Goal: Task Accomplishment & Management: Manage account settings

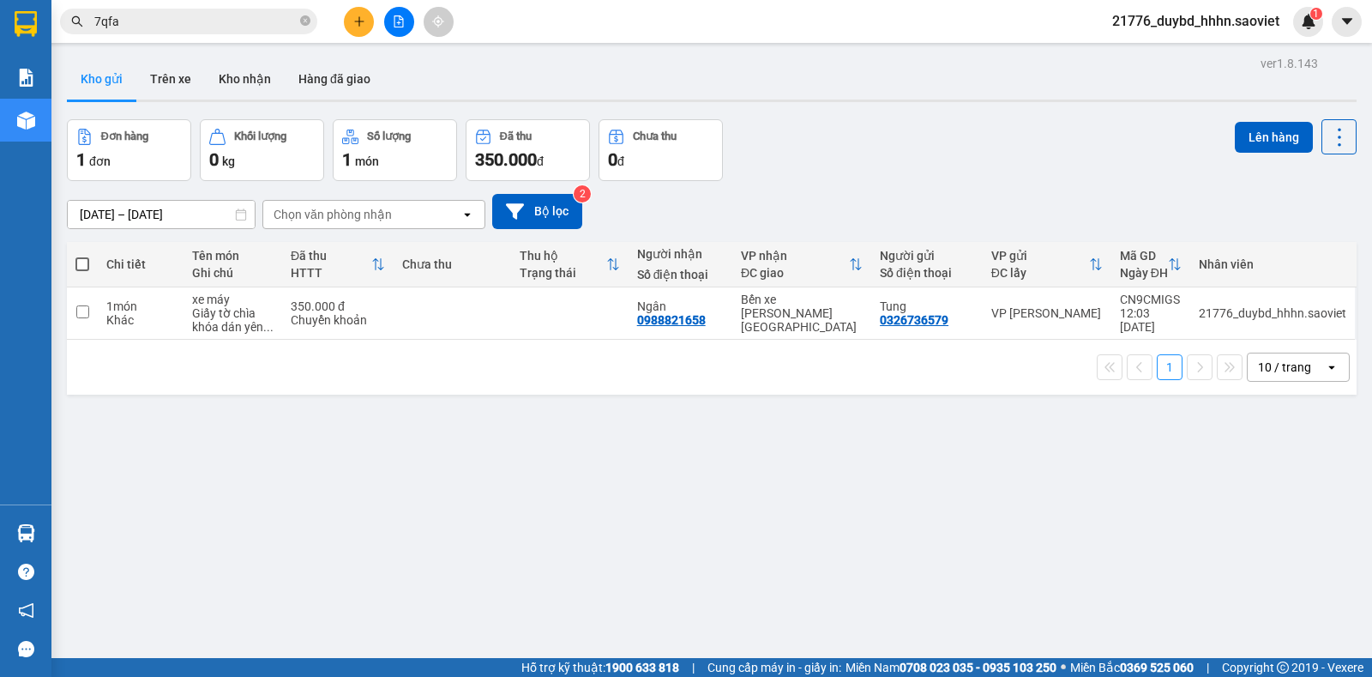
click at [884, 189] on div "[DATE] – [DATE] Press the down arrow key to interact with the calendar and sele…" at bounding box center [712, 211] width 1290 height 61
click at [247, 88] on button "Kho nhận" at bounding box center [245, 78] width 80 height 41
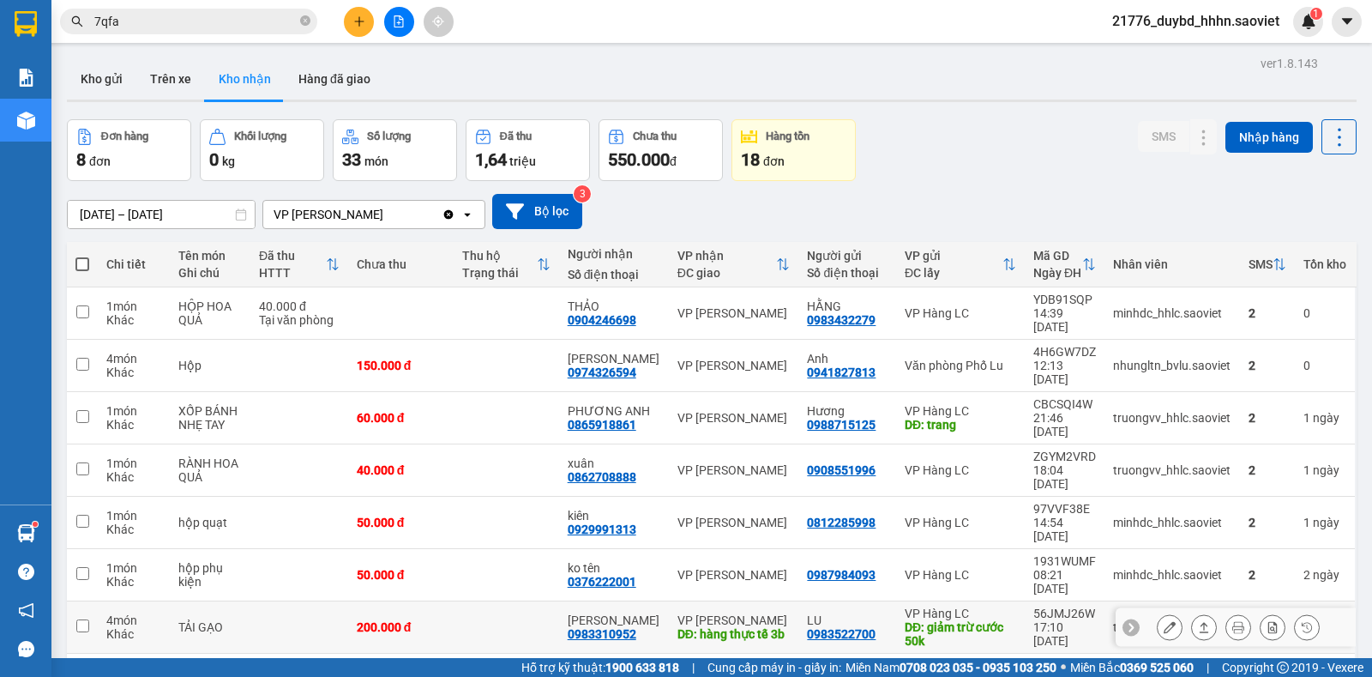
drag, startPoint x: 1093, startPoint y: 537, endPoint x: 1124, endPoint y: 556, distance: 36.2
drag, startPoint x: 1124, startPoint y: 556, endPoint x: 130, endPoint y: 33, distance: 1122.3
click at [130, 33] on span "7qfa" at bounding box center [188, 22] width 257 height 26
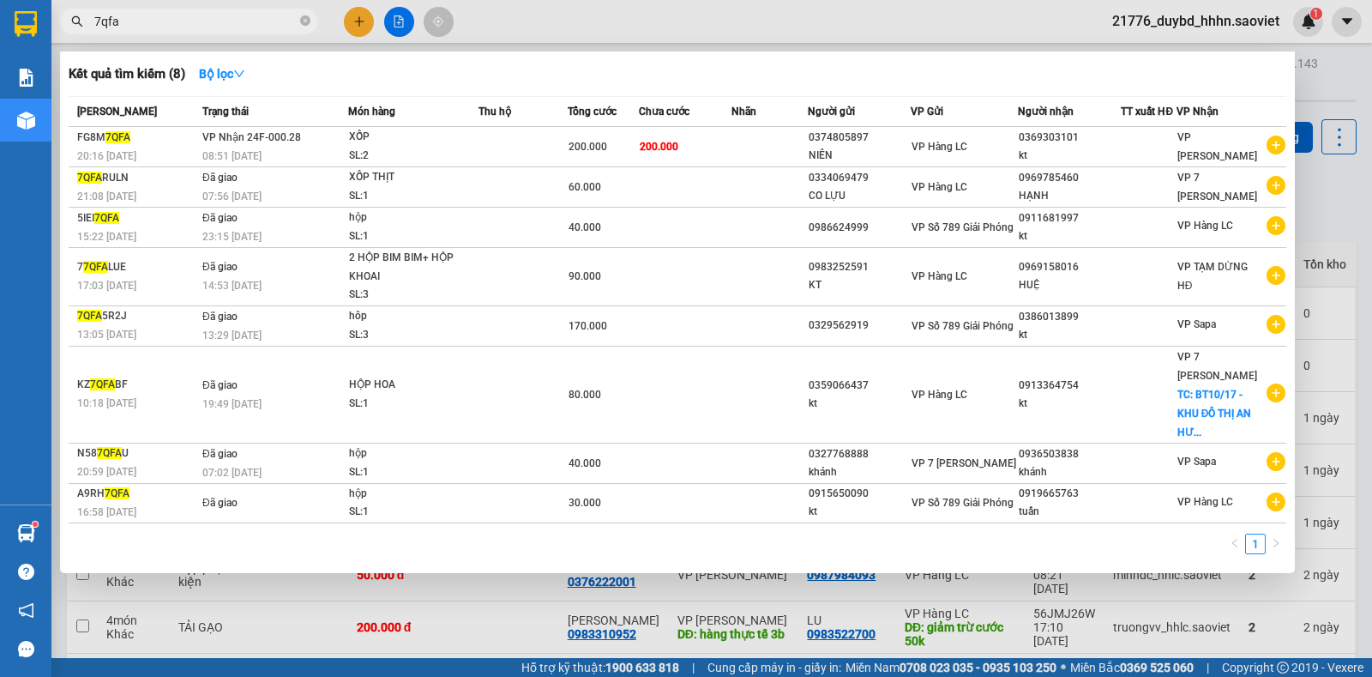
click at [130, 33] on span "7qfa" at bounding box center [188, 22] width 257 height 26
click at [147, 27] on input "7qfa" at bounding box center [195, 21] width 202 height 19
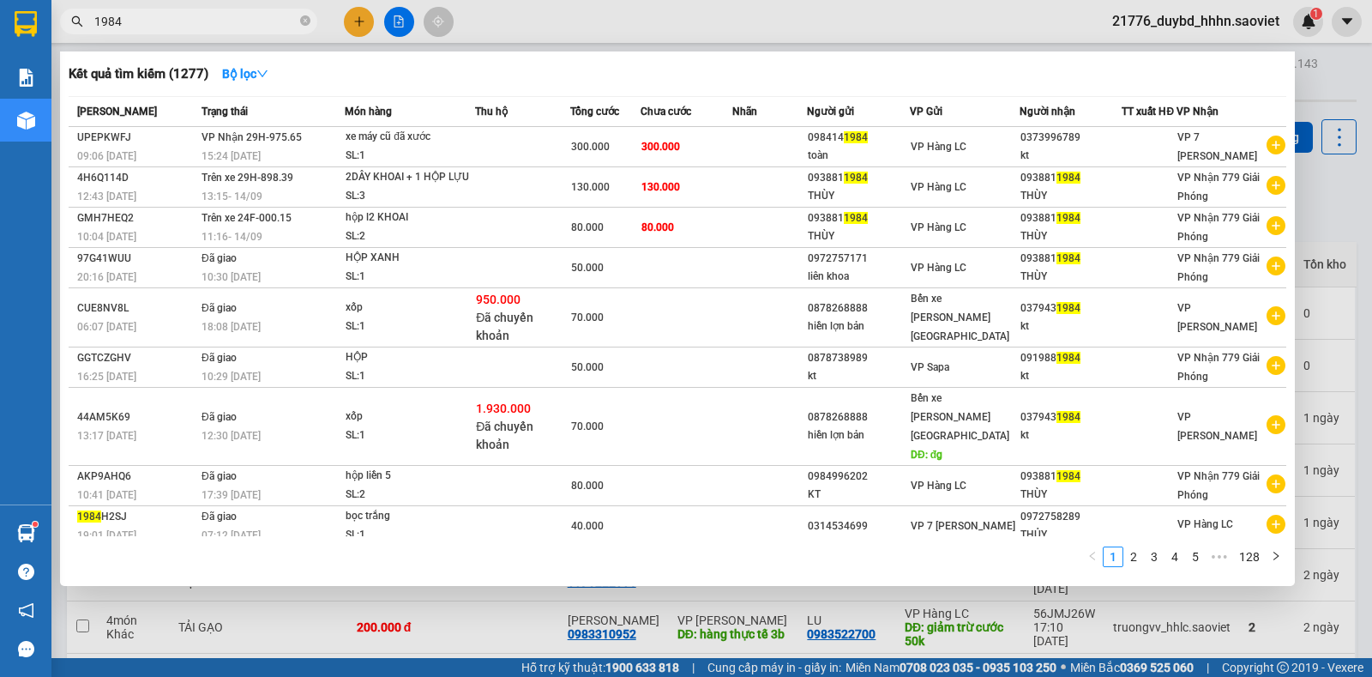
type input "1984"
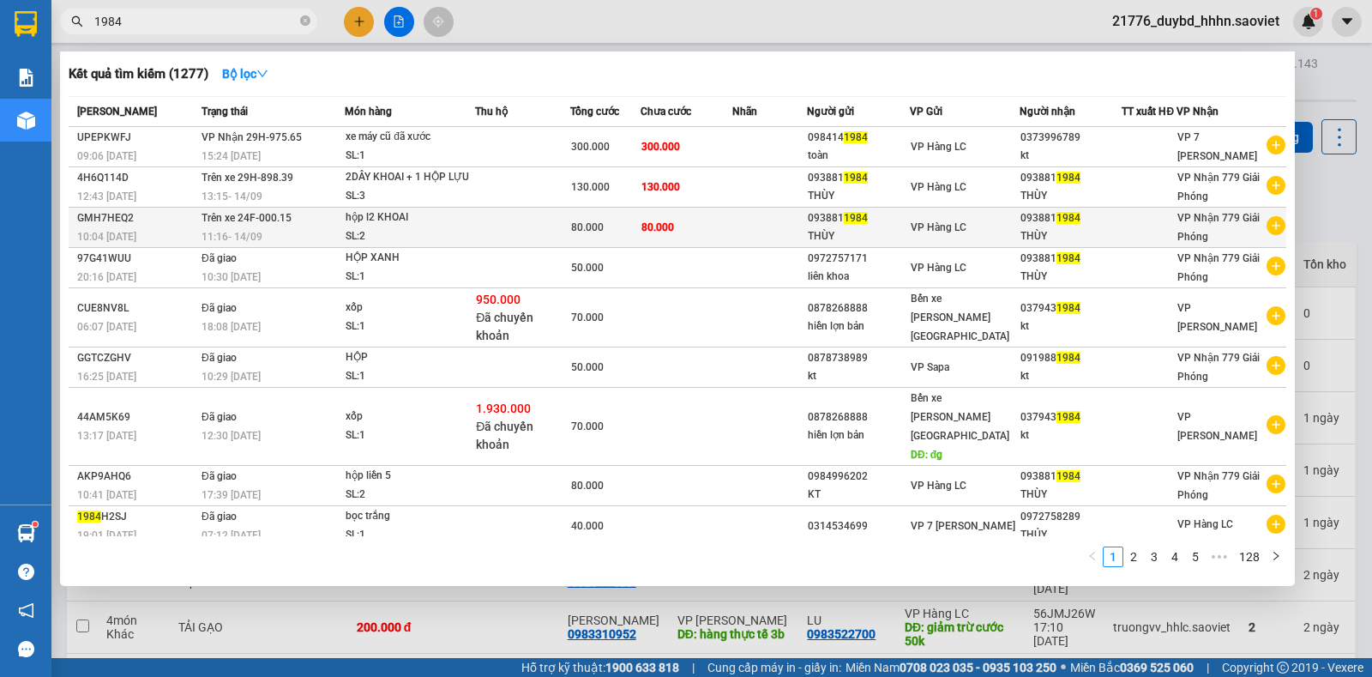
click at [251, 220] on span "Trên xe 24F-000.15" at bounding box center [247, 218] width 90 height 12
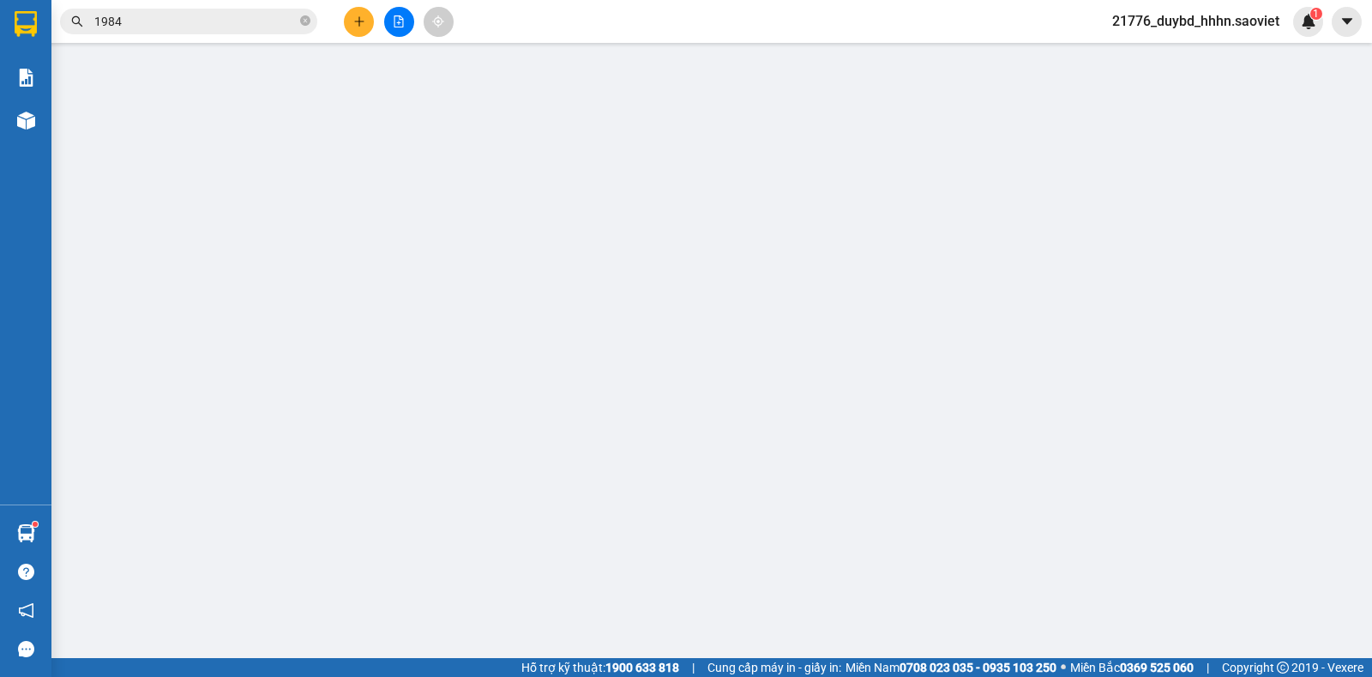
type input "0938811984"
type input "THÙY"
type input "0938811984"
type input "THÙY"
type input "80.000"
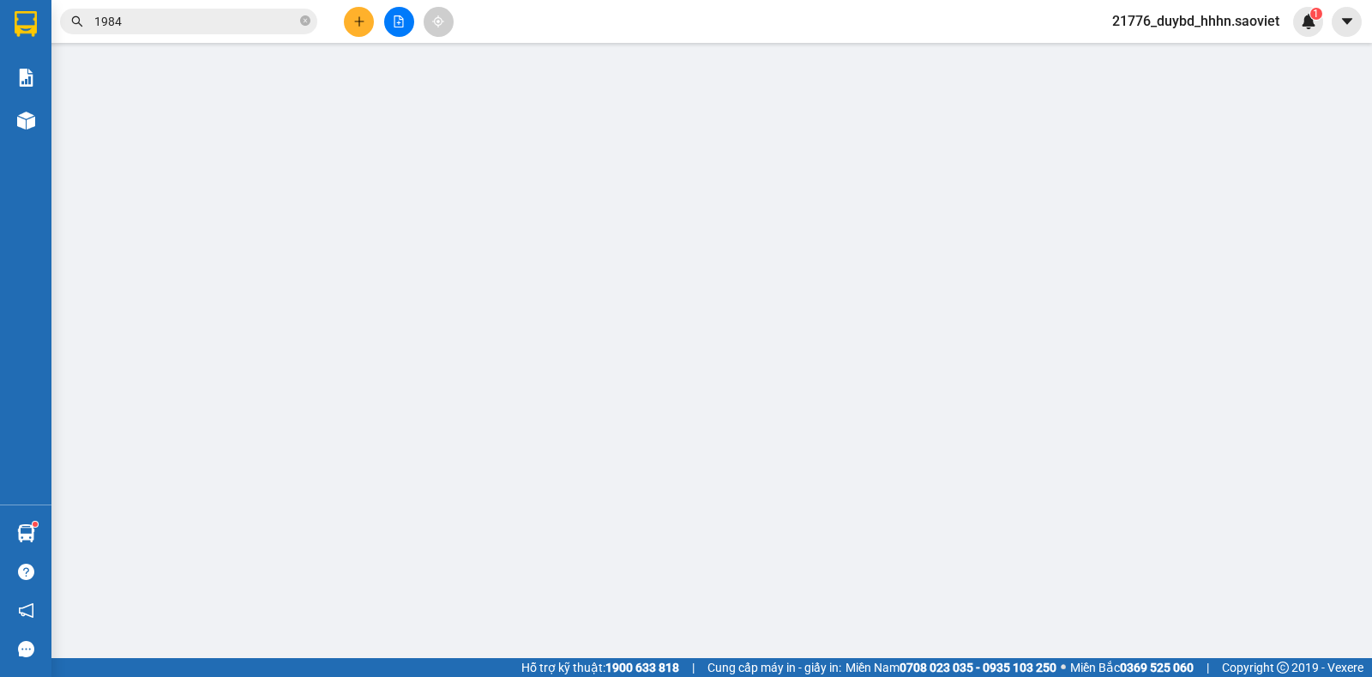
type input "80.000"
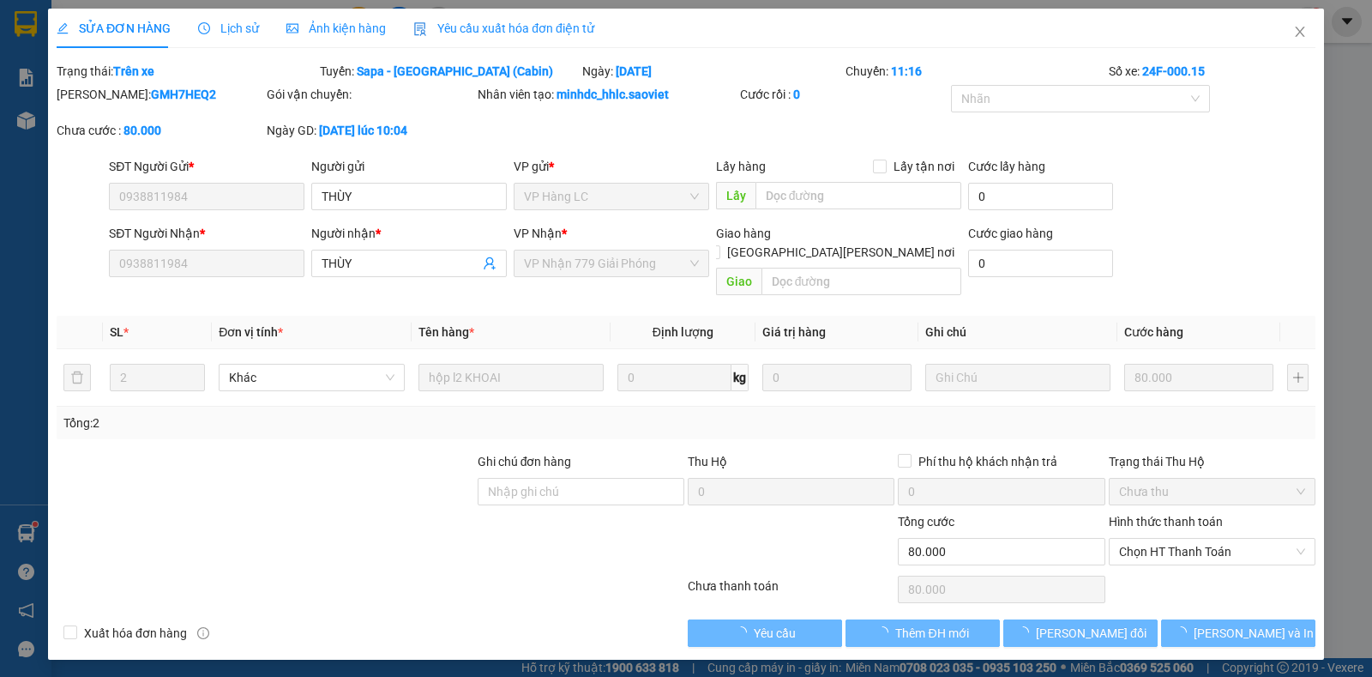
click at [1216, 184] on div "SĐT Người Gửi * 0938811984 Người gửi [PERSON_NAME] VP gửi * VP Hàng [PERSON_NAM…" at bounding box center [713, 187] width 1214 height 60
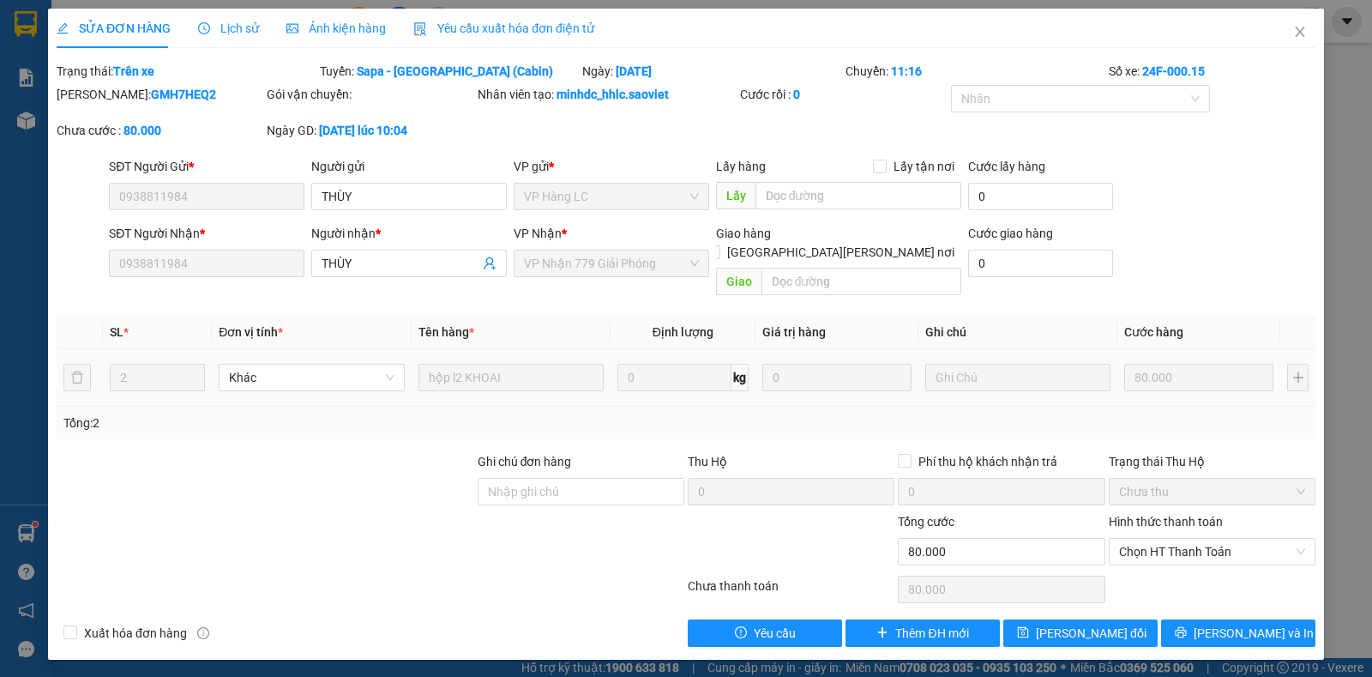
click at [985, 364] on input "text" at bounding box center [1018, 377] width 185 height 27
drag, startPoint x: 1145, startPoint y: 383, endPoint x: 997, endPoint y: 364, distance: 149.7
click at [997, 364] on tr "2 Khác hộp l2 KHOAI 0 kg 0 80.000" at bounding box center [686, 377] width 1259 height 57
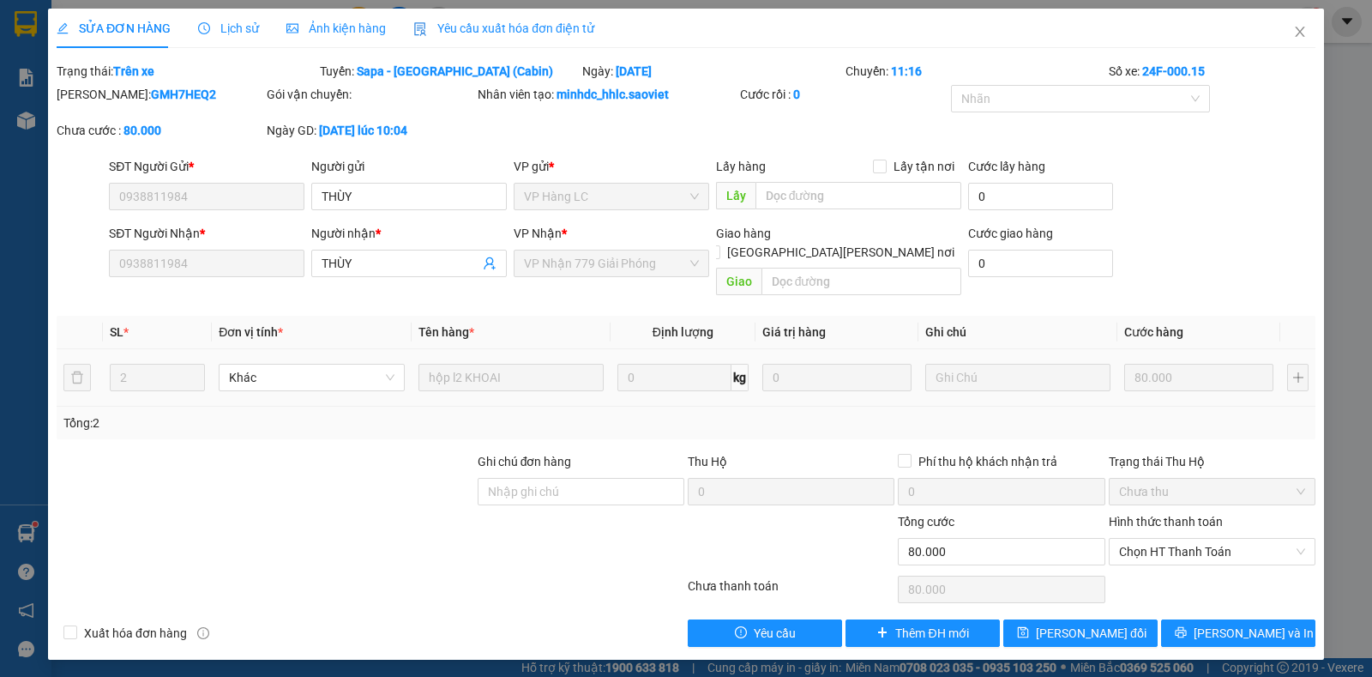
click at [1131, 364] on input "80.000" at bounding box center [1199, 377] width 149 height 27
click at [1148, 364] on input "80.000" at bounding box center [1199, 377] width 149 height 27
click at [1169, 364] on input "80.000" at bounding box center [1199, 377] width 149 height 27
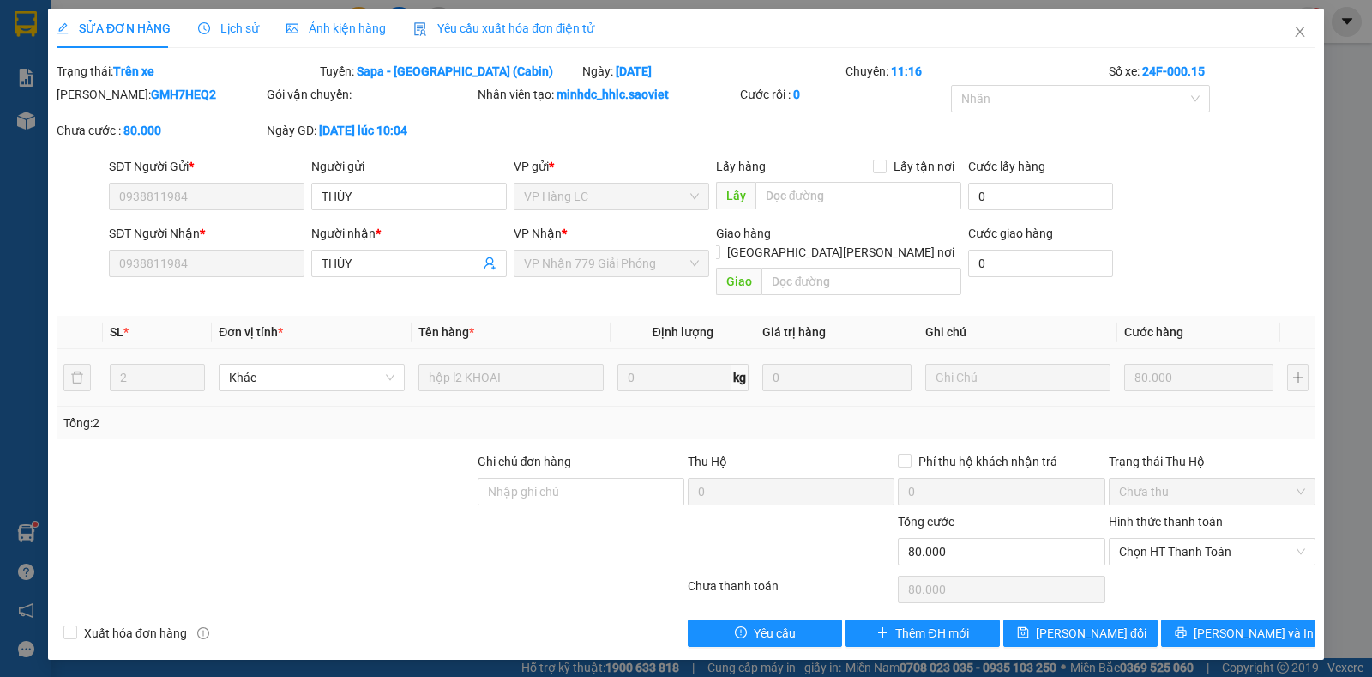
click at [1169, 364] on input "80.000" at bounding box center [1199, 377] width 149 height 27
click at [1173, 349] on td "80.000" at bounding box center [1199, 377] width 163 height 57
click at [1286, 37] on span "Close" at bounding box center [1300, 33] width 48 height 48
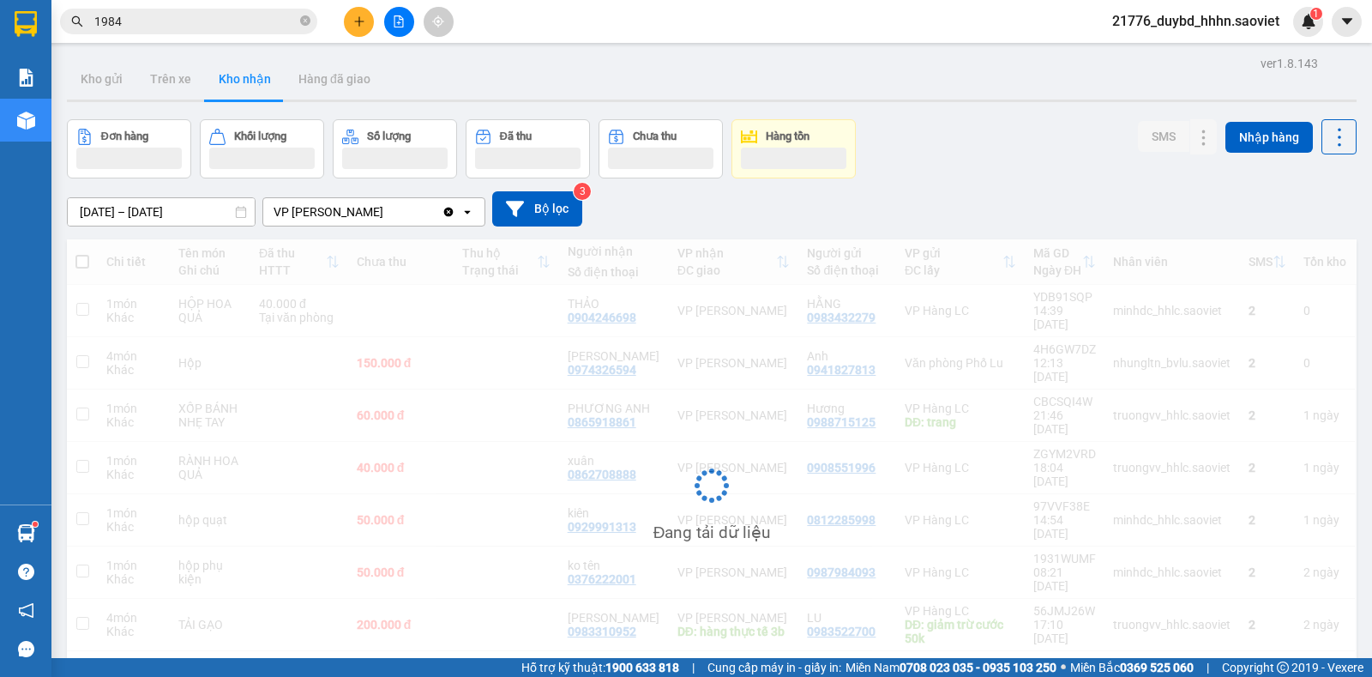
click at [173, 26] on input "1984" at bounding box center [195, 21] width 202 height 19
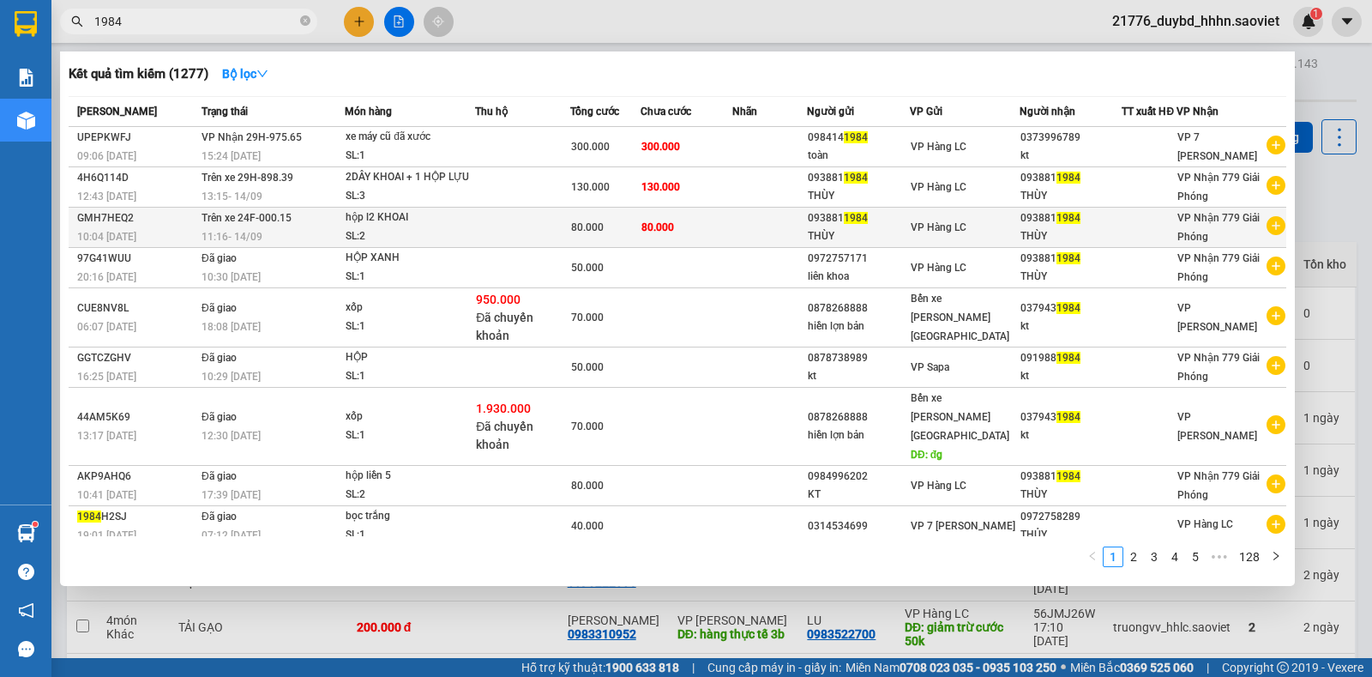
click at [729, 239] on td "80.000" at bounding box center [687, 228] width 92 height 40
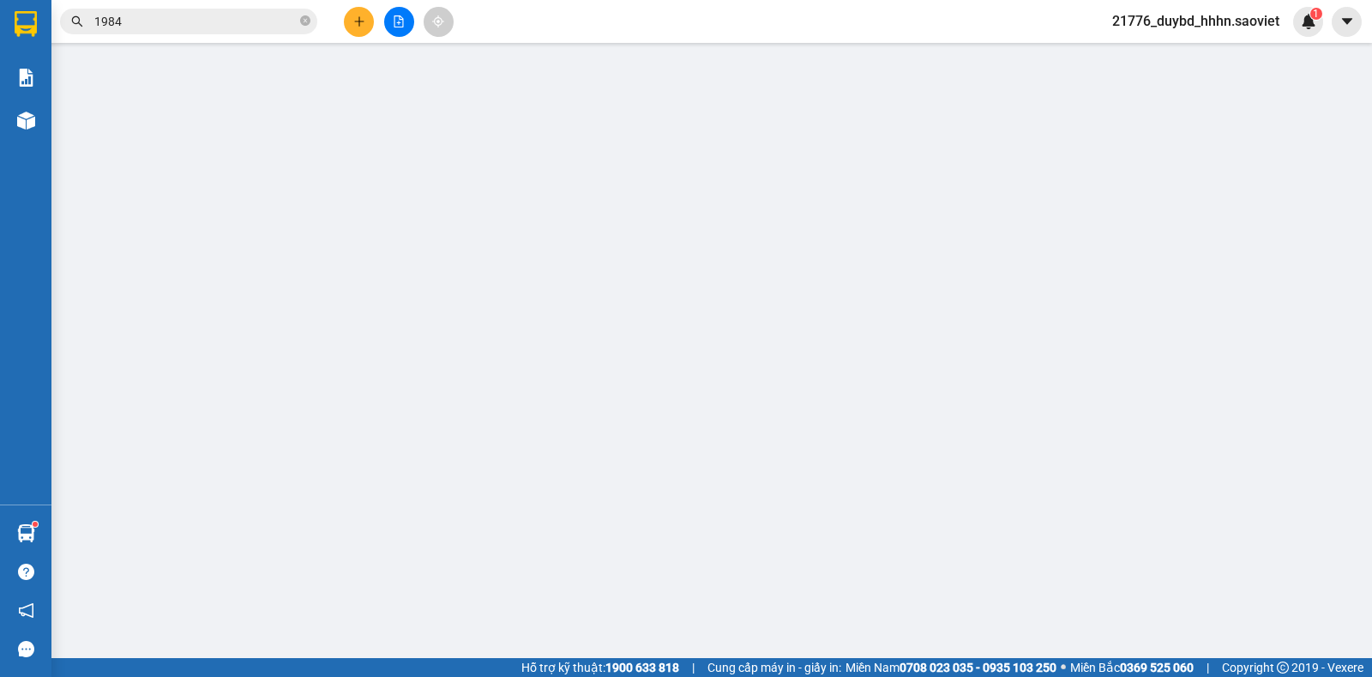
click at [1169, 516] on div "SỬA ĐƠN HÀNG Lịch sử [PERSON_NAME] hàng Yêu cầu xuất [PERSON_NAME] điện tử Tota…" at bounding box center [686, 338] width 1372 height 677
type input "0938811984"
type input "THÙY"
type input "0938811984"
type input "THÙY"
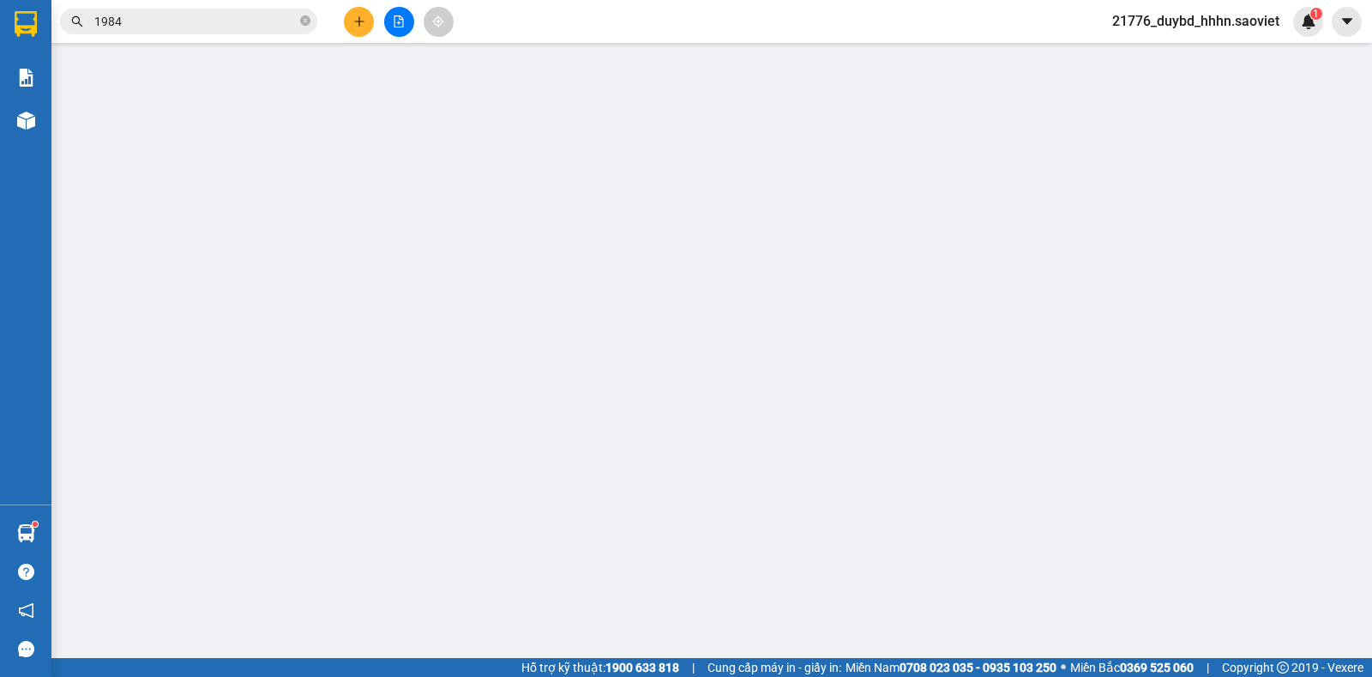
type input "80.000"
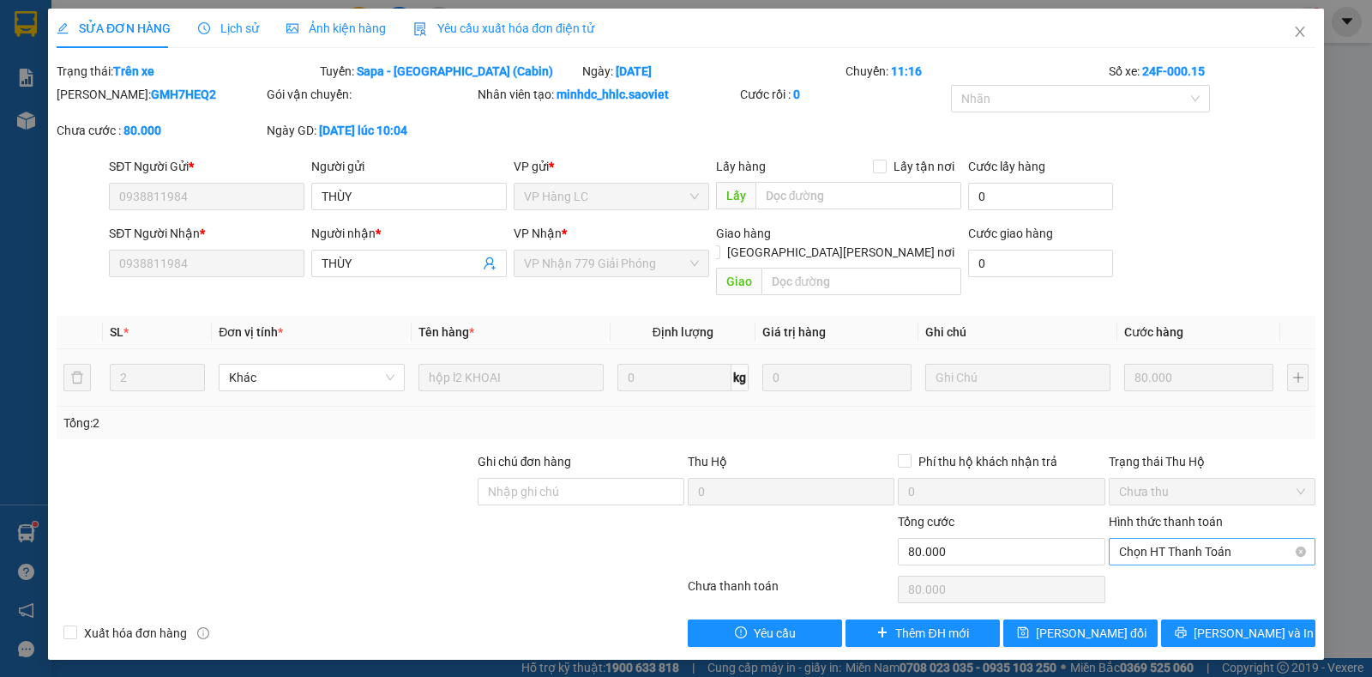
click at [1171, 539] on span "Chọn HT Thanh Toán" at bounding box center [1212, 552] width 186 height 26
click at [1168, 594] on div "Chuyển khoản" at bounding box center [1212, 594] width 186 height 19
type input "0"
click at [1066, 624] on span "[PERSON_NAME] đổi" at bounding box center [1091, 633] width 111 height 19
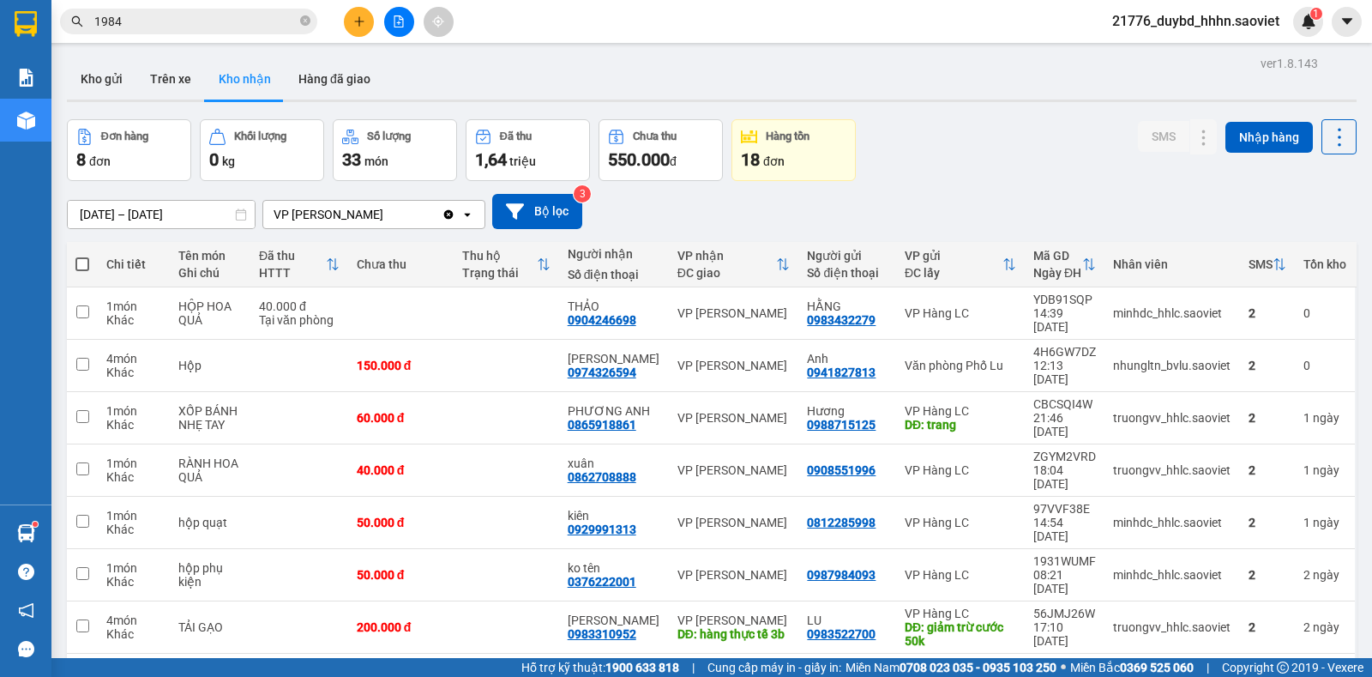
click at [219, 33] on span "1984" at bounding box center [188, 22] width 257 height 26
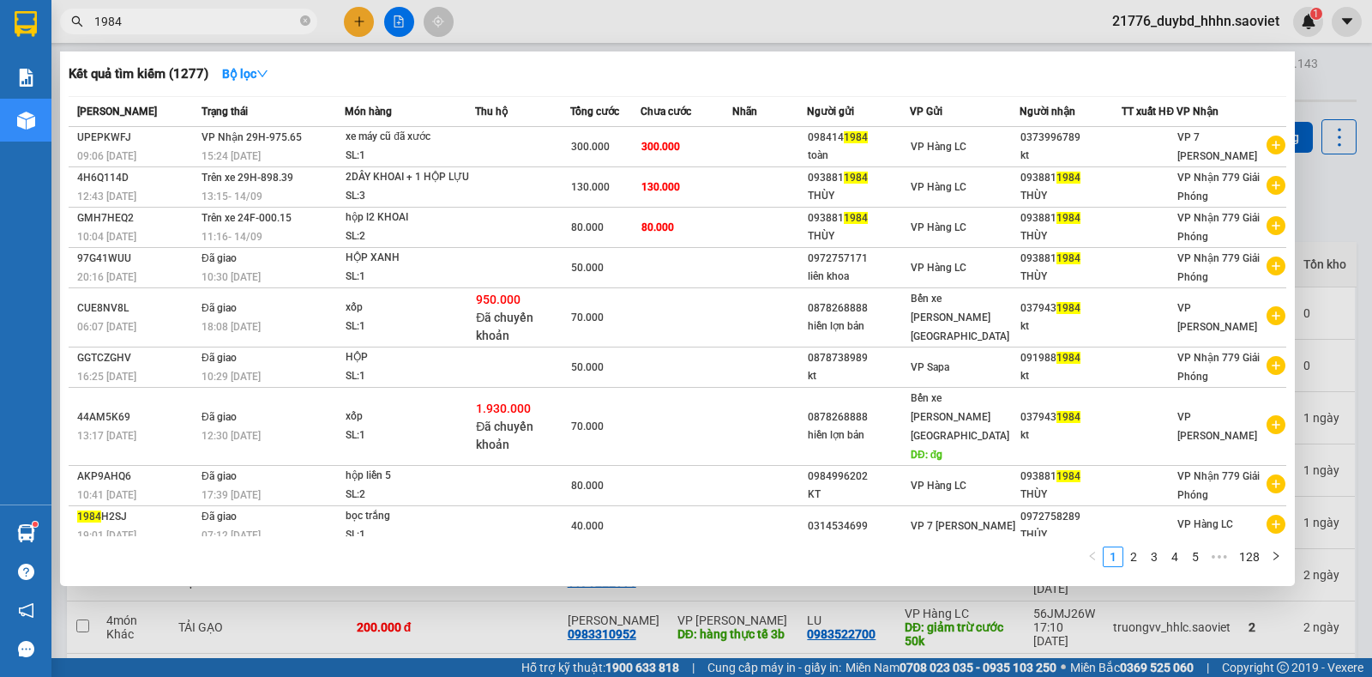
click at [223, 32] on span "1984" at bounding box center [188, 22] width 257 height 26
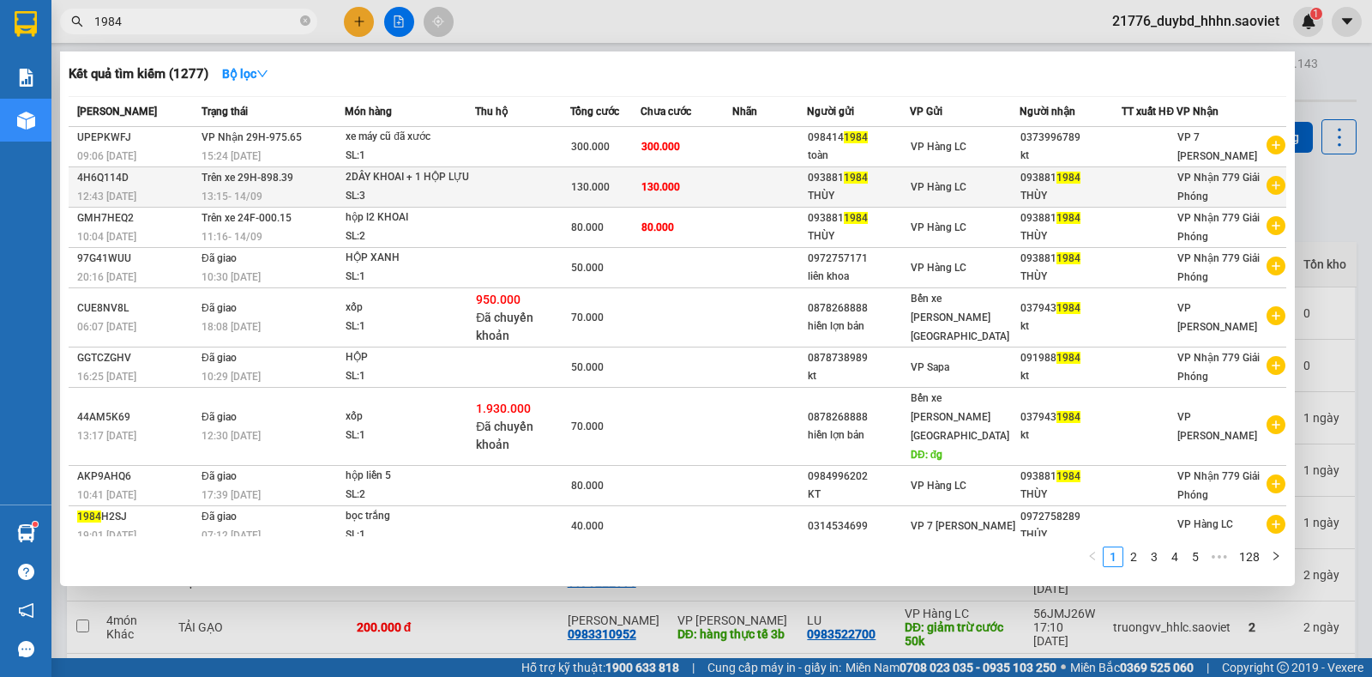
click at [685, 195] on td "130.000" at bounding box center [687, 187] width 92 height 40
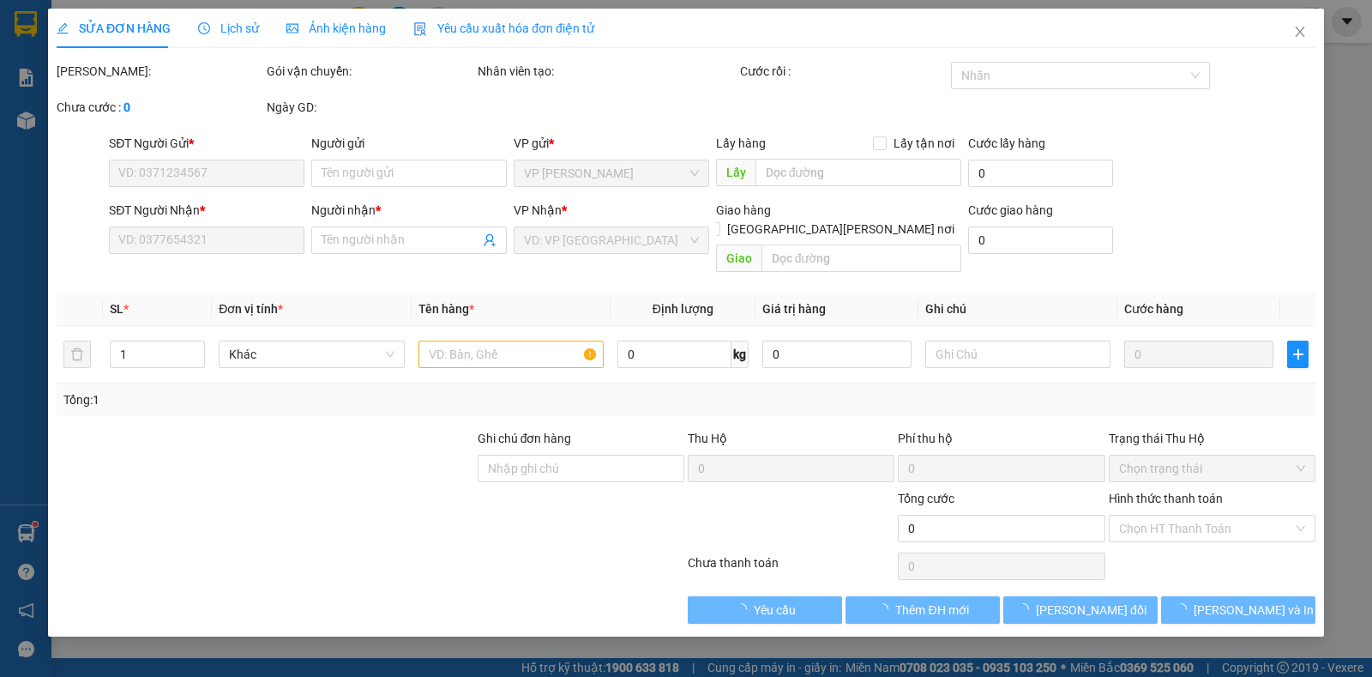
click at [1200, 505] on label "Hình thức thanh toán" at bounding box center [1166, 499] width 114 height 14
click at [1200, 516] on input "Hình thức thanh toán" at bounding box center [1206, 529] width 174 height 26
type input "0938811984"
type input "THÙY"
type input "0938811984"
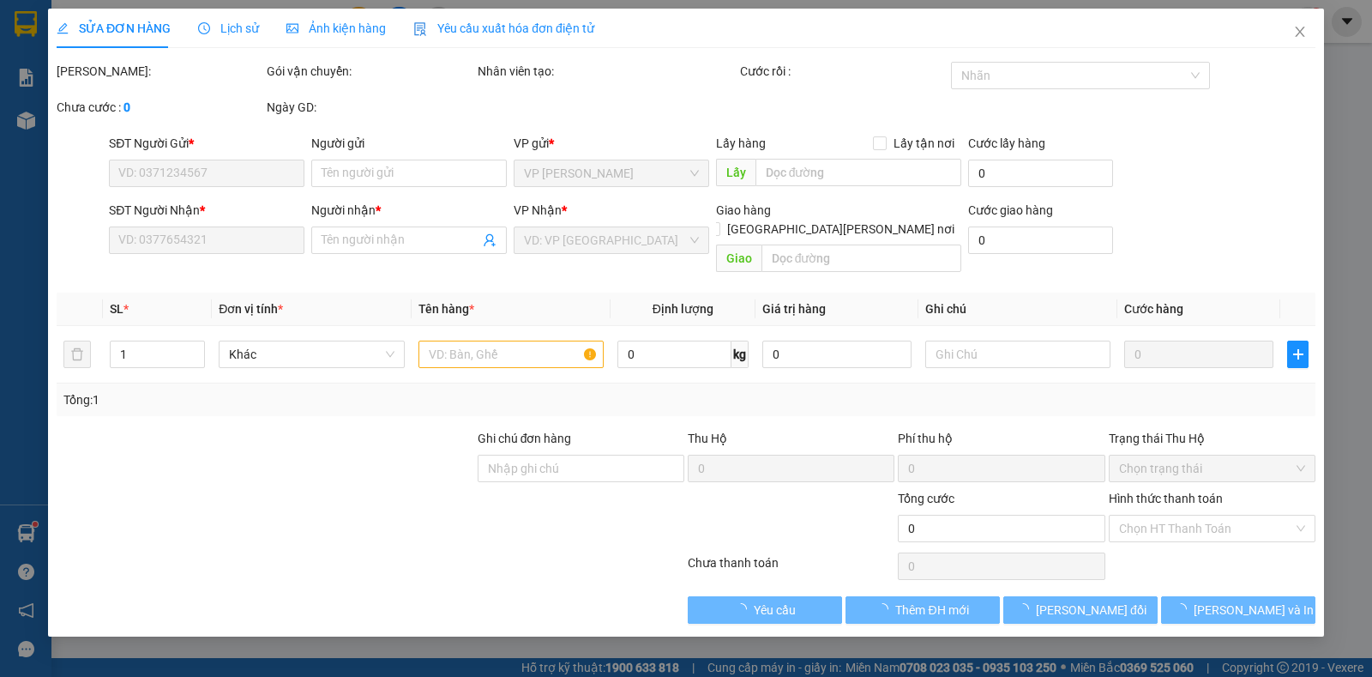
type input "THÙY"
type input "130.000"
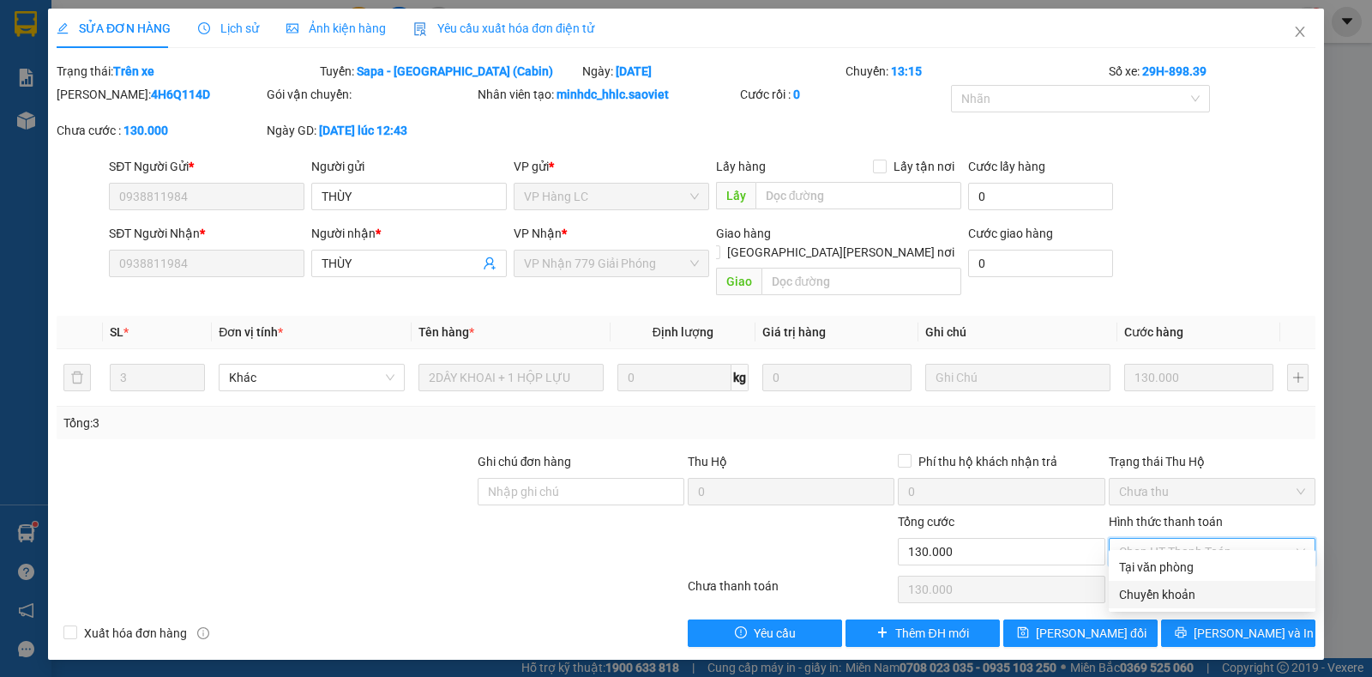
click at [1136, 588] on div "Chuyển khoản" at bounding box center [1212, 594] width 186 height 19
type input "0"
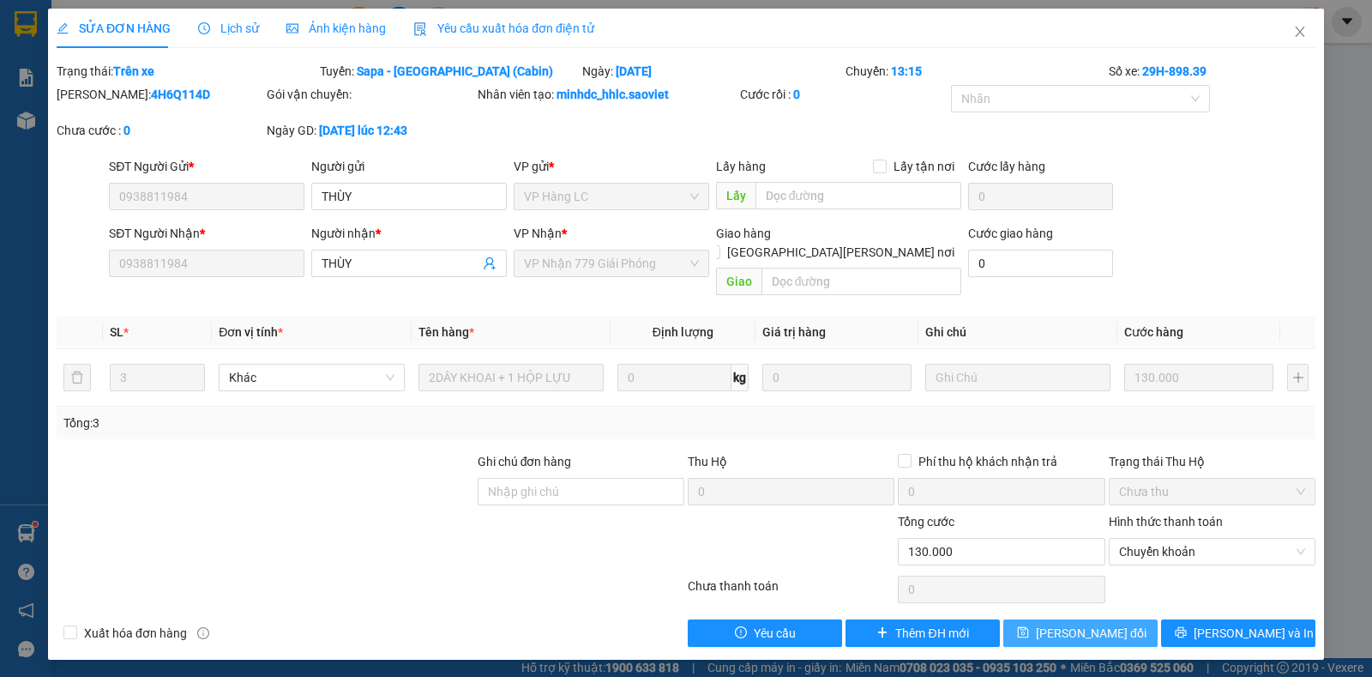
click at [1034, 619] on button "[PERSON_NAME] đổi" at bounding box center [1081, 632] width 154 height 27
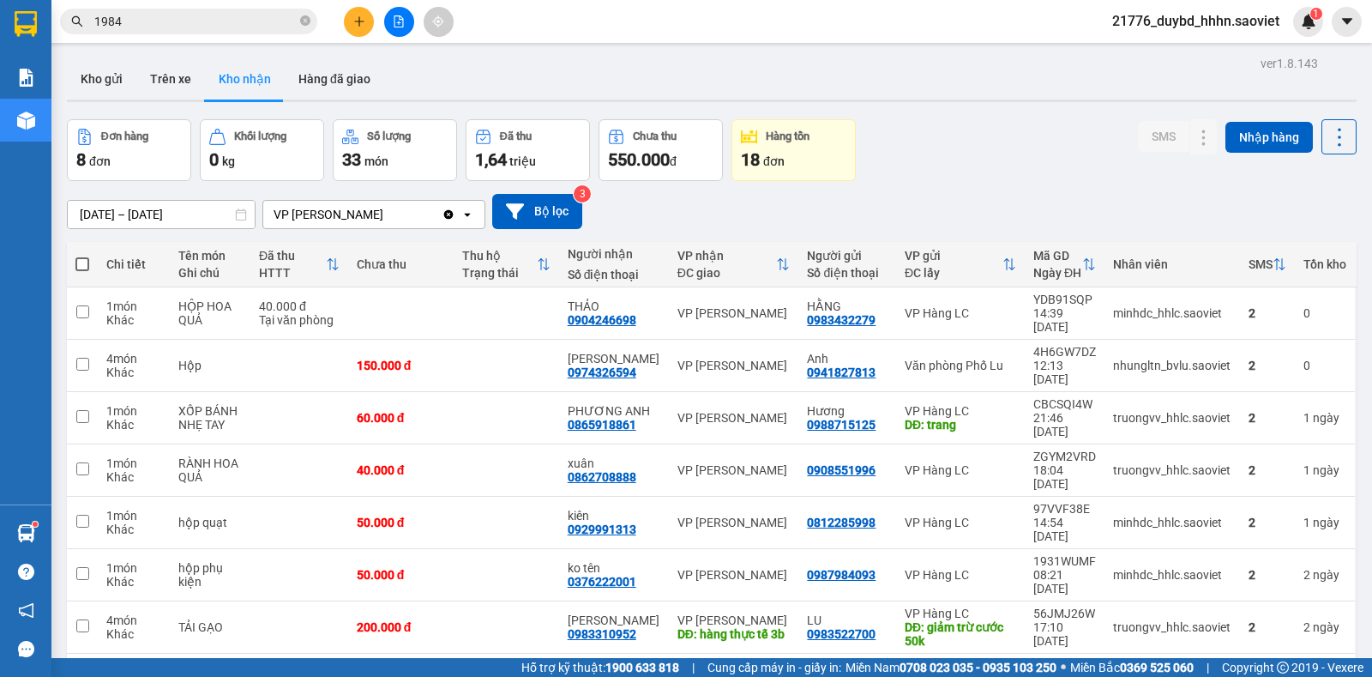
click at [134, 15] on input "1984" at bounding box center [195, 21] width 202 height 19
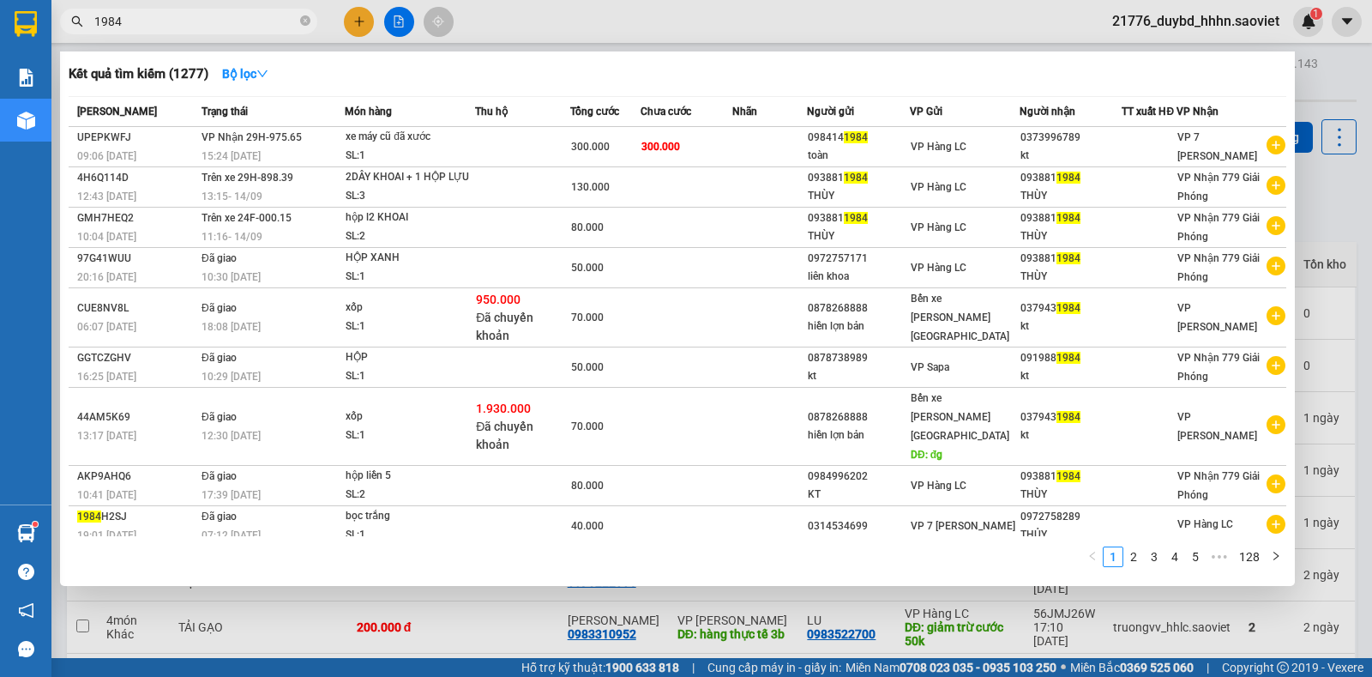
click at [364, 23] on div at bounding box center [686, 338] width 1372 height 677
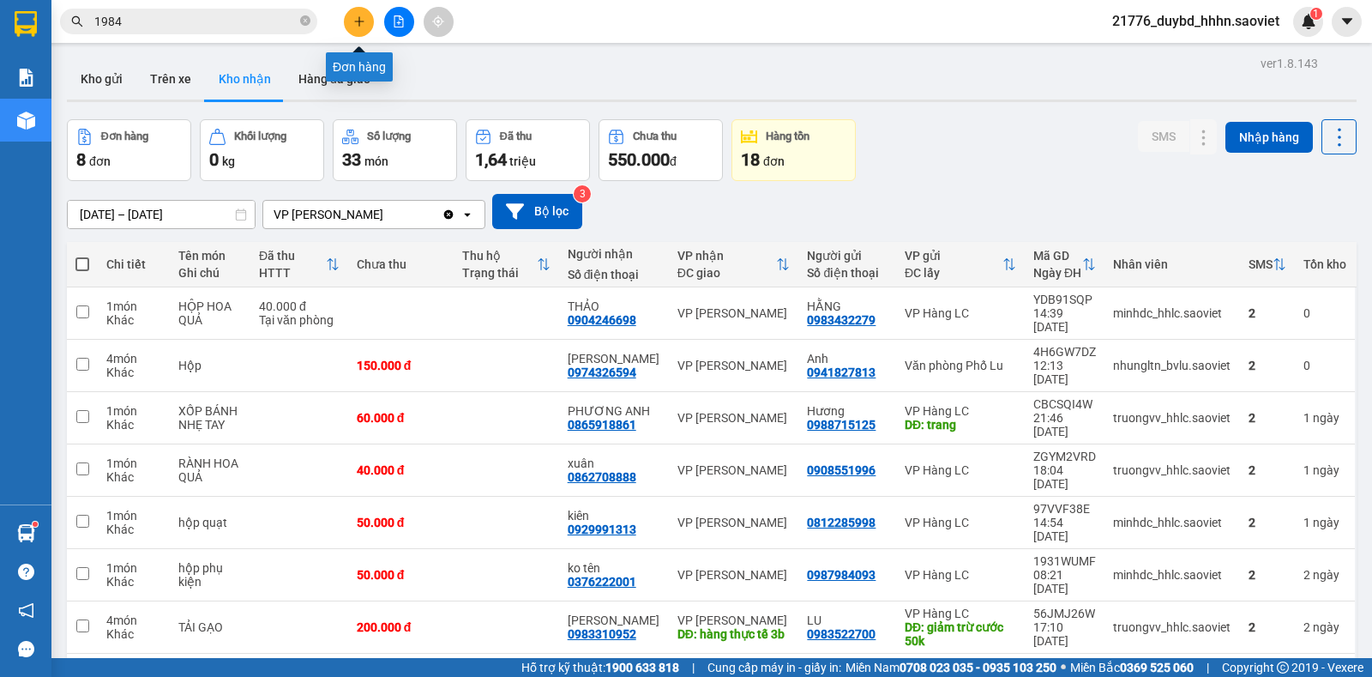
click at [359, 17] on icon "plus" at bounding box center [359, 20] width 1 height 9
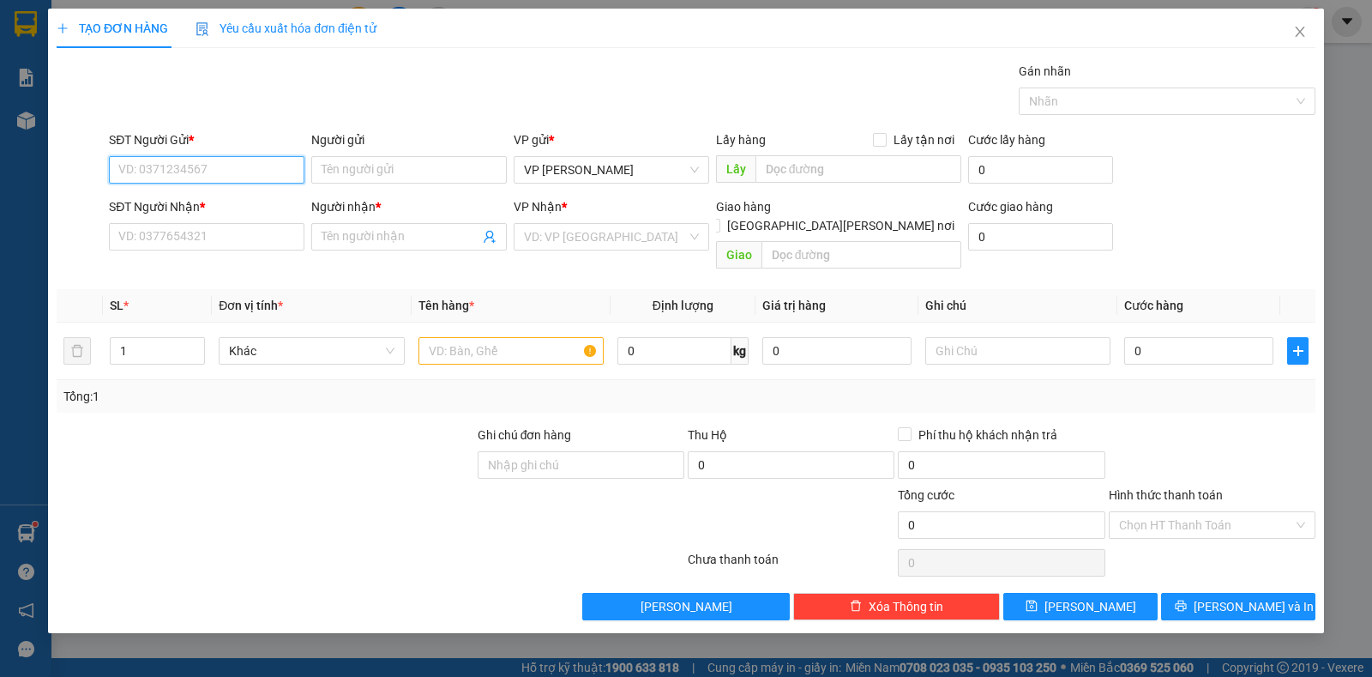
click at [212, 177] on input "SĐT Người Gửi *" at bounding box center [207, 169] width 196 height 27
type input "0989140181"
click at [245, 210] on div "0989140181 - [PERSON_NAME]" at bounding box center [206, 204] width 175 height 19
type input "Hạnh"
type input "0379197805"
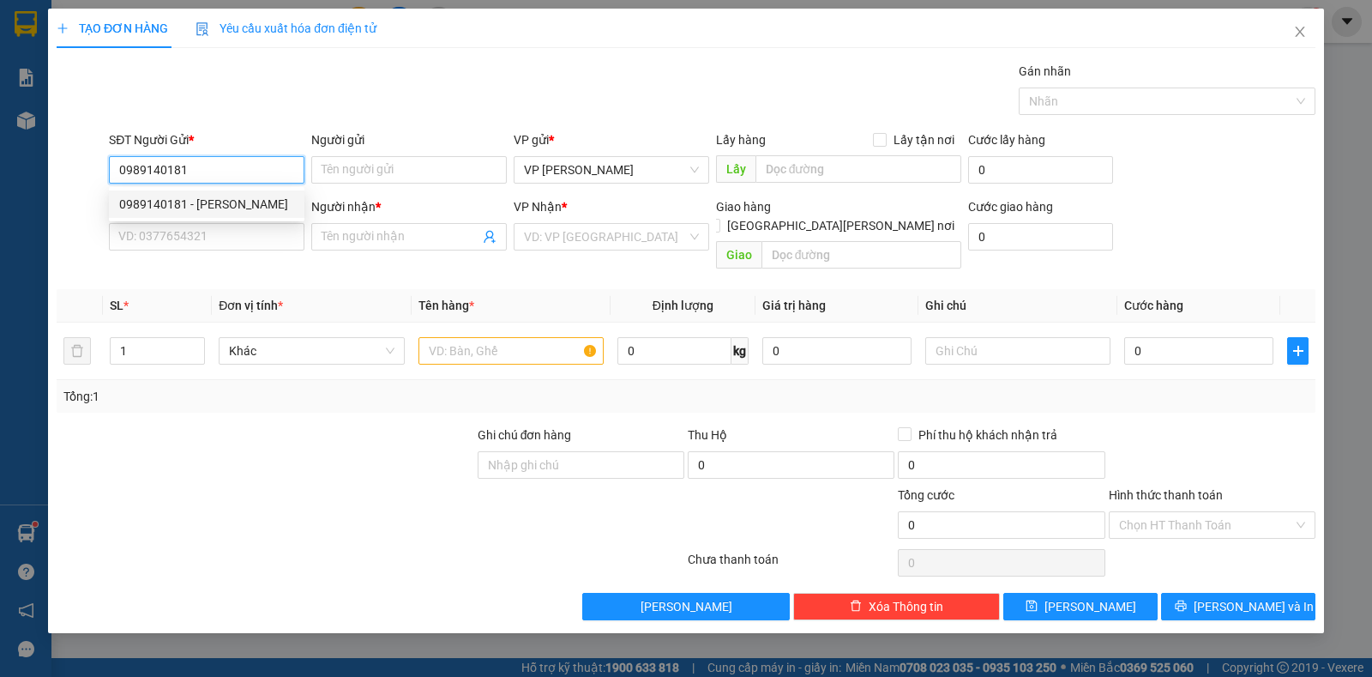
type input "Thu hoa"
type input "BH"
type input "0989140181"
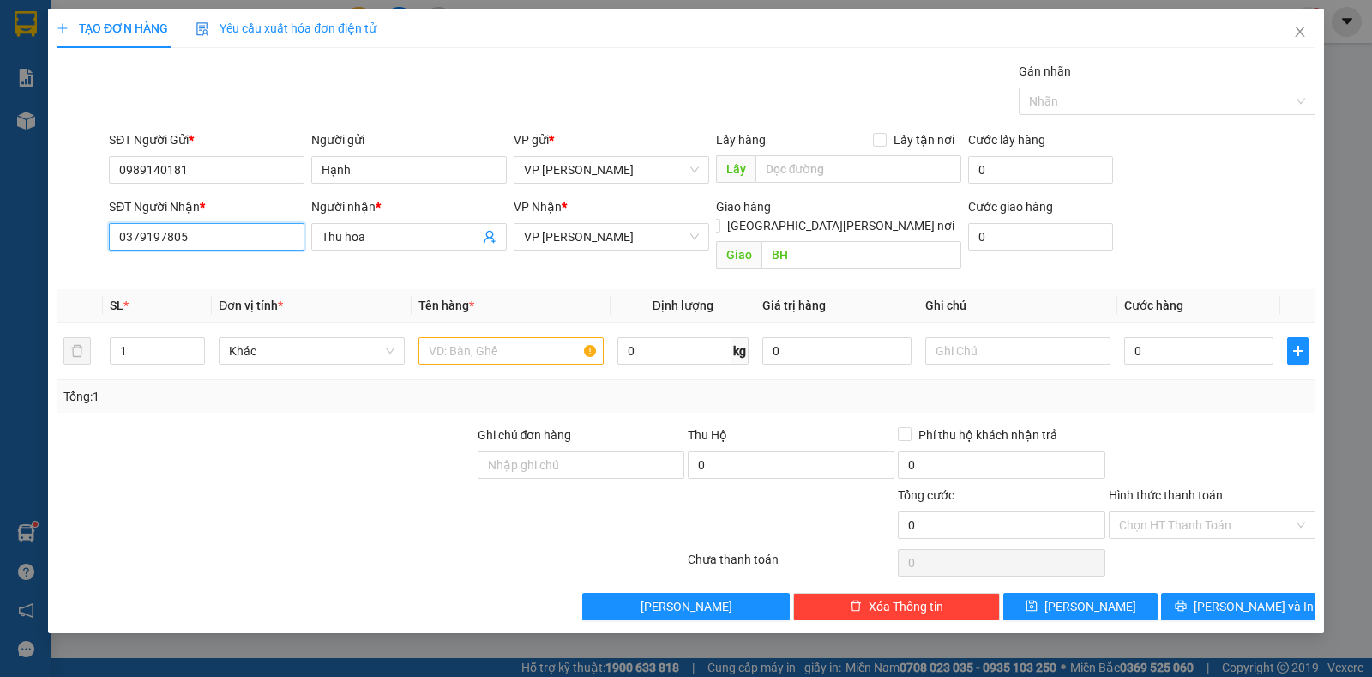
click at [237, 244] on input "0379197805" at bounding box center [207, 236] width 196 height 27
click at [859, 265] on div "Transit Pickup Surcharge Ids Transit Deliver Surcharge Ids Transit Deliver Surc…" at bounding box center [686, 341] width 1259 height 558
click at [455, 338] on input "text" at bounding box center [511, 350] width 185 height 27
click at [546, 341] on input "Túi" at bounding box center [511, 350] width 185 height 27
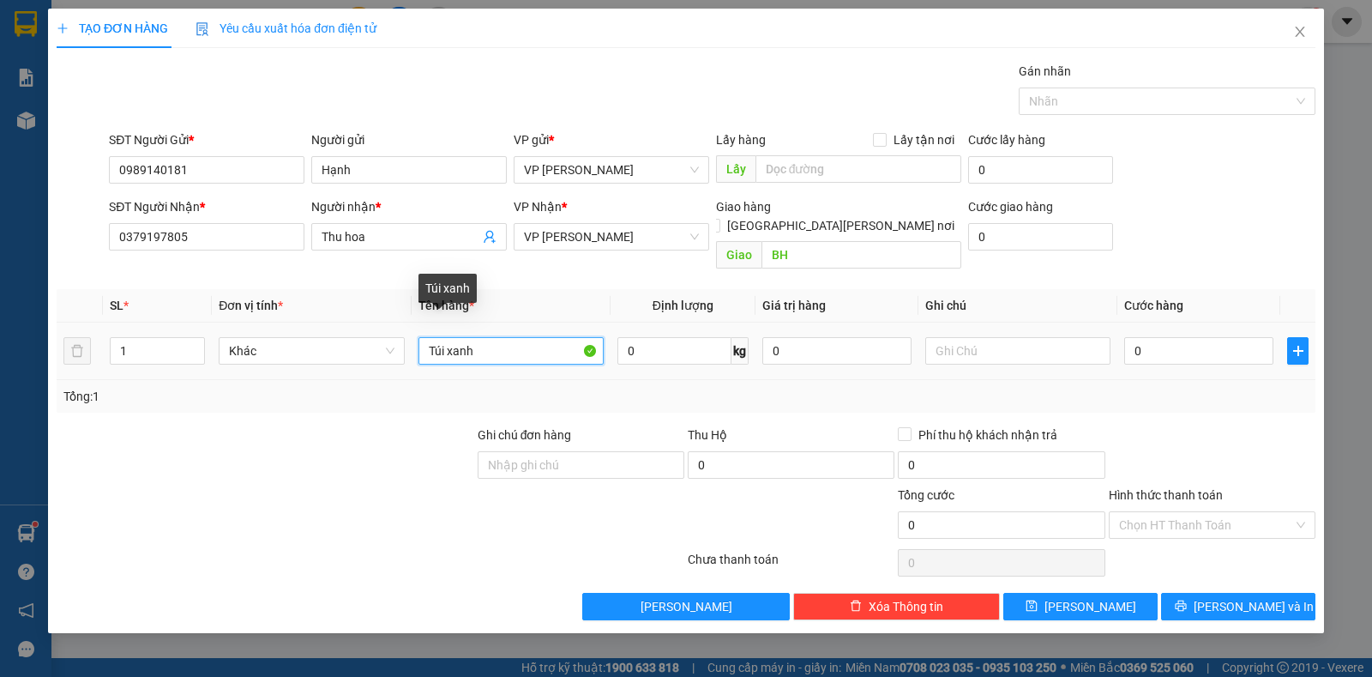
type input "Túi xanh"
type input "4"
type input "40"
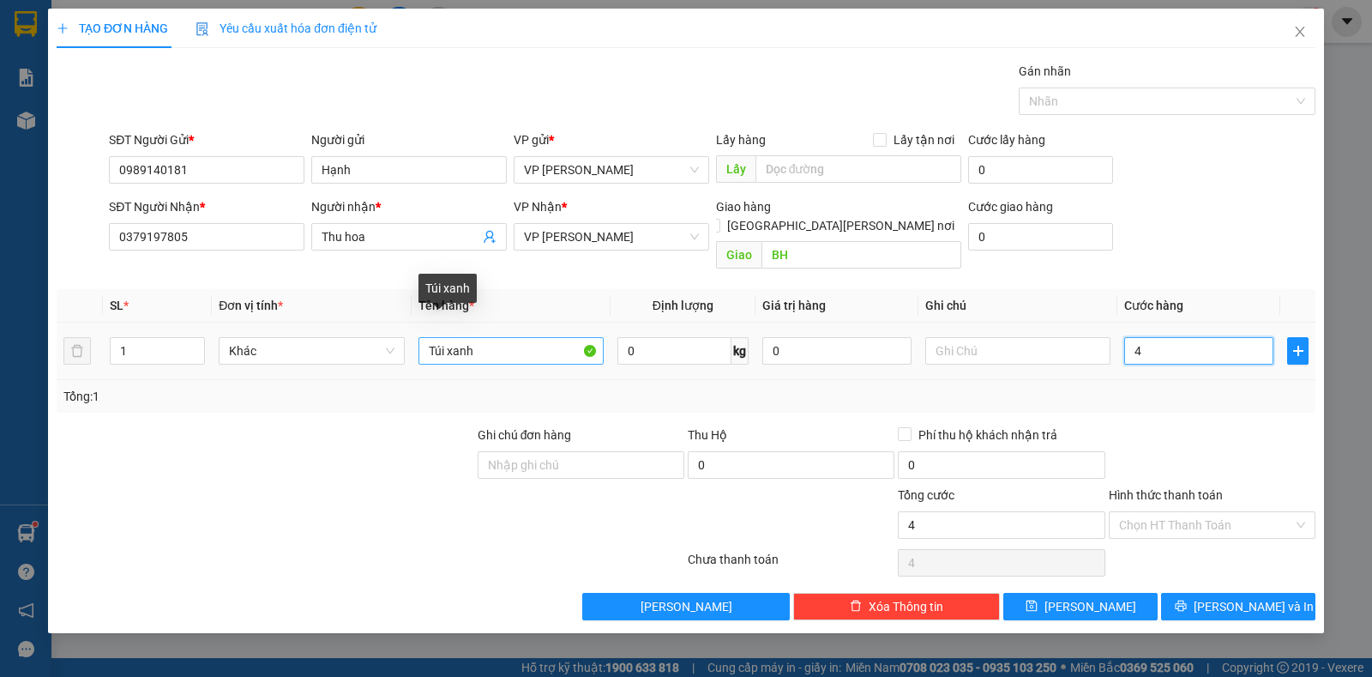
type input "40"
type input "40.000"
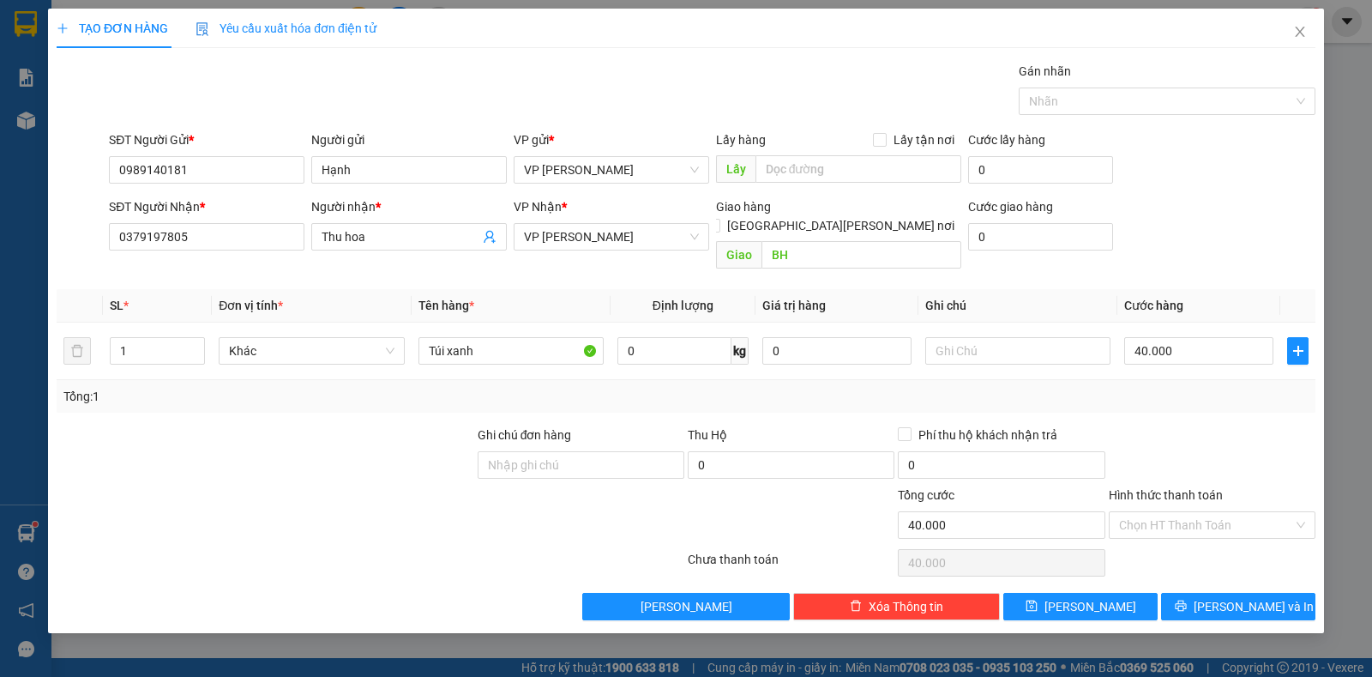
click at [1190, 444] on div at bounding box center [1212, 455] width 210 height 60
click at [1167, 512] on input "Hình thức thanh toán" at bounding box center [1206, 525] width 174 height 26
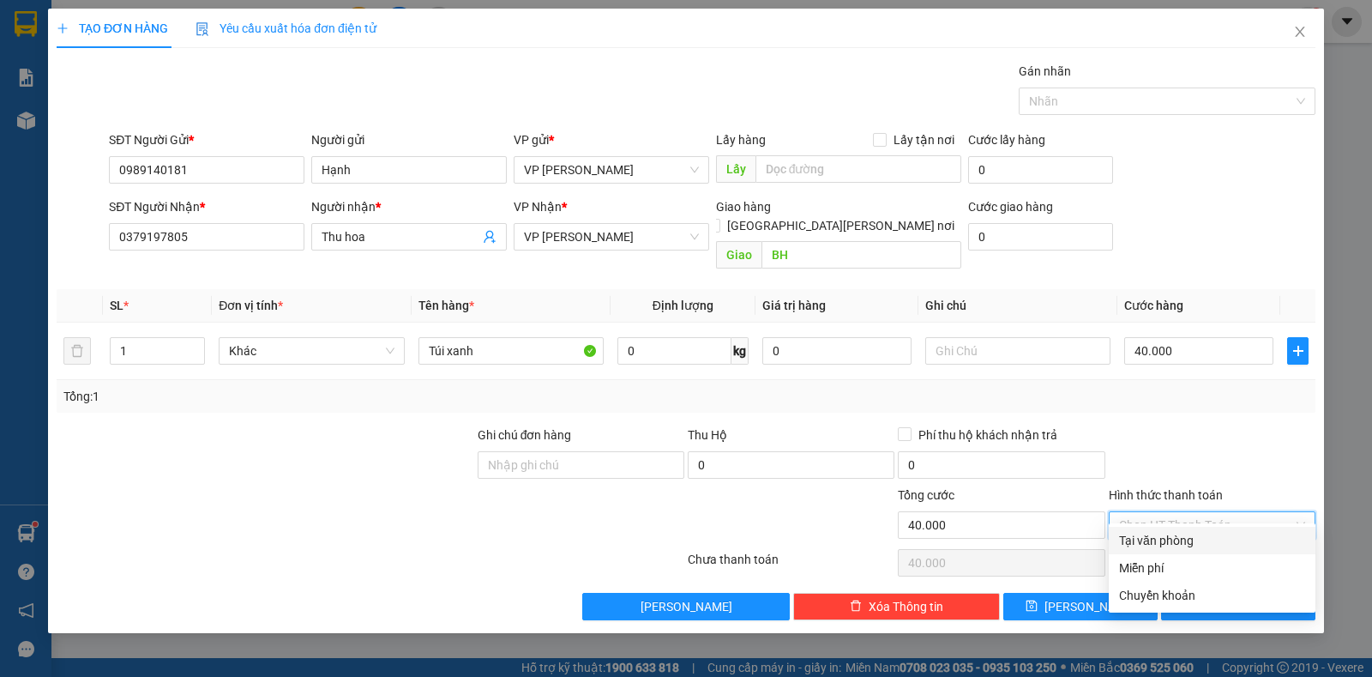
click at [1144, 430] on div at bounding box center [1212, 455] width 210 height 60
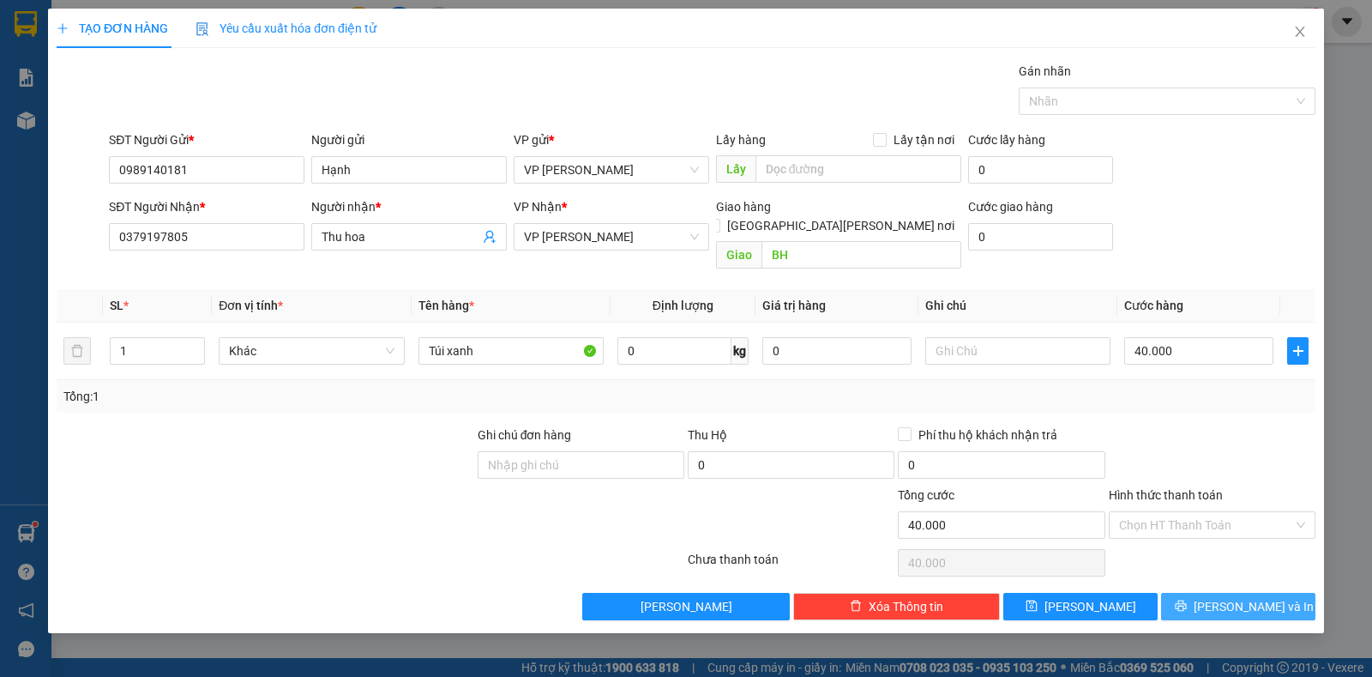
click at [1187, 600] on icon "printer" at bounding box center [1181, 606] width 12 height 12
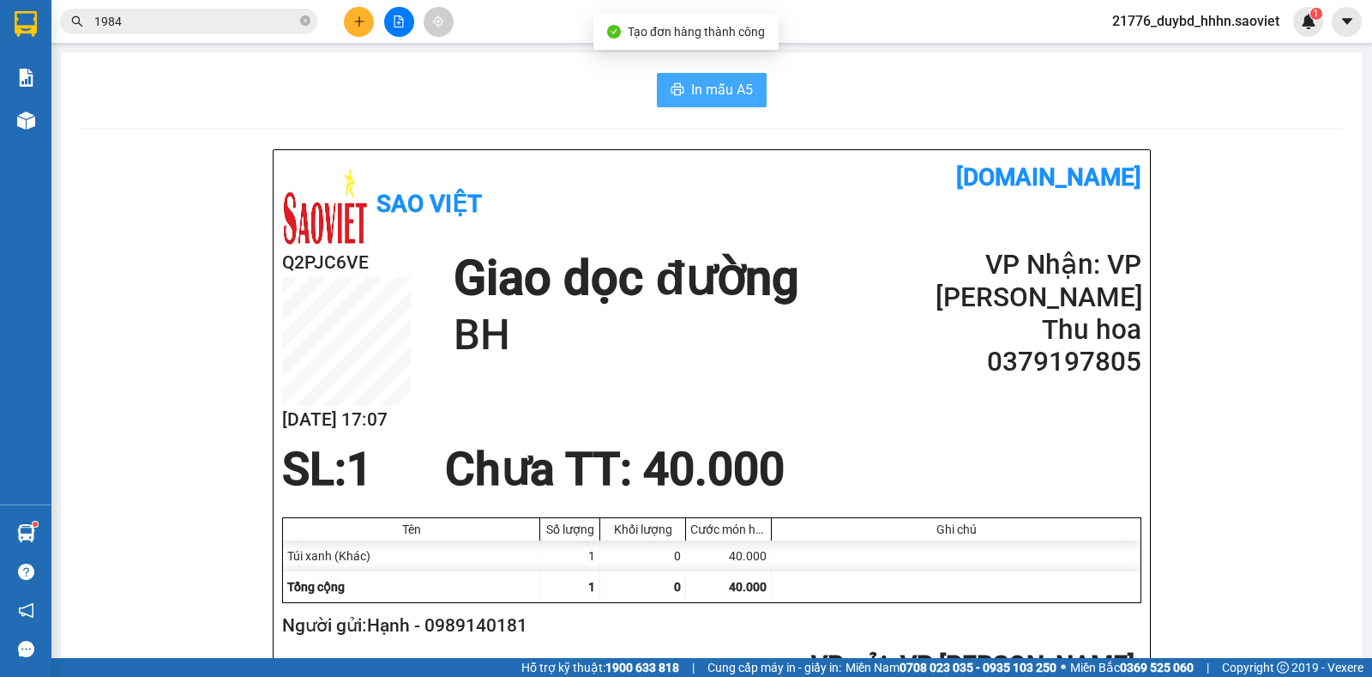
click at [679, 76] on button "In mẫu A5" at bounding box center [712, 90] width 110 height 34
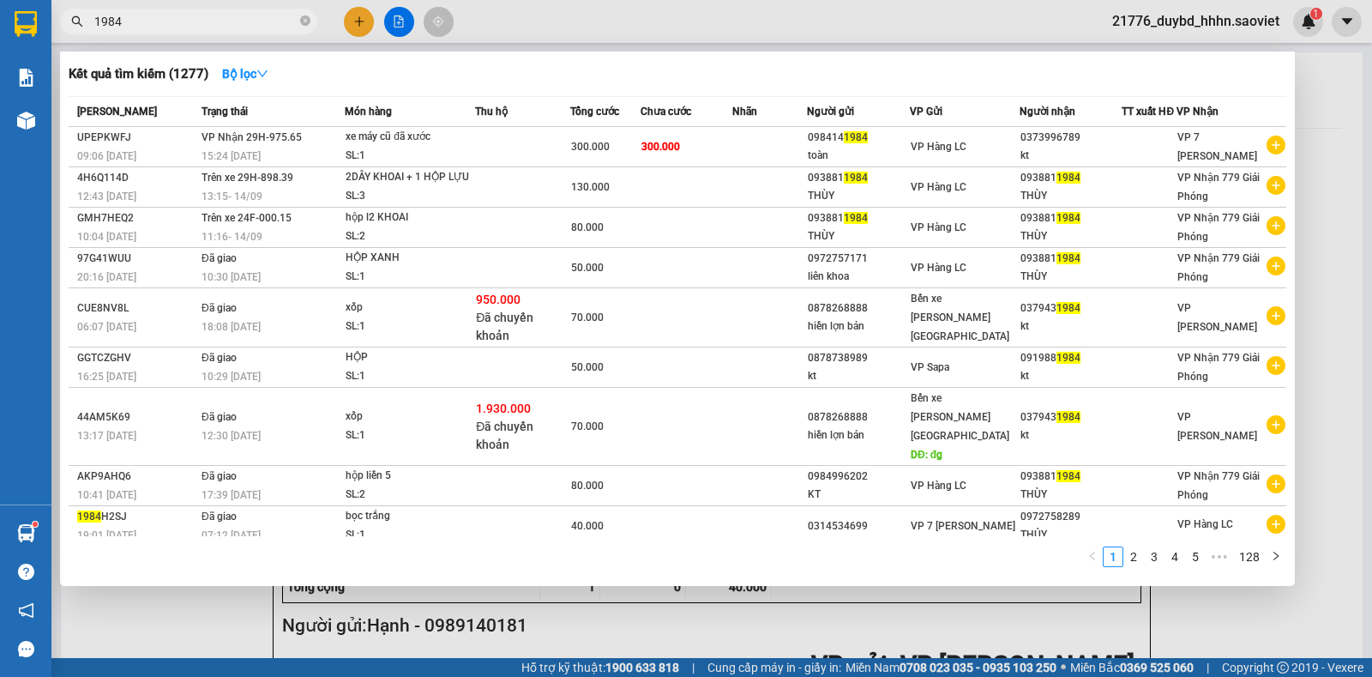
click at [234, 20] on input "1984" at bounding box center [195, 21] width 202 height 19
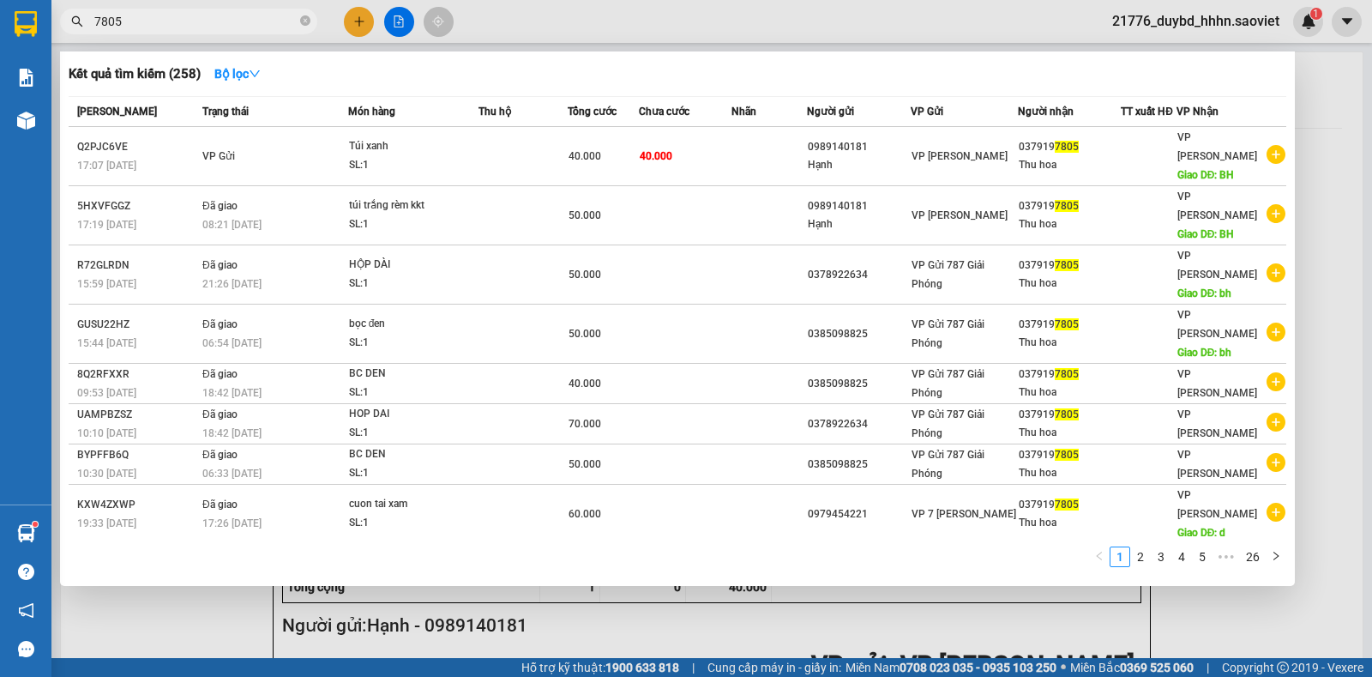
click at [962, 94] on div "Kết quả [PERSON_NAME] ( 258 ) Bộ lọc Mã ĐH Trạng thái Món hàng Thu hộ Tổng [PER…" at bounding box center [677, 318] width 1235 height 534
click at [902, 92] on div "Kết quả [PERSON_NAME] ( 258 ) Bộ lọc Mã ĐH Trạng thái Món hàng Thu hộ Tổng [PER…" at bounding box center [677, 318] width 1235 height 534
click at [902, 91] on div "Kết quả [PERSON_NAME] ( 258 ) Bộ lọc Mã ĐH Trạng thái Món hàng Thu hộ Tổng [PER…" at bounding box center [677, 318] width 1235 height 534
click at [998, 599] on div at bounding box center [686, 338] width 1372 height 677
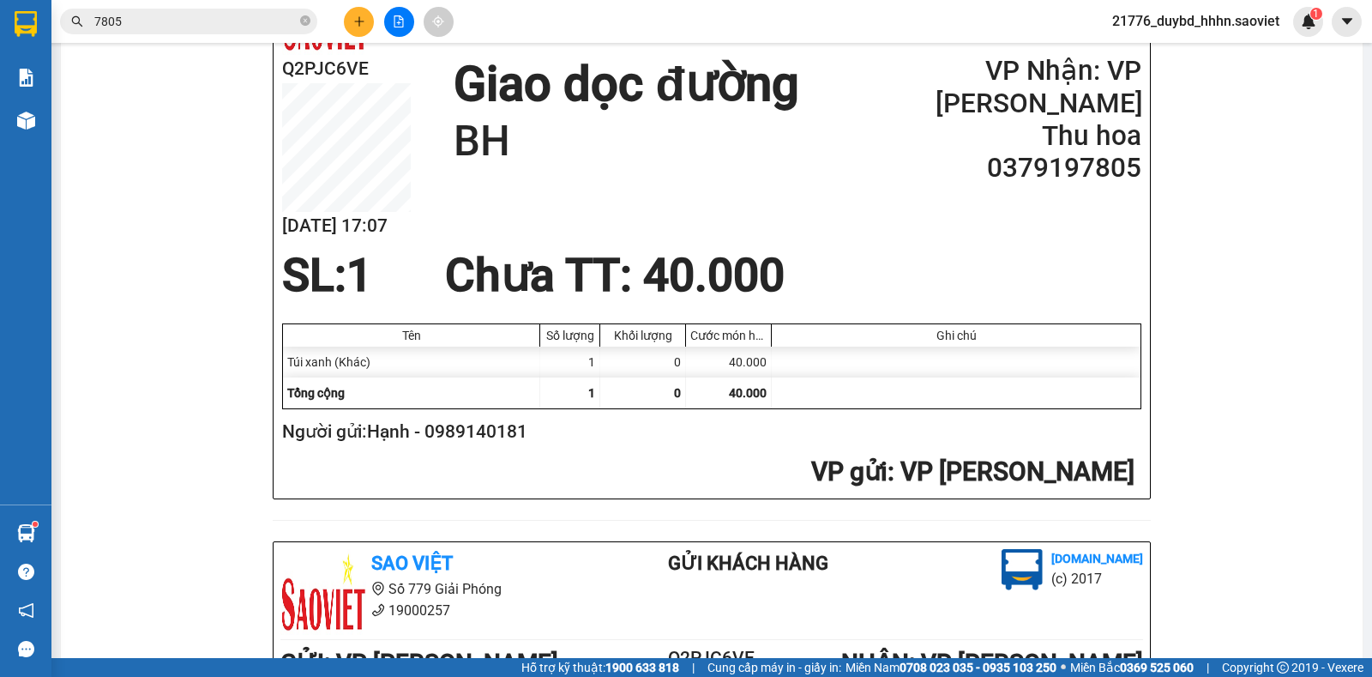
scroll to position [182, 0]
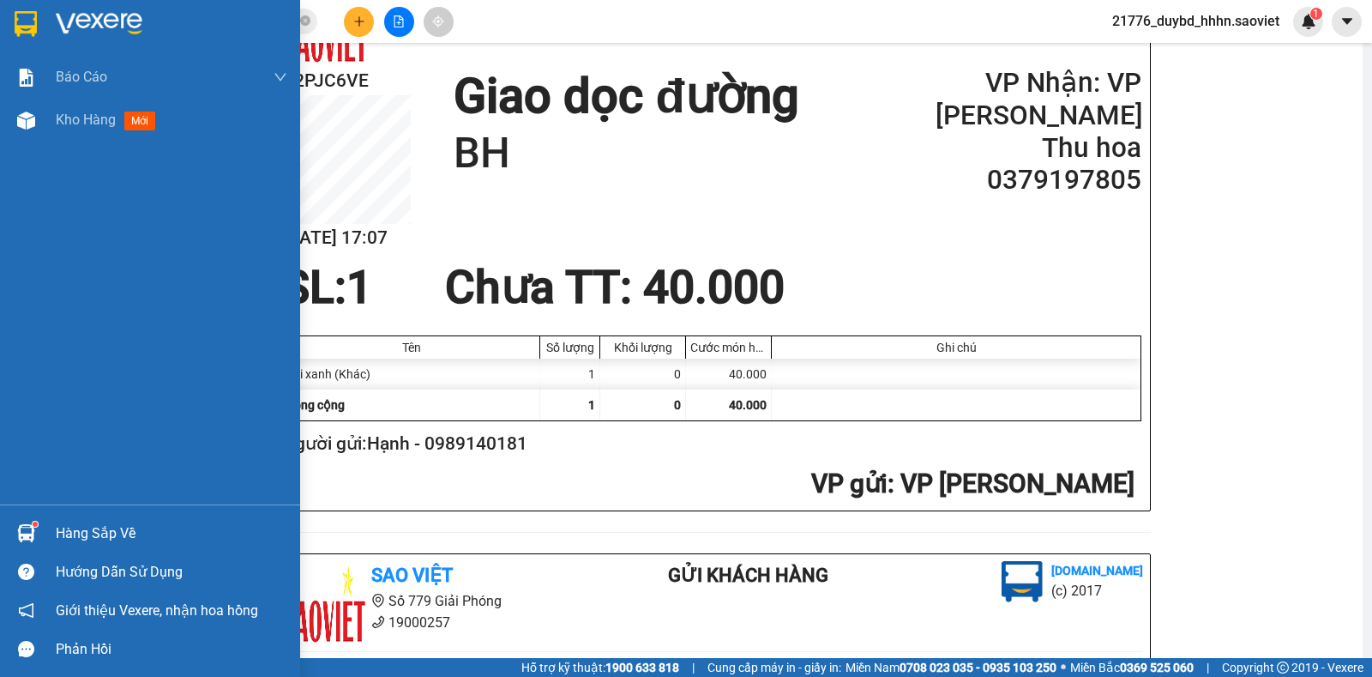
click at [147, 119] on span "mới" at bounding box center [139, 121] width 31 height 19
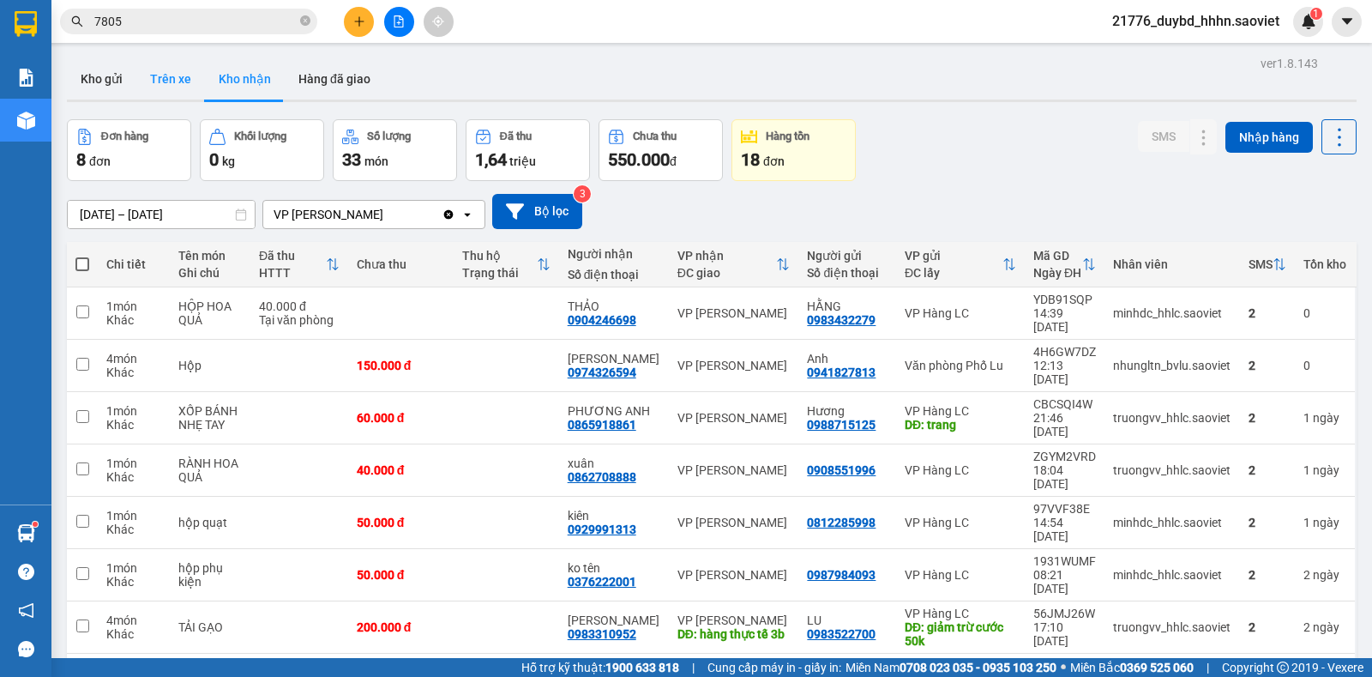
click at [167, 87] on button "Trên xe" at bounding box center [170, 78] width 69 height 41
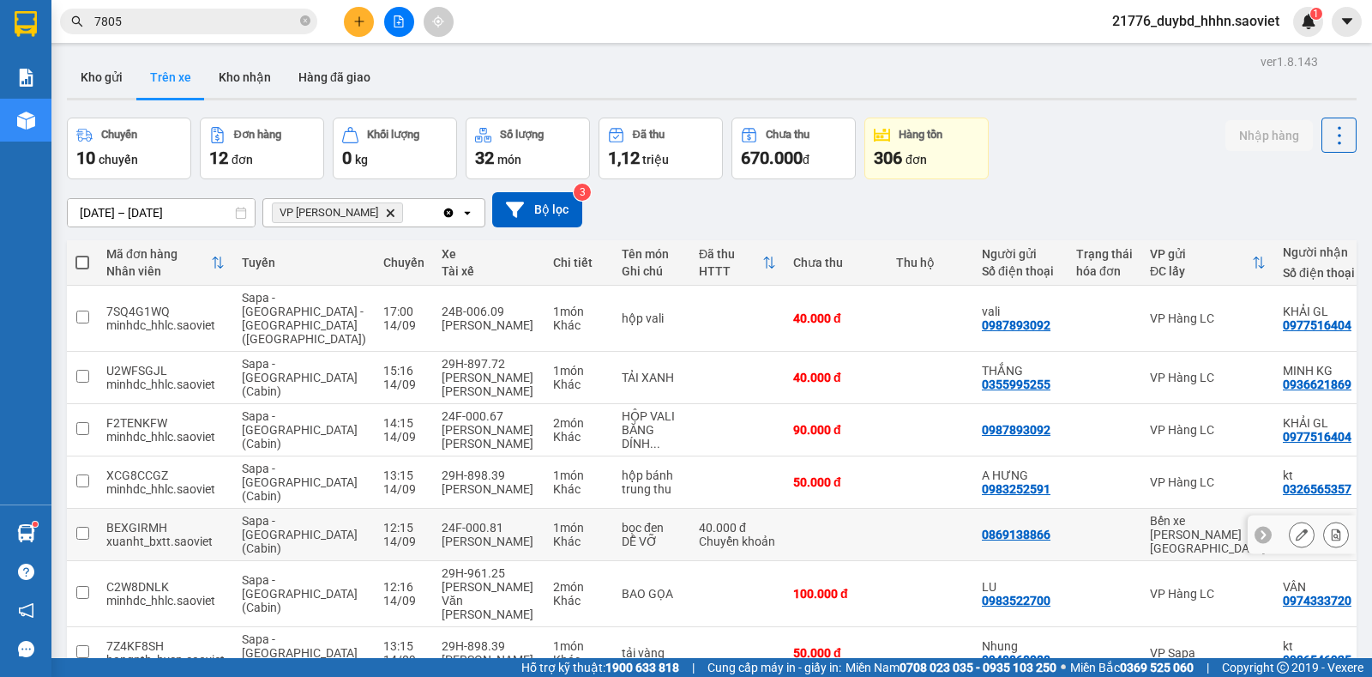
scroll to position [86, 0]
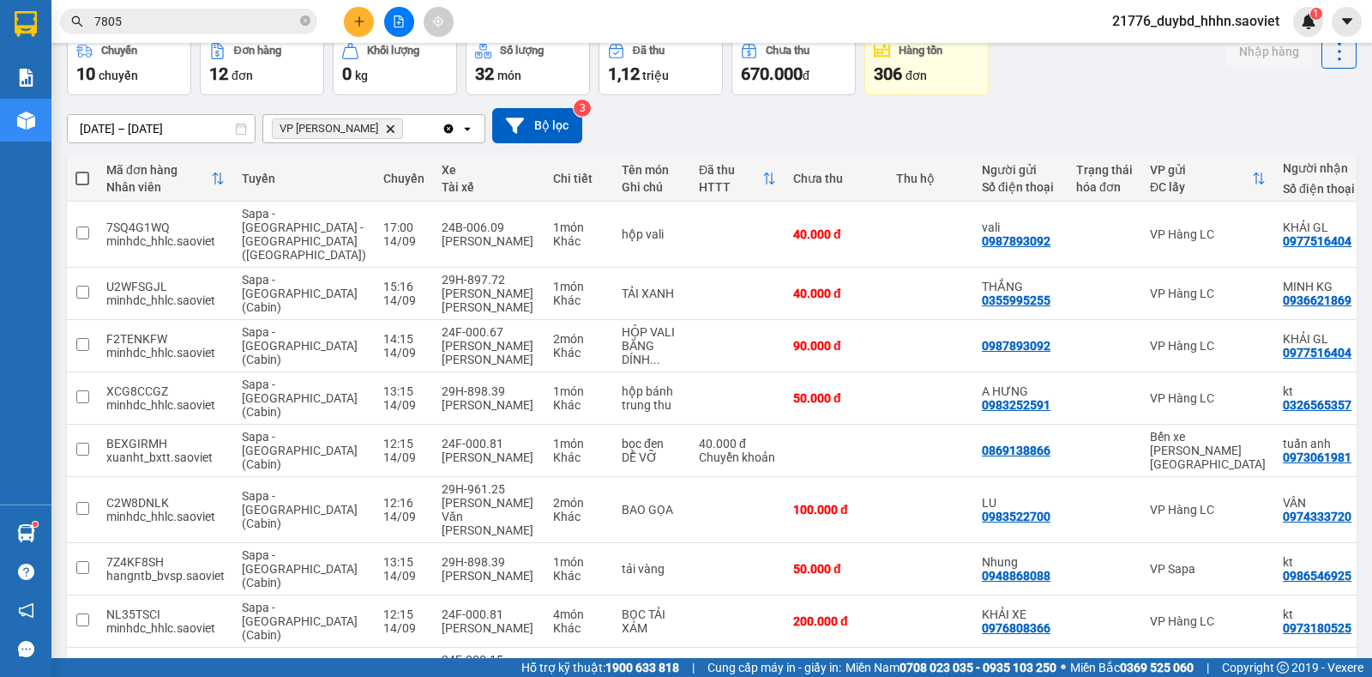
click at [288, 24] on input "7805" at bounding box center [195, 21] width 202 height 19
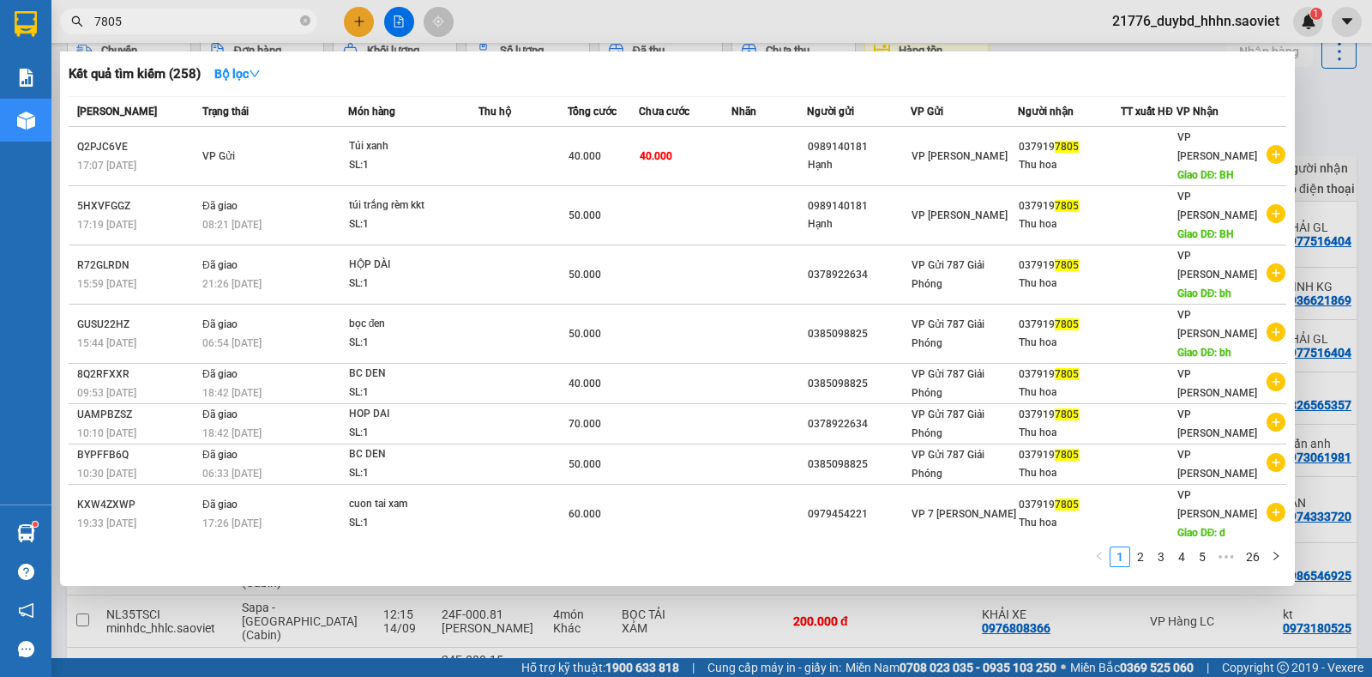
click at [256, 23] on input "7805" at bounding box center [195, 21] width 202 height 19
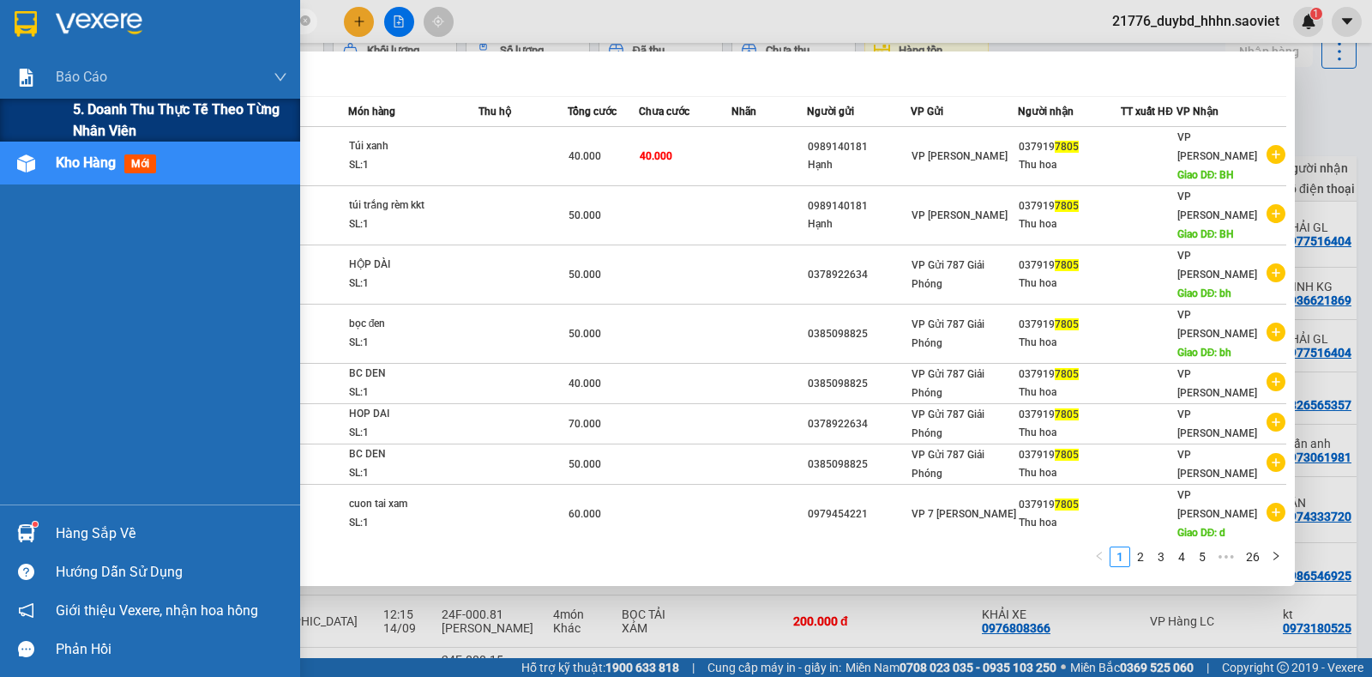
click at [44, 113] on div "5. Doanh thu thực tế theo từng nhân viên" at bounding box center [150, 120] width 300 height 43
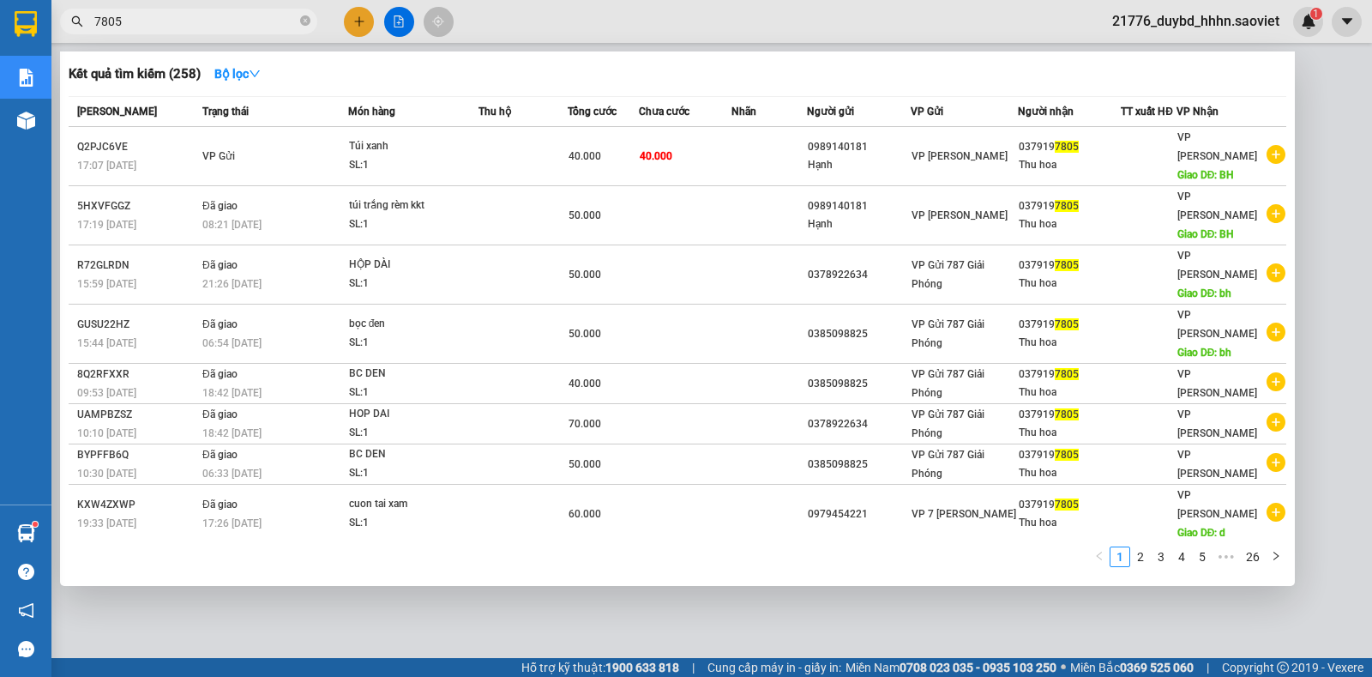
click at [665, 621] on div at bounding box center [686, 338] width 1372 height 677
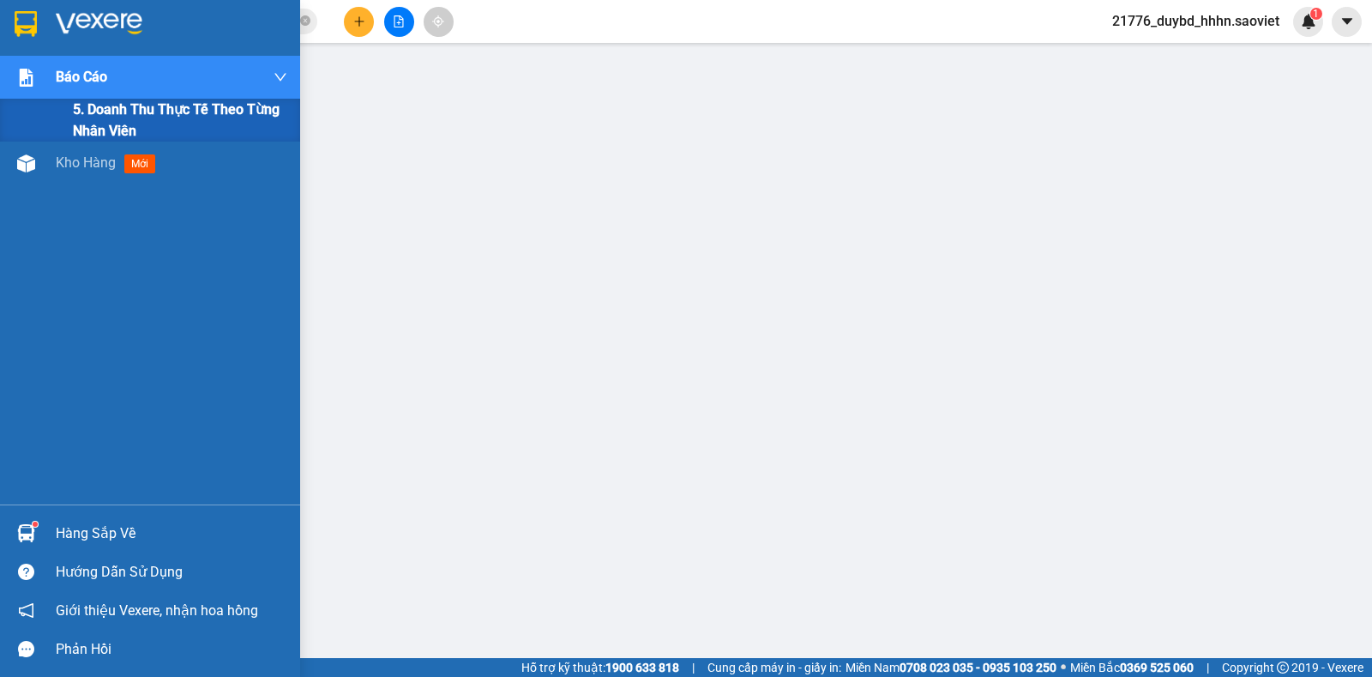
click at [27, 85] on img at bounding box center [26, 78] width 18 height 18
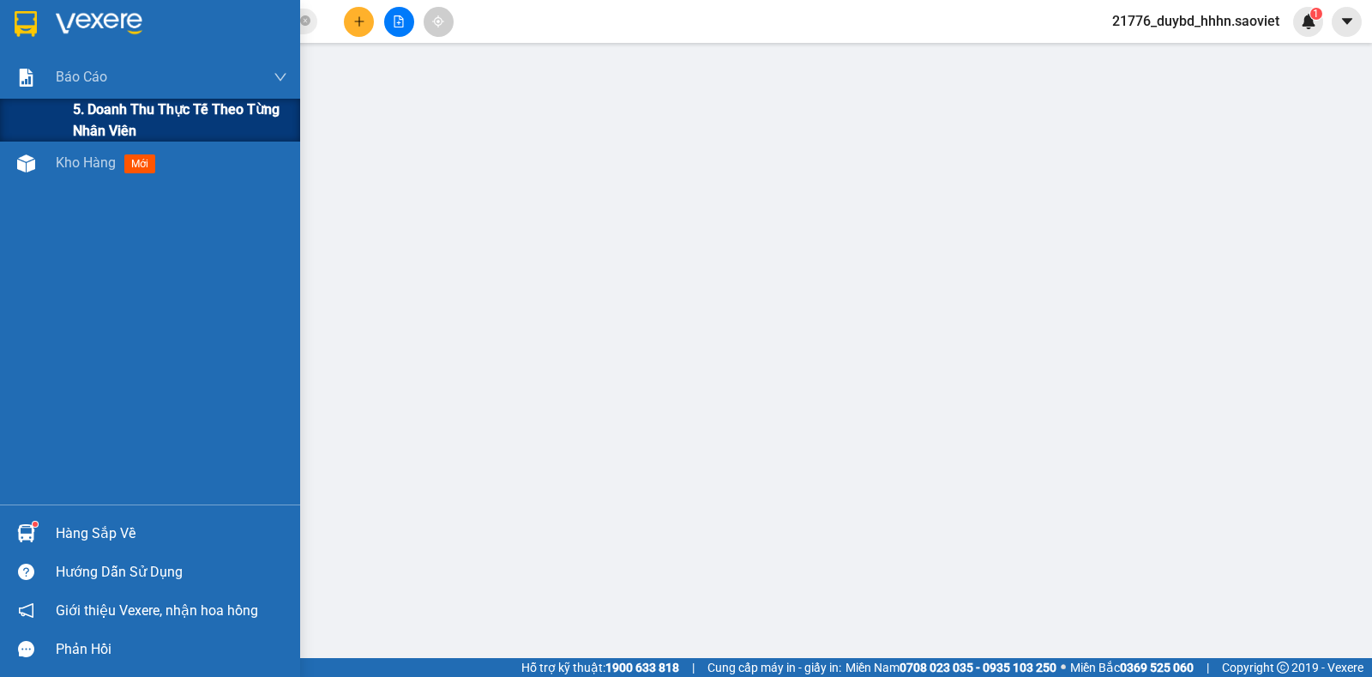
click at [69, 137] on div "5. Doanh thu thực tế theo từng nhân viên" at bounding box center [150, 120] width 300 height 43
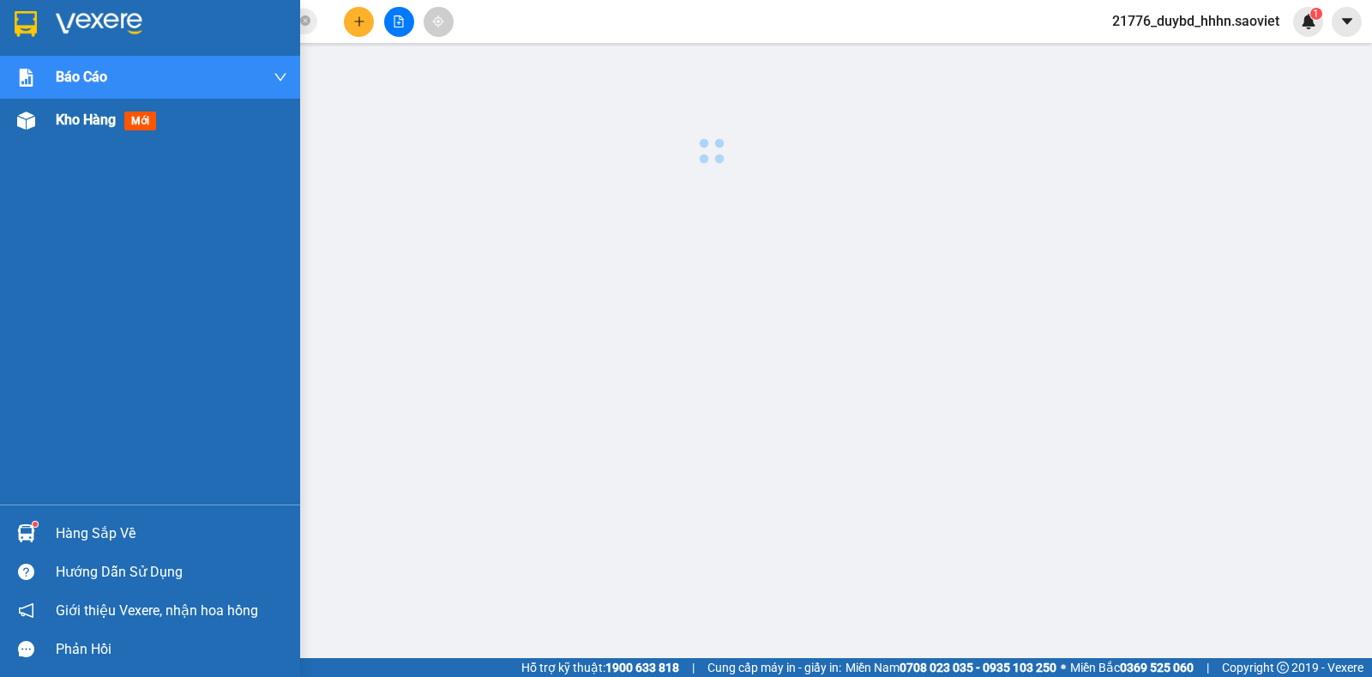
click at [71, 151] on div "Báo cáo 5. Doanh thu thực tế theo từng nhân viên Kho hàng mới" at bounding box center [150, 280] width 300 height 449
click at [77, 132] on div "Kho hàng mới" at bounding box center [172, 120] width 232 height 43
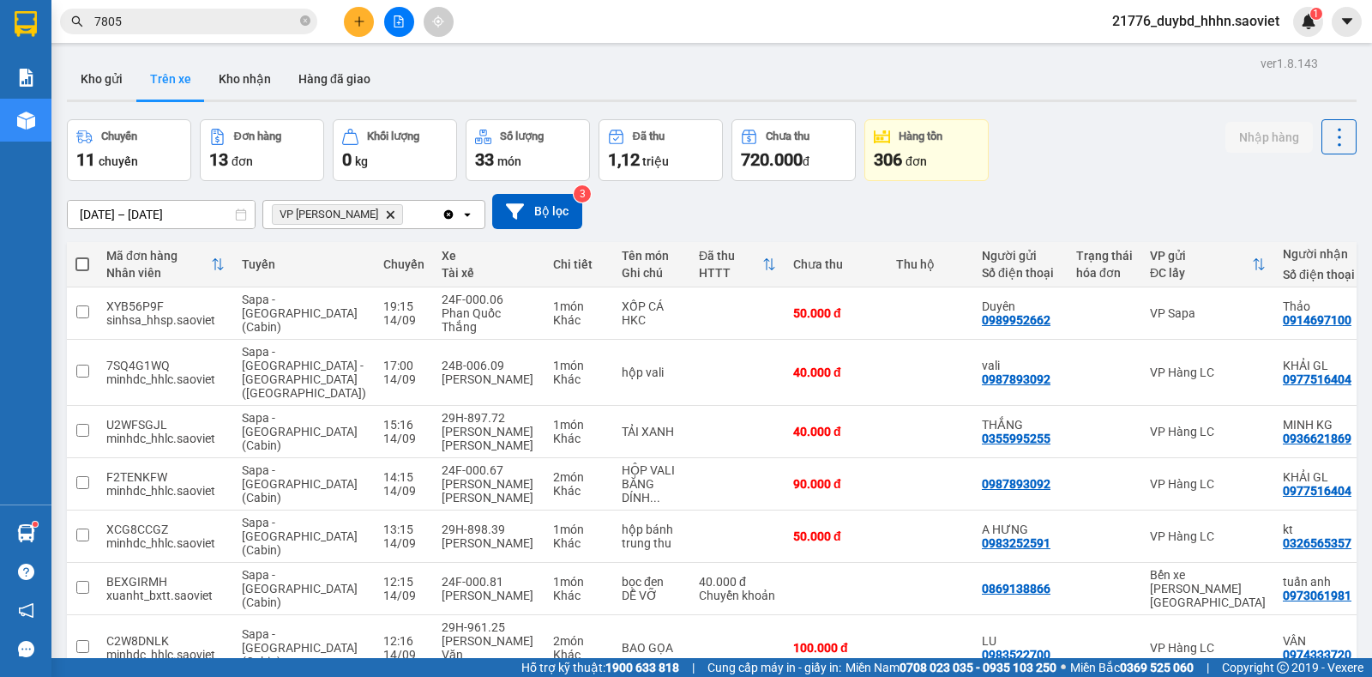
click at [994, 216] on div "[DATE] – [DATE] Press the down arrow key to interact with the calendar and sele…" at bounding box center [712, 211] width 1290 height 35
click at [316, 76] on button "Hàng đã giao" at bounding box center [335, 78] width 100 height 41
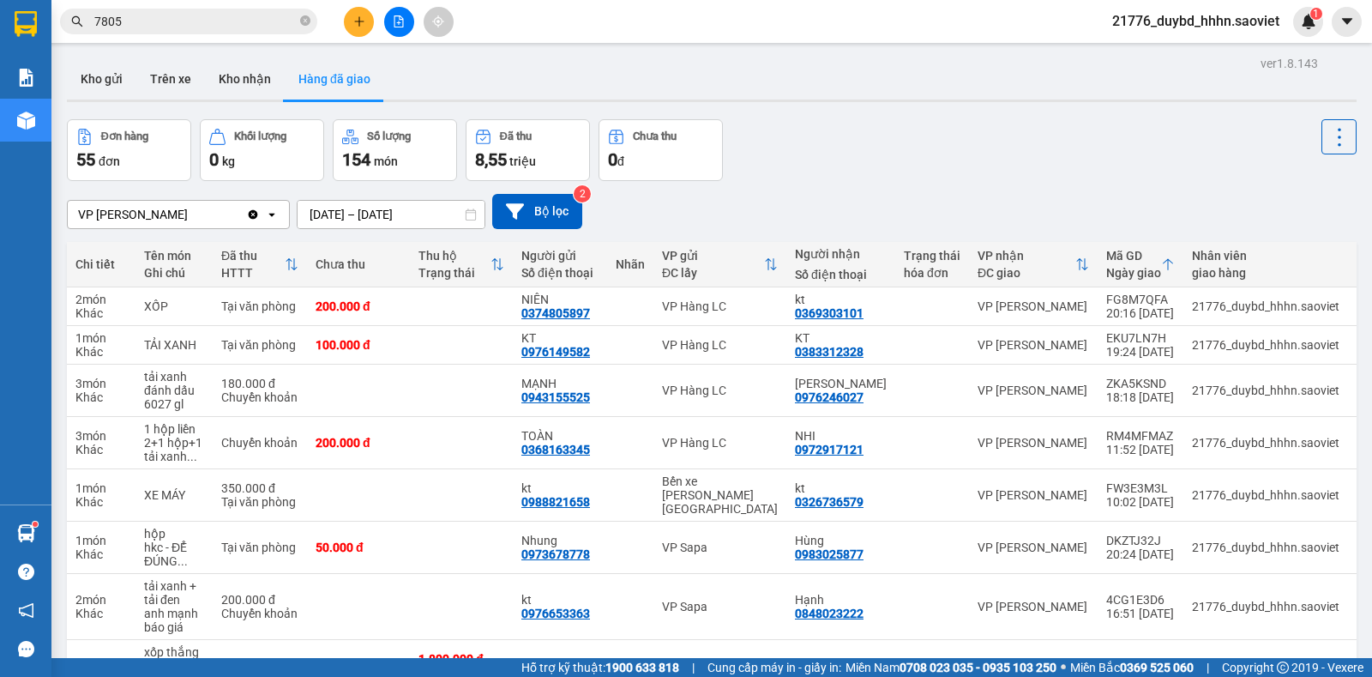
click at [286, 75] on button "Hàng đã giao" at bounding box center [335, 78] width 100 height 41
click at [274, 75] on button "Kho nhận" at bounding box center [245, 78] width 80 height 41
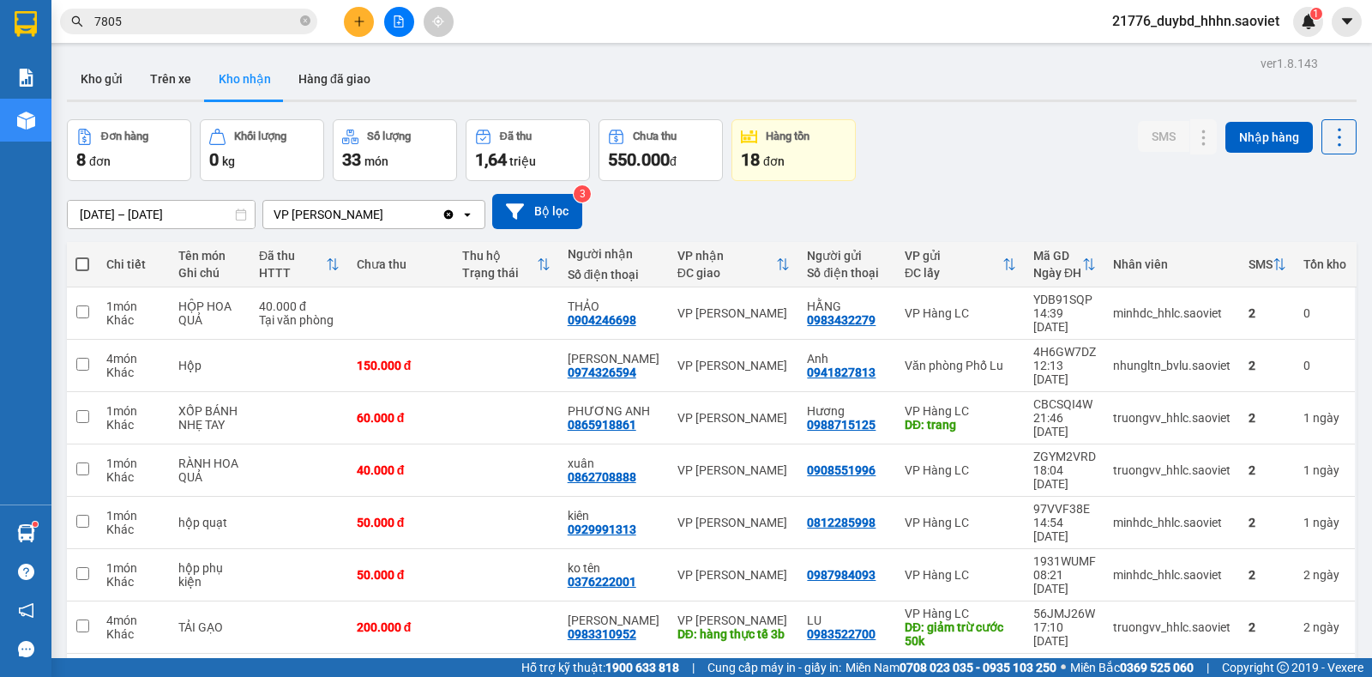
scroll to position [79, 0]
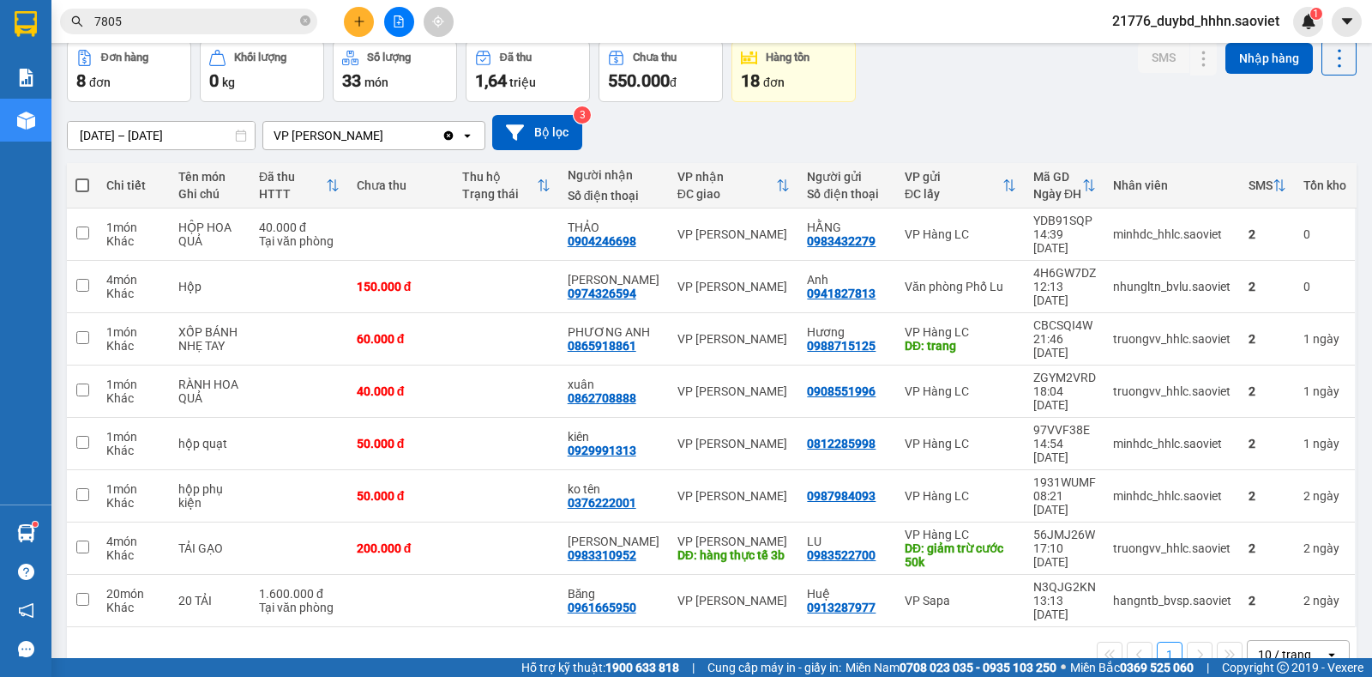
click at [817, 130] on div "[DATE] – [DATE] Press the down arrow key to interact with the calendar and sele…" at bounding box center [712, 132] width 1290 height 35
click at [615, 234] on div "0904246698" at bounding box center [602, 241] width 69 height 14
click at [143, 16] on input "7805" at bounding box center [195, 21] width 202 height 19
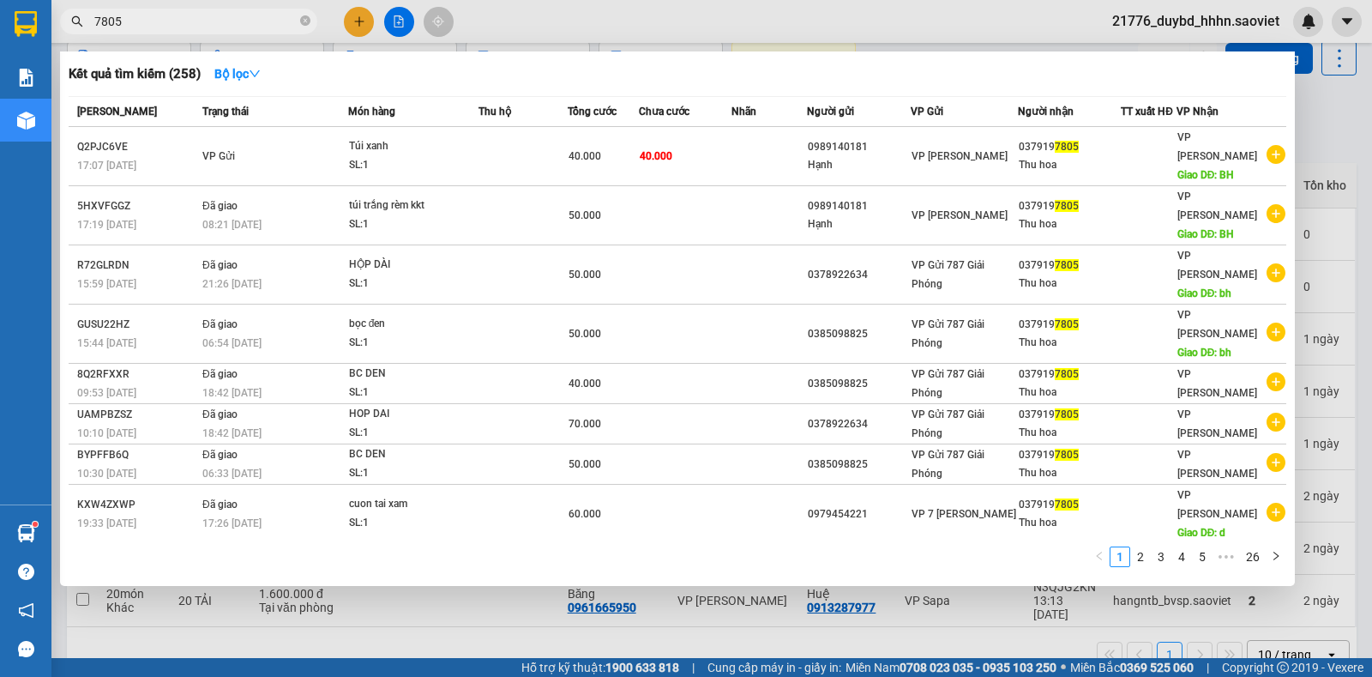
paste input "[PERSON_NAME] Facebook của tôi bị [PERSON_NAME] [PERSON_NAME] mà không rõ lý do…"
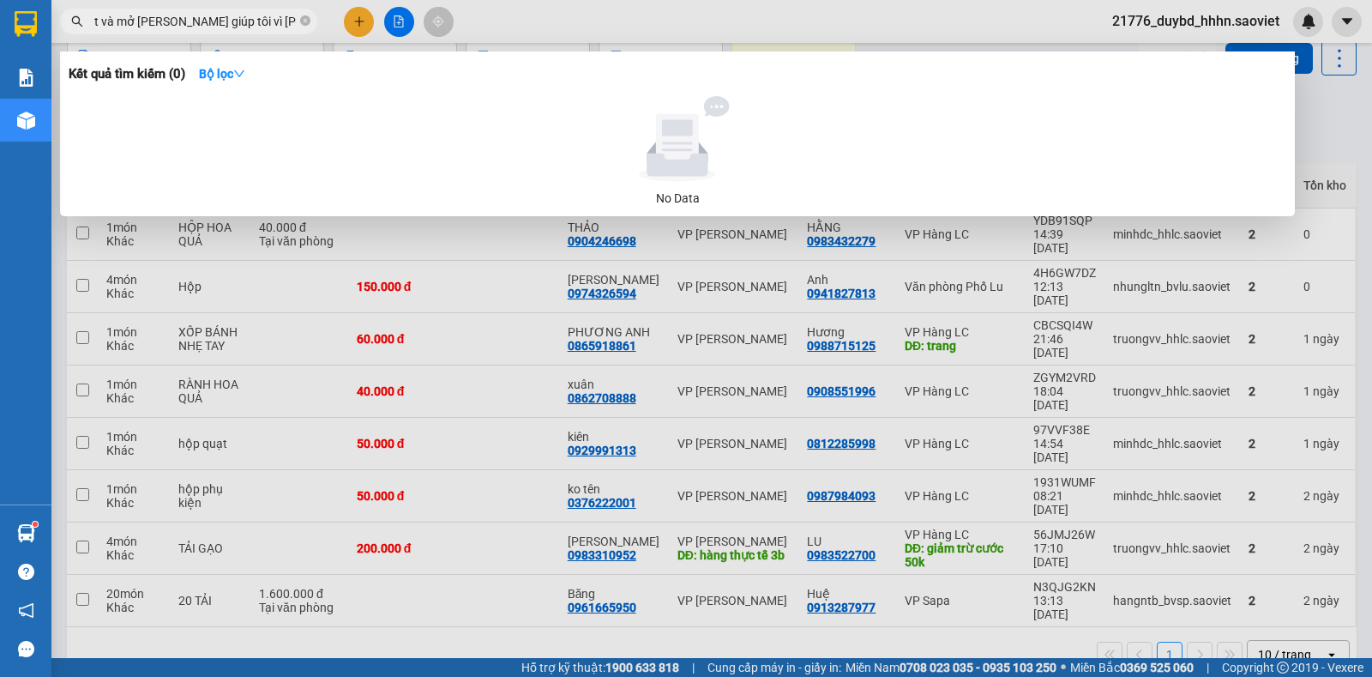
click at [645, 582] on div at bounding box center [686, 338] width 1372 height 677
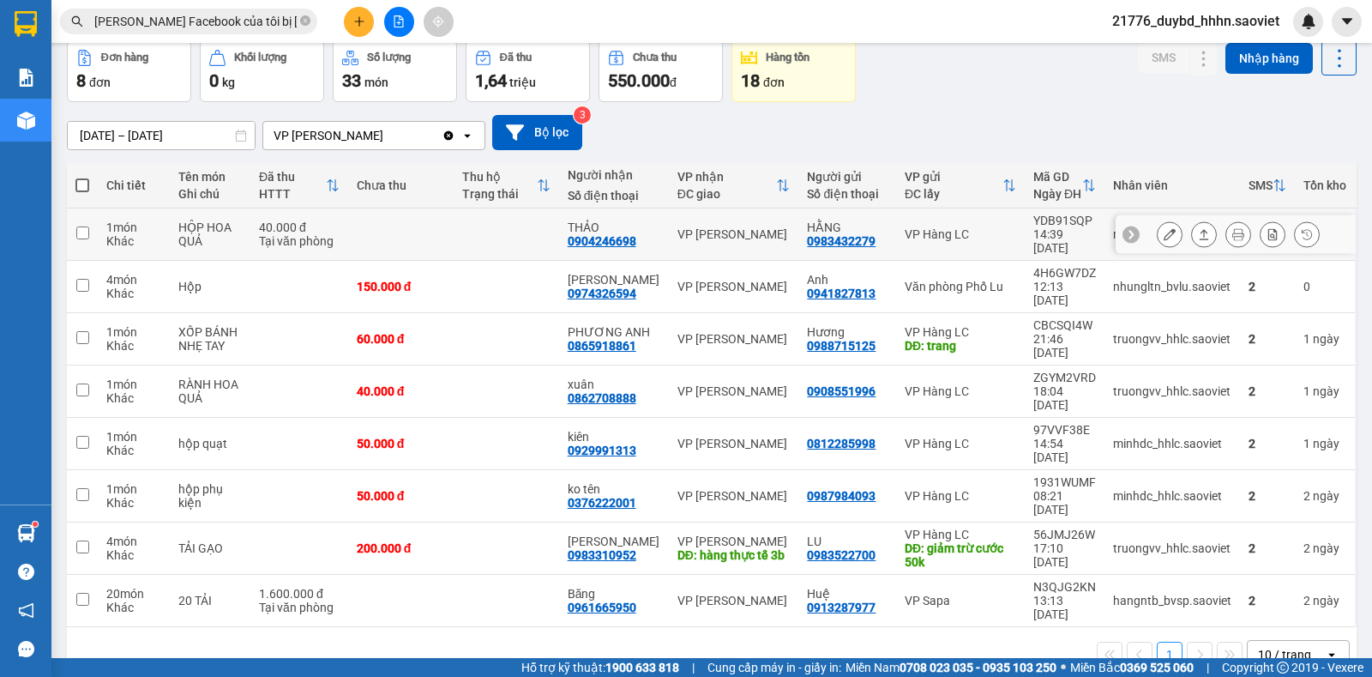
click at [611, 235] on div "0904246698" at bounding box center [602, 241] width 69 height 14
copy div "0904246698"
click at [232, 27] on input "[PERSON_NAME] Facebook của tôi bị [PERSON_NAME] [PERSON_NAME] mà không rõ lý do…" at bounding box center [195, 21] width 202 height 19
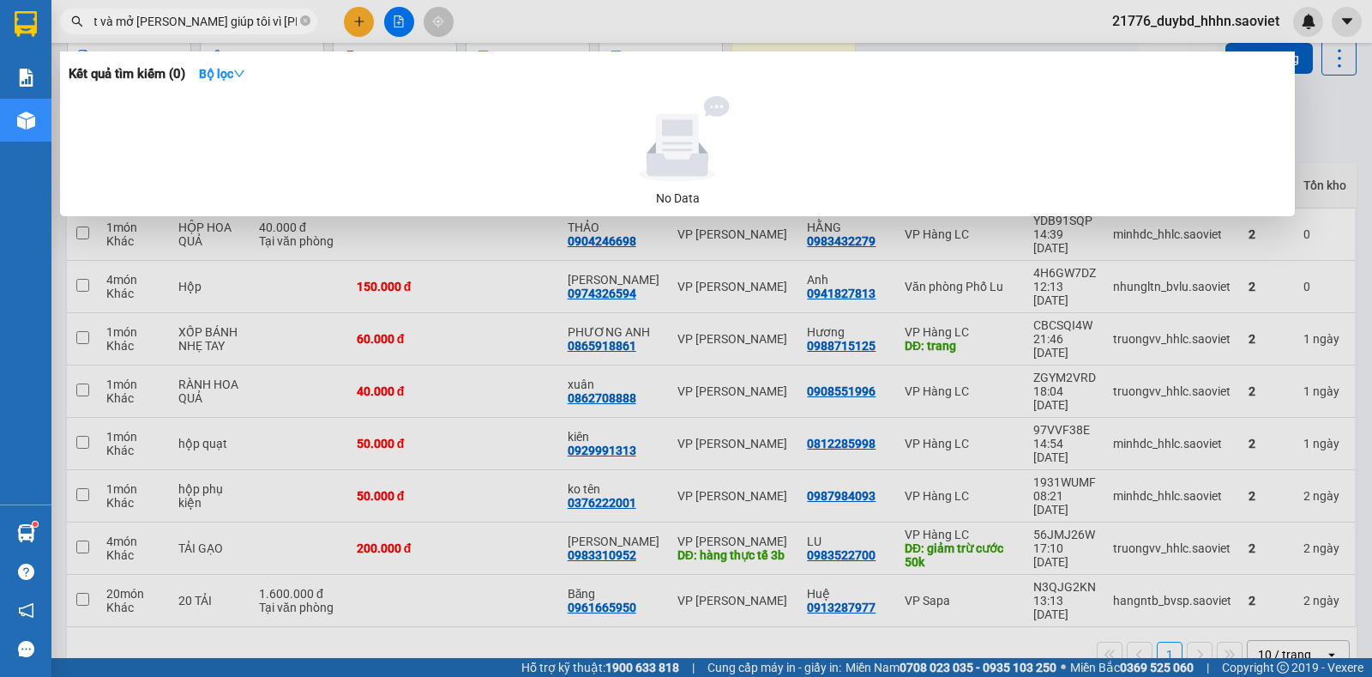
paste input "0904246698"
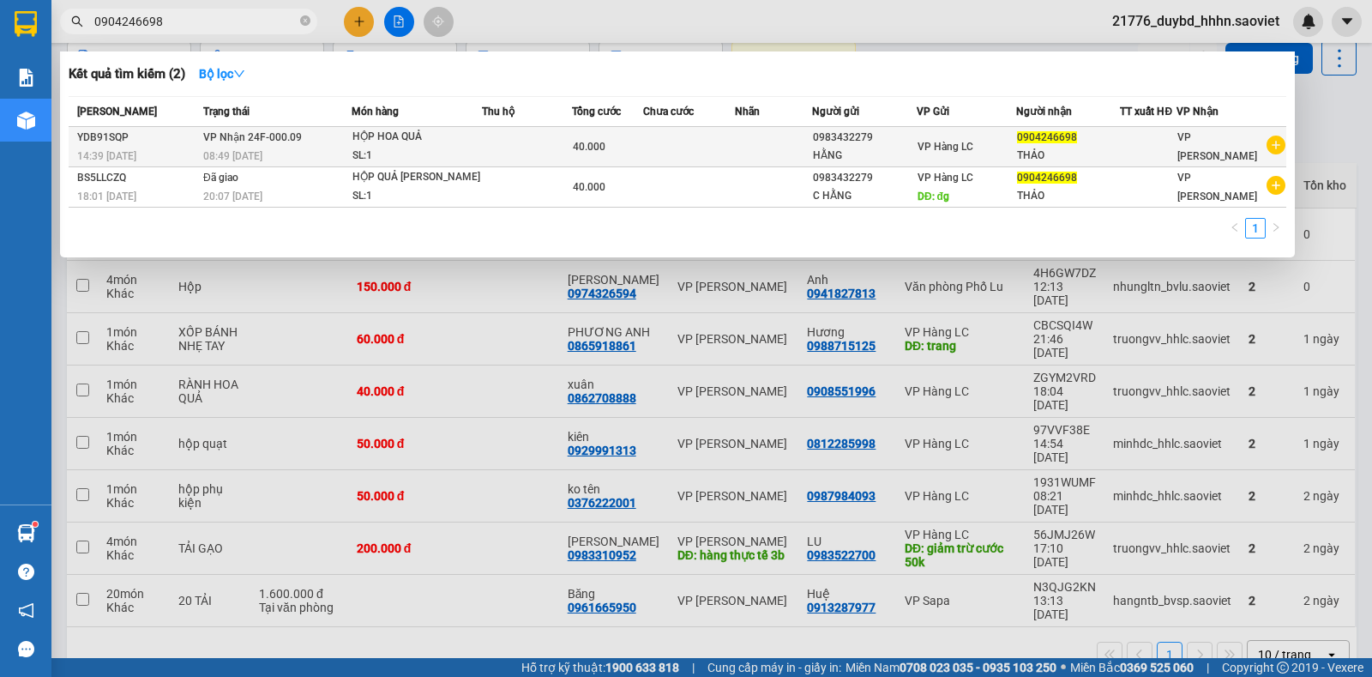
type input "0904246698"
click at [691, 130] on td at bounding box center [689, 147] width 92 height 40
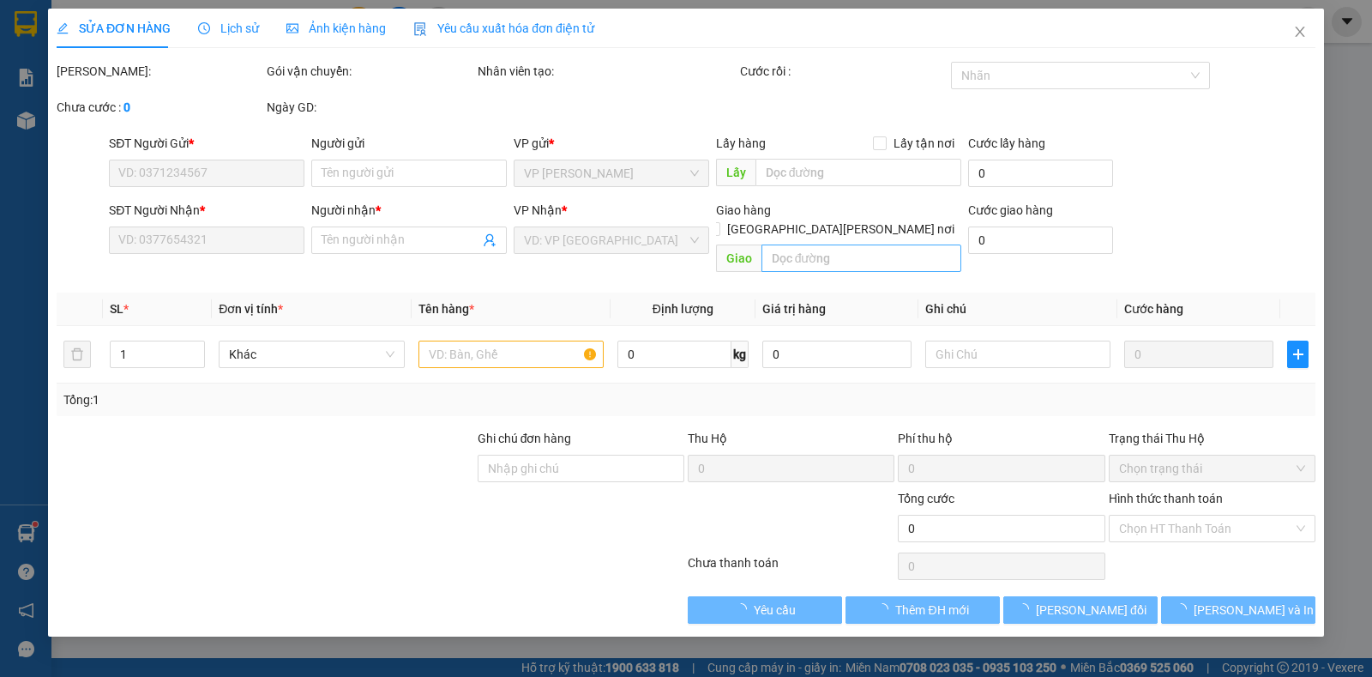
type input "0983432279"
type input "HẰNG"
type input "0904246698"
type input "THẢO"
type input "40.000"
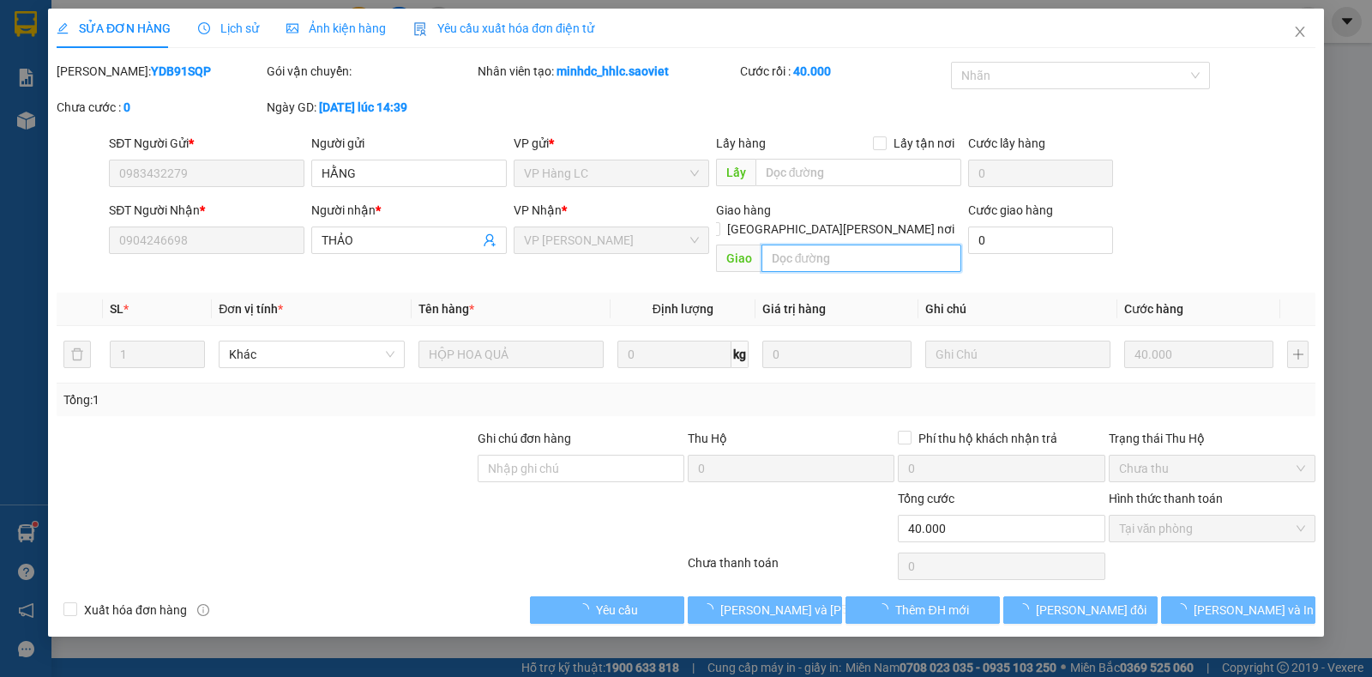
click at [817, 244] on input "text" at bounding box center [862, 257] width 201 height 27
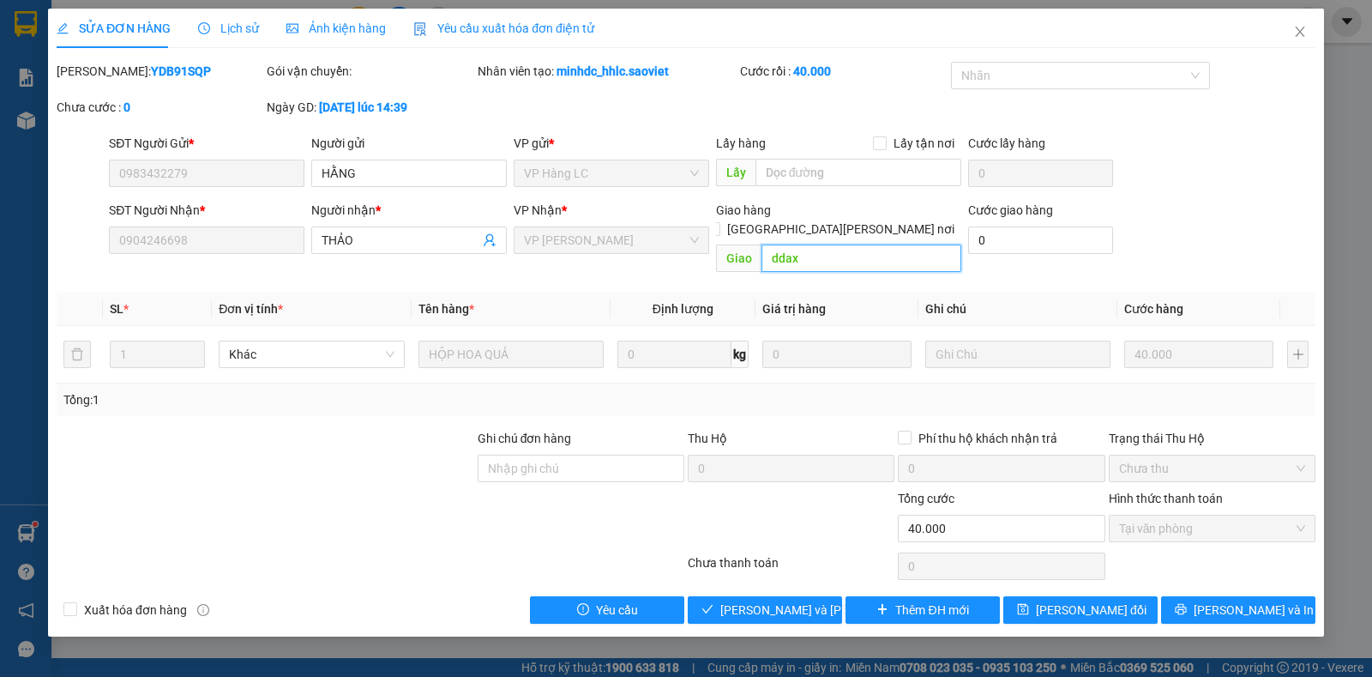
type input "ddax"
type input "d"
type input "đã liên hệ 2 đầu không nghe máy"
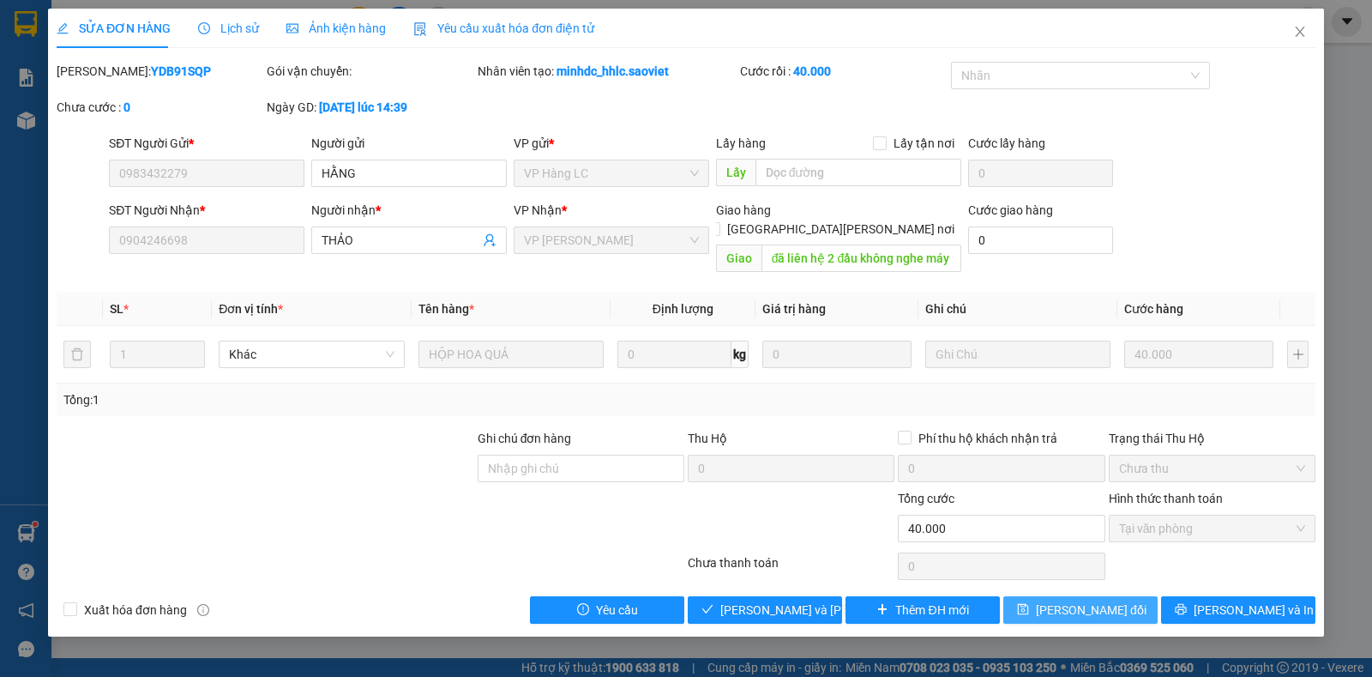
click at [1077, 596] on button "[PERSON_NAME] đổi" at bounding box center [1081, 609] width 154 height 27
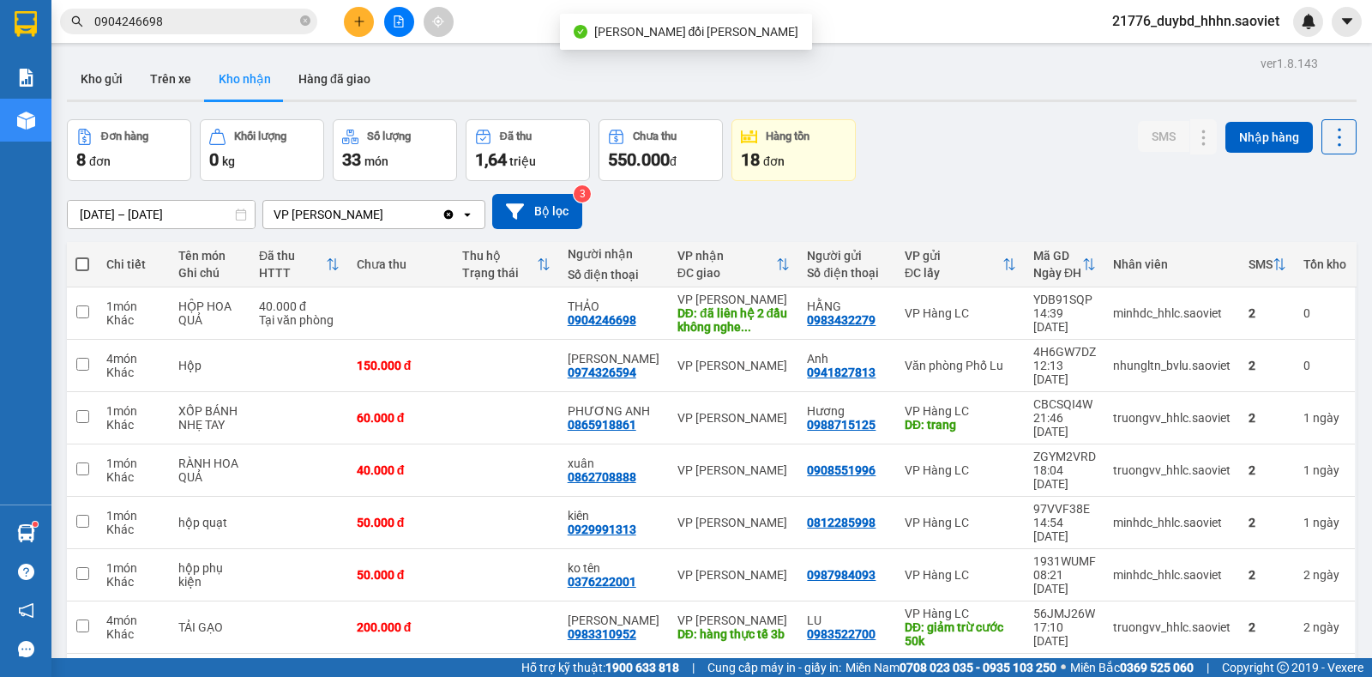
click at [253, 39] on div "Kết quả [PERSON_NAME] ( 2 ) Bộ lọc Mã ĐH Trạng thái Món hàng Thu hộ Tổng [PERSO…" at bounding box center [686, 21] width 1372 height 43
click at [253, 33] on span "0904246698" at bounding box center [188, 22] width 257 height 26
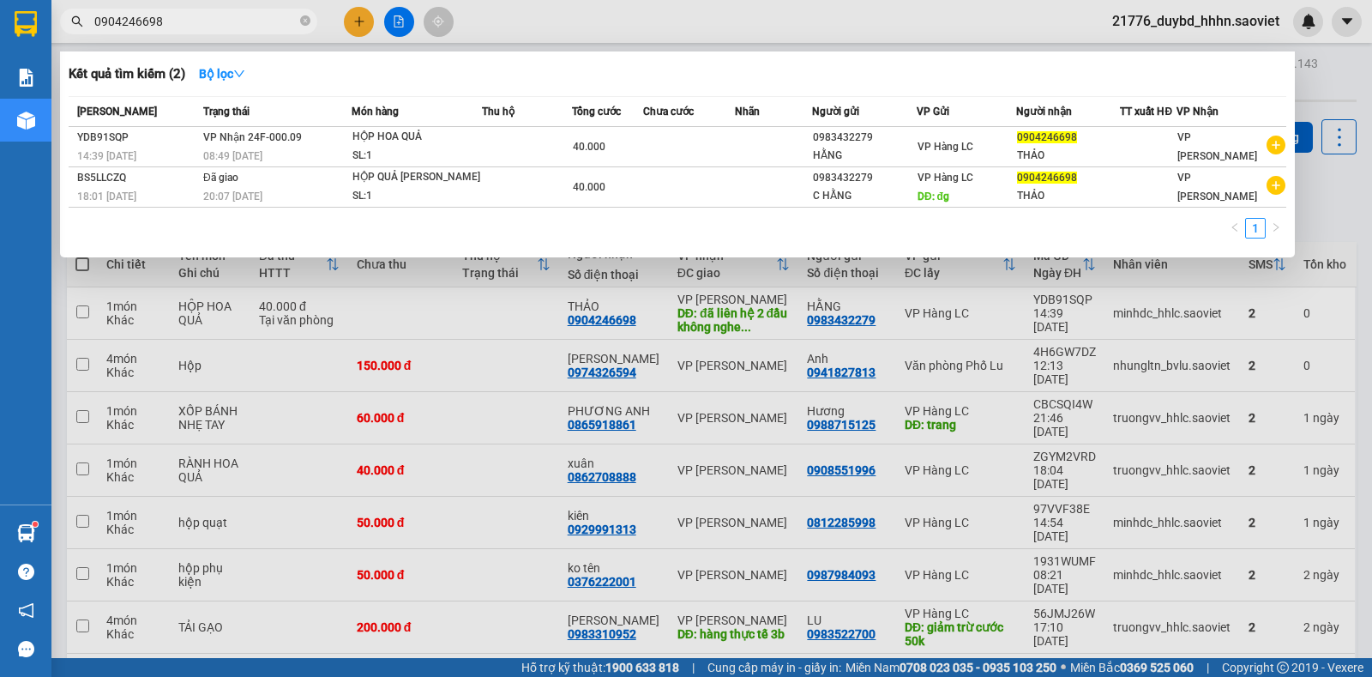
click at [256, 24] on input "0904246698" at bounding box center [195, 21] width 202 height 19
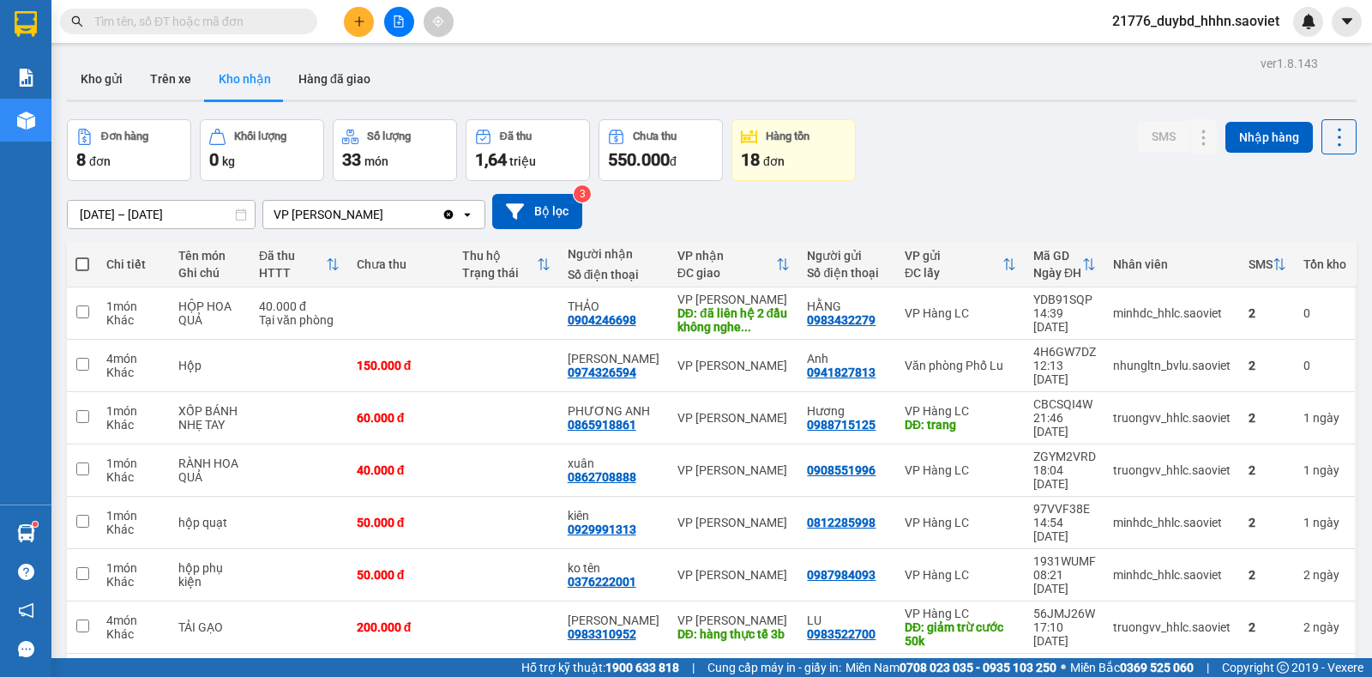
click at [208, 31] on span at bounding box center [188, 22] width 257 height 26
click at [214, 26] on input "text" at bounding box center [195, 21] width 202 height 19
click at [217, 23] on input "text" at bounding box center [195, 21] width 202 height 19
type input "5"
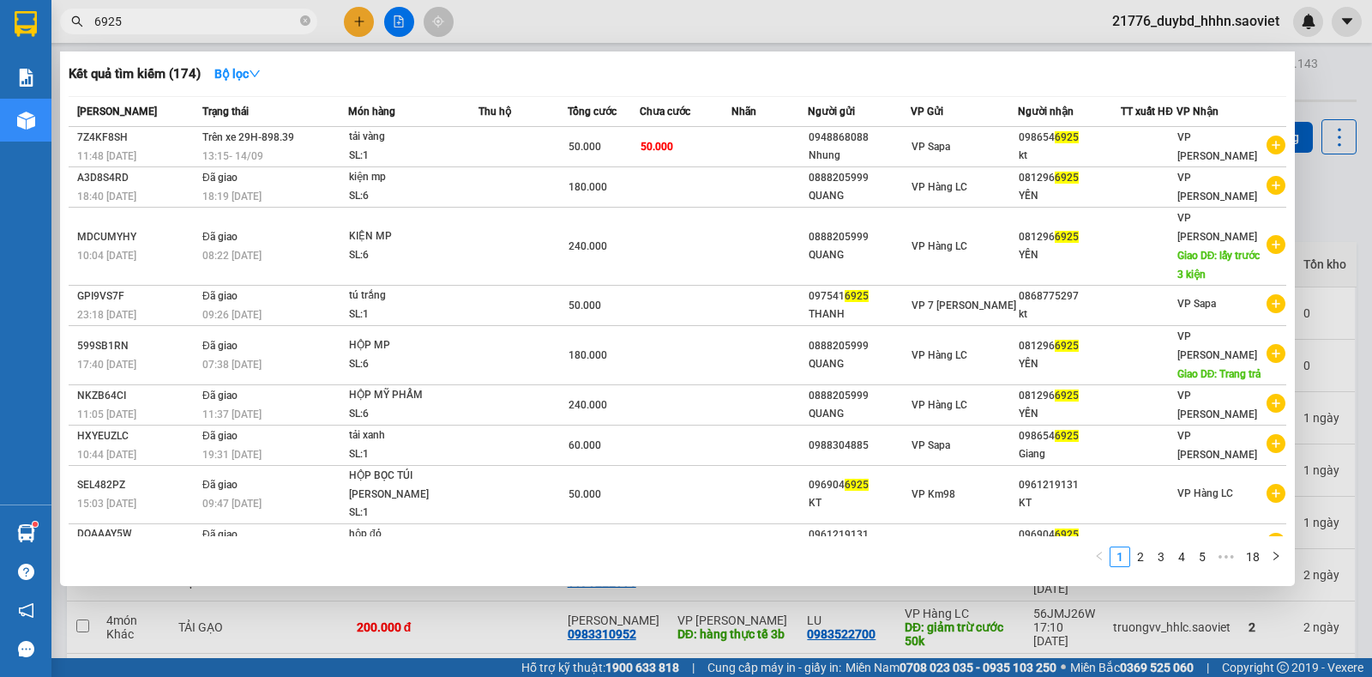
type input "6925"
click at [532, 98] on th "Thu hộ" at bounding box center [523, 112] width 89 height 30
click at [1008, 98] on th "VP Gửi" at bounding box center [964, 112] width 106 height 30
click at [1349, 142] on div at bounding box center [686, 338] width 1372 height 677
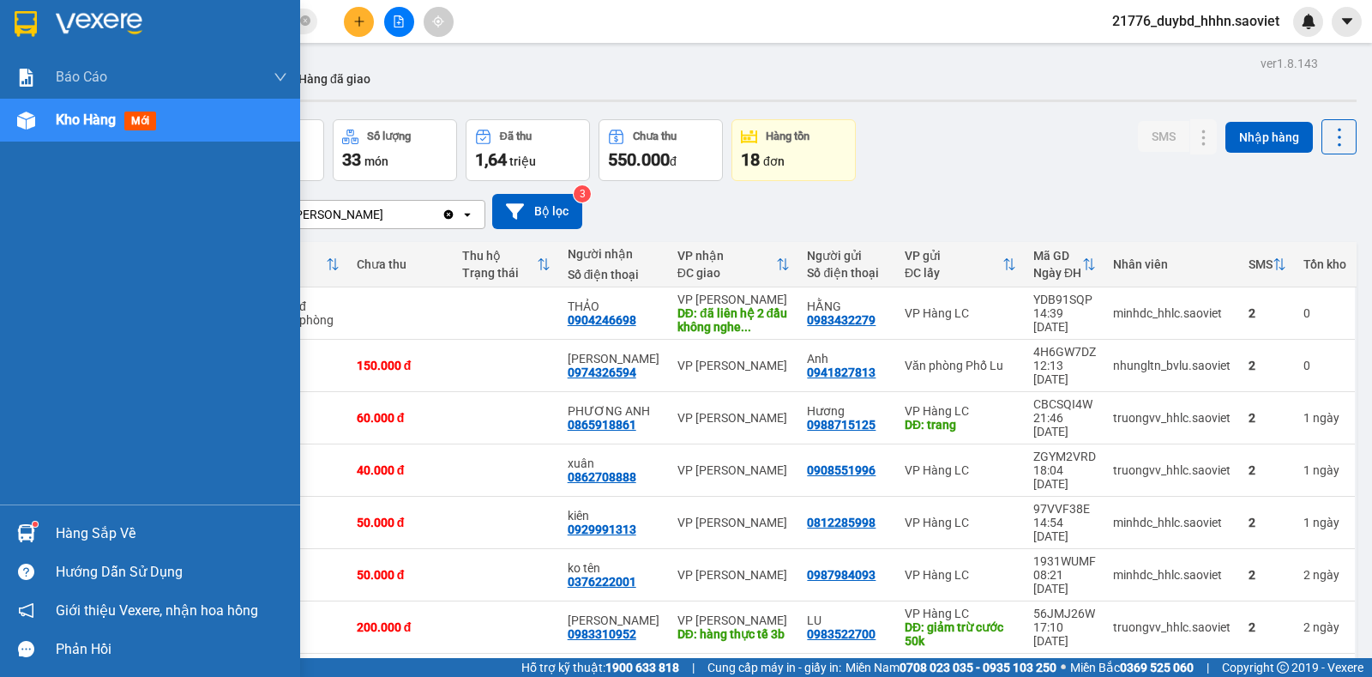
click at [113, 561] on div "Hướng dẫn sử dụng" at bounding box center [172, 572] width 232 height 26
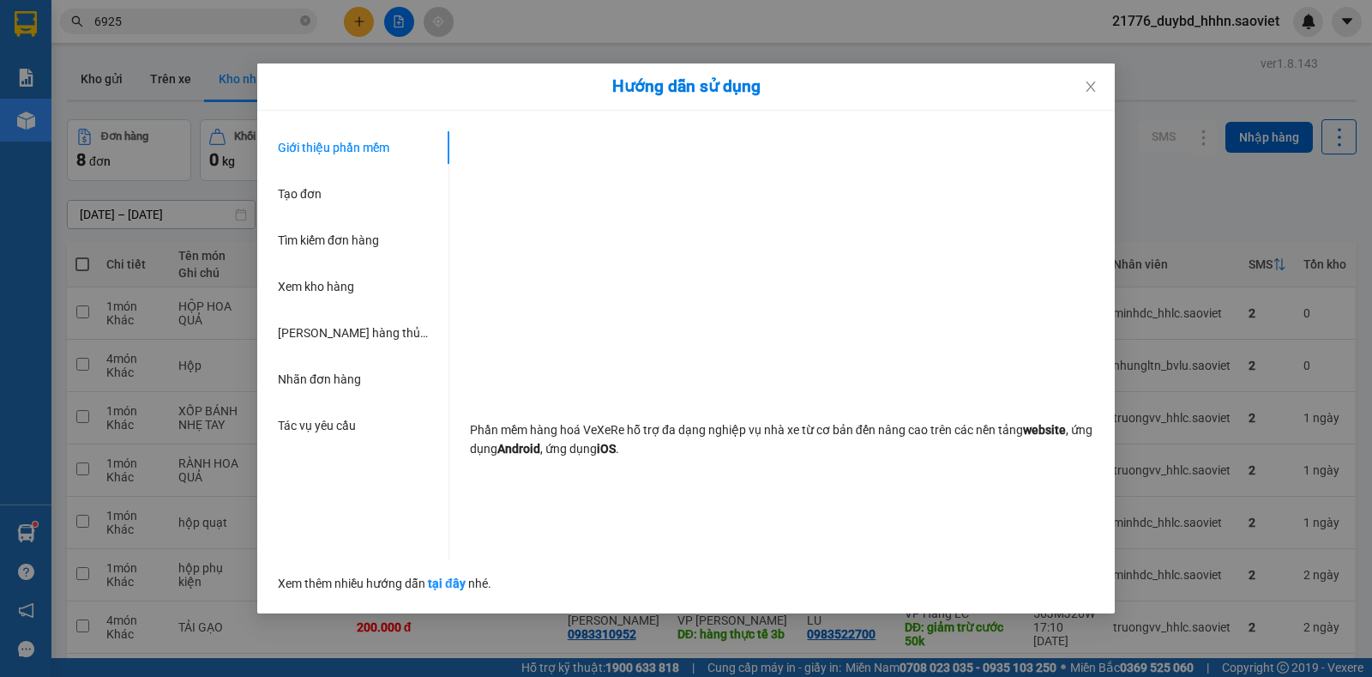
drag, startPoint x: 0, startPoint y: 533, endPoint x: 5, endPoint y: 512, distance: 21.2
click at [14, 534] on div "Hướng dẫn sử dụng Giới thiệu phần mềm Tạo đơn Tìm kiếm đơn hàng Xem kho hàng Lê…" at bounding box center [686, 338] width 1372 height 677
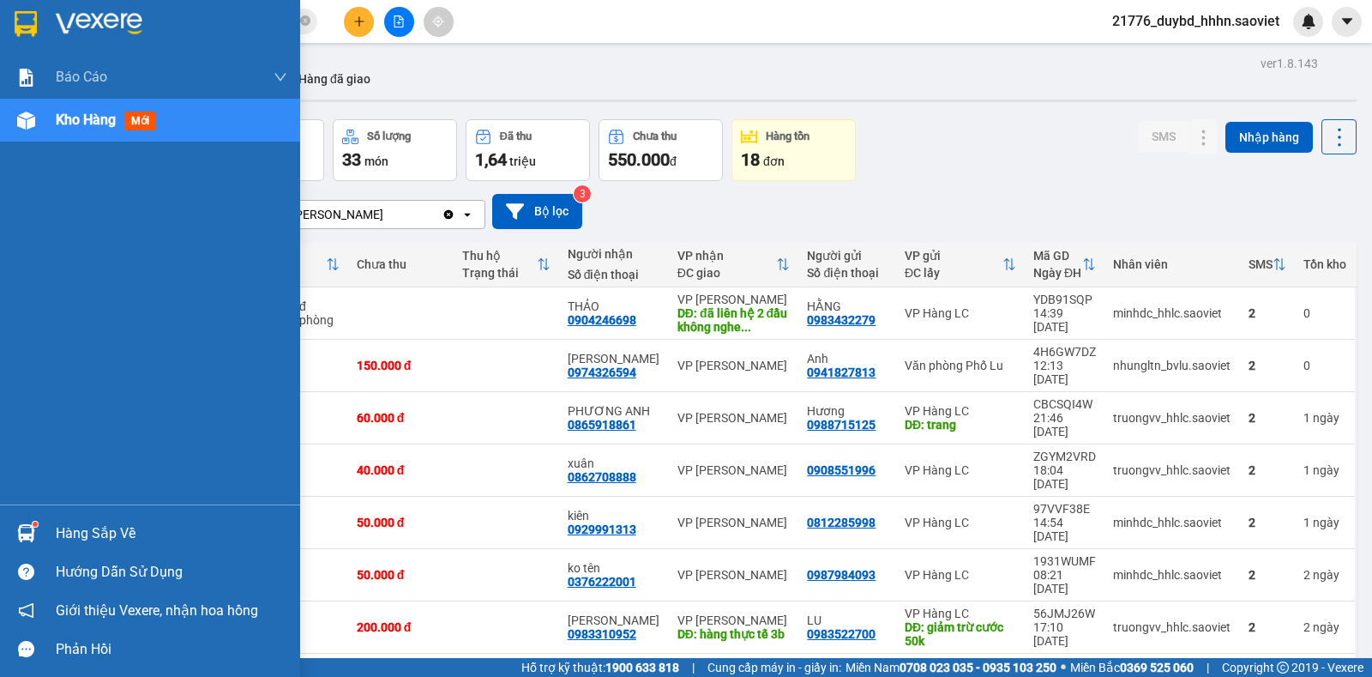
click at [32, 513] on div "Hàng sắp về Hướng dẫn sử dụng Giới thiệu Vexere, nhận hoa hồng Phản hồi" at bounding box center [150, 586] width 300 height 164
click at [39, 516] on div "Hàng sắp về" at bounding box center [150, 533] width 300 height 39
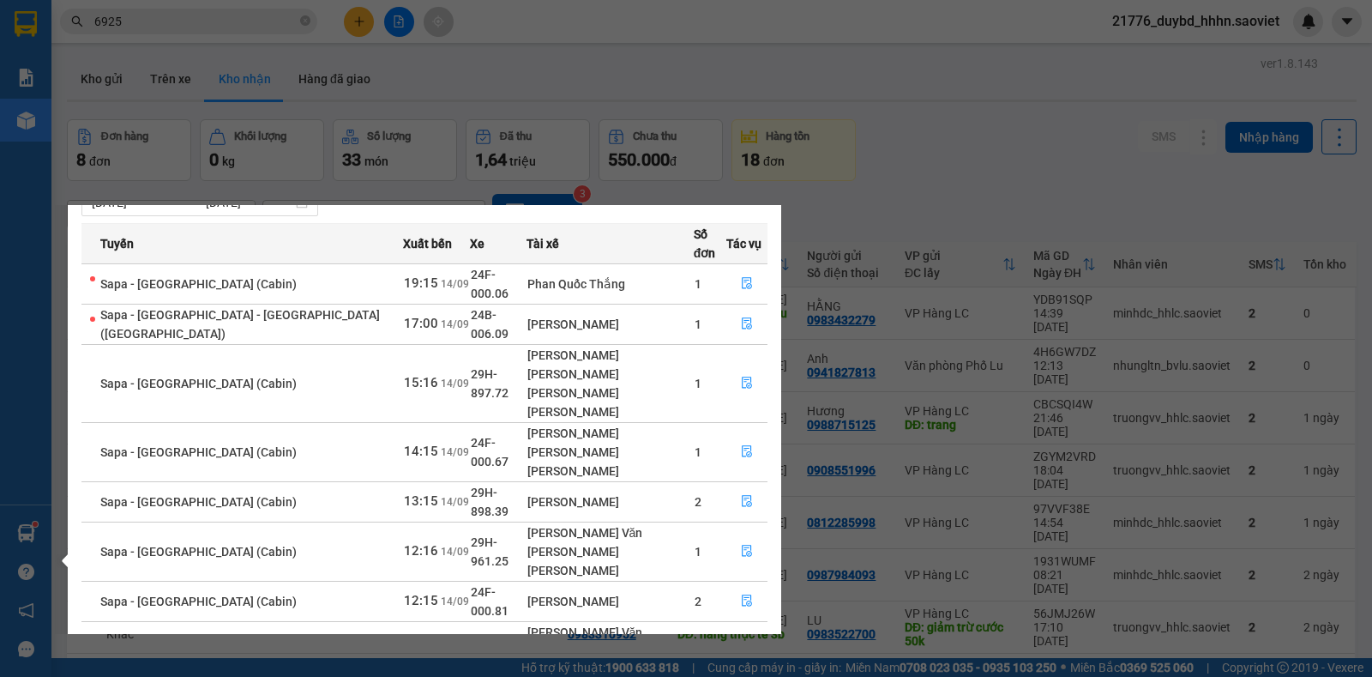
scroll to position [89, 0]
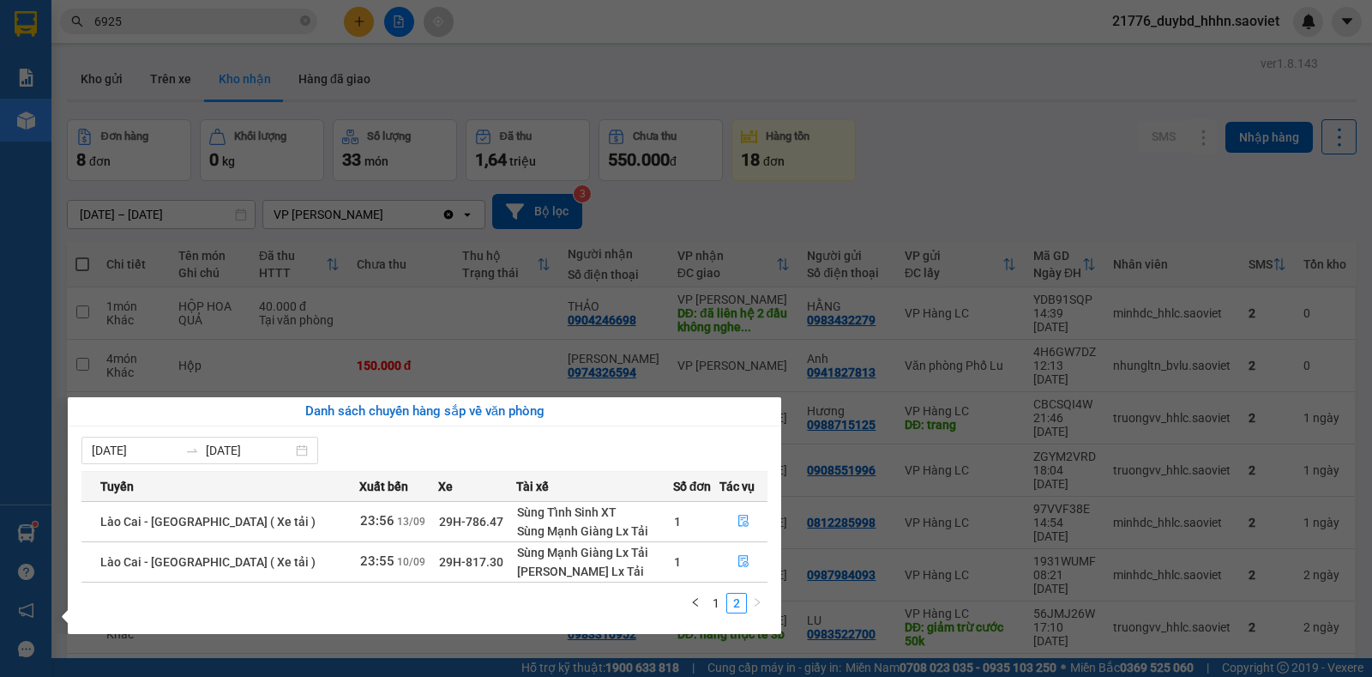
scroll to position [0, 0]
click at [716, 613] on li "1" at bounding box center [716, 603] width 21 height 21
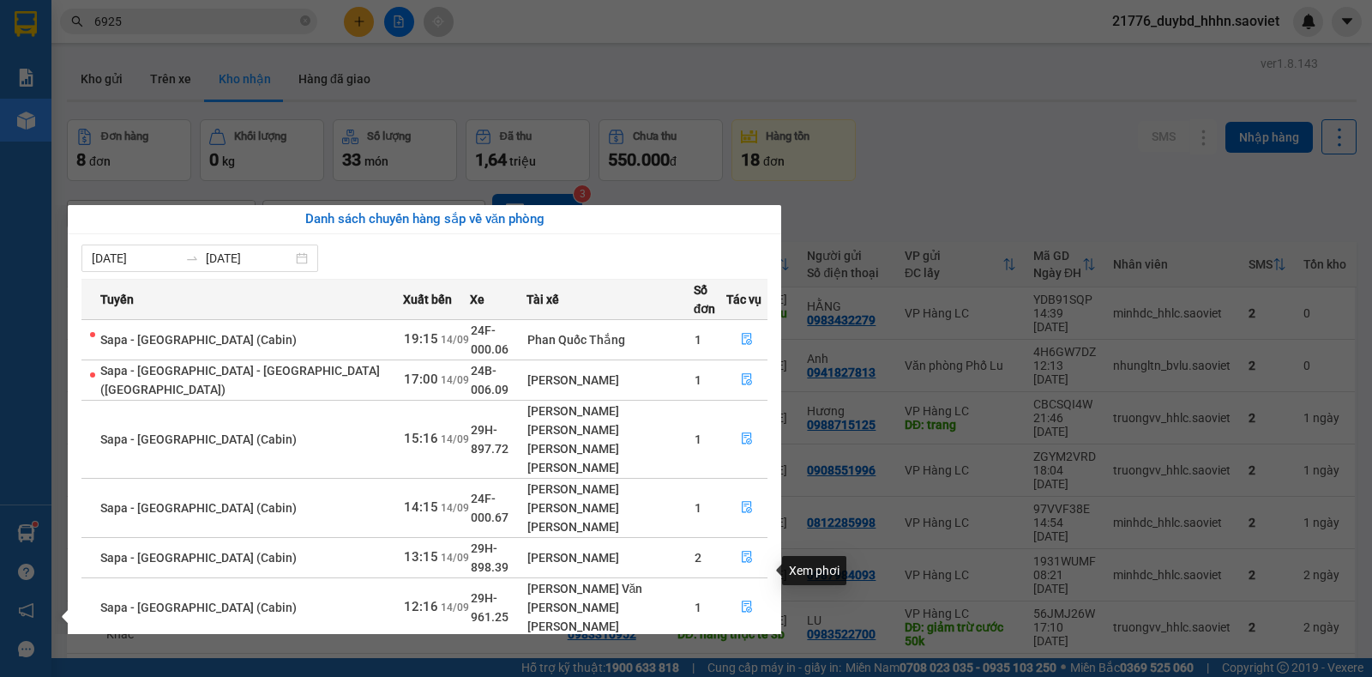
scroll to position [86, 0]
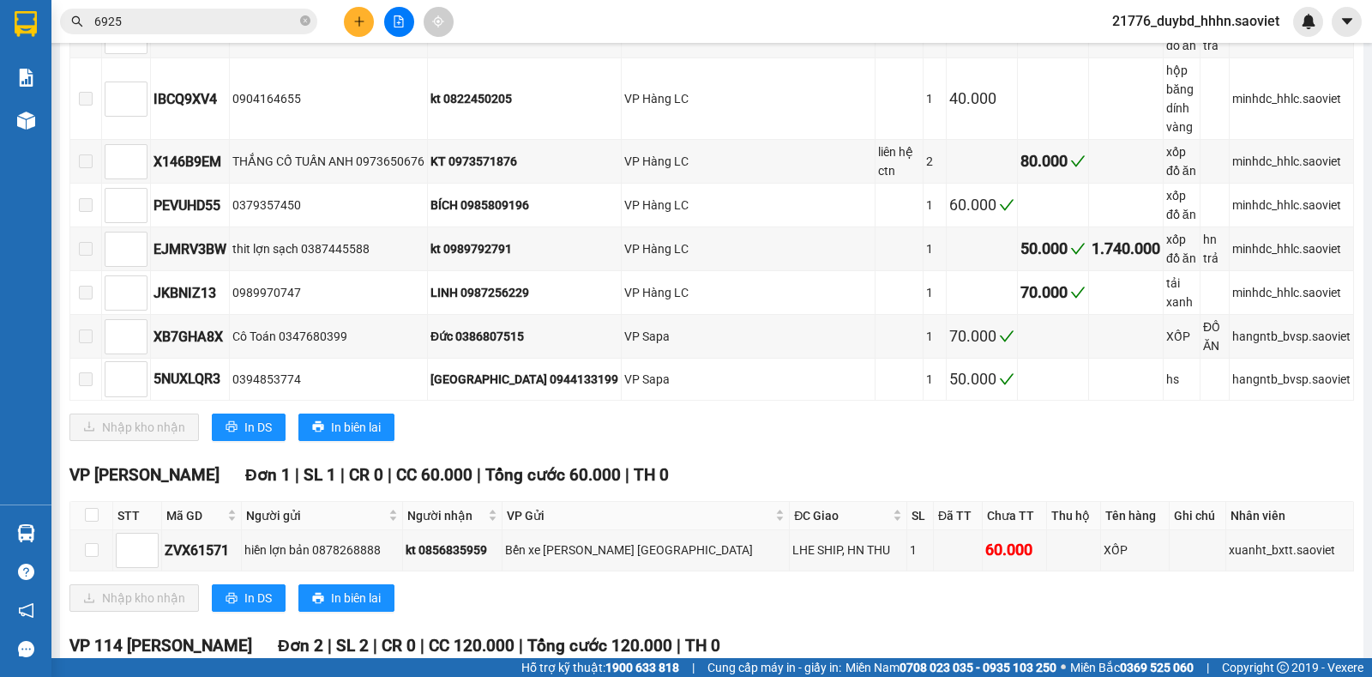
scroll to position [564, 0]
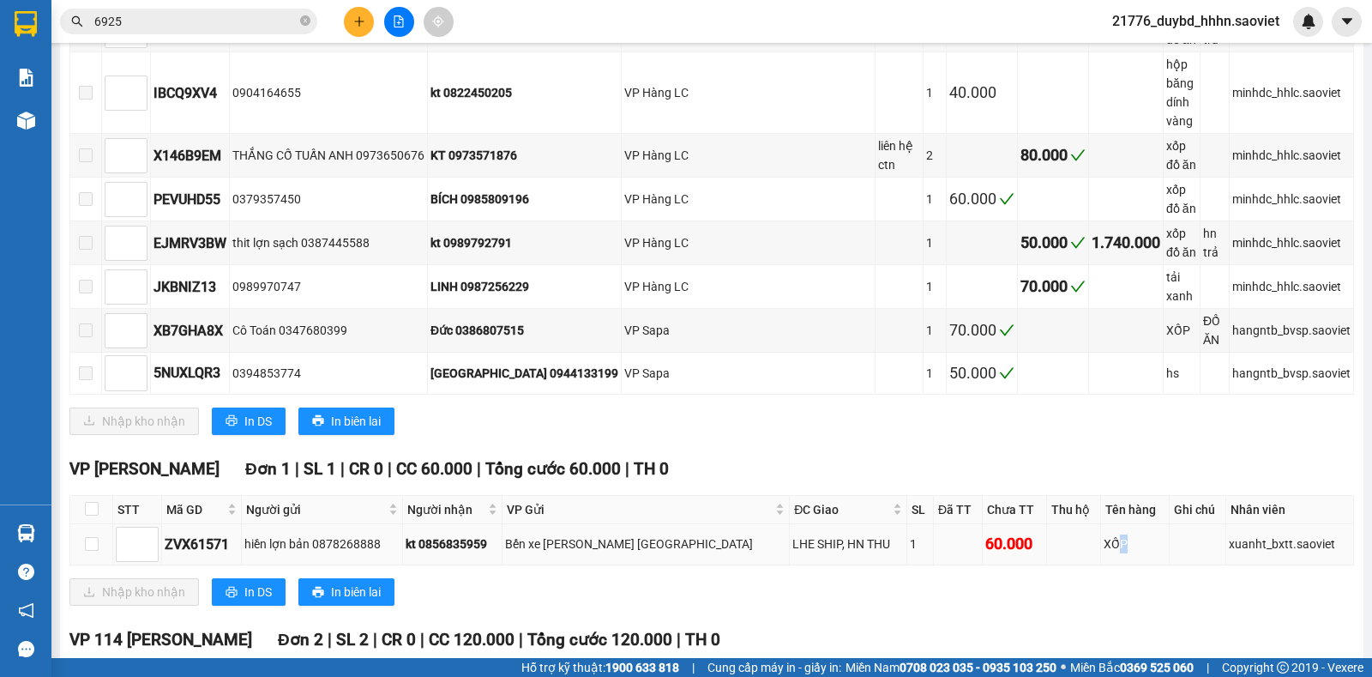
drag, startPoint x: 1092, startPoint y: 491, endPoint x: 1108, endPoint y: 491, distance: 16.3
click at [1108, 524] on td "XỐP" at bounding box center [1135, 544] width 68 height 41
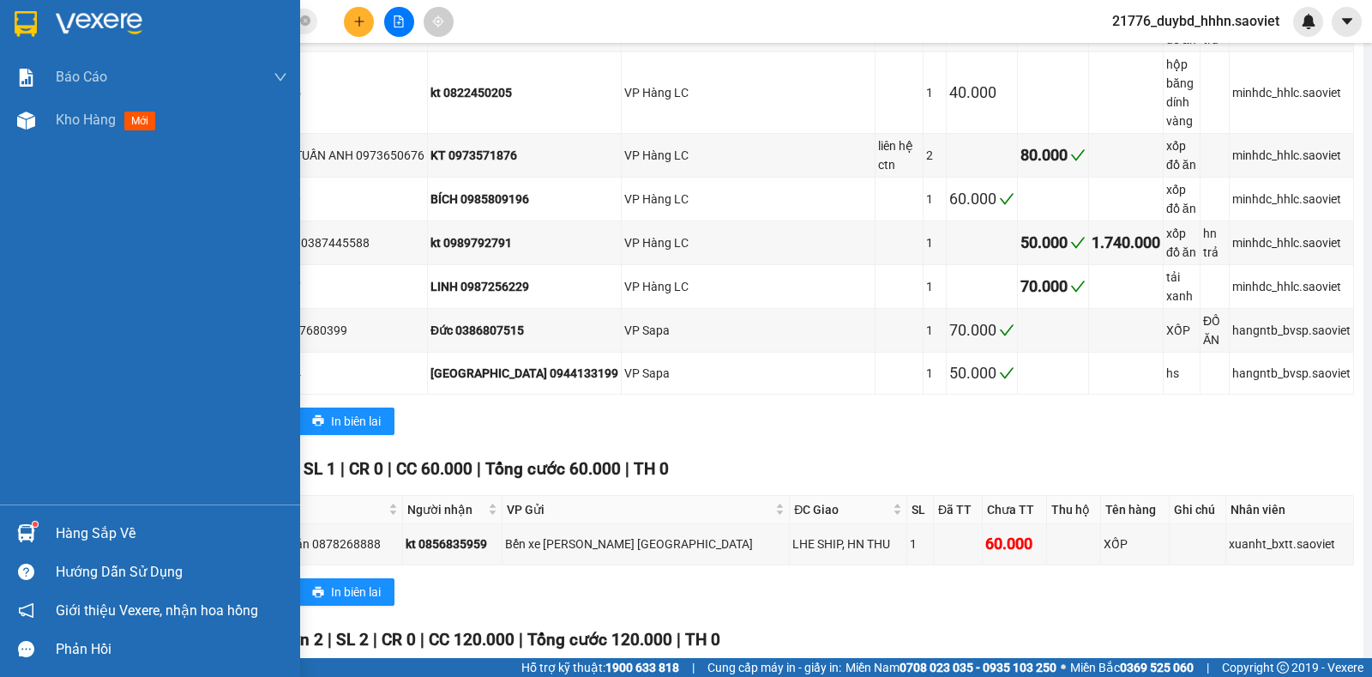
click at [39, 523] on div at bounding box center [26, 533] width 30 height 30
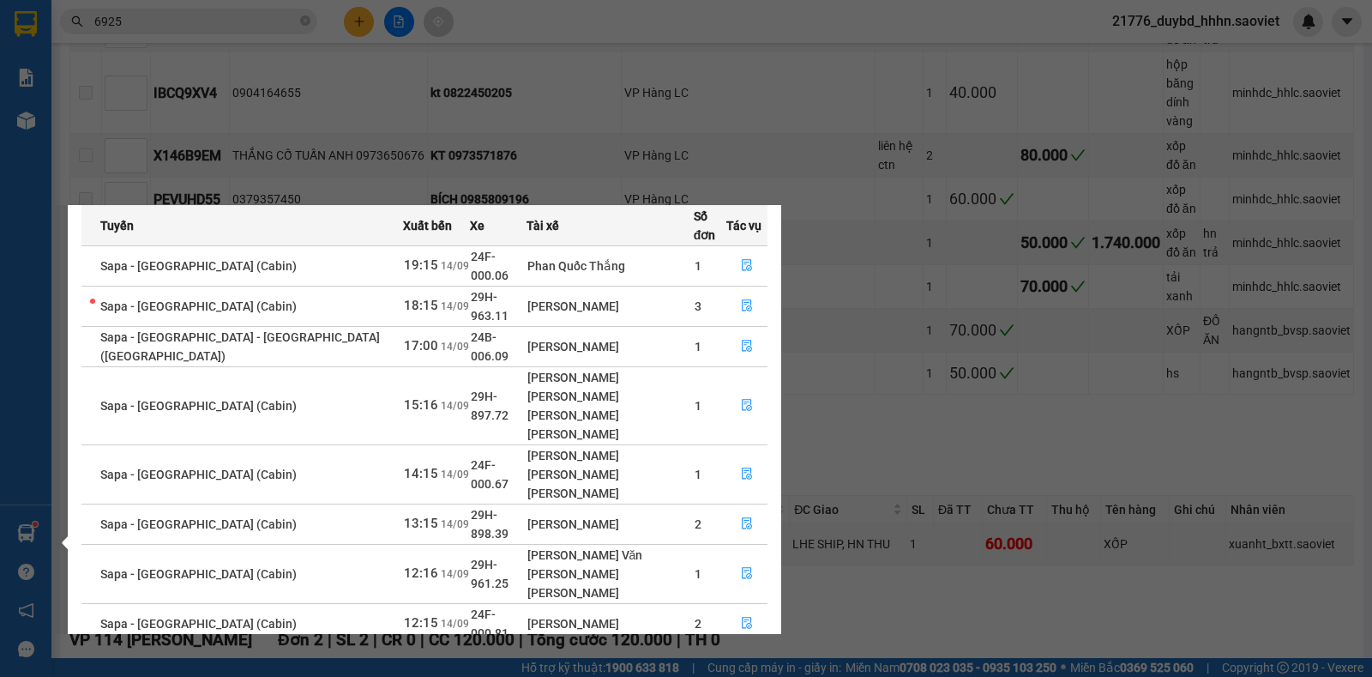
scroll to position [79, 0]
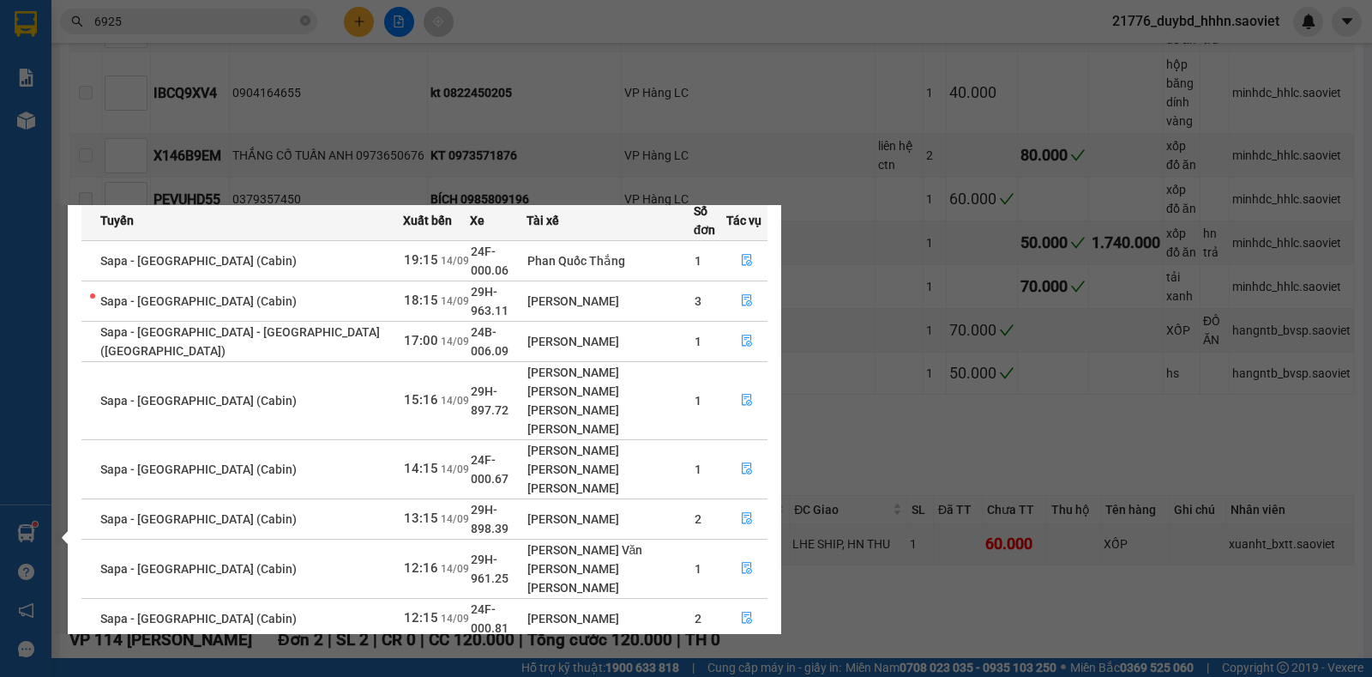
click at [137, 53] on section "Kết quả [PERSON_NAME] ( 174 ) Bộ lọc Mã ĐH Trạng thái Món hàng Thu hộ Tổng [PER…" at bounding box center [686, 338] width 1372 height 677
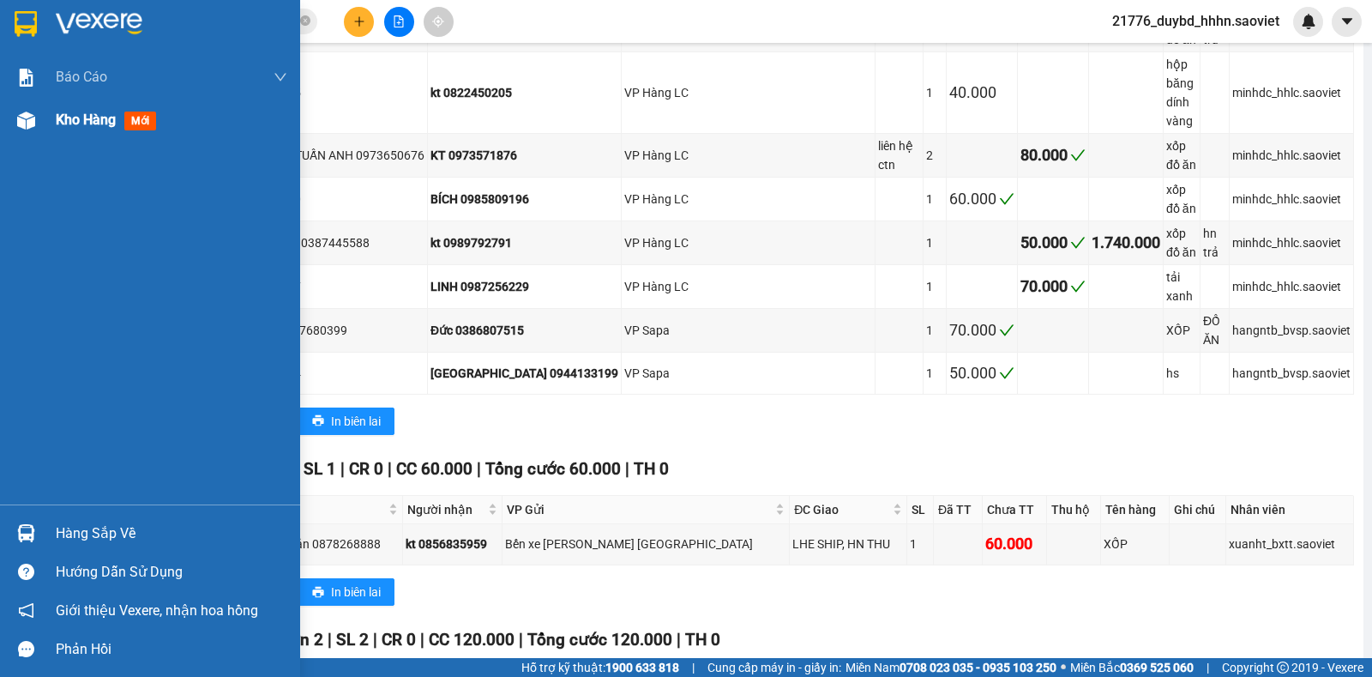
click at [88, 125] on span "Kho hàng" at bounding box center [86, 120] width 60 height 16
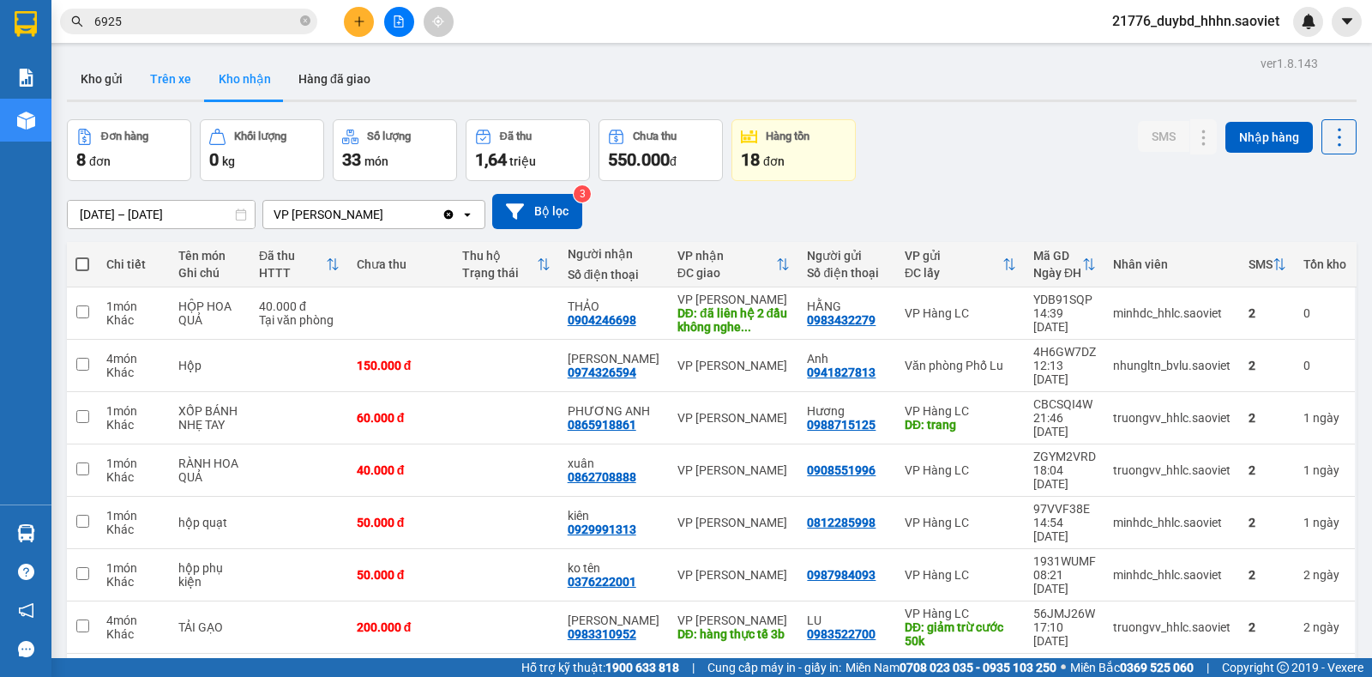
click at [184, 63] on button "Trên xe" at bounding box center [170, 78] width 69 height 41
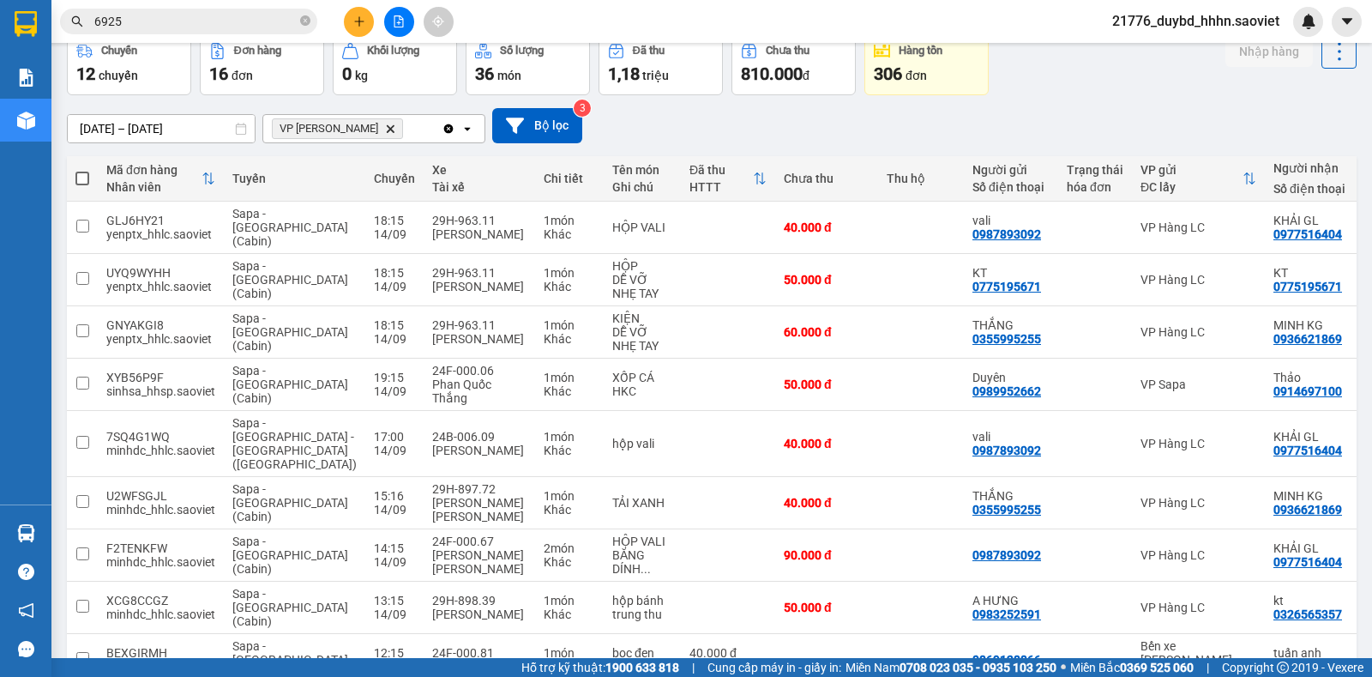
scroll to position [161, 0]
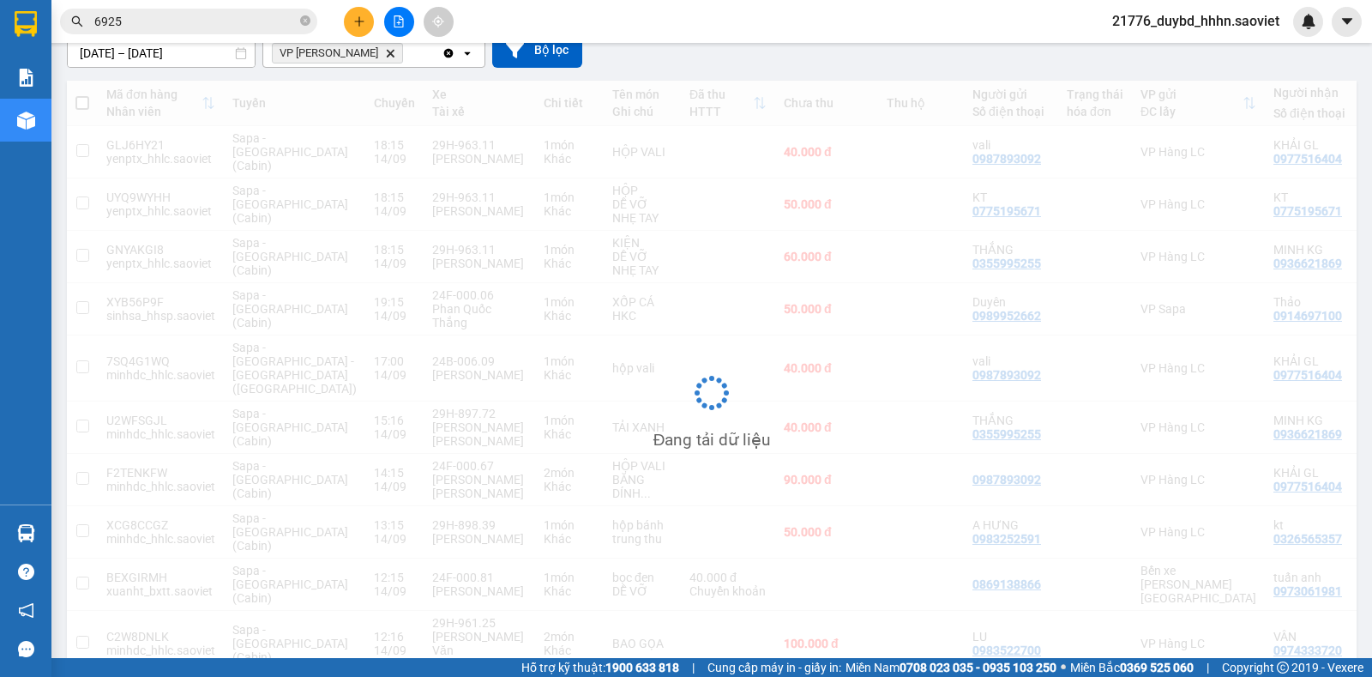
scroll to position [79, 0]
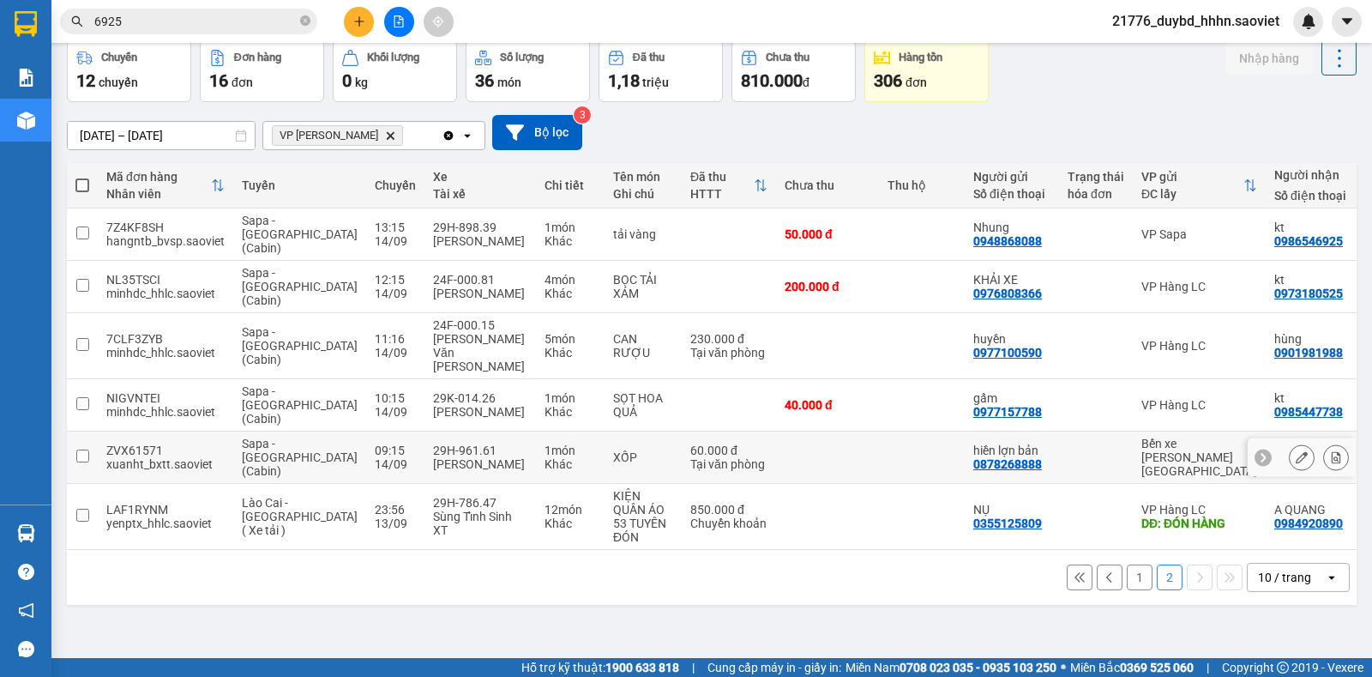
click at [1266, 431] on td "kt 0856835959" at bounding box center [1313, 457] width 94 height 52
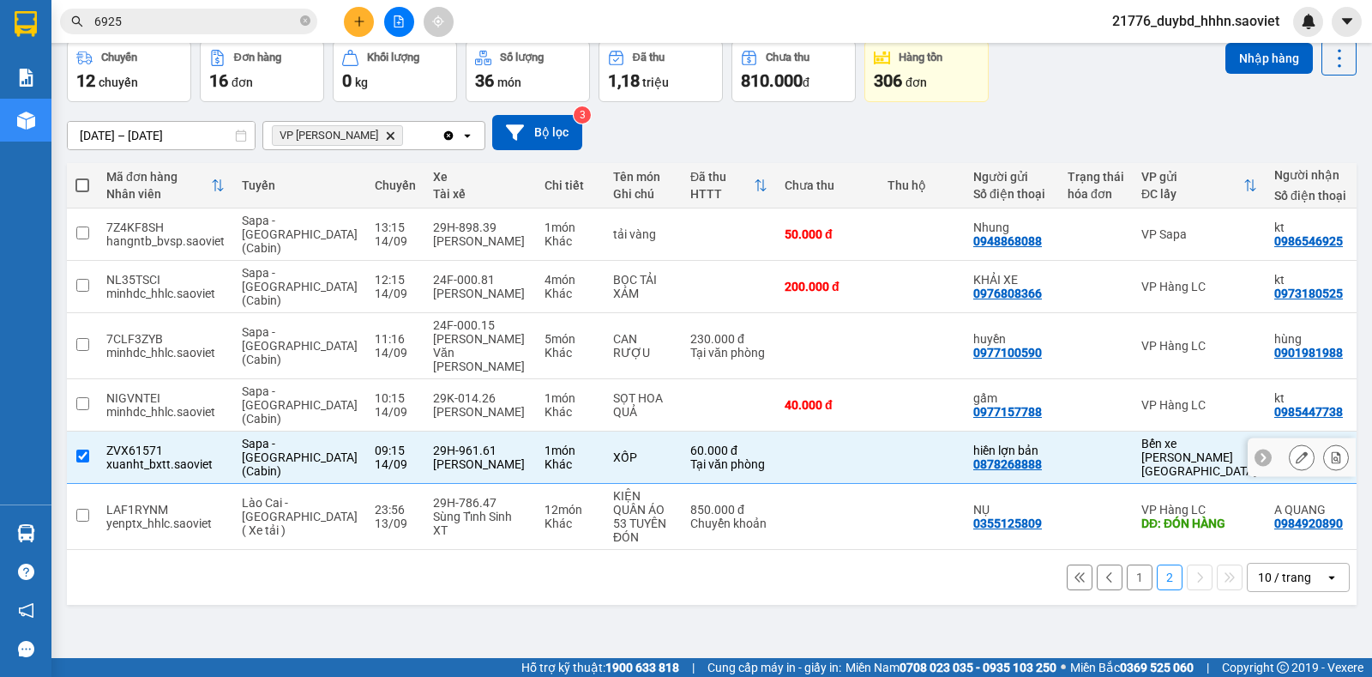
click at [1266, 431] on td "kt 0856835959" at bounding box center [1313, 457] width 94 height 52
checkbox input "false"
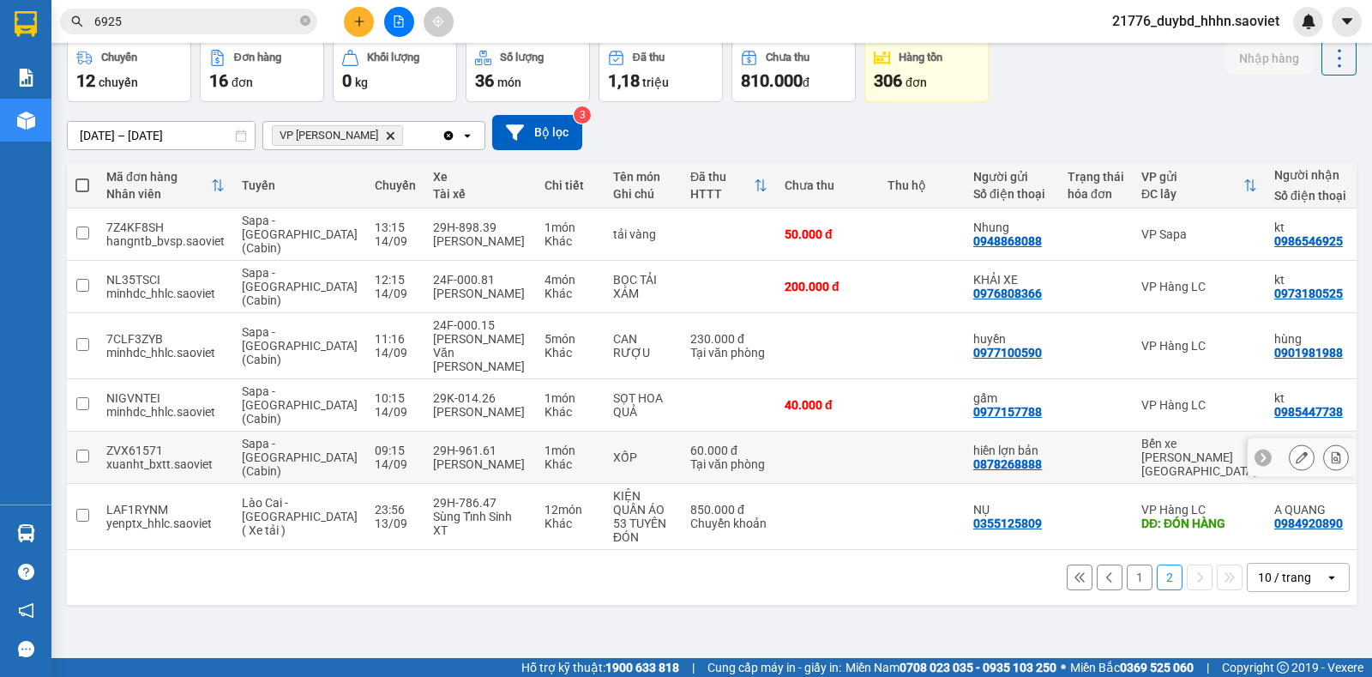
click at [1275, 457] on div "0856835959" at bounding box center [1309, 464] width 69 height 14
copy div "0856835959"
click at [135, 28] on input "6925" at bounding box center [195, 21] width 202 height 19
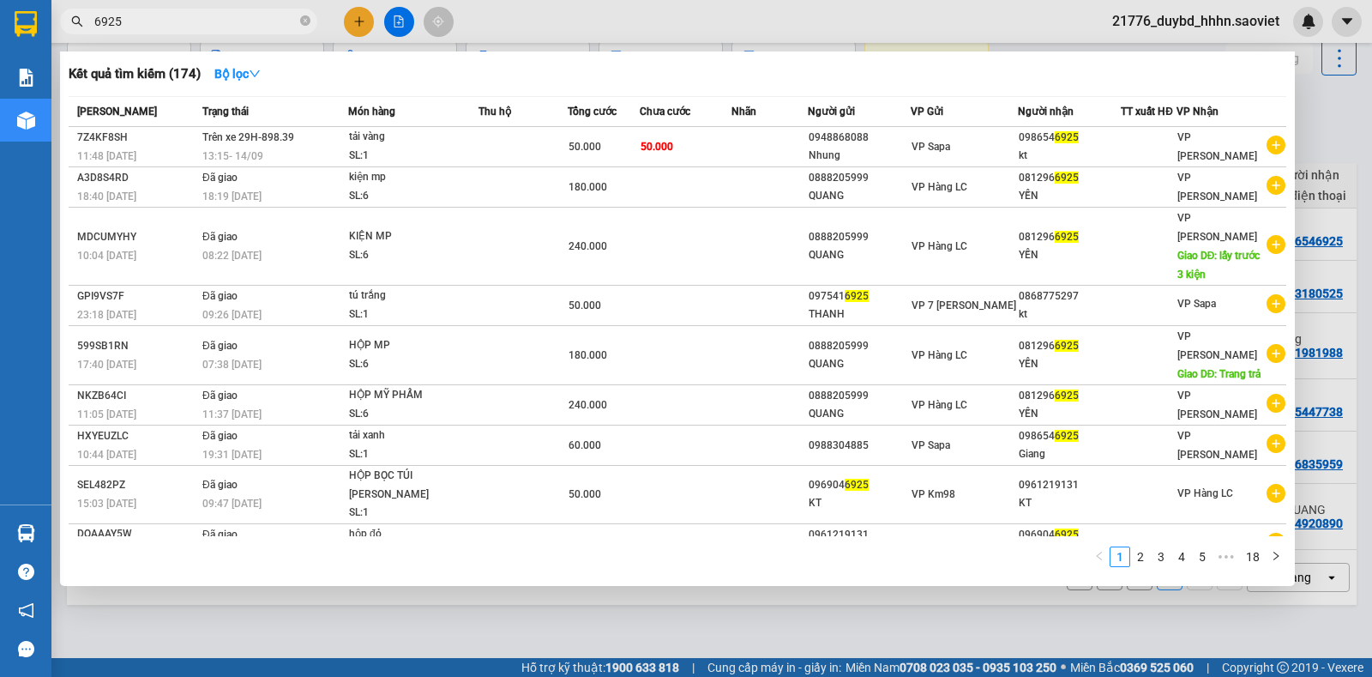
paste input "0856835959"
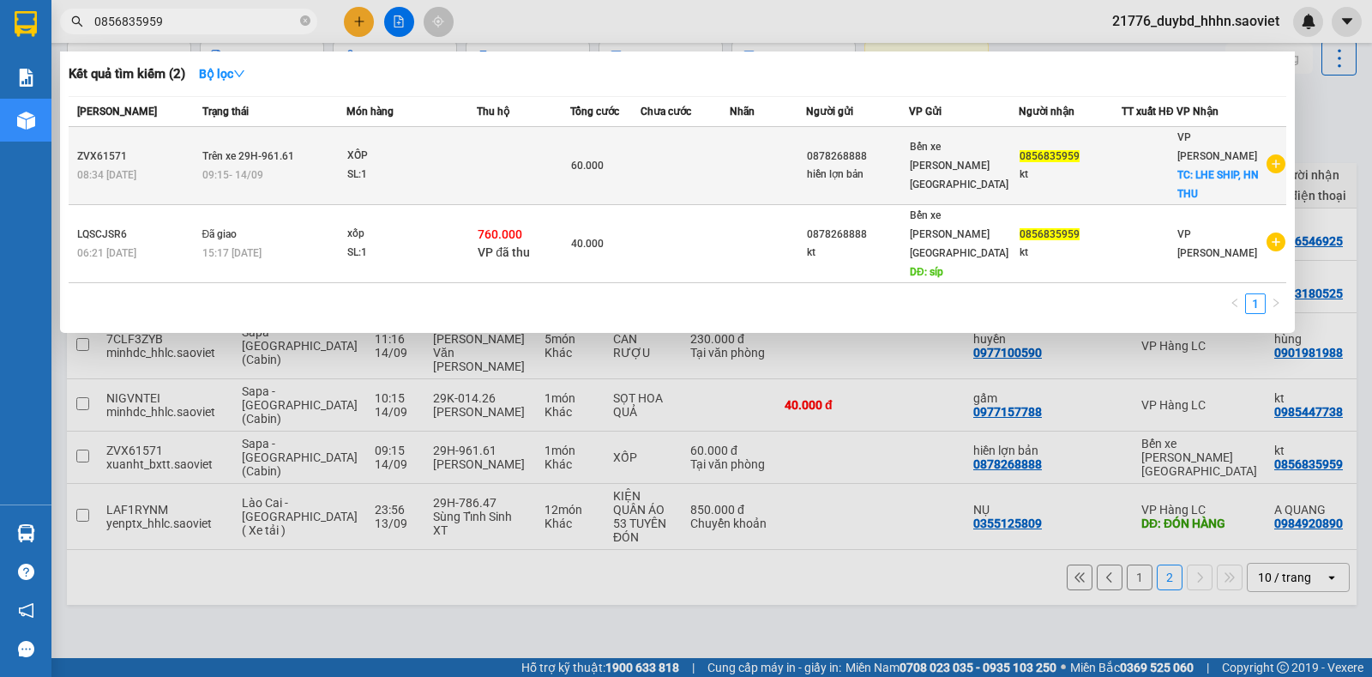
type input "0856835959"
click at [347, 166] on div "09:15 [DATE]" at bounding box center [274, 175] width 144 height 19
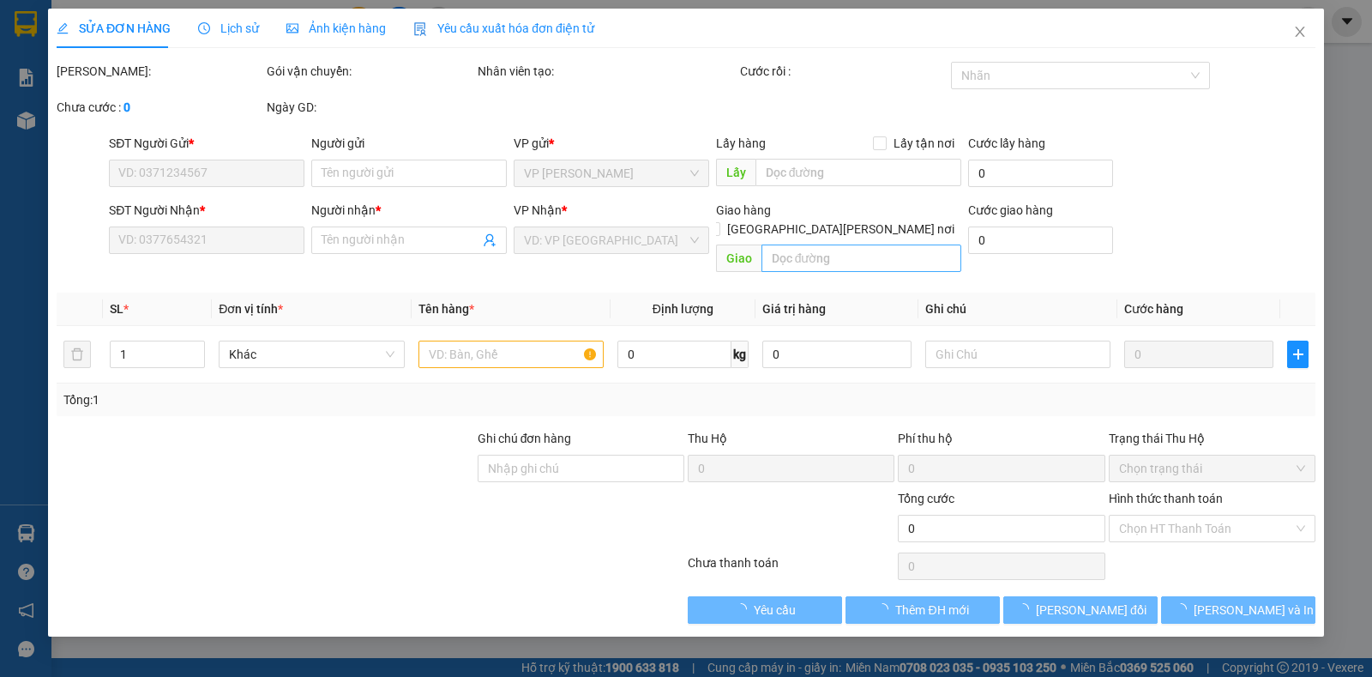
type input "0878268888"
type input "hiền lợn bản"
type input "0856835959"
type input "kt"
checkbox input "true"
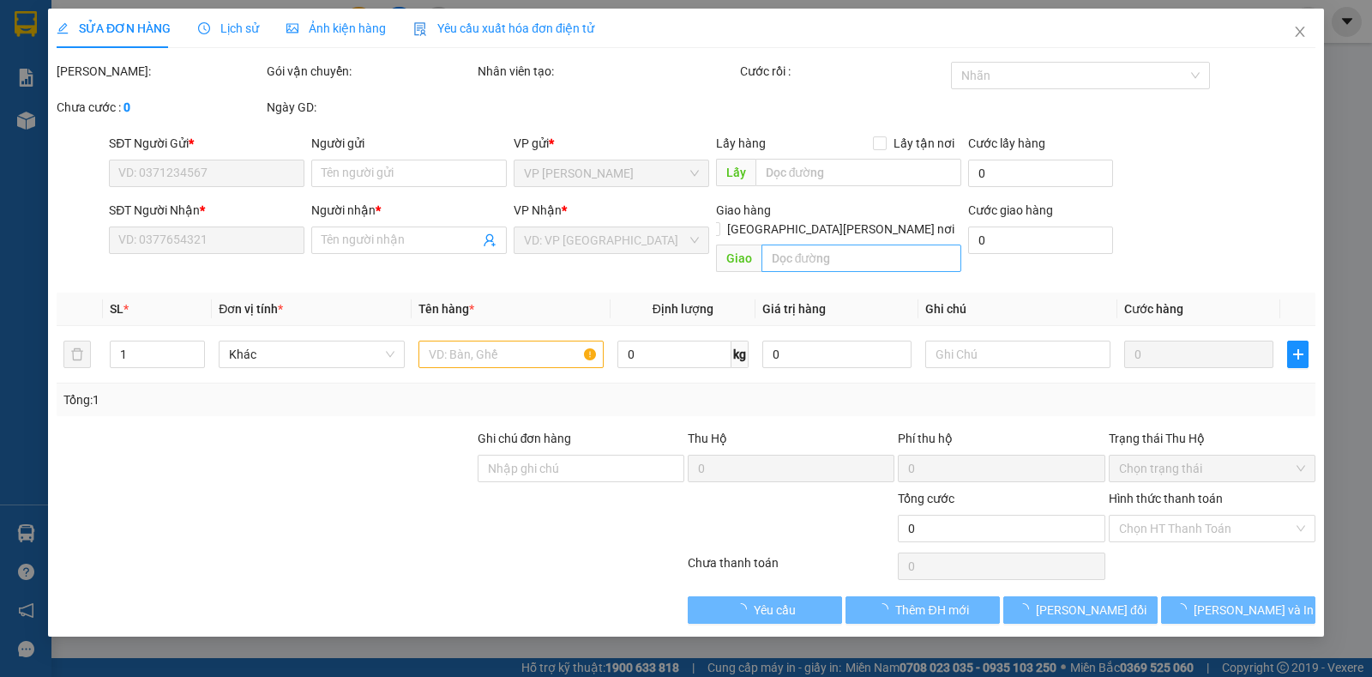
type input "LHE SHIP, HN THU"
type input "60.000"
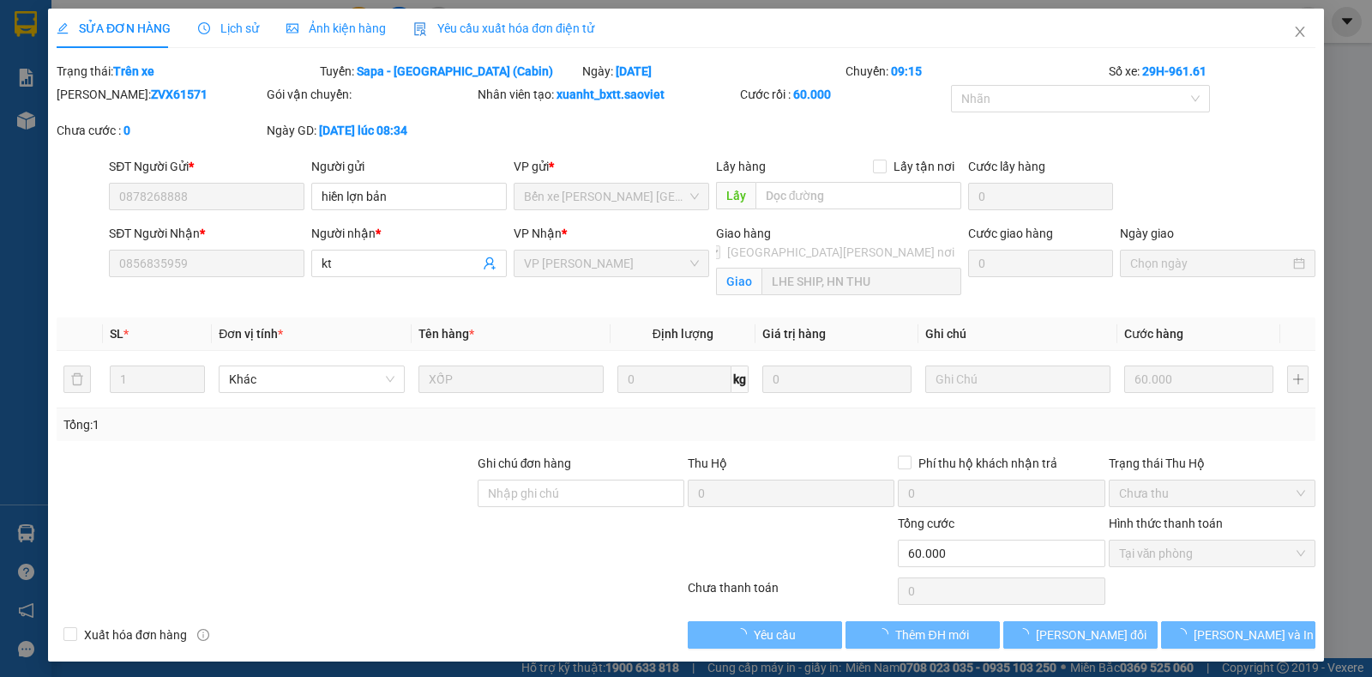
click at [847, 246] on div "Giao hàng [GEOGRAPHIC_DATA][PERSON_NAME] nơi" at bounding box center [839, 246] width 246 height 45
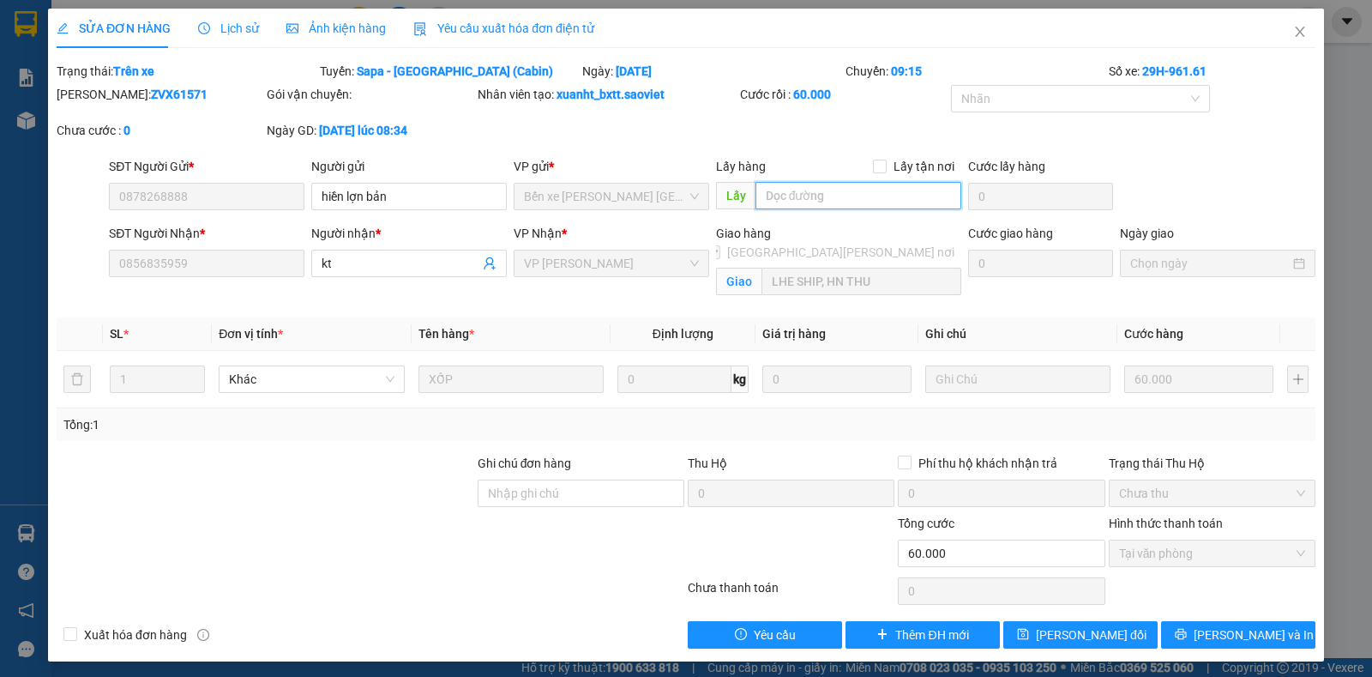
click at [799, 208] on input "text" at bounding box center [859, 195] width 207 height 27
drag, startPoint x: 1271, startPoint y: 24, endPoint x: 575, endPoint y: 7, distance: 696.7
click at [1276, 25] on span "Close" at bounding box center [1300, 33] width 48 height 48
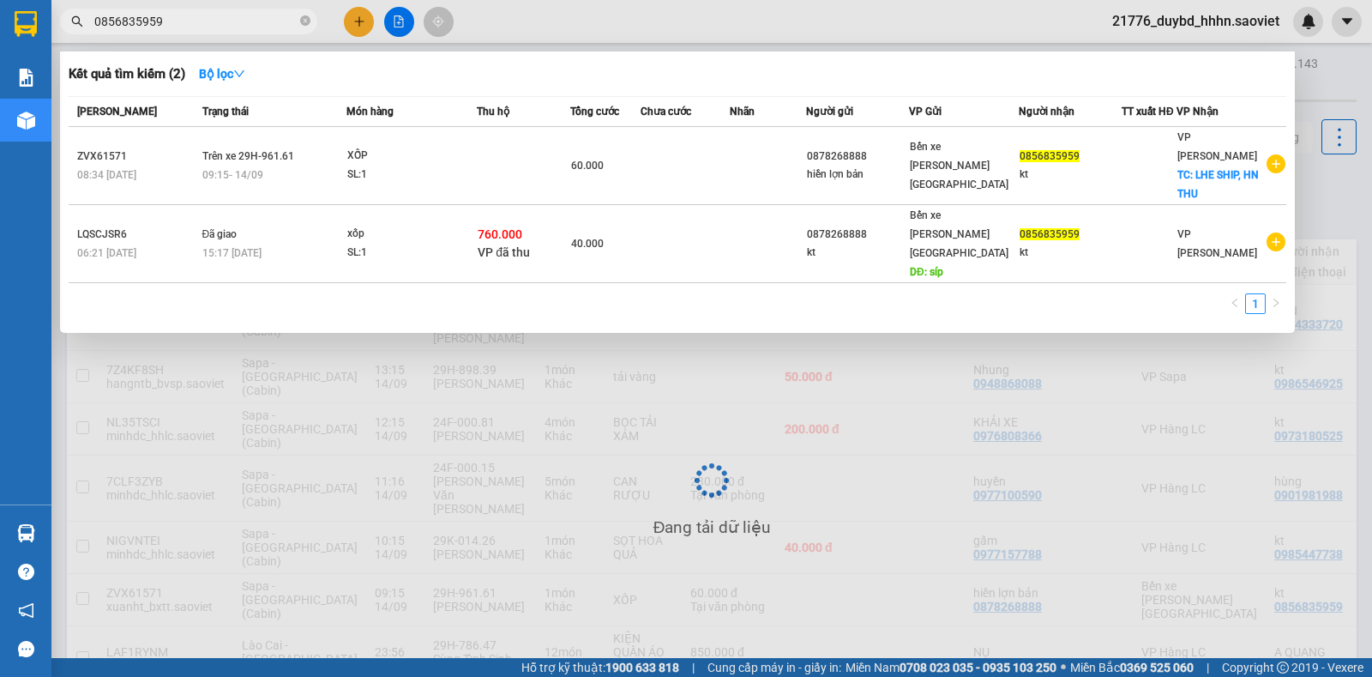
click at [195, 13] on input "0856835959" at bounding box center [195, 21] width 202 height 19
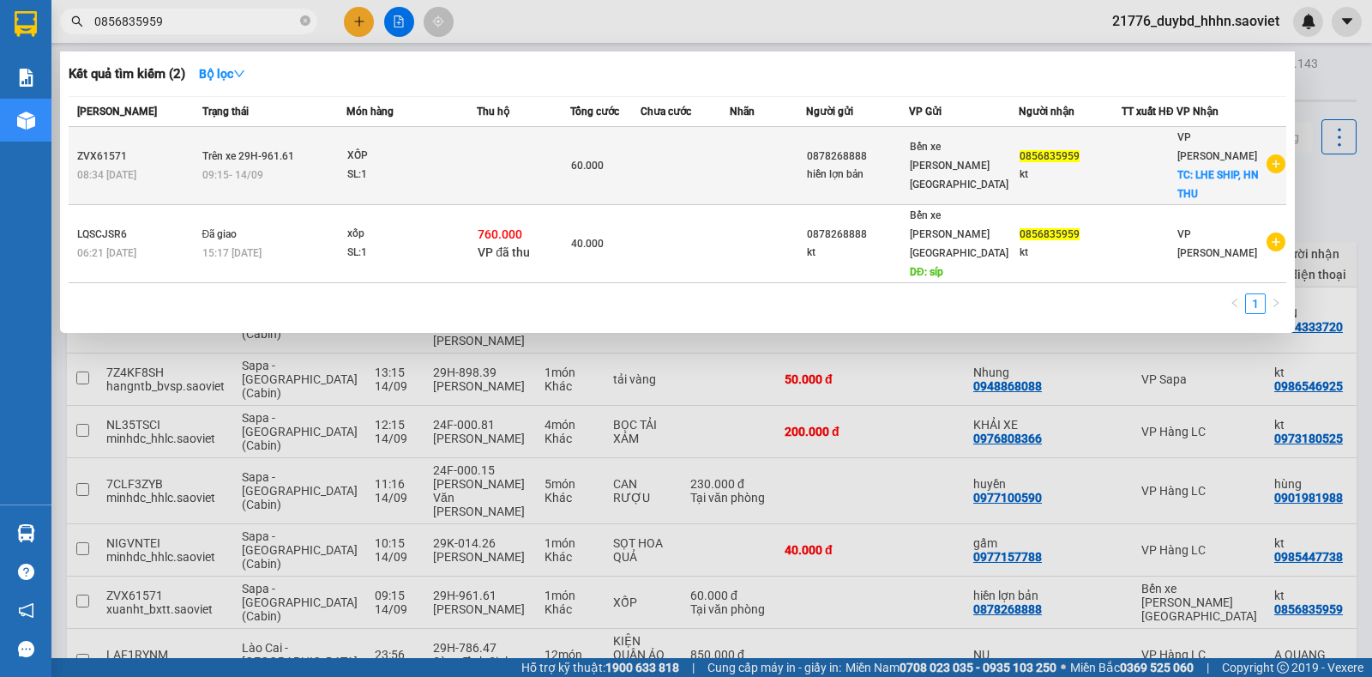
click at [654, 166] on td at bounding box center [686, 166] width 90 height 78
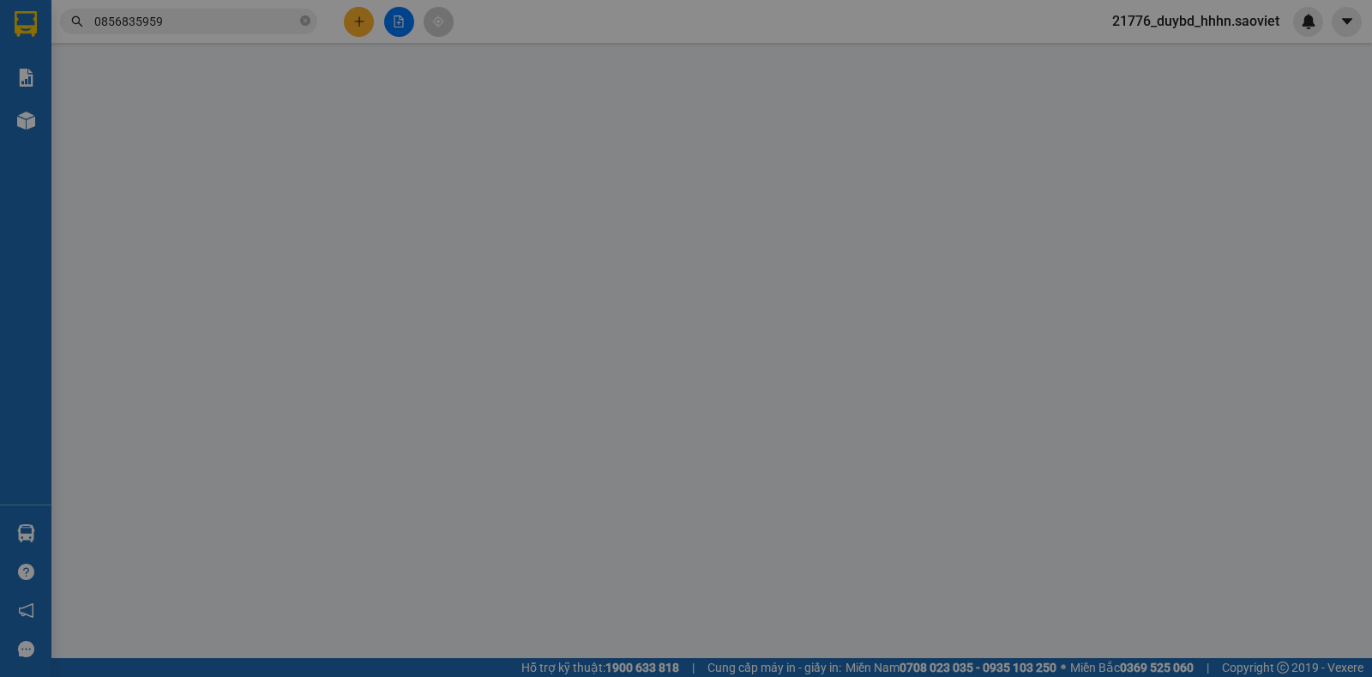
click at [213, 44] on div "Lịch sử" at bounding box center [228, 28] width 61 height 39
click at [220, 38] on div "Lịch sử" at bounding box center [228, 28] width 61 height 39
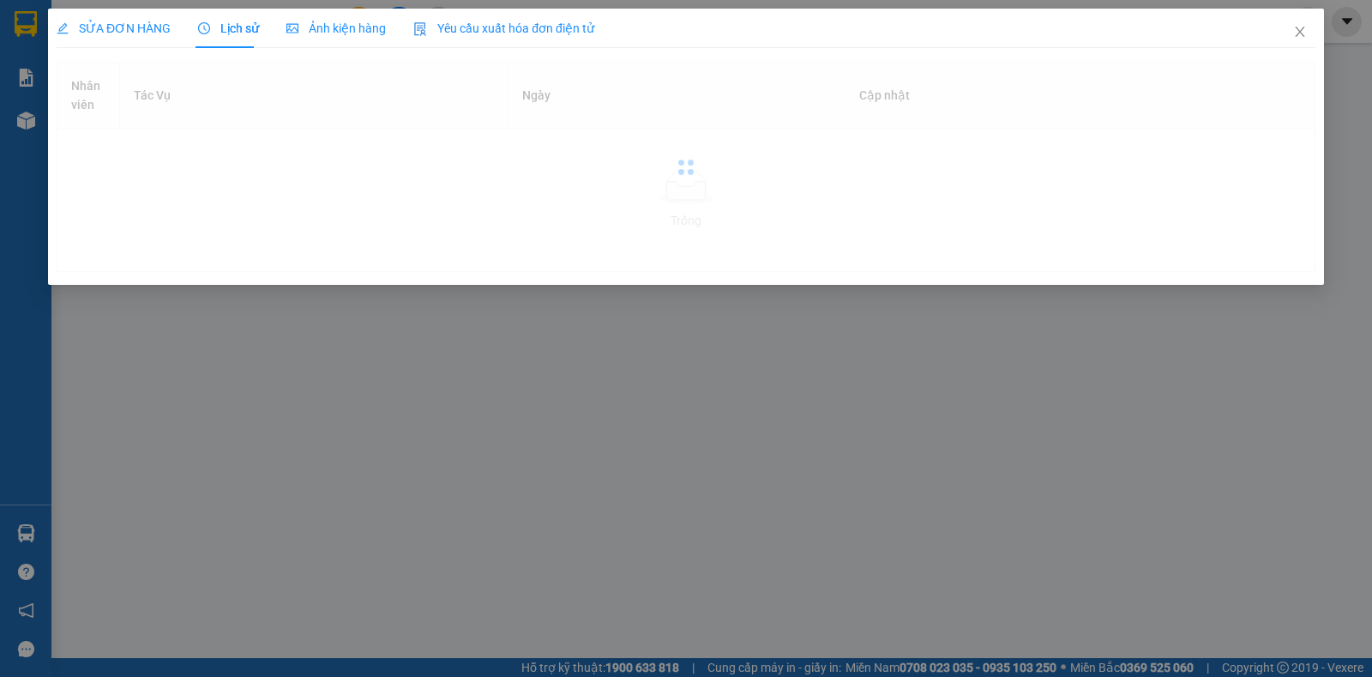
type input "0878268888"
type input "hiền lợn bản"
type input "0856835959"
type input "kt"
checkbox input "true"
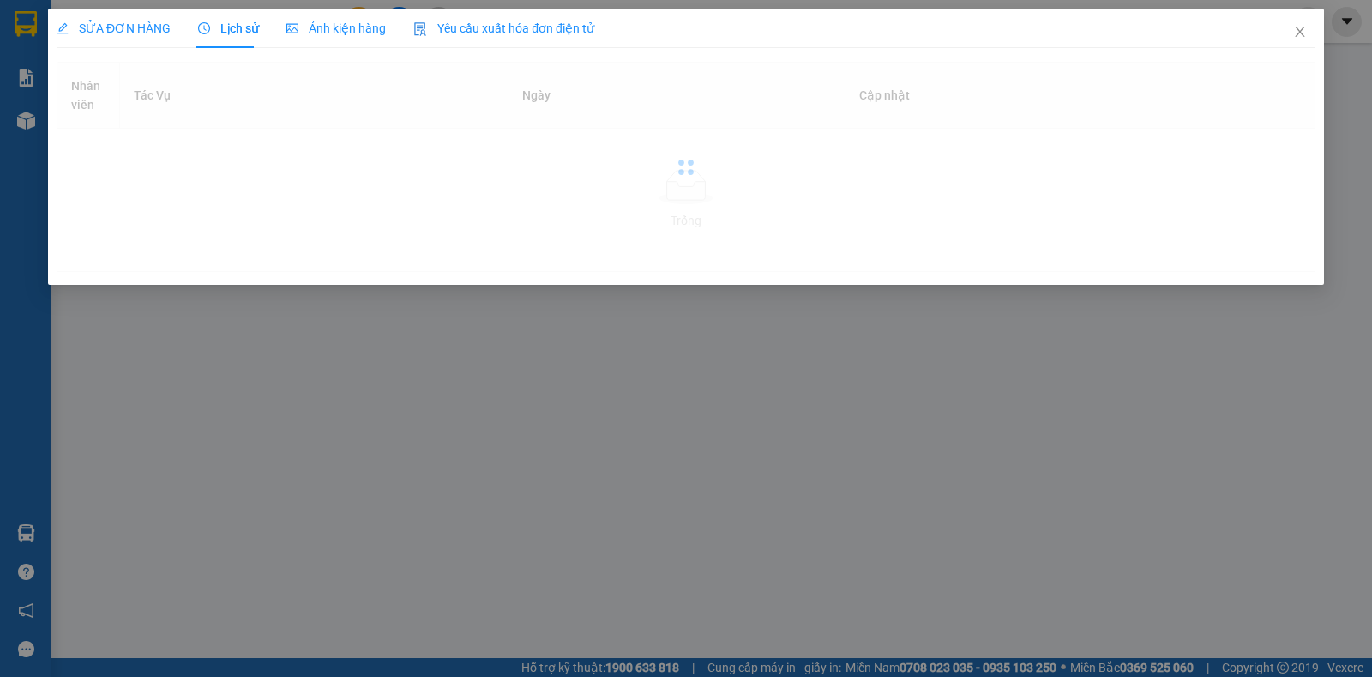
type input "LHE SHIP, HN THU"
type input "60.000"
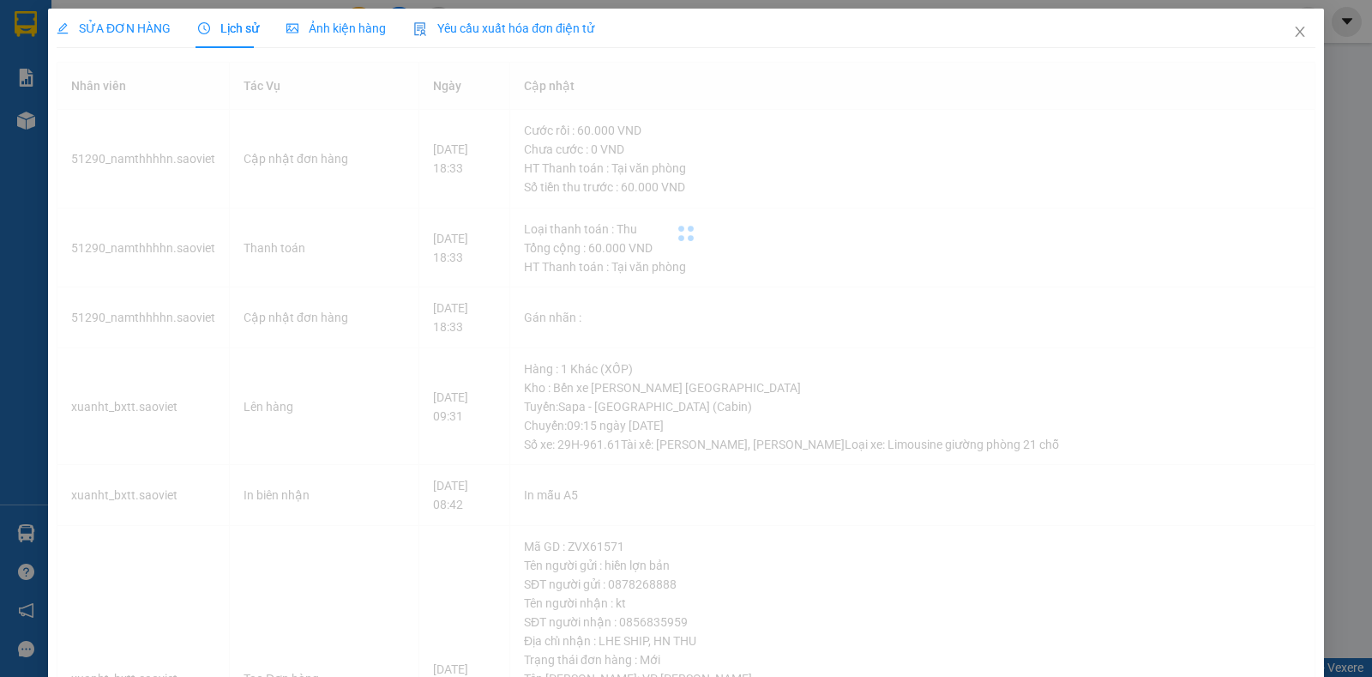
click at [220, 37] on div "Lịch sử" at bounding box center [228, 28] width 61 height 19
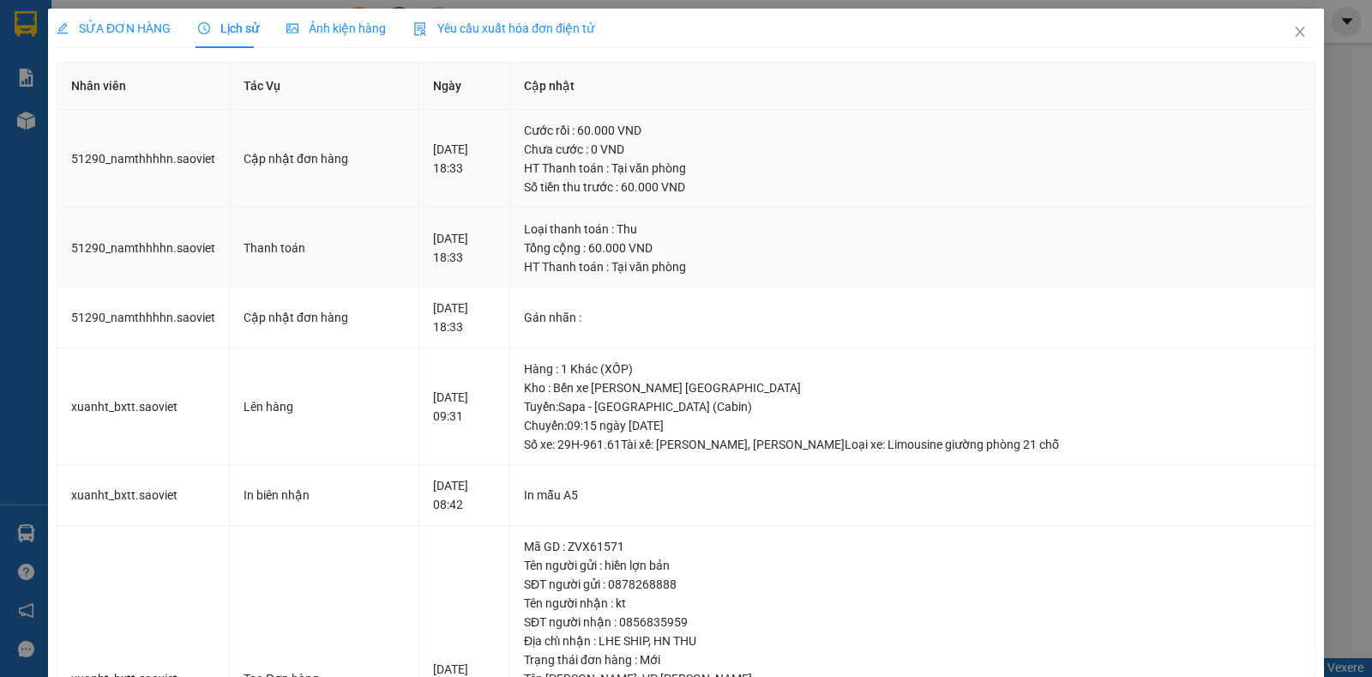
click at [235, 285] on td "Thanh toán" at bounding box center [325, 248] width 190 height 80
click at [122, 36] on div "SỬA ĐƠN HÀNG" at bounding box center [114, 28] width 114 height 19
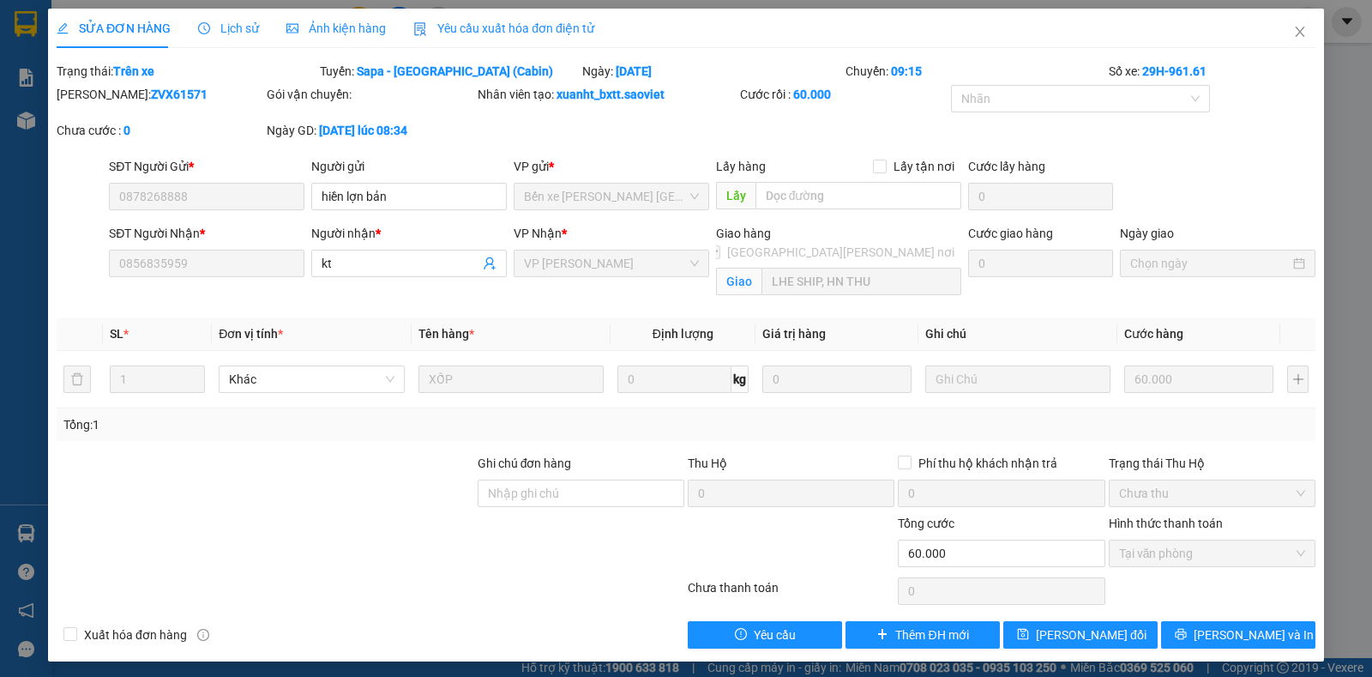
click at [835, 268] on input "LHE SHIP, HN THU" at bounding box center [862, 281] width 201 height 27
click at [902, 286] on div "Giao hàng [GEOGRAPHIC_DATA][PERSON_NAME] nơi [PERSON_NAME] LHE SHIP, HN THU" at bounding box center [839, 264] width 253 height 81
click at [919, 268] on input "LHE SHIP, HN THU" at bounding box center [862, 281] width 201 height 27
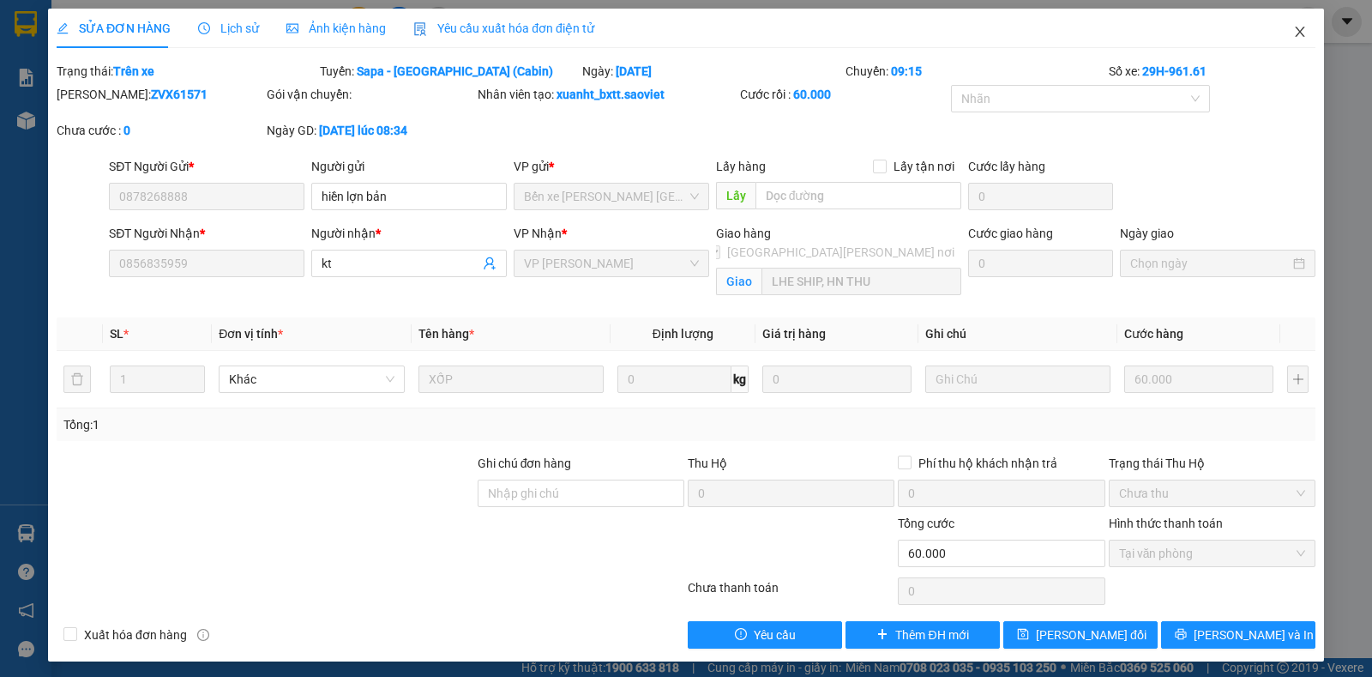
click at [1294, 30] on icon "close" at bounding box center [1301, 32] width 14 height 14
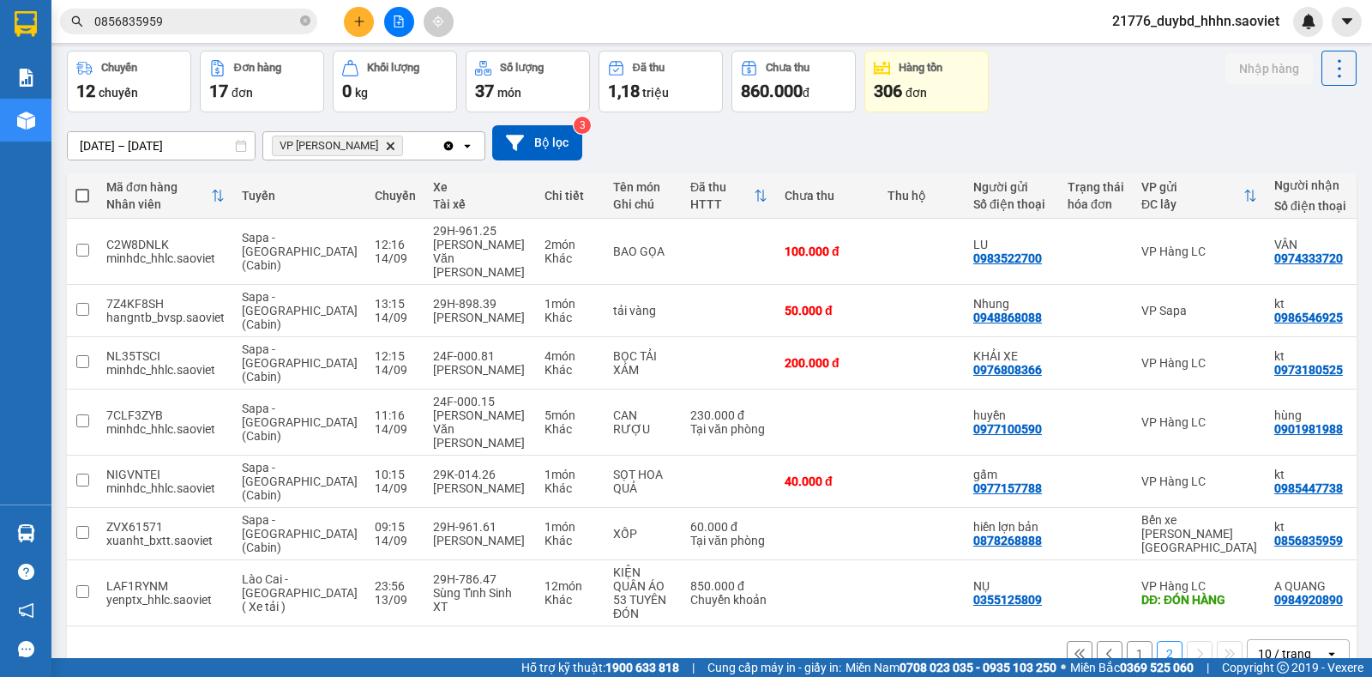
scroll to position [79, 0]
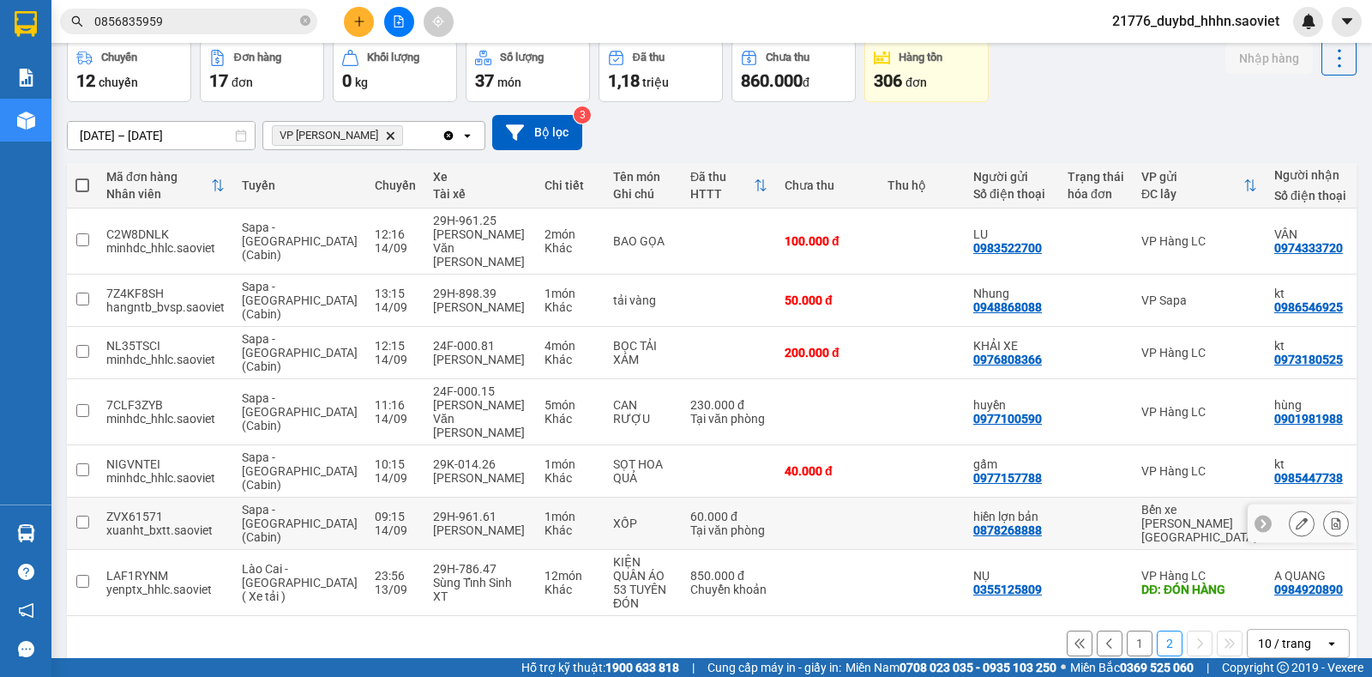
click at [1266, 498] on td "kt 0856835959" at bounding box center [1313, 524] width 94 height 52
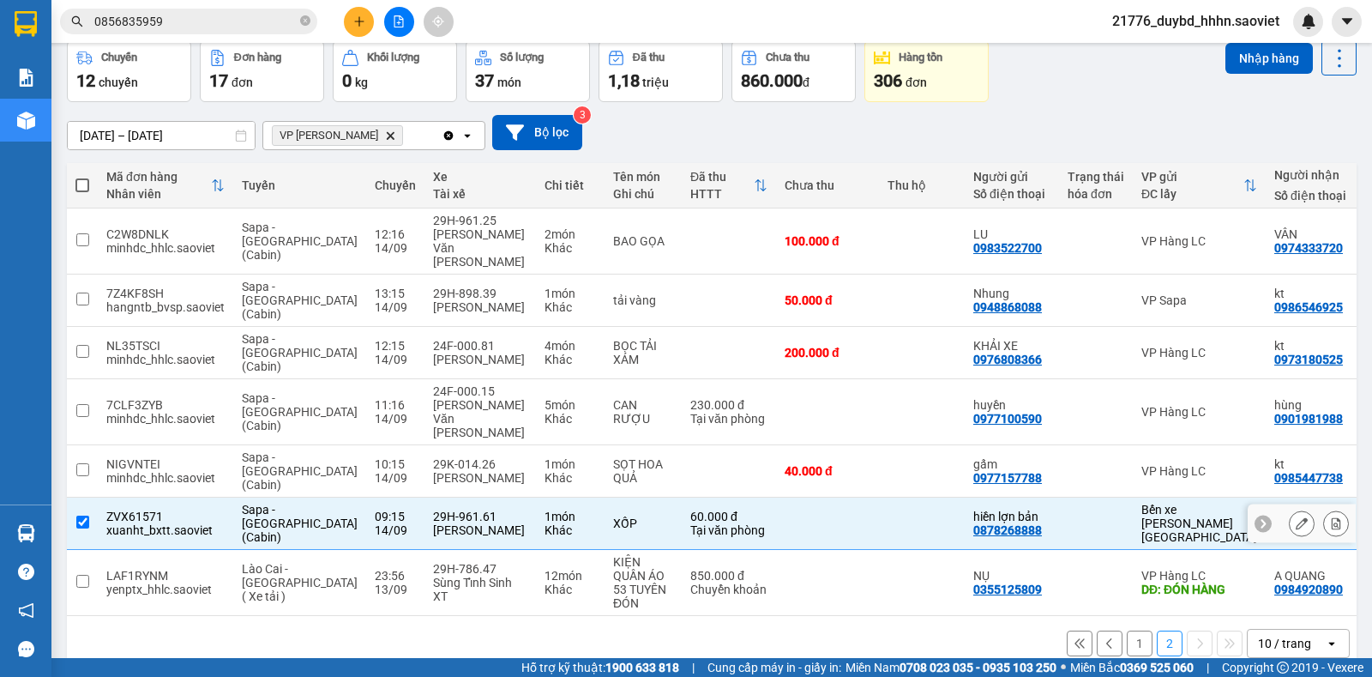
click at [1266, 498] on td "kt 0856835959" at bounding box center [1313, 524] width 94 height 52
checkbox input "false"
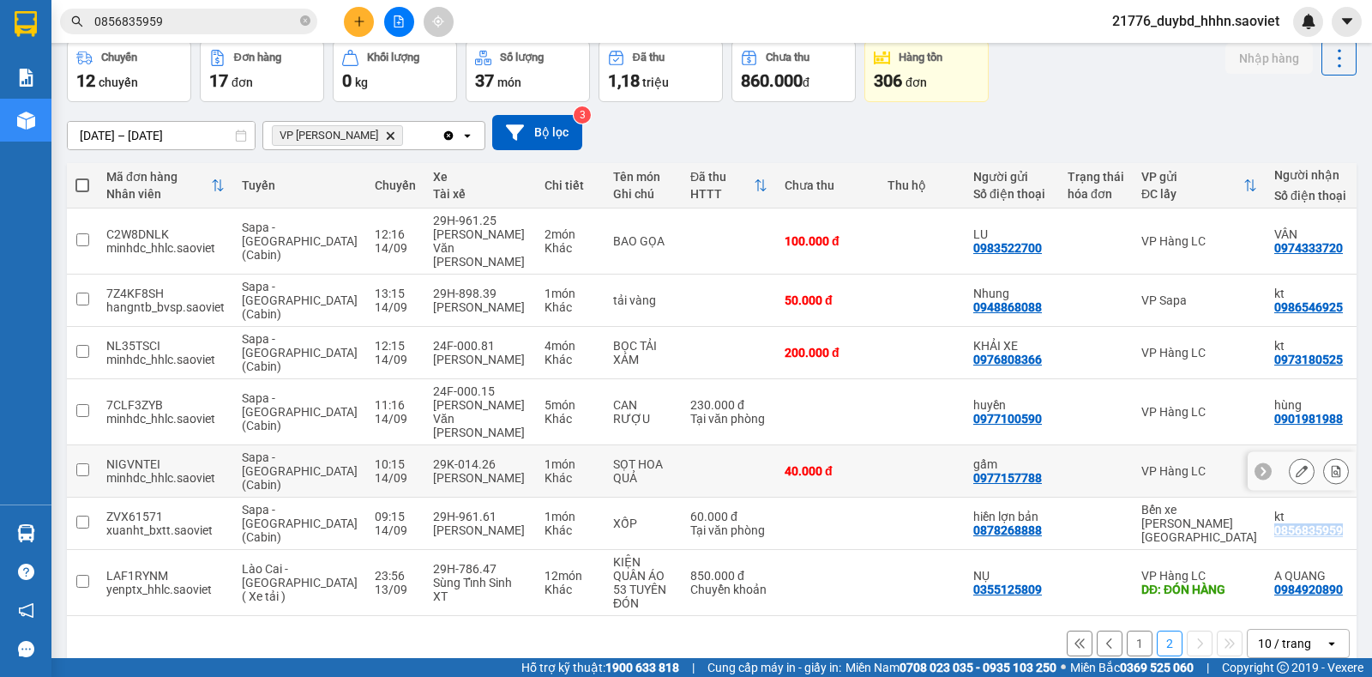
copy div "0856835959"
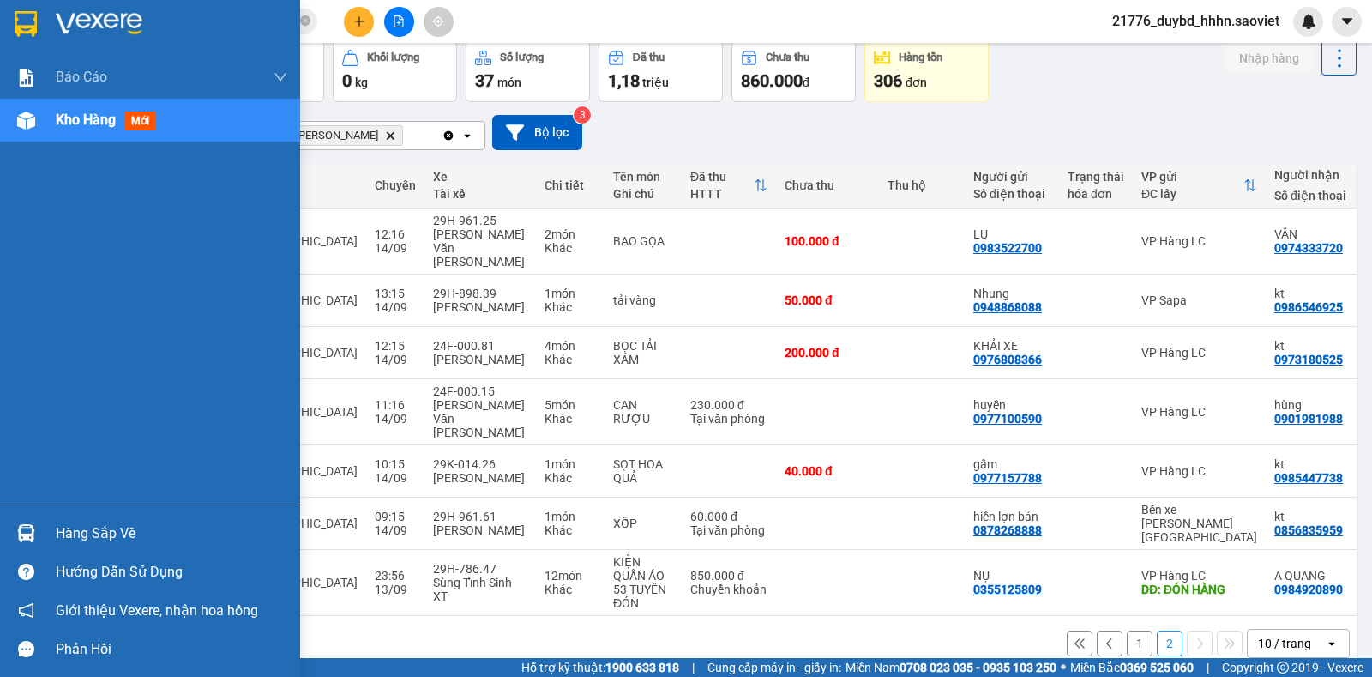
click at [33, 522] on div at bounding box center [26, 533] width 30 height 30
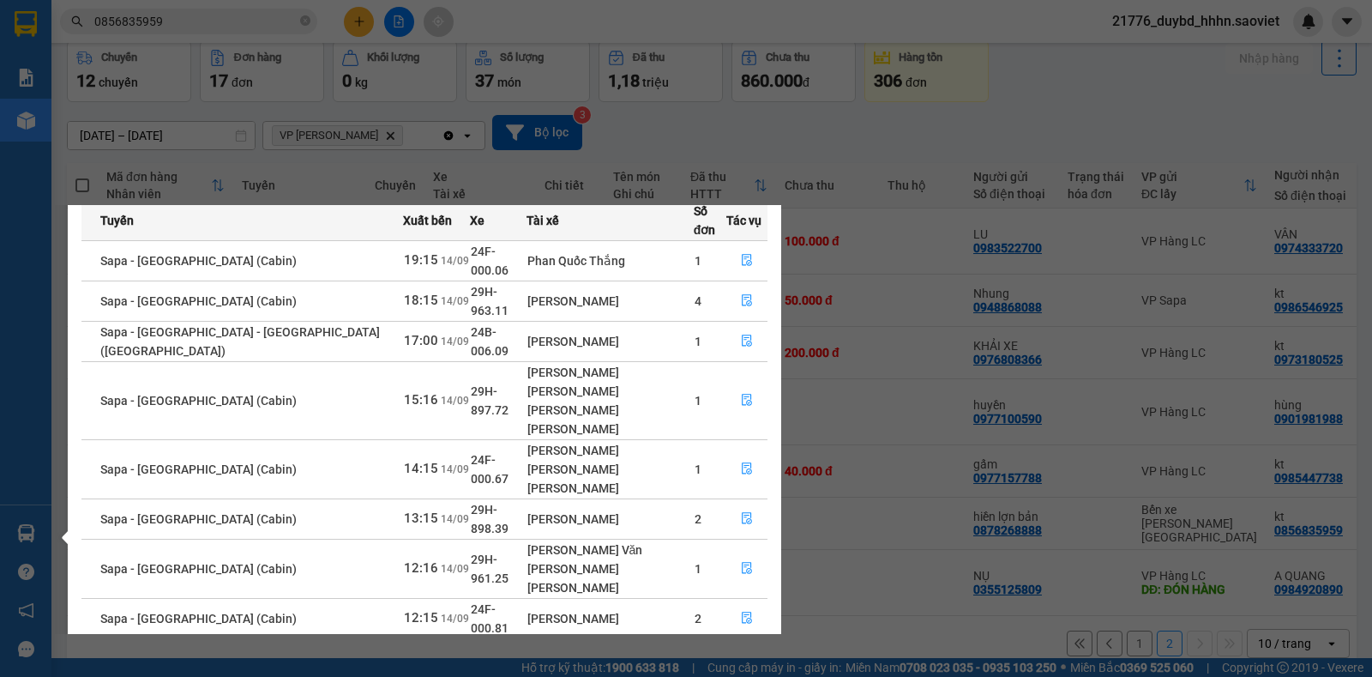
scroll to position [27, 0]
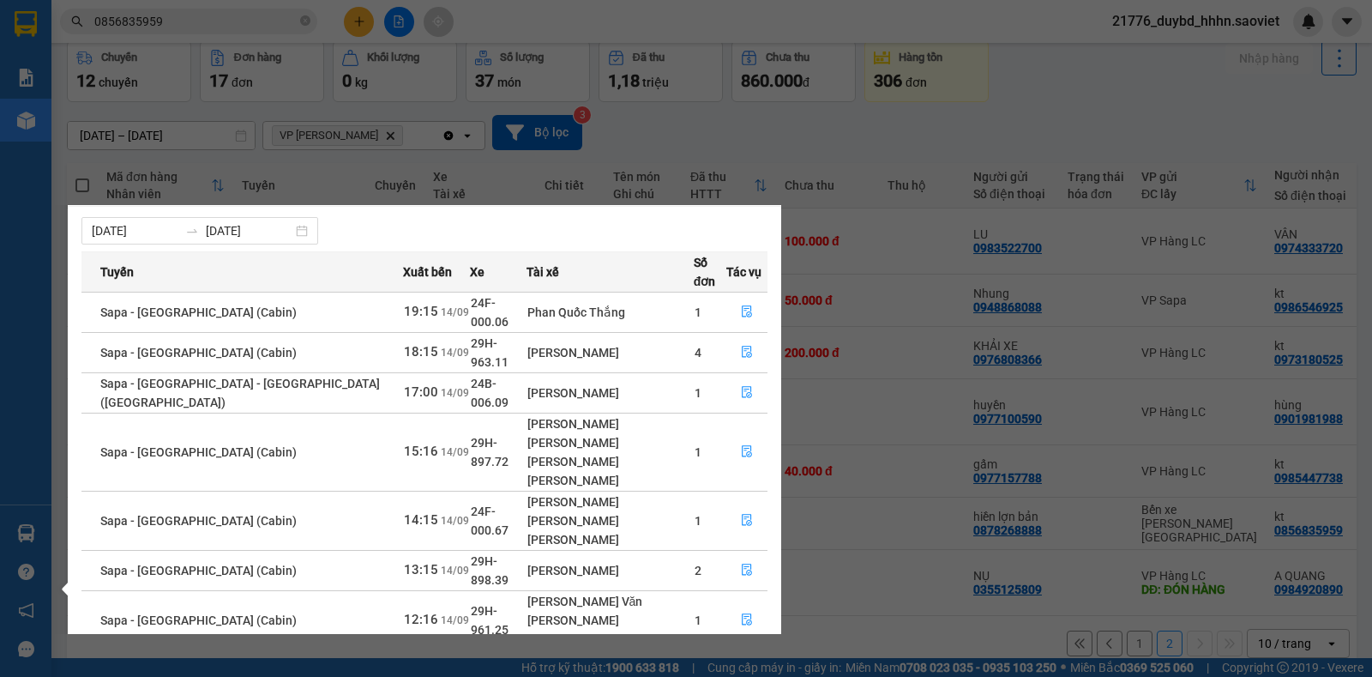
drag, startPoint x: 781, startPoint y: 527, endPoint x: 781, endPoint y: 549, distance: 22.3
click at [781, 549] on div "[DATE] [DATE] [PERSON_NAME] Xuất [GEOGRAPHIC_DATA] Số đơn Tác vụ Sapa - [GEOGRA…" at bounding box center [425, 534] width 714 height 654
click at [781, 556] on div "[PERSON_NAME] sách chuyến hàng sắp về văn phòng [DATE] [DATE] [PERSON_NAME] Xuấ…" at bounding box center [418, 419] width 727 height 429
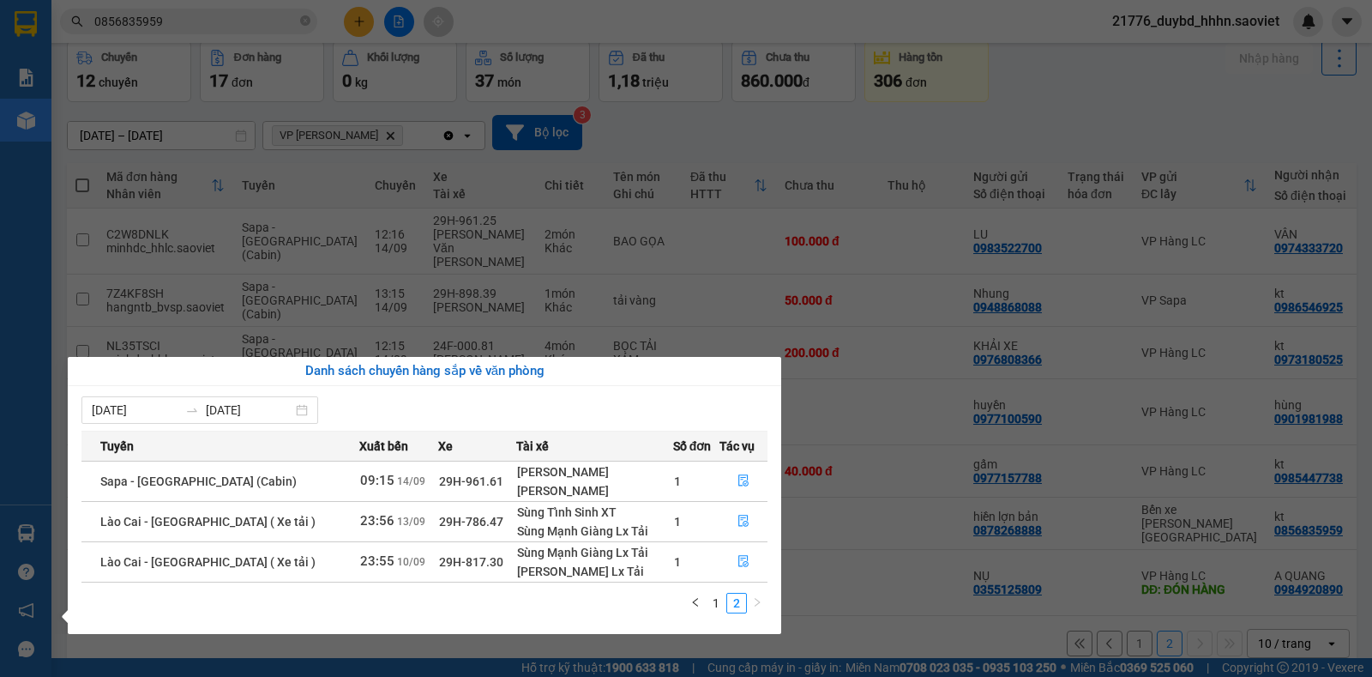
scroll to position [0, 0]
click at [739, 477] on icon "file-done" at bounding box center [744, 481] width 10 height 12
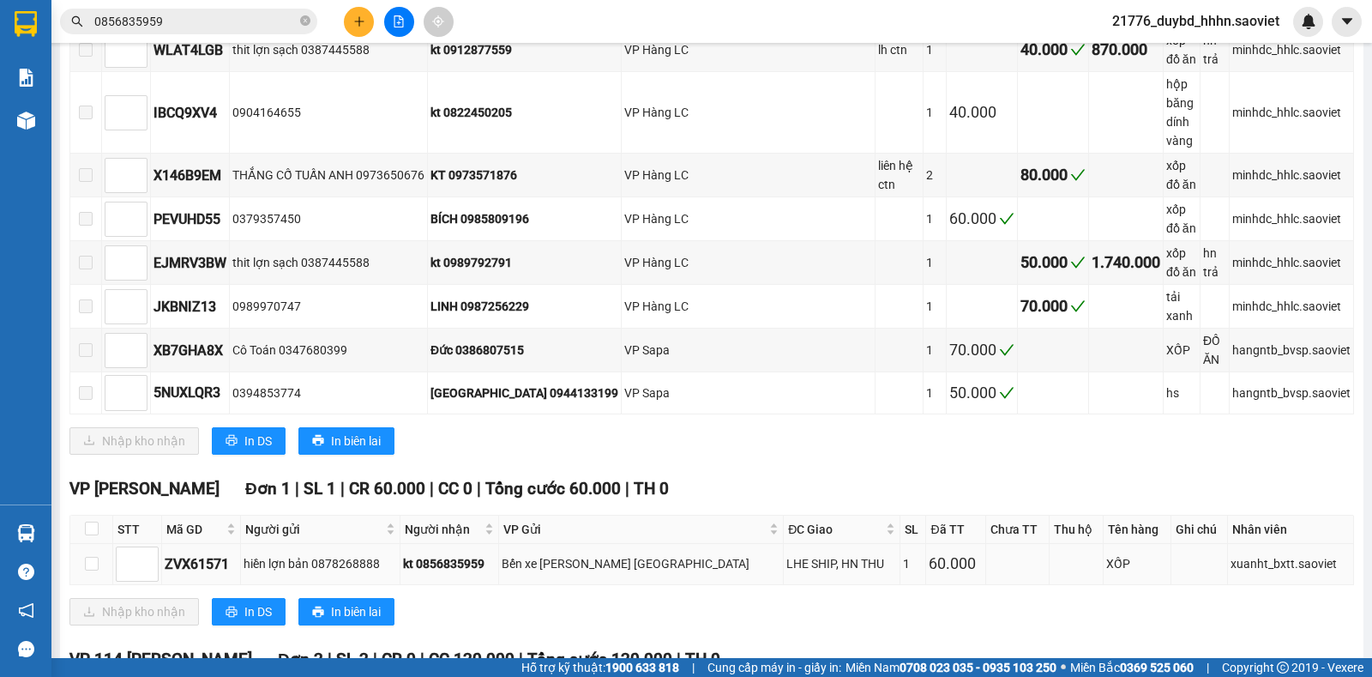
scroll to position [545, 0]
click at [93, 553] on label at bounding box center [92, 562] width 14 height 19
click at [93, 556] on input "checkbox" at bounding box center [92, 563] width 14 height 14
checkbox input "true"
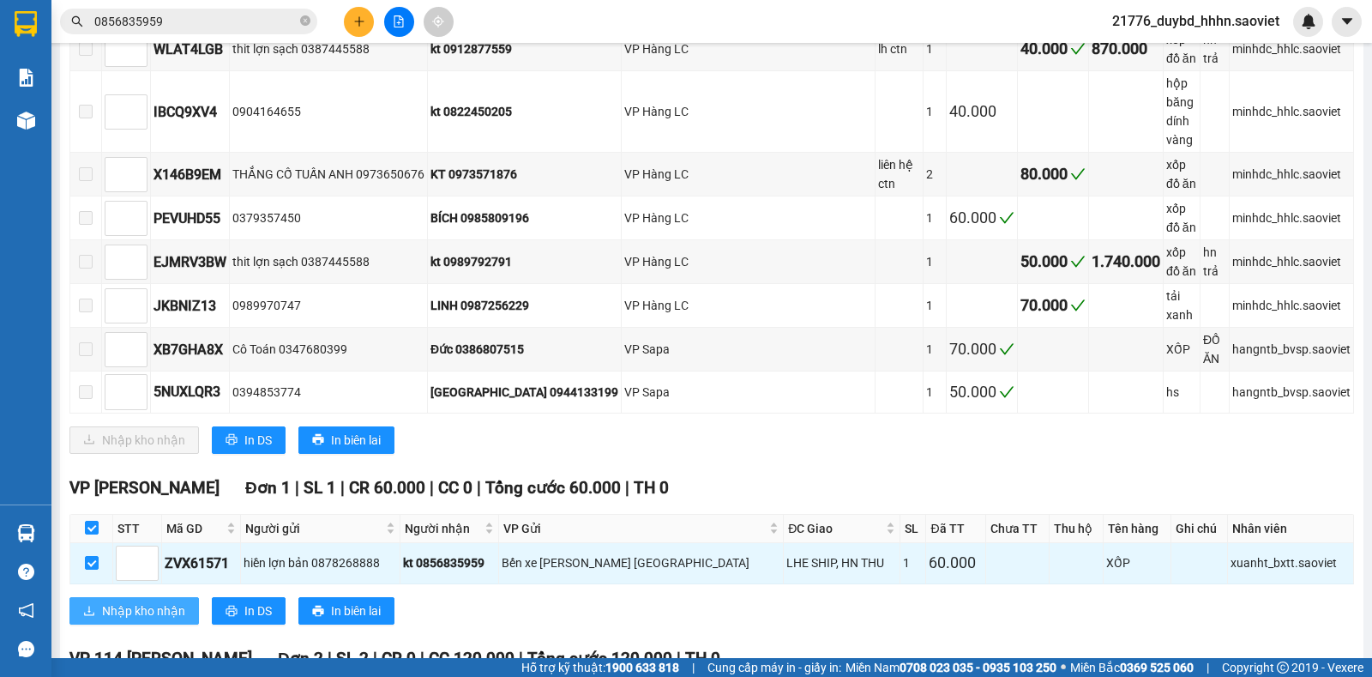
click at [93, 597] on button "Nhập kho nhận" at bounding box center [134, 610] width 130 height 27
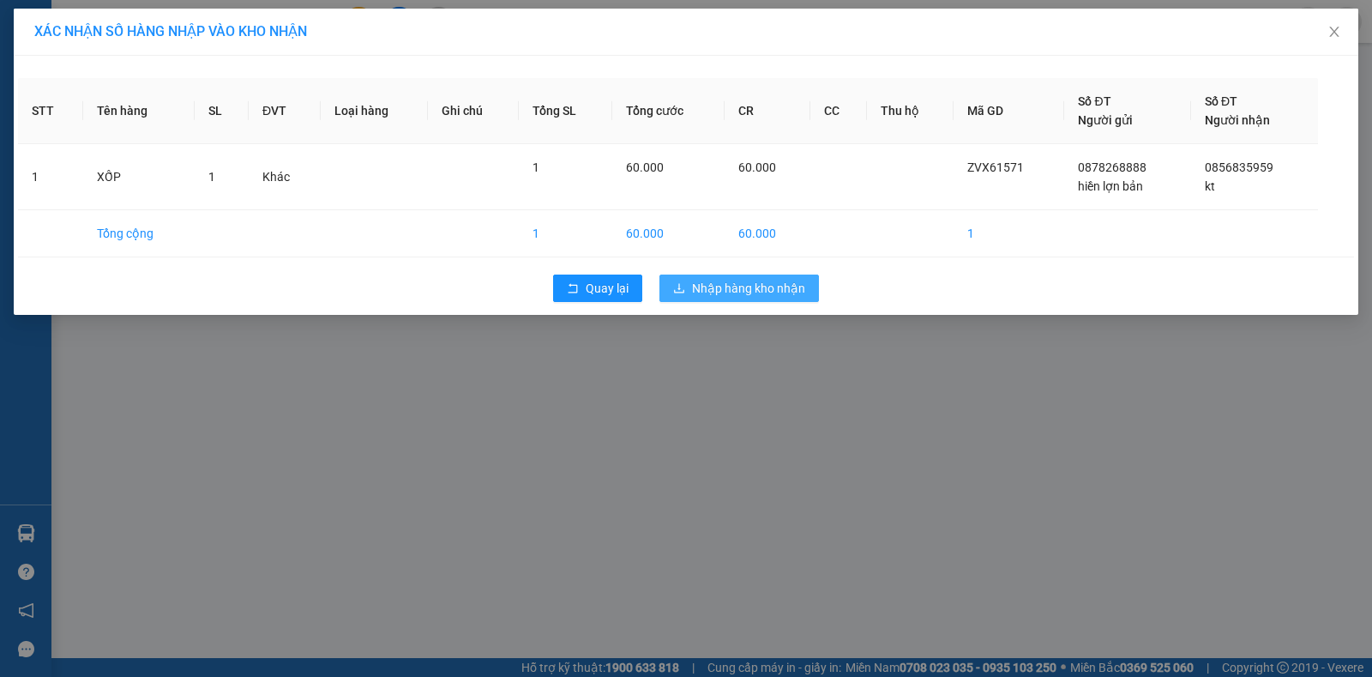
click at [730, 294] on span "Nhập hàng kho nhận" at bounding box center [748, 288] width 113 height 19
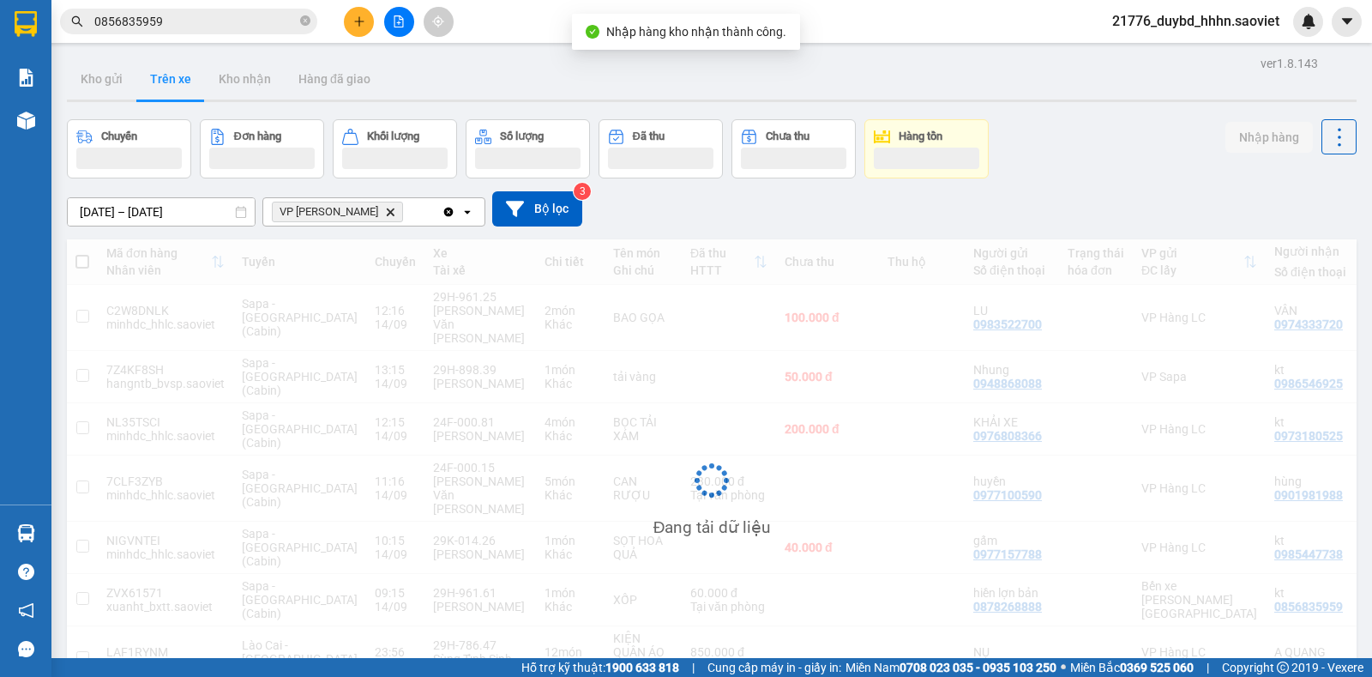
click at [197, 35] on div "Kết quả [PERSON_NAME] ( 2 ) Bộ lọc Mã ĐH Trạng thái Món hàng Thu hộ Tổng [PERSO…" at bounding box center [167, 22] width 335 height 30
click at [201, 26] on input "0856835959" at bounding box center [195, 21] width 202 height 19
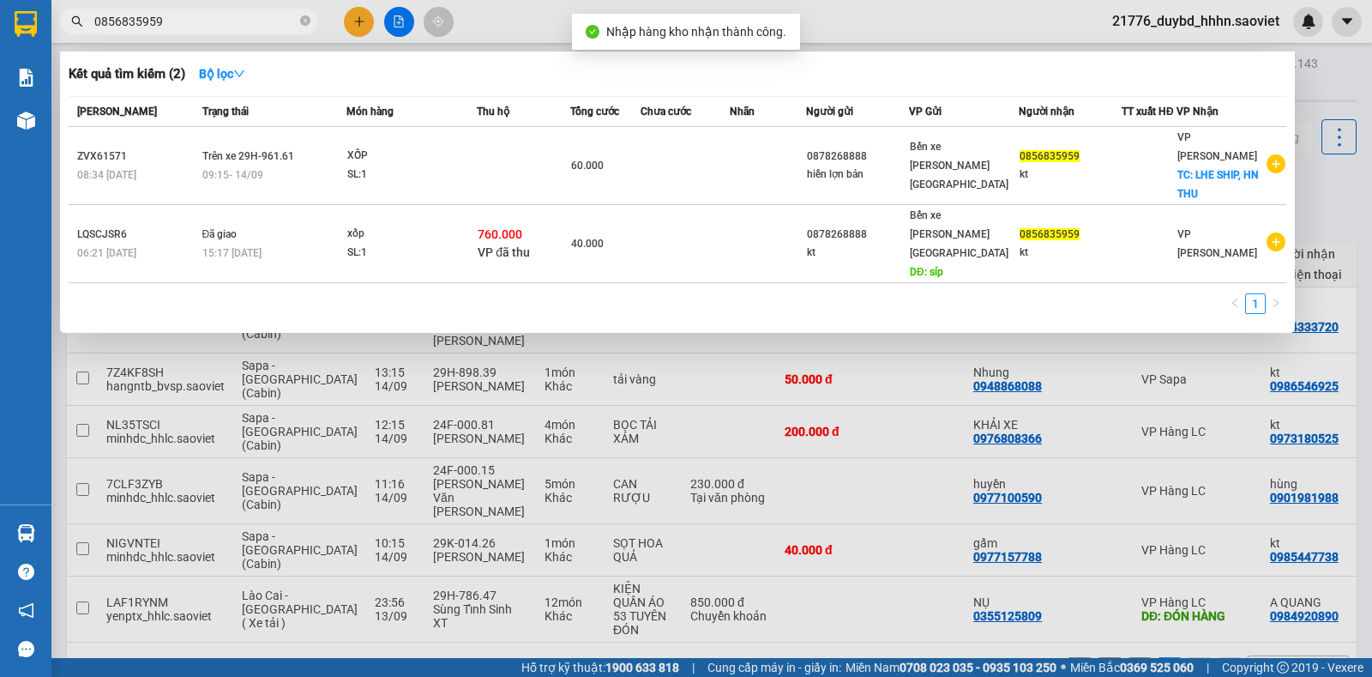
click at [201, 26] on input "0856835959" at bounding box center [195, 21] width 202 height 19
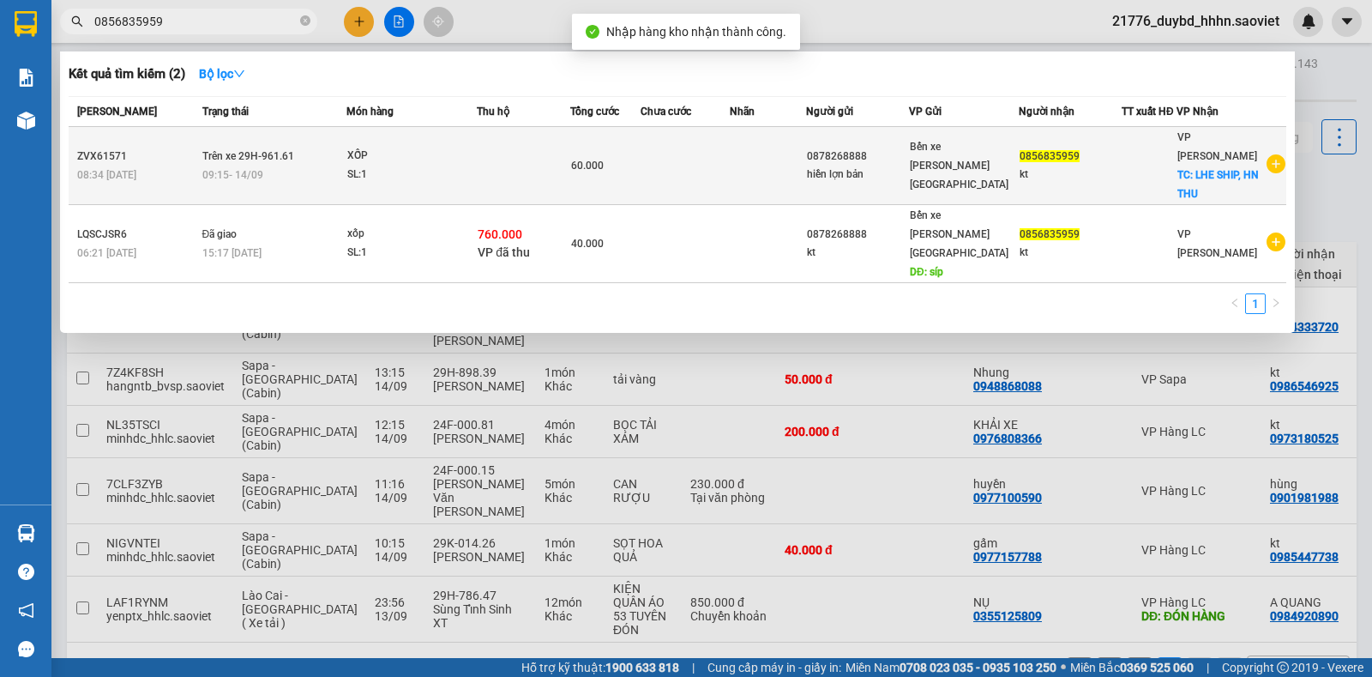
click at [277, 131] on td "Trên xe 29H-961.61 09:15 [DATE]" at bounding box center [272, 166] width 149 height 78
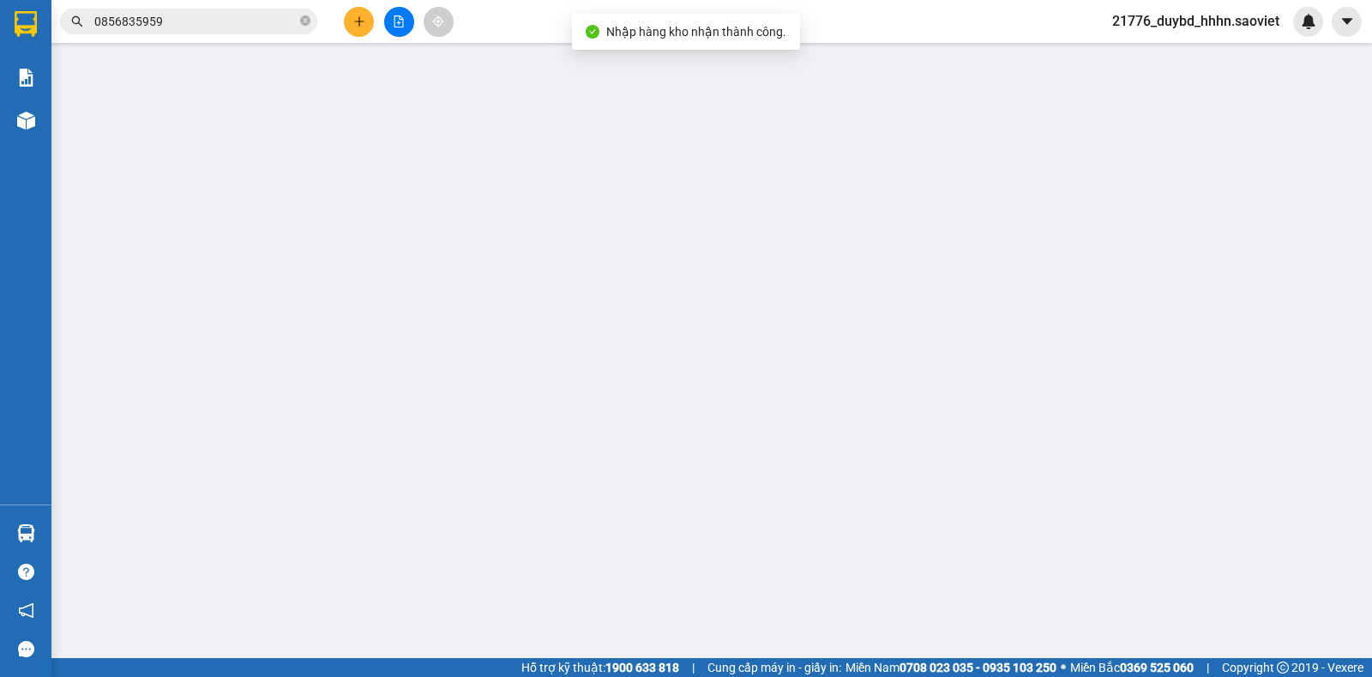
type input "0878268888"
type input "hiền lợn bản"
type input "0856835959"
type input "kt"
checkbox input "true"
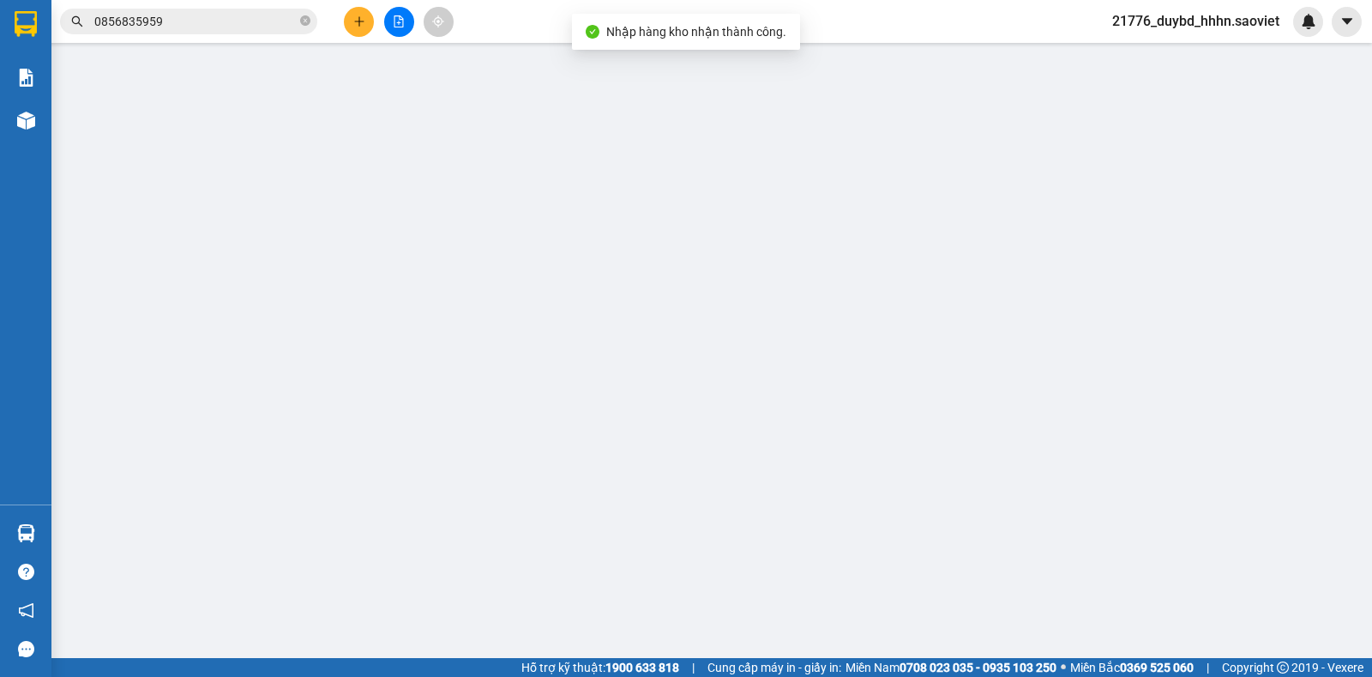
type input "LHE SHIP, HN THU"
type input "60.000"
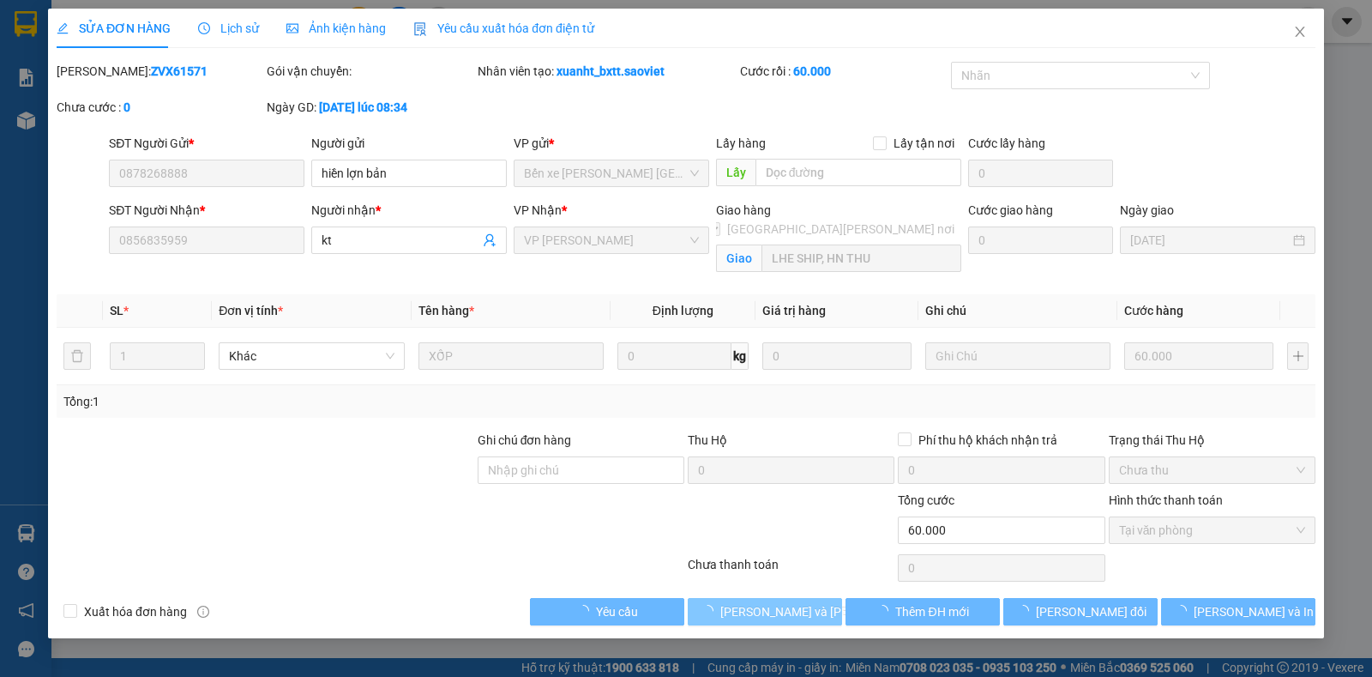
click at [776, 595] on div "Total Paid Fee 60.000 Total UnPaid Fee 0 Cash Collection Total Fee Mã ĐH: ZVX61…" at bounding box center [686, 344] width 1259 height 564
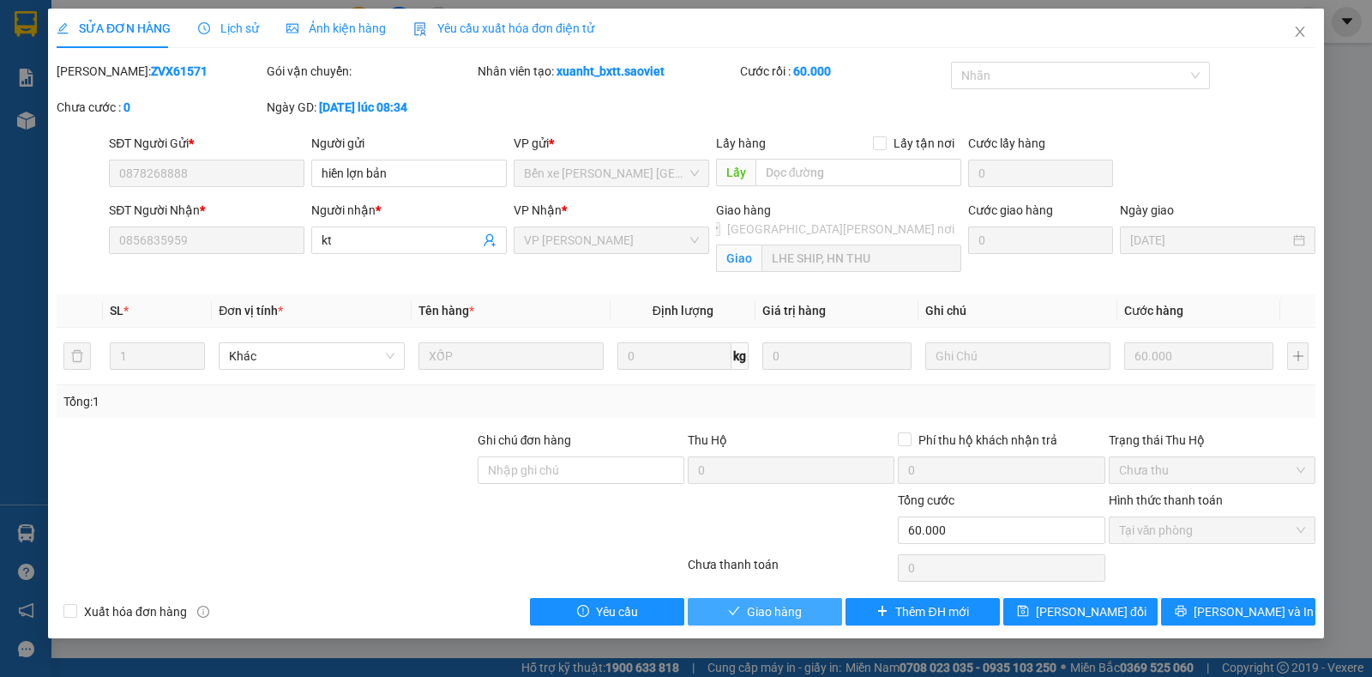
click at [771, 605] on span "Giao hàng" at bounding box center [774, 611] width 55 height 19
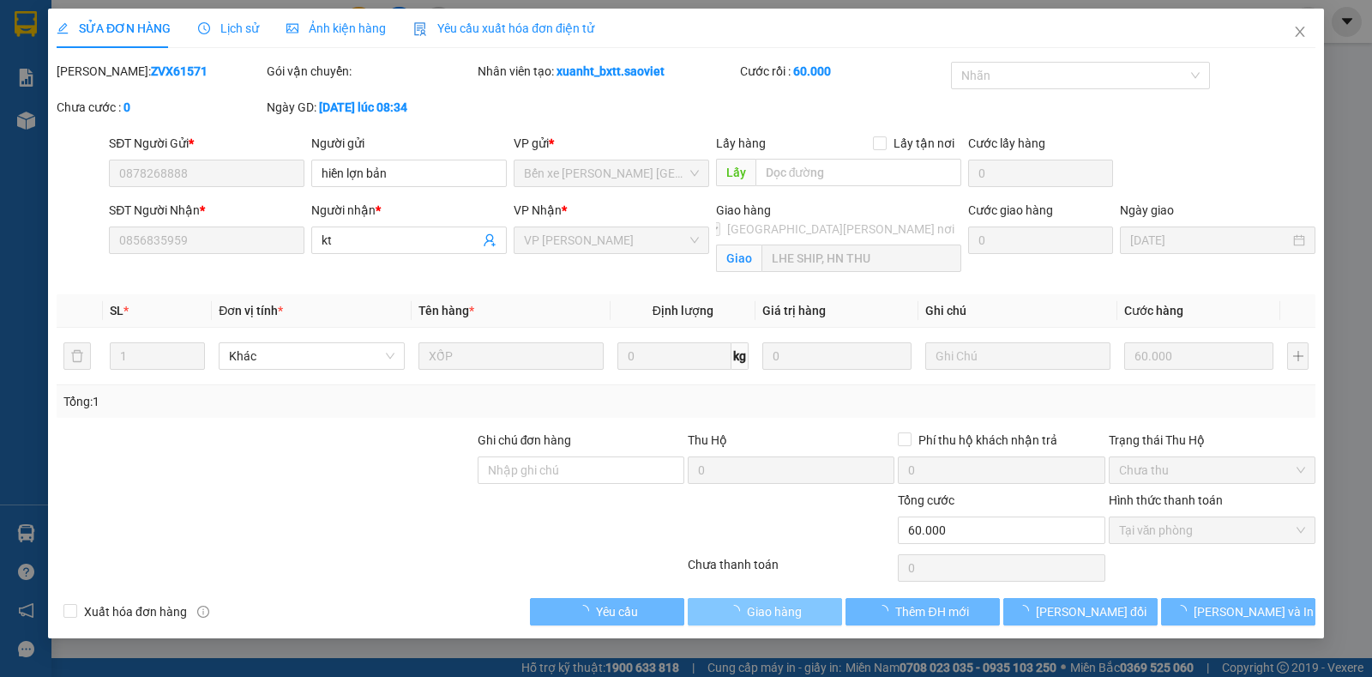
click at [771, 605] on span "Giao hàng" at bounding box center [774, 611] width 55 height 19
click at [809, 539] on div at bounding box center [791, 521] width 210 height 60
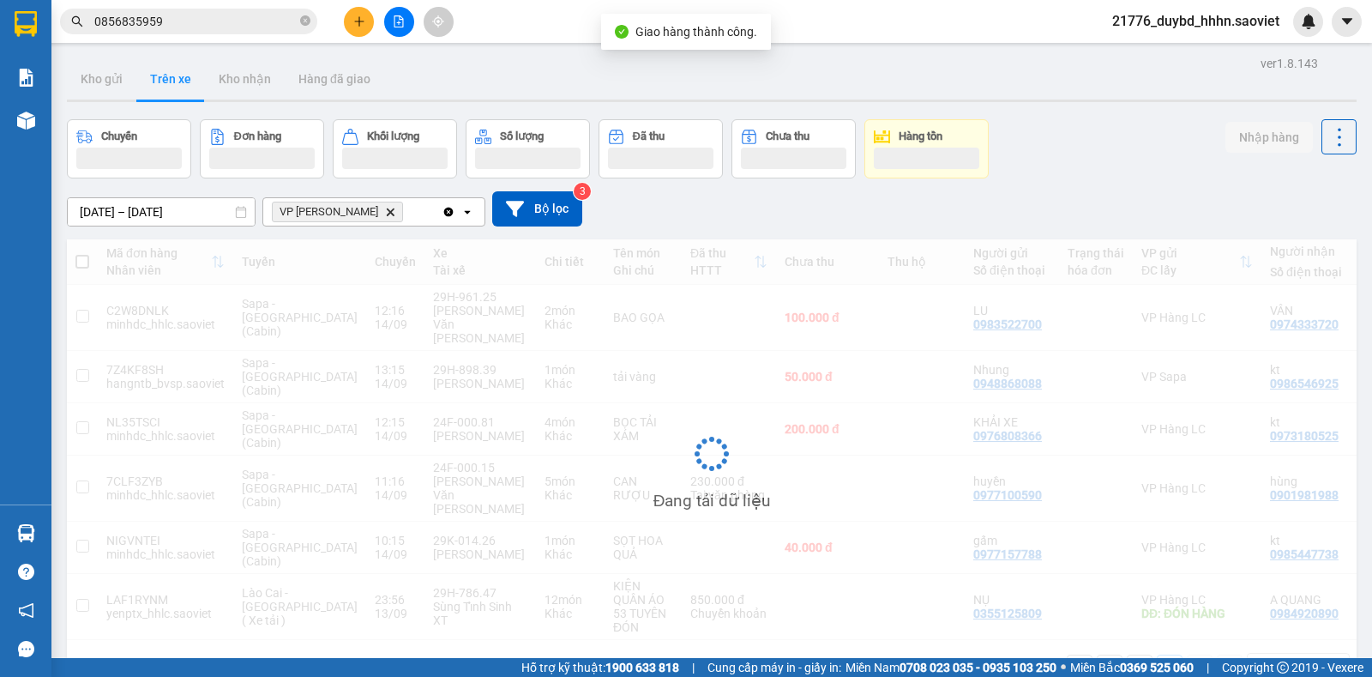
click at [648, 555] on div "Đang tải dữ liệu" at bounding box center [712, 466] width 1290 height 455
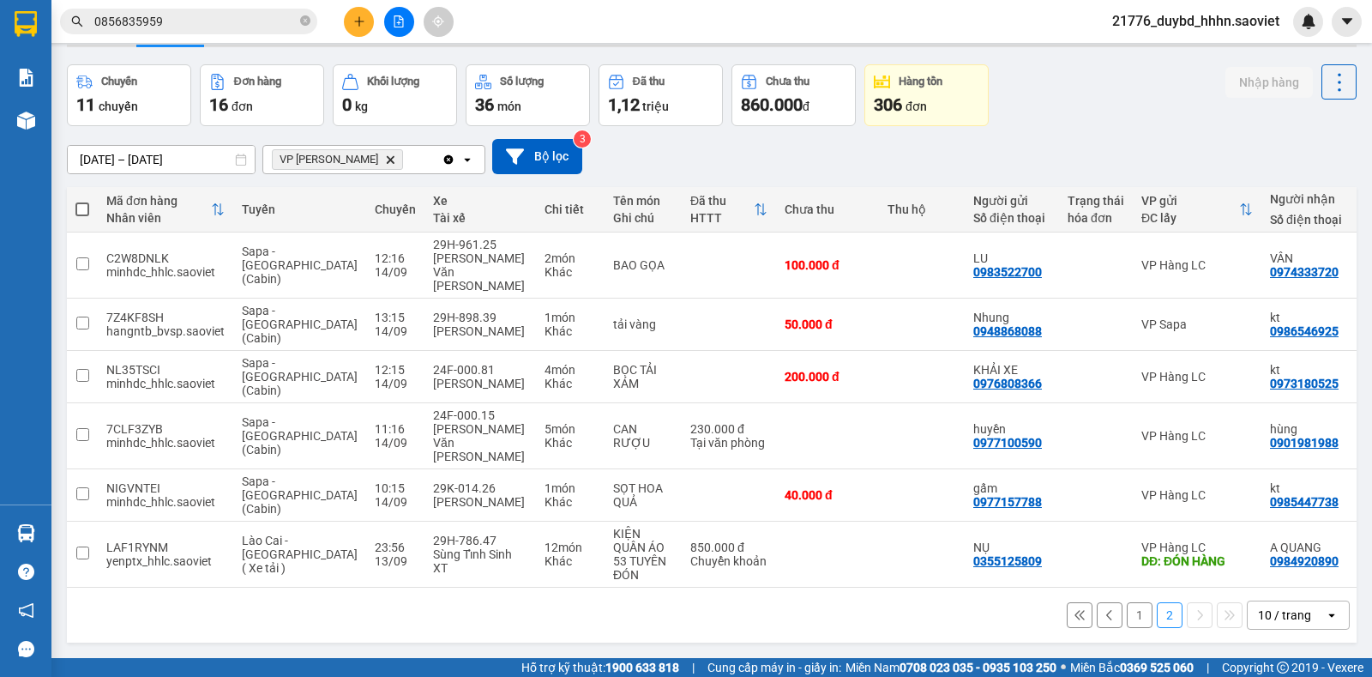
scroll to position [79, 0]
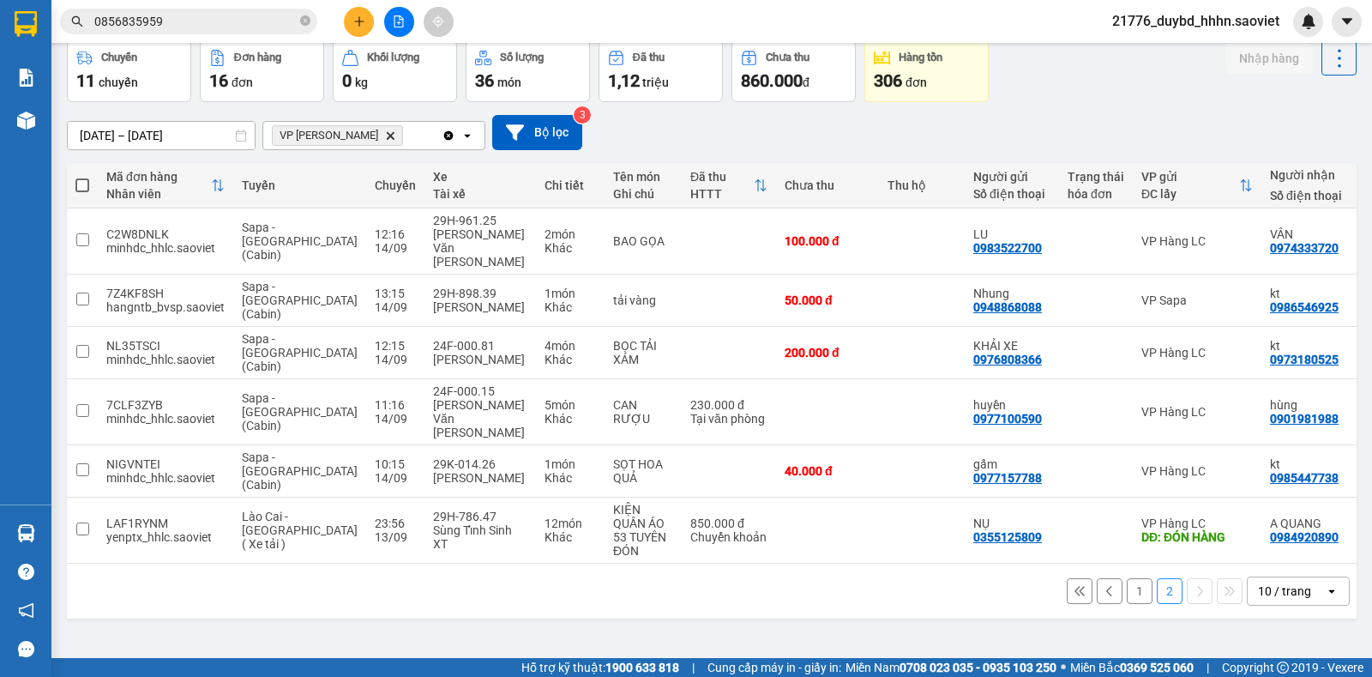
click at [962, 564] on div "1 2 10 / trang open" at bounding box center [712, 591] width 1290 height 55
click at [1270, 471] on div "0985447738" at bounding box center [1304, 478] width 69 height 14
copy div "0985447738"
click at [1016, 81] on div "Chuyến 11 chuyến Đơn hàng 16 đơn [PERSON_NAME] 0 kg Số [PERSON_NAME] 36 món Đã …" at bounding box center [712, 71] width 1290 height 62
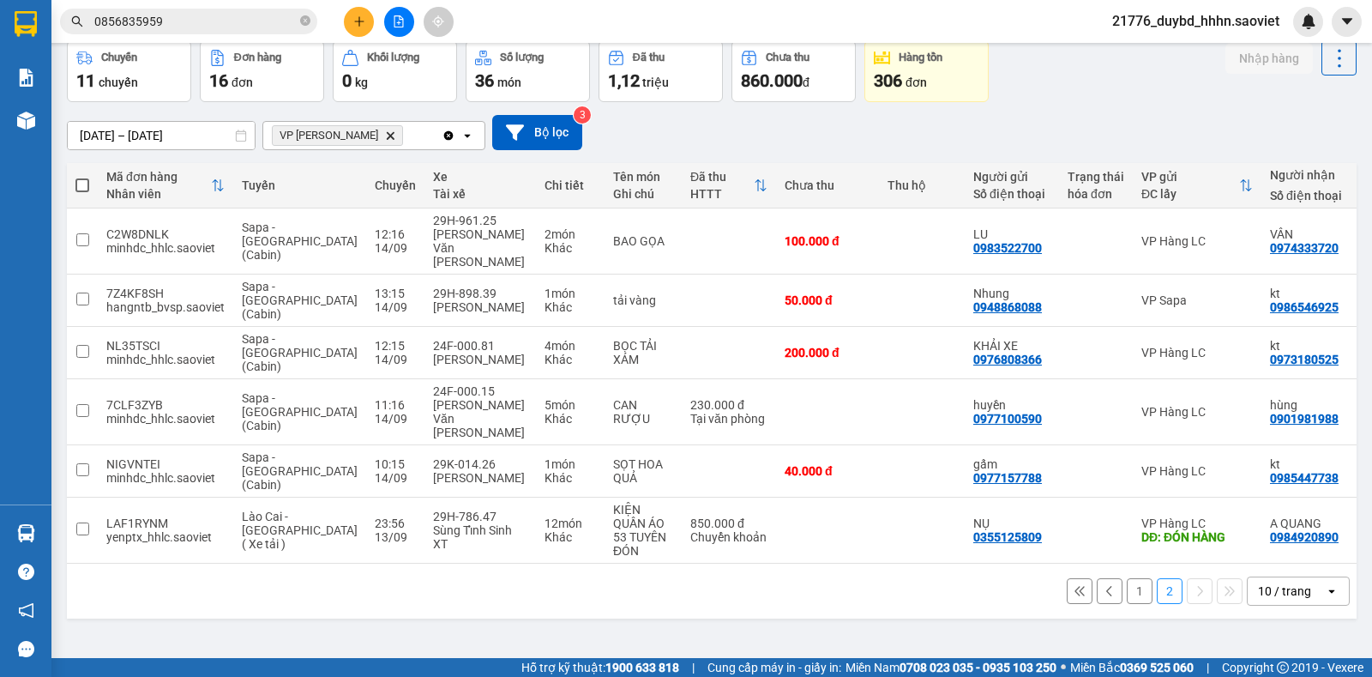
click at [253, 31] on span "0856835959" at bounding box center [188, 22] width 257 height 26
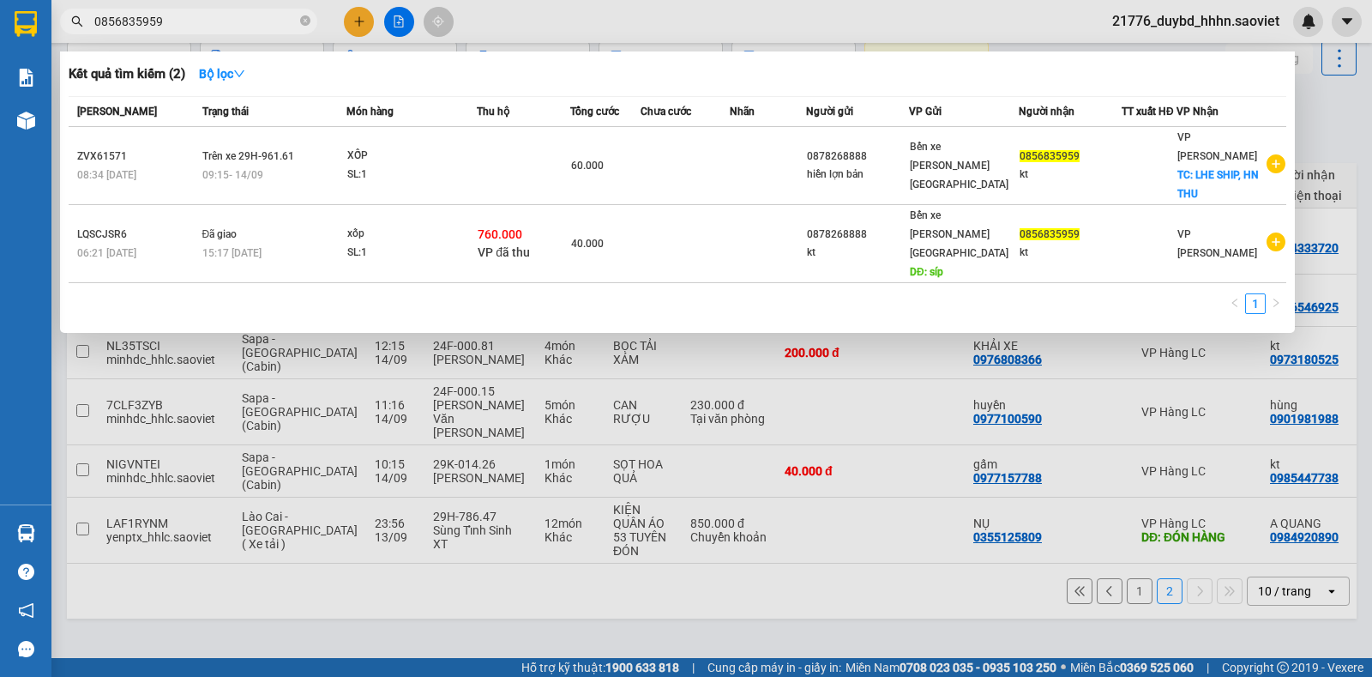
click at [268, 24] on input "0856835959" at bounding box center [195, 21] width 202 height 19
paste input "985447738"
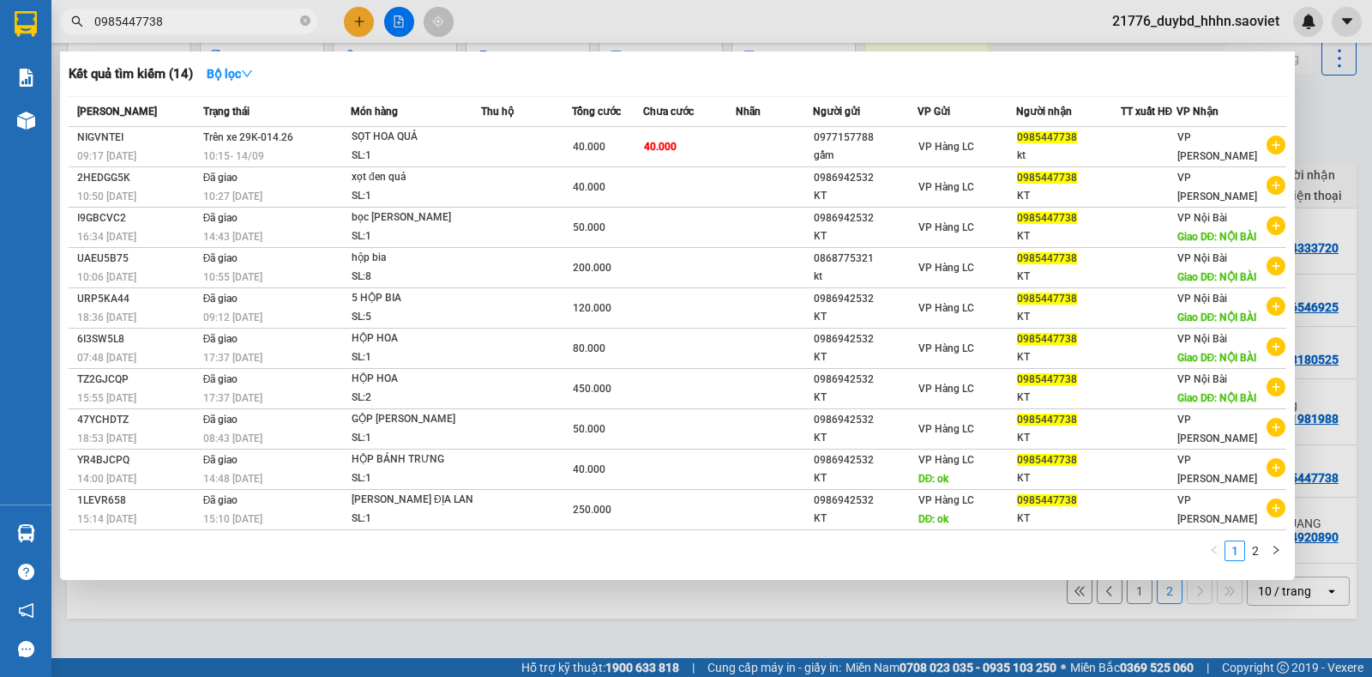
type input "0985447738"
click at [800, 76] on div "Kết quả tìm kiếm ( 14 ) Bộ lọc" at bounding box center [678, 73] width 1218 height 27
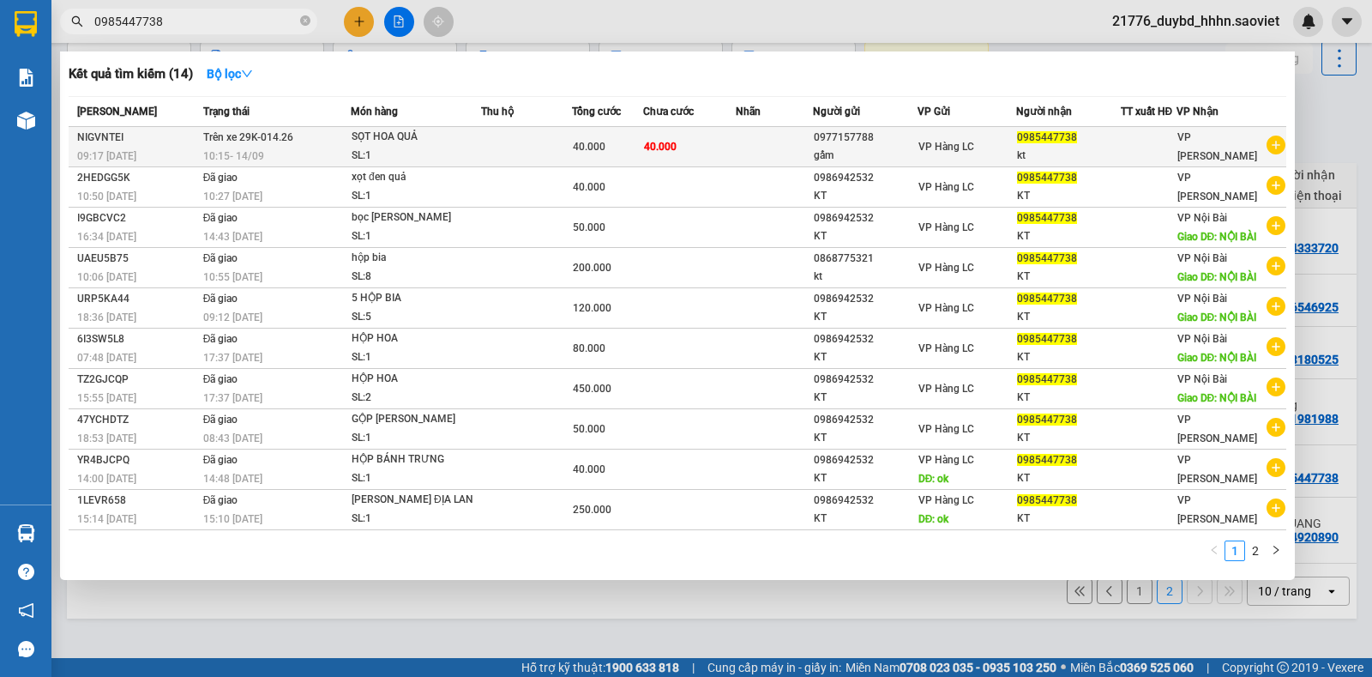
click at [1051, 135] on span "0985447738" at bounding box center [1047, 137] width 60 height 12
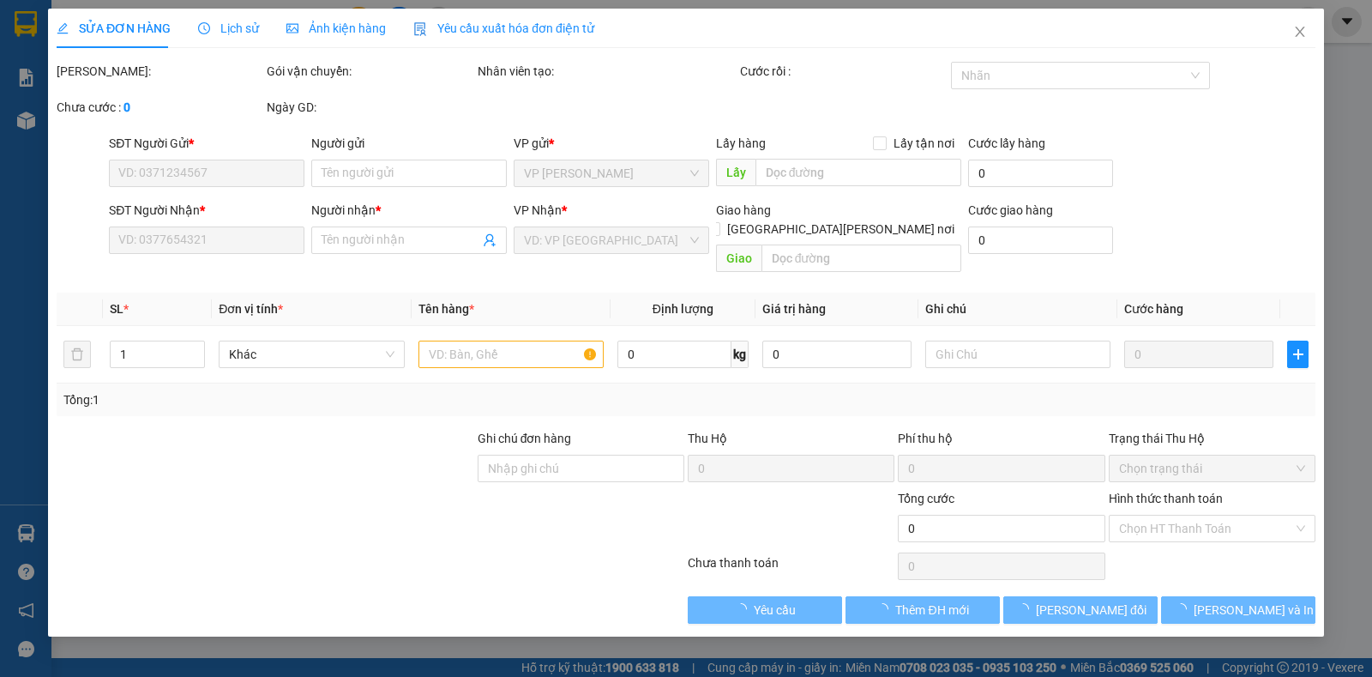
type input "0977157788"
type input "gấm"
type input "0985447738"
type input "kt"
type input "40.000"
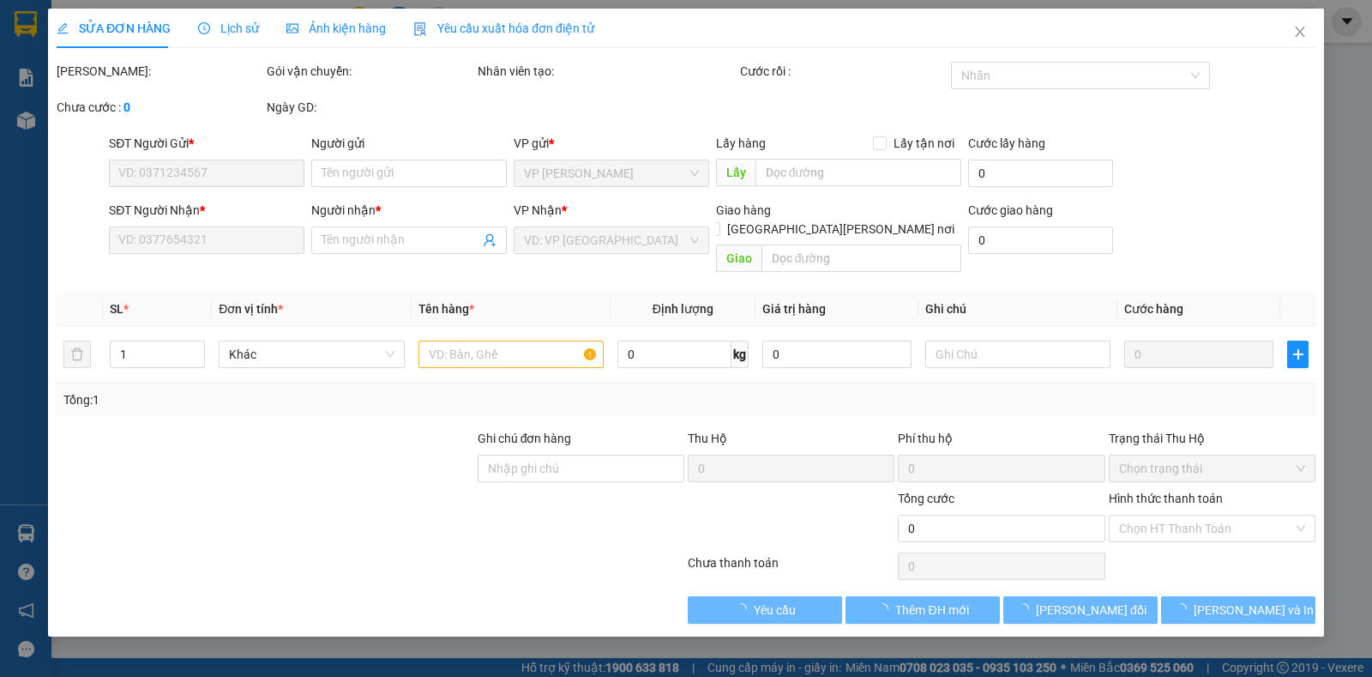
type input "40.000"
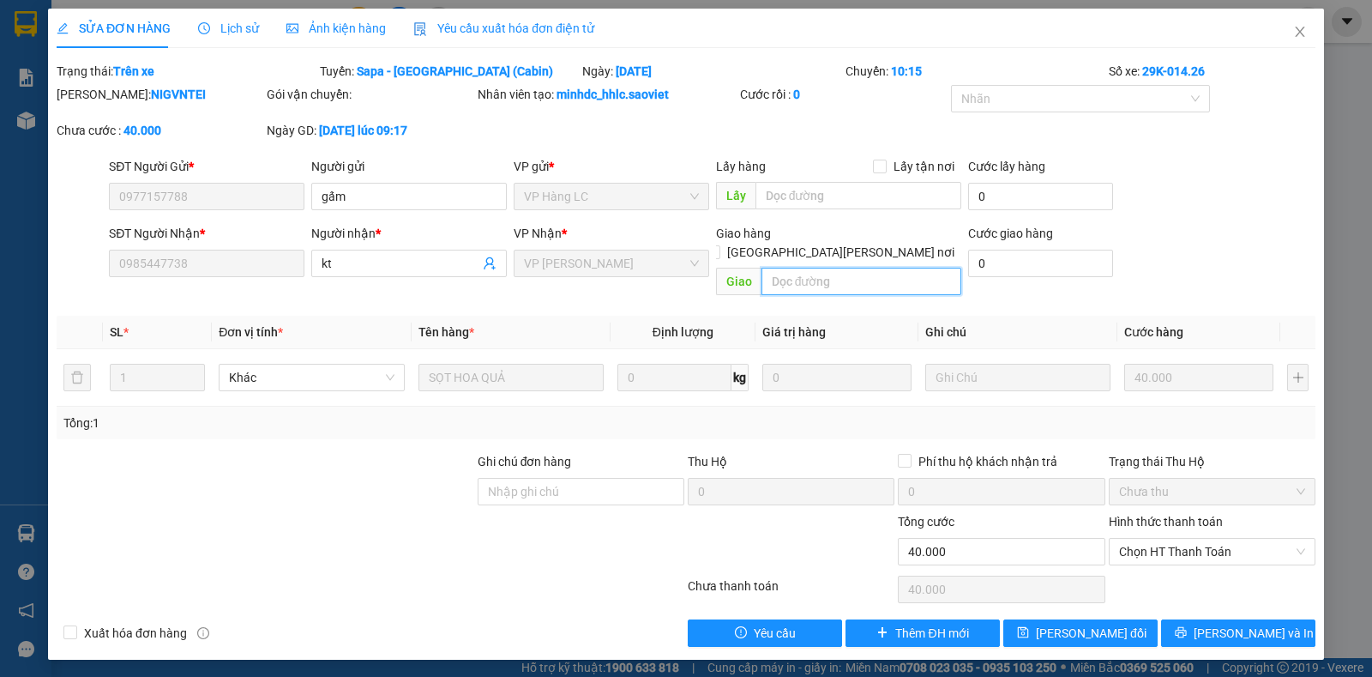
click at [780, 275] on input "text" at bounding box center [862, 281] width 201 height 27
type input "11a [PERSON_NAME]"
click at [1096, 624] on span "[PERSON_NAME] đổi" at bounding box center [1091, 633] width 111 height 19
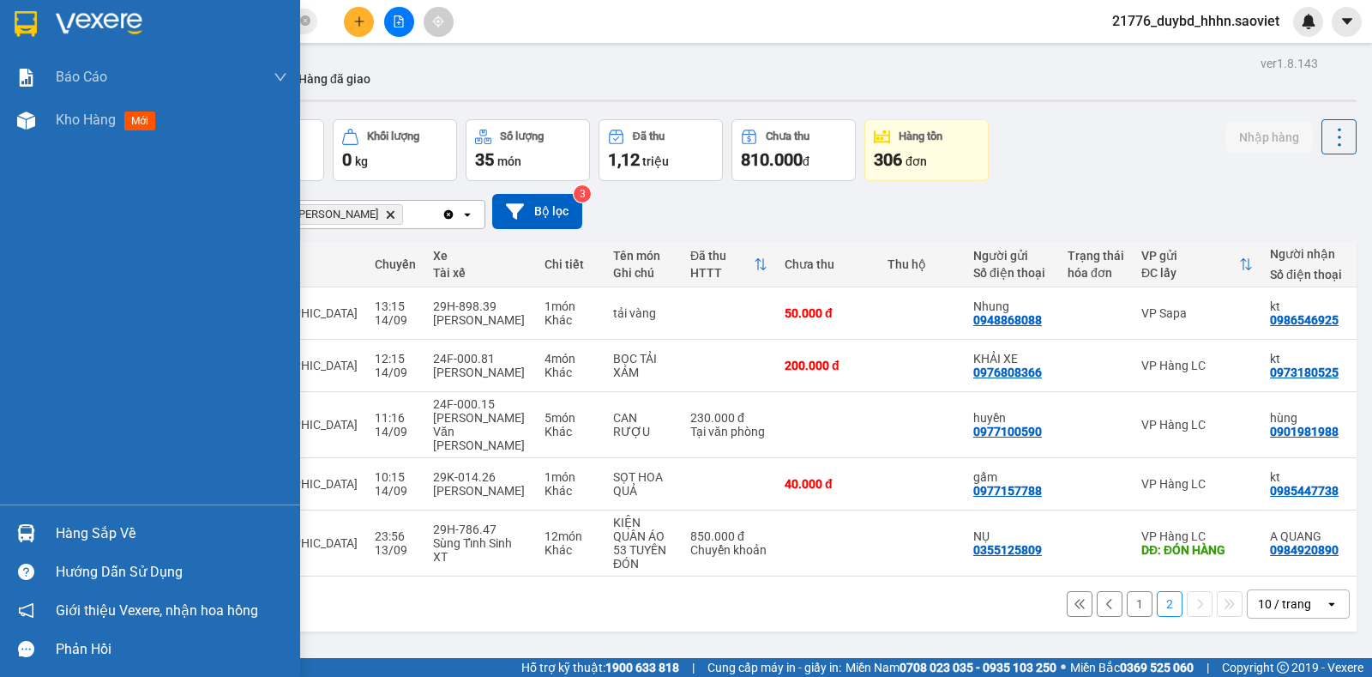
click at [74, 516] on div "Hàng sắp về" at bounding box center [150, 533] width 300 height 39
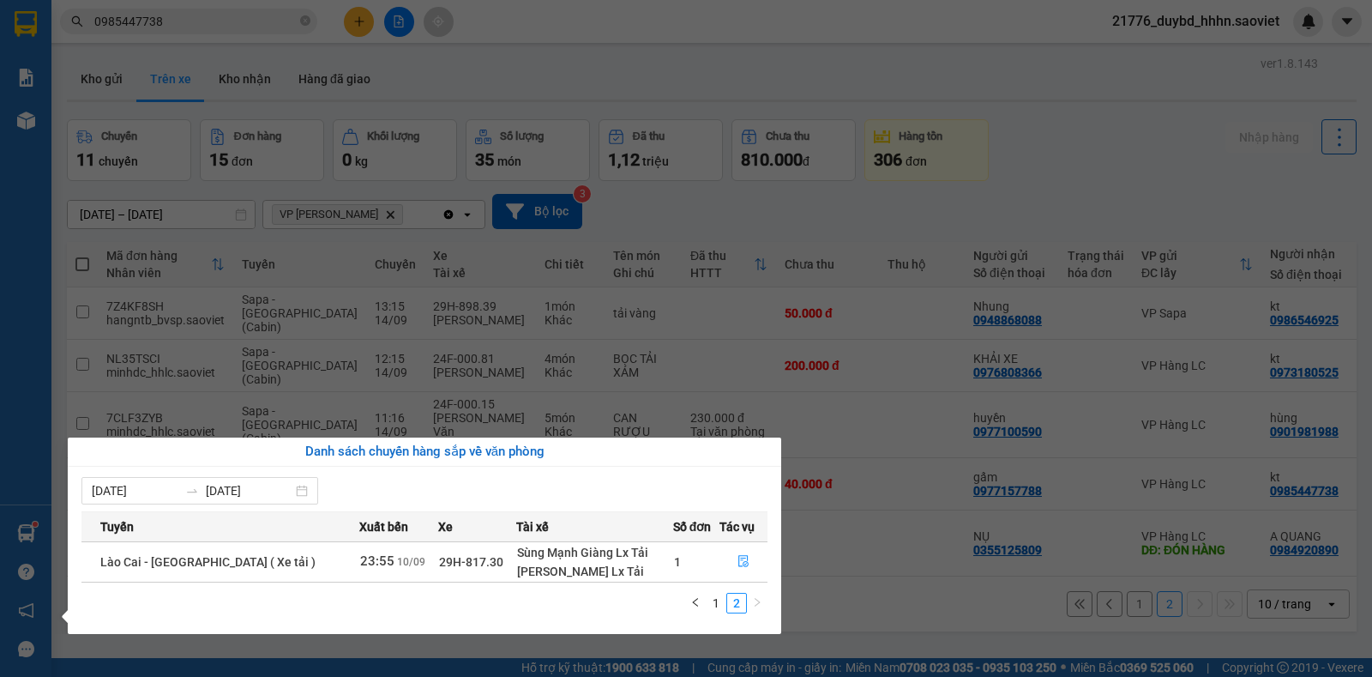
click at [558, 296] on section "Kết quả [PERSON_NAME] ( 14 ) Bộ lọc Mã ĐH Trạng thái Món hàng Thu hộ Tổng [PERS…" at bounding box center [686, 338] width 1372 height 677
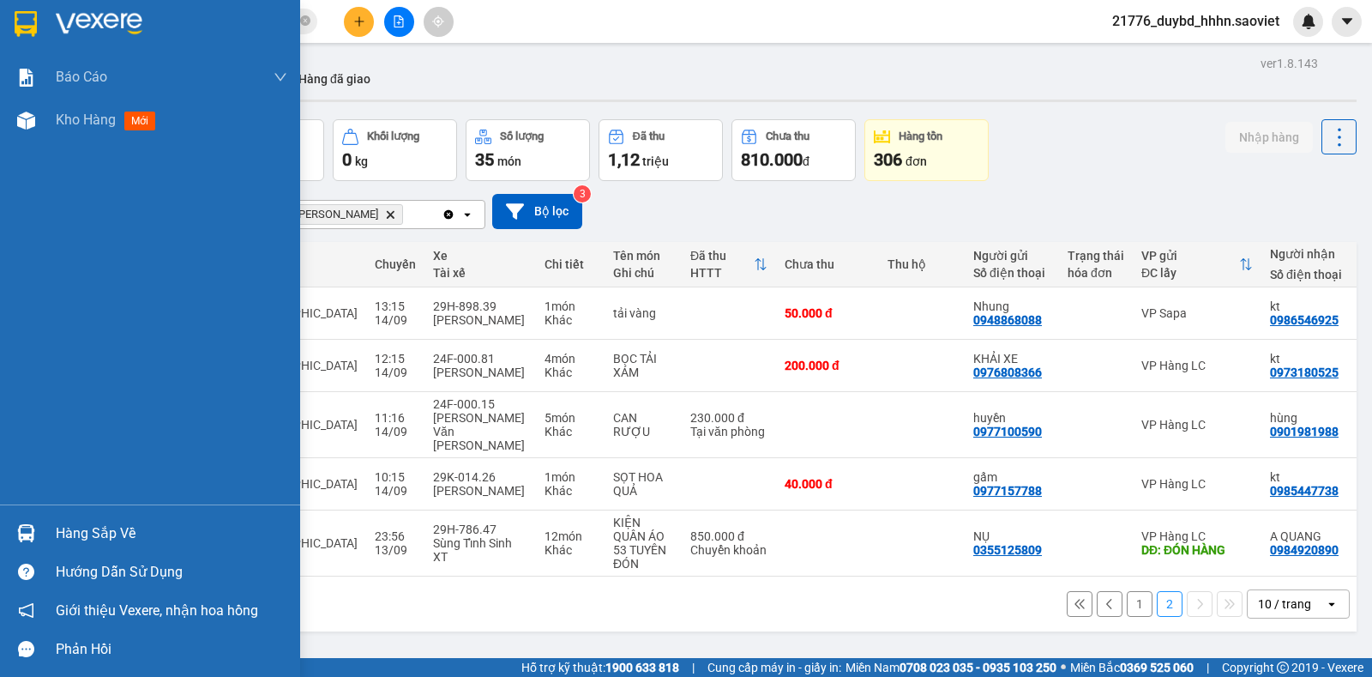
click at [29, 535] on img at bounding box center [26, 533] width 18 height 18
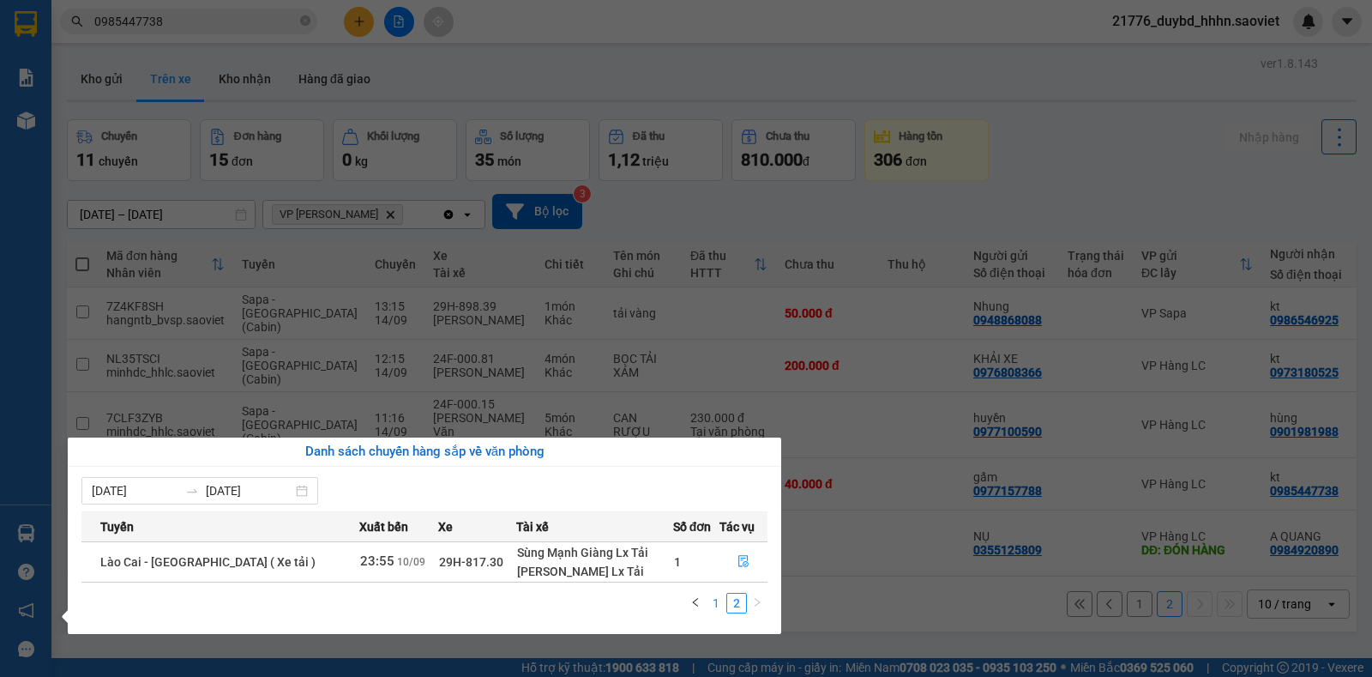
click at [707, 608] on link "1" at bounding box center [716, 603] width 19 height 19
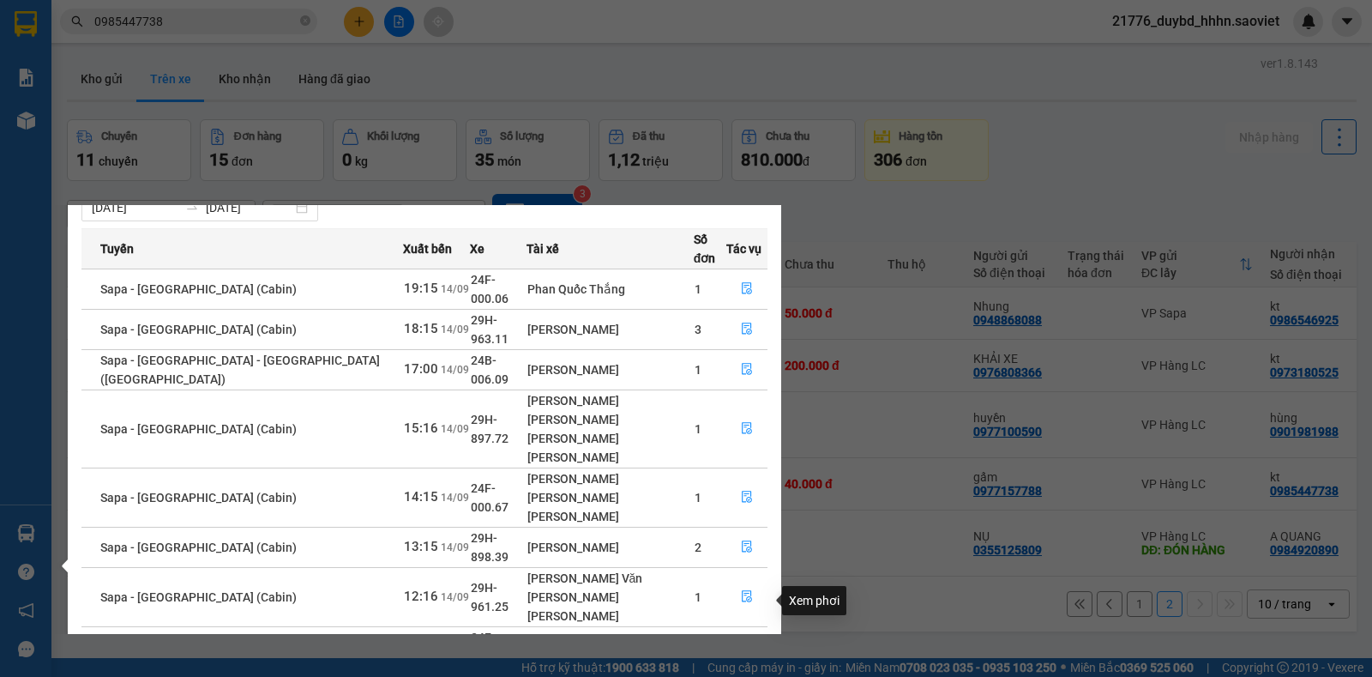
scroll to position [79, 0]
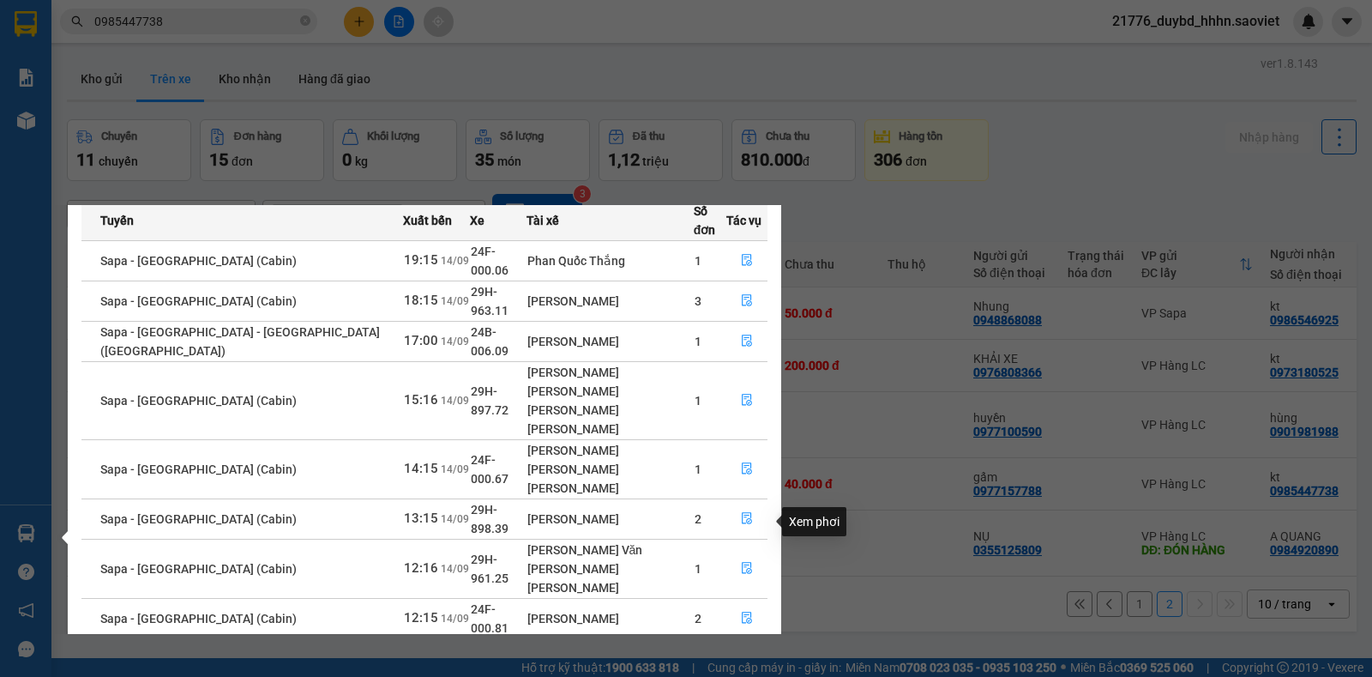
click at [727, 654] on button "button" at bounding box center [746, 667] width 39 height 27
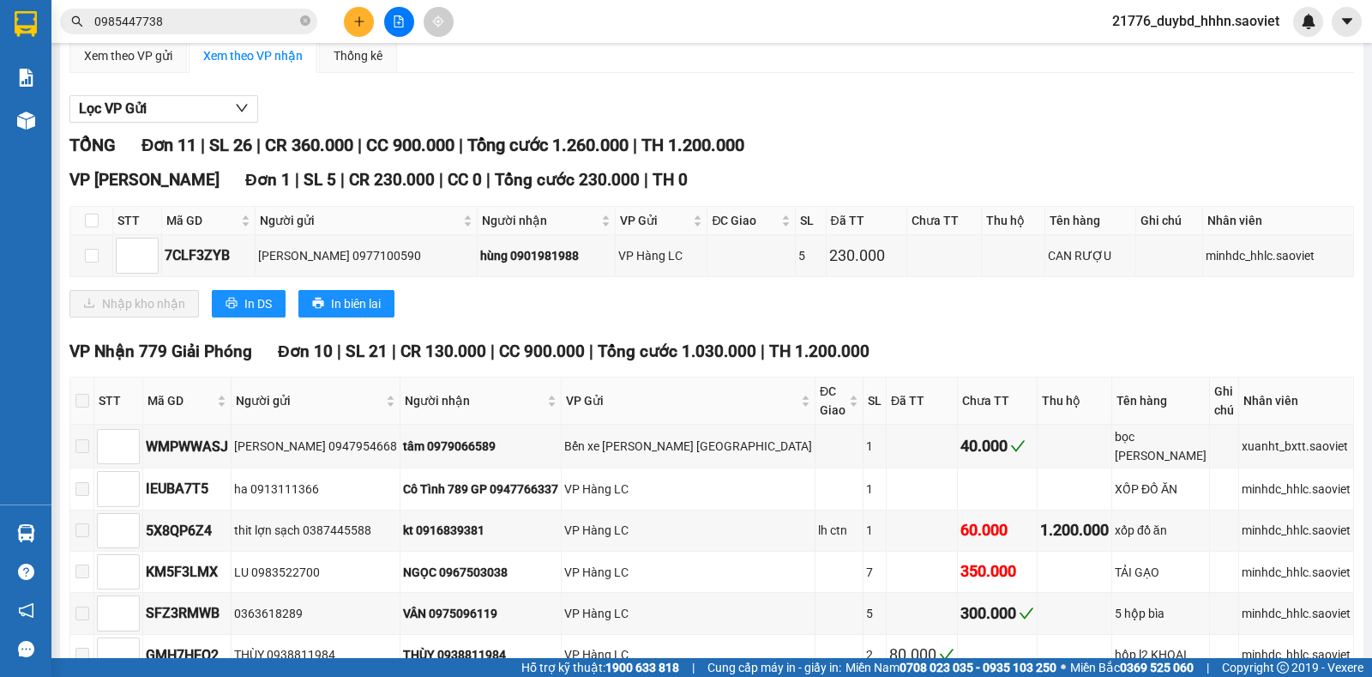
scroll to position [147, 0]
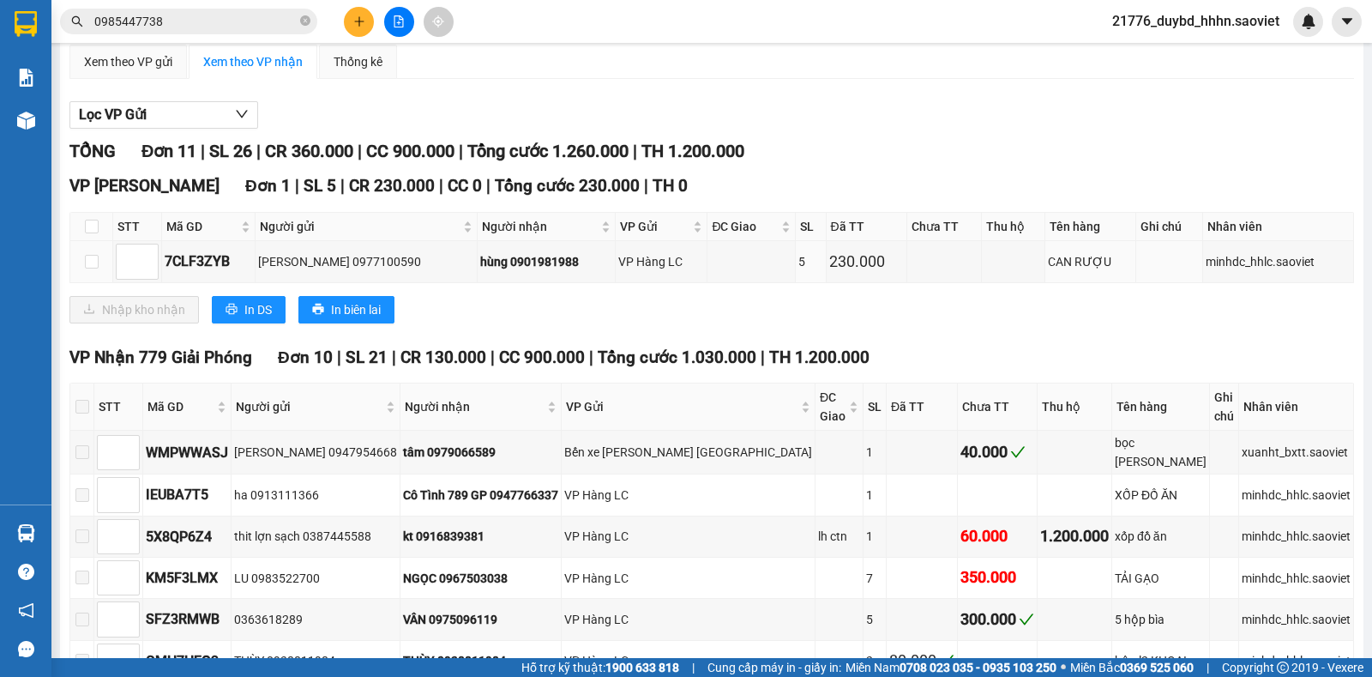
drag, startPoint x: 839, startPoint y: 289, endPoint x: 769, endPoint y: 289, distance: 69.5
click at [823, 289] on div "VP [PERSON_NAME][GEOGRAPHIC_DATA] 1 | SL 5 | CR 230.000 | CC 0 | [PERSON_NAME] …" at bounding box center [711, 254] width 1285 height 162
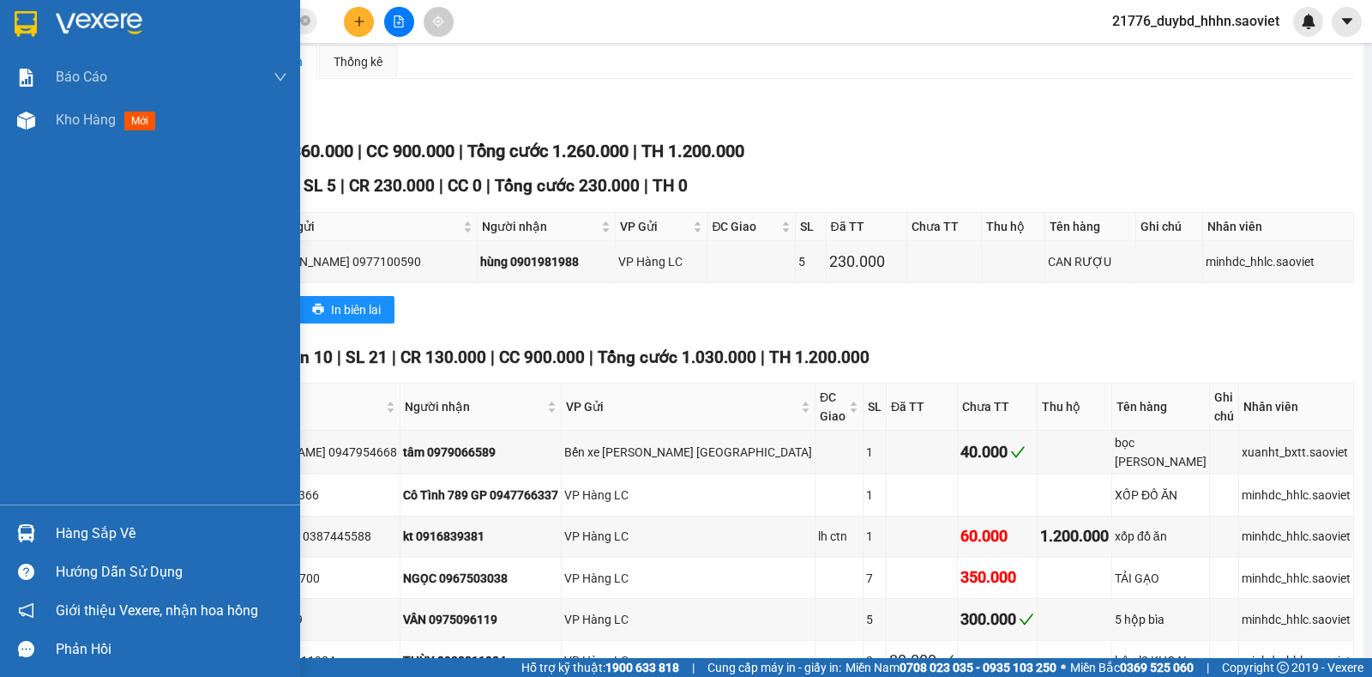
click at [44, 531] on div "Hàng sắp về" at bounding box center [150, 533] width 300 height 39
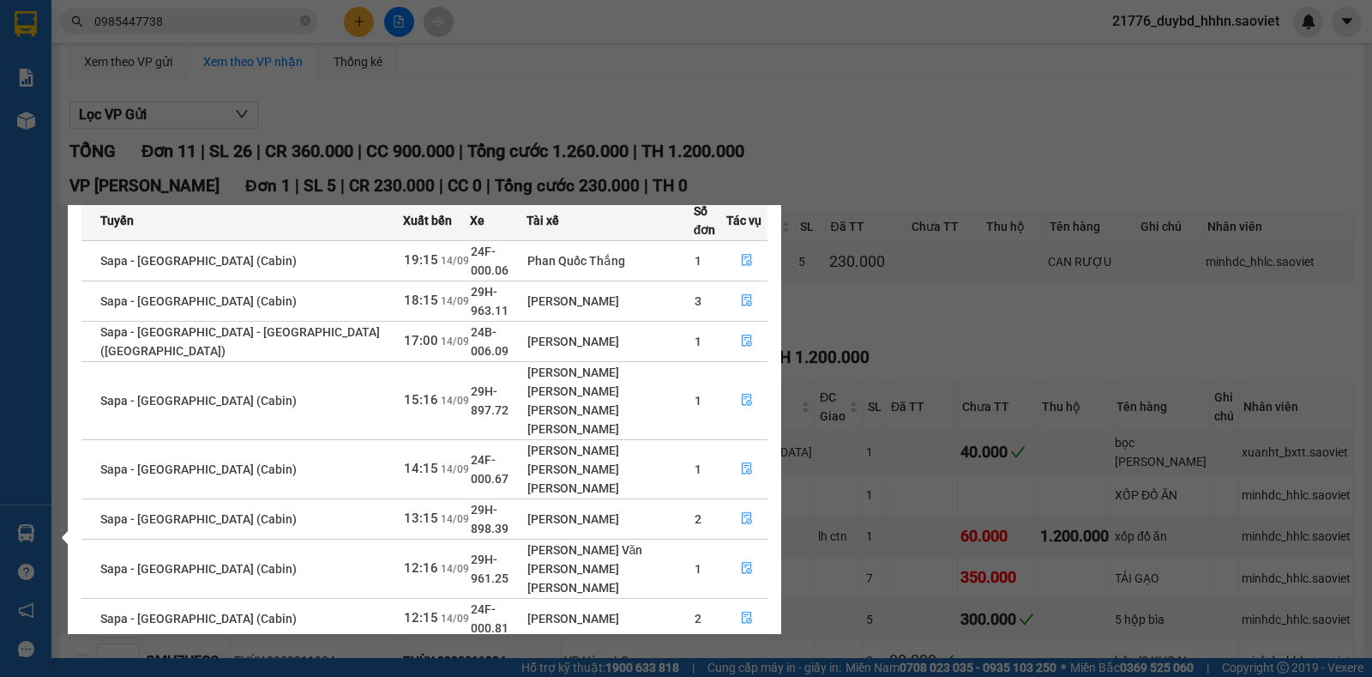
scroll to position [27, 0]
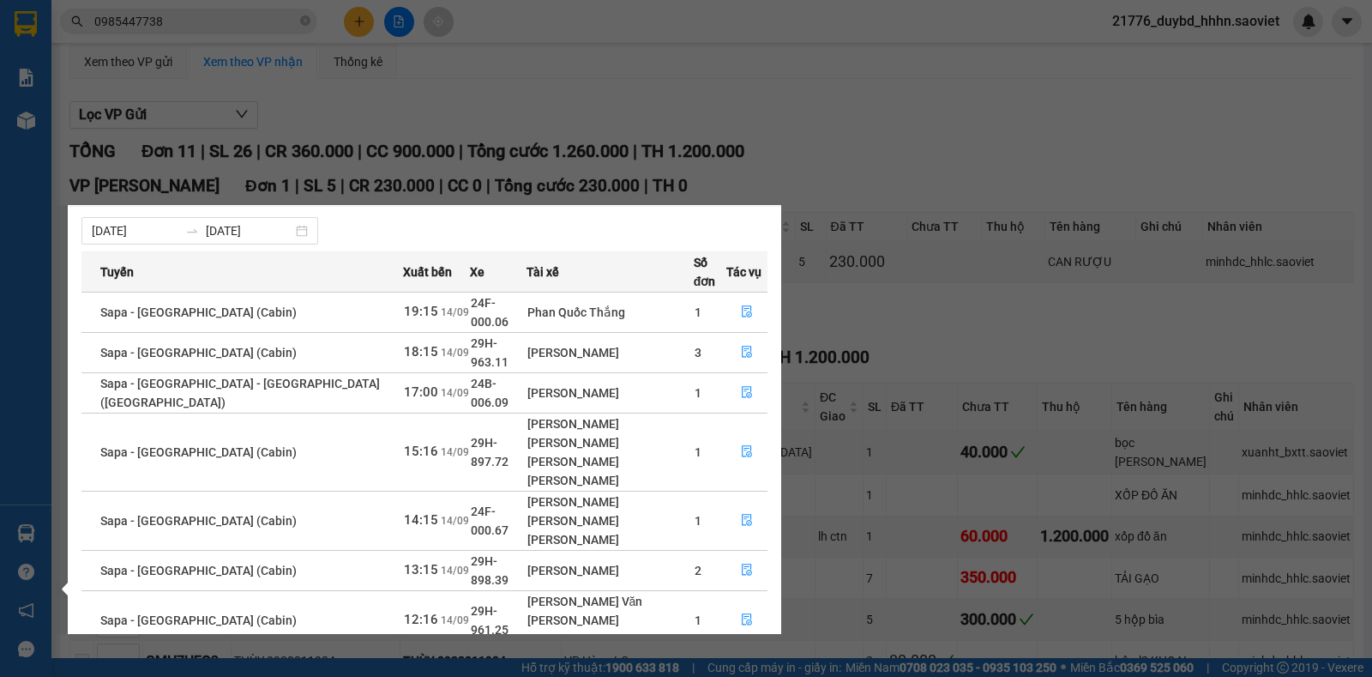
drag, startPoint x: 744, startPoint y: 611, endPoint x: 568, endPoint y: 538, distance: 190.4
click at [570, 538] on tbody "Sapa - [GEOGRAPHIC_DATA] (Cabin) 19:15 [DATE] 24F-000.06 [PERSON_NAME] [PERSON_…" at bounding box center [424, 541] width 686 height 498
click at [568, 660] on div "[PERSON_NAME]" at bounding box center [611, 669] width 166 height 19
click at [944, 207] on section "Kết quả [PERSON_NAME] ( 14 ) Bộ lọc Mã ĐH Trạng thái Món hàng Thu hộ Tổng [PERS…" at bounding box center [686, 338] width 1372 height 677
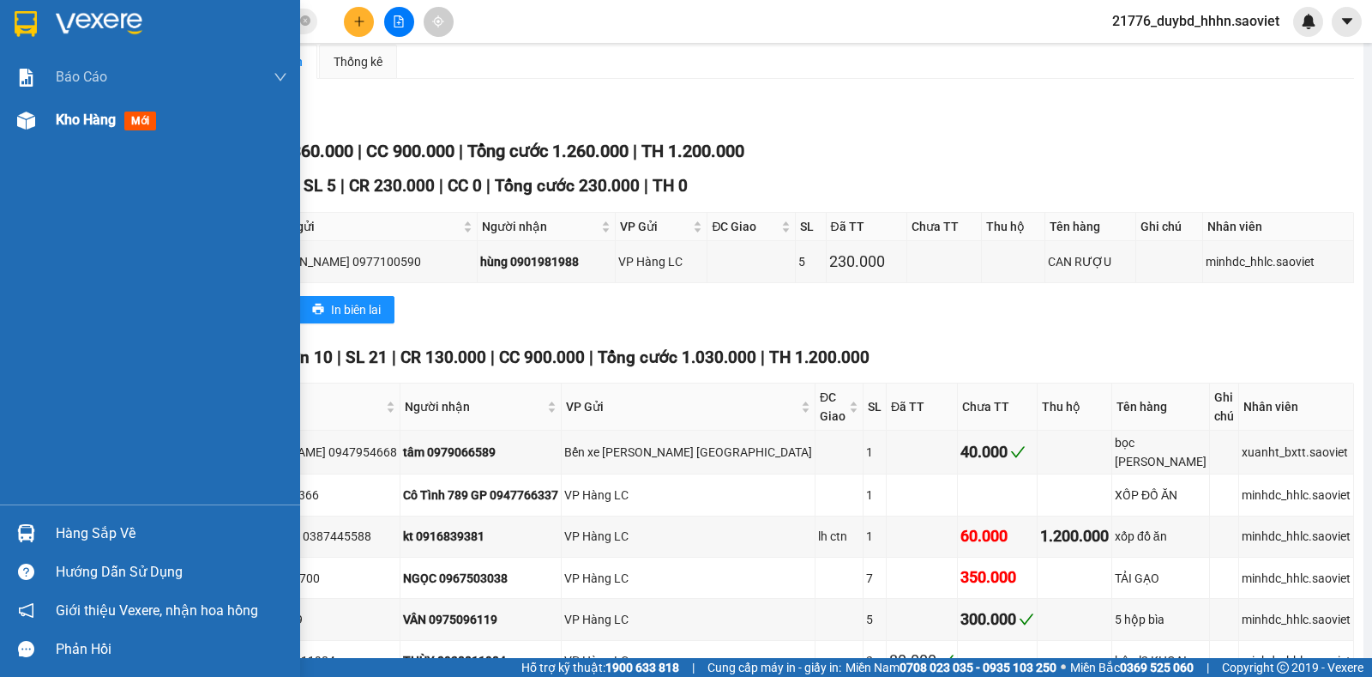
click at [108, 134] on div "Kho hàng mới" at bounding box center [172, 120] width 232 height 43
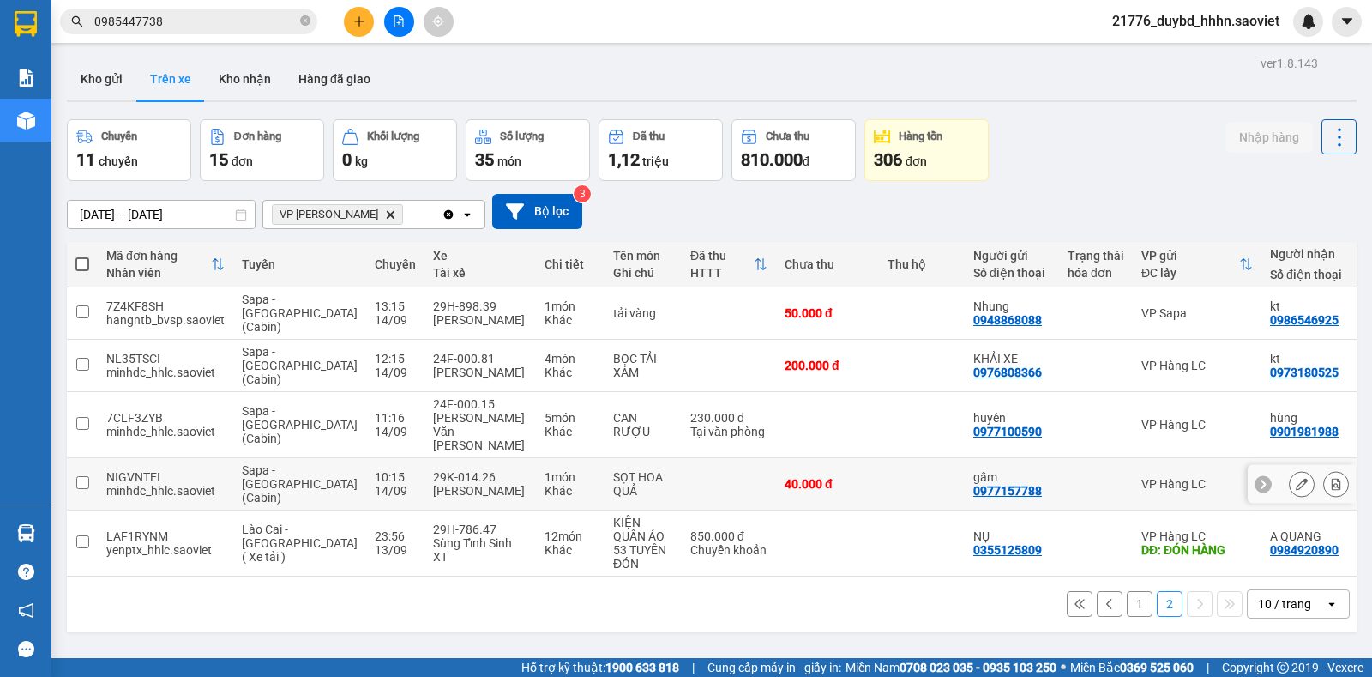
click at [1290, 469] on button at bounding box center [1302, 484] width 24 height 30
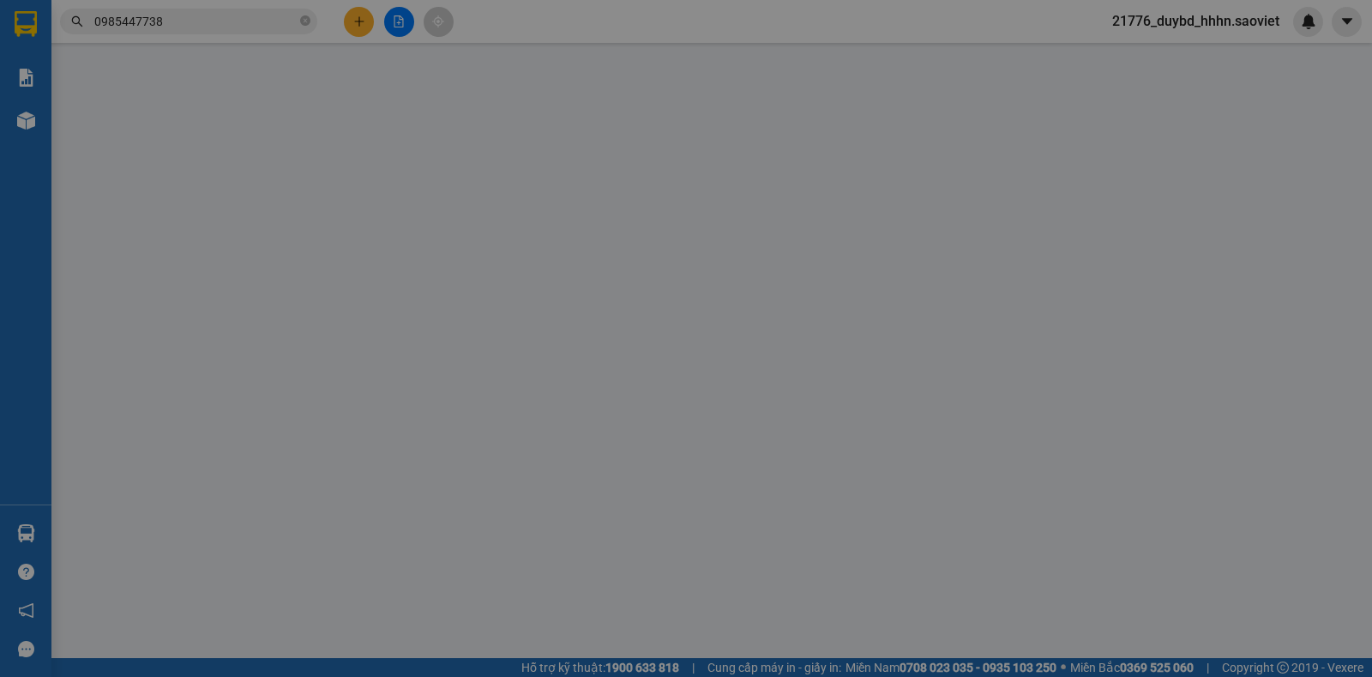
type input "0977157788"
type input "gấm"
type input "0985447738"
type input "kt"
type input "11a [PERSON_NAME]"
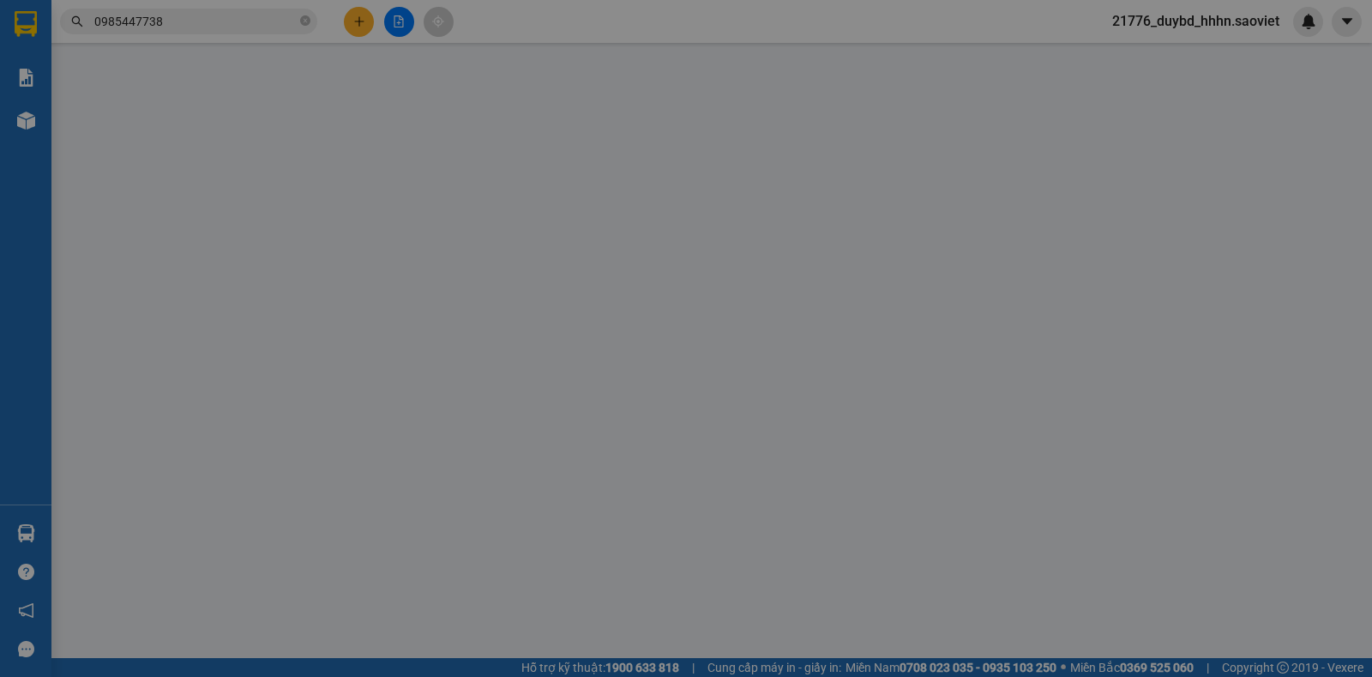
type input "40.000"
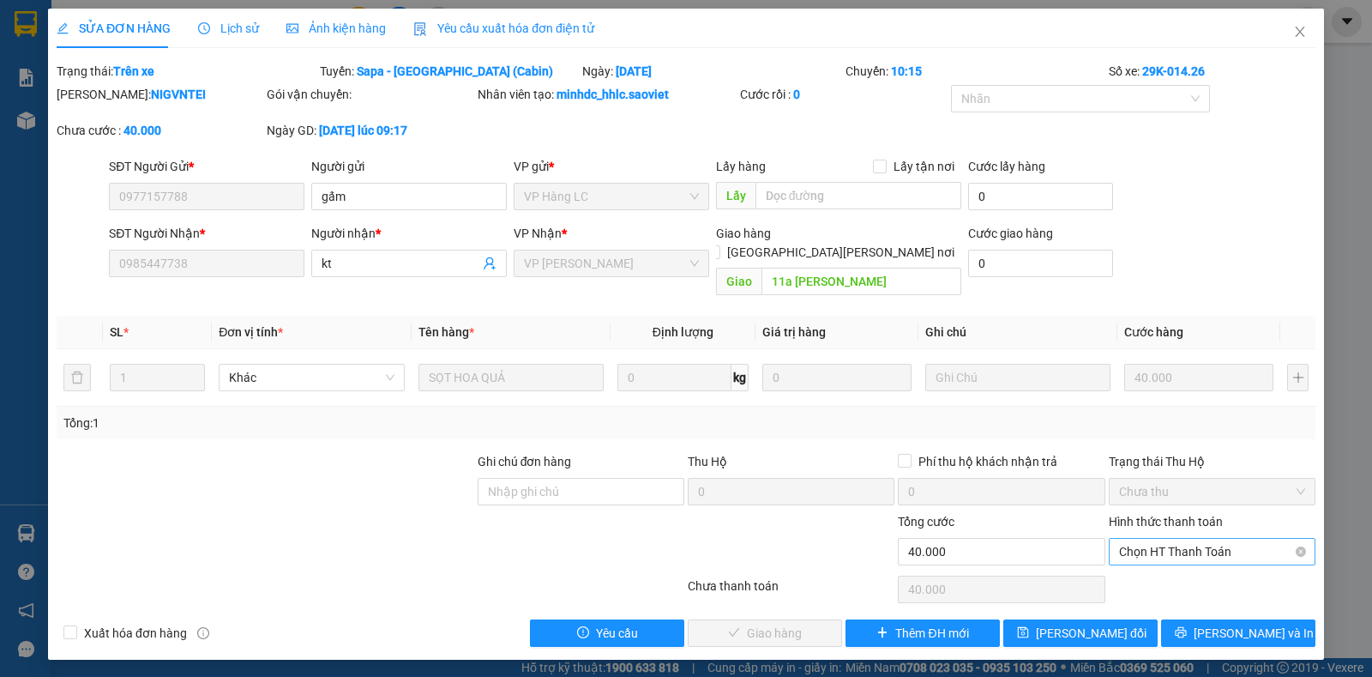
click at [1160, 540] on span "Chọn HT Thanh Toán" at bounding box center [1212, 552] width 186 height 26
click at [1163, 562] on div "Tại văn phòng" at bounding box center [1212, 567] width 186 height 19
type input "0"
click at [762, 624] on span "[PERSON_NAME] và [PERSON_NAME] hàng" at bounding box center [837, 633] width 232 height 19
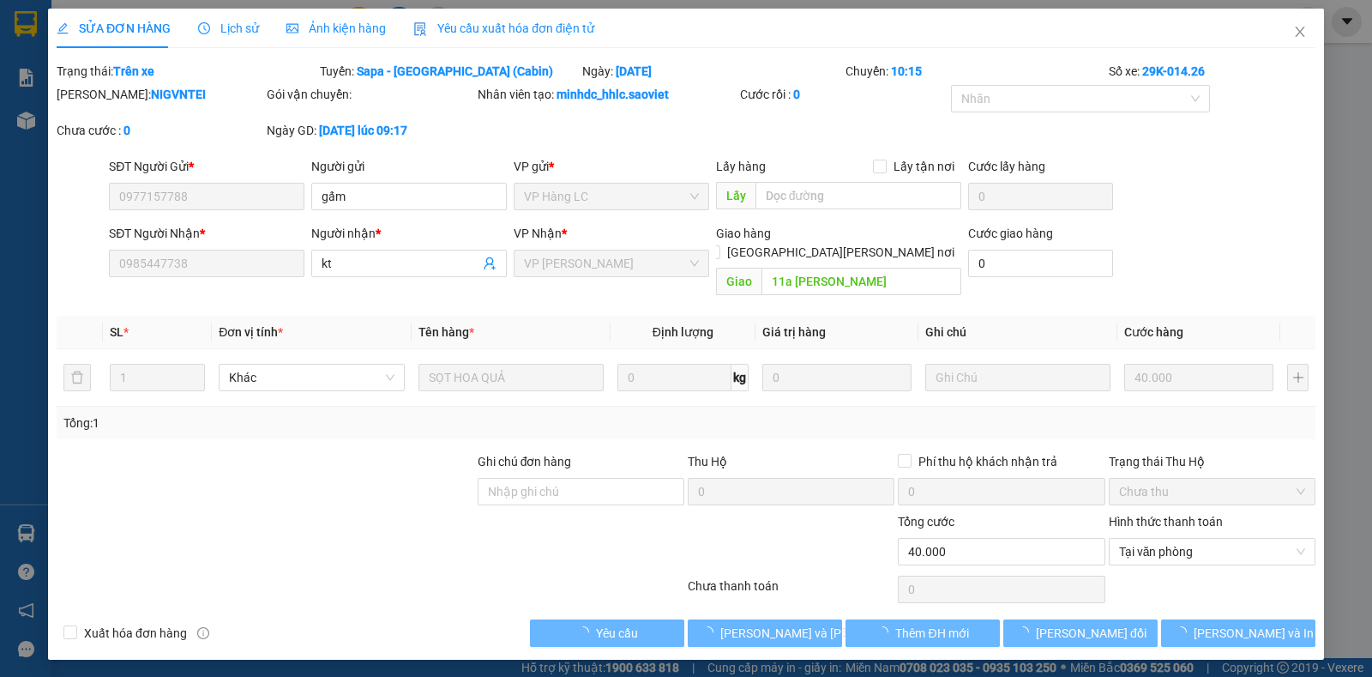
click at [401, 529] on div at bounding box center [265, 542] width 421 height 60
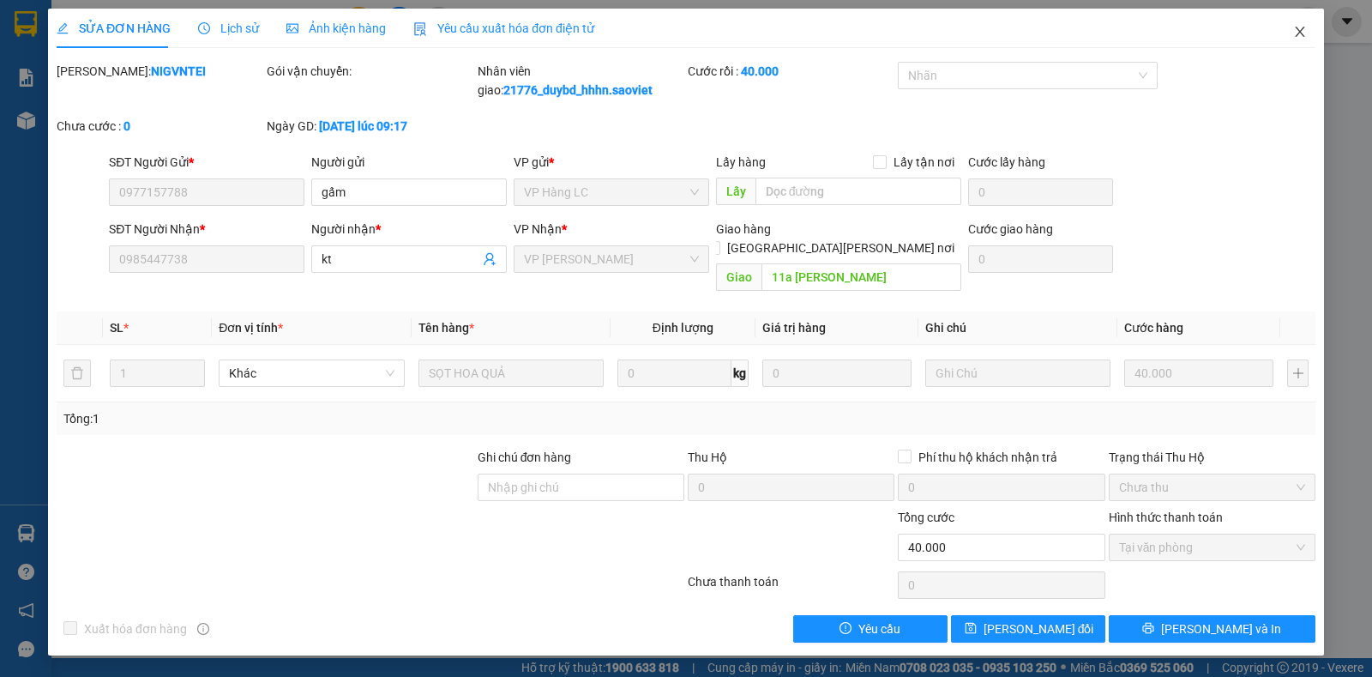
click at [1294, 45] on span "Close" at bounding box center [1300, 33] width 48 height 48
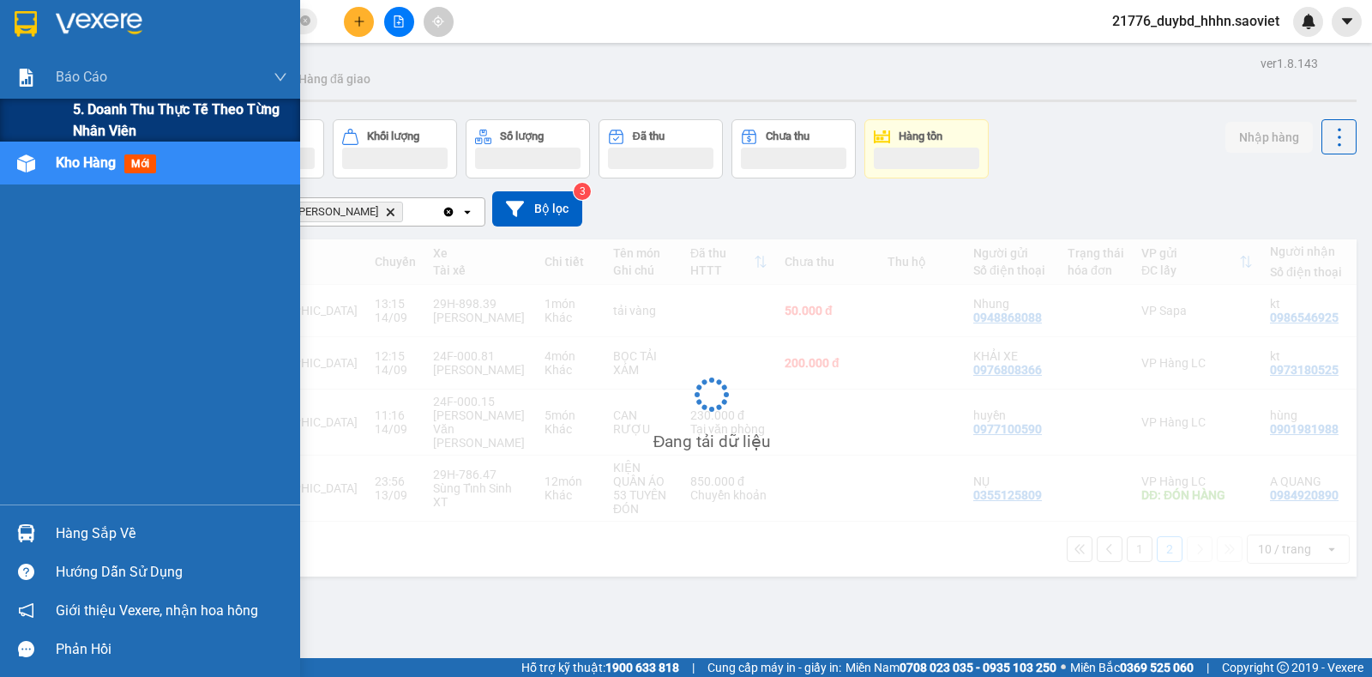
click at [42, 130] on div "5. Doanh thu thực tế theo từng nhân viên" at bounding box center [150, 120] width 300 height 43
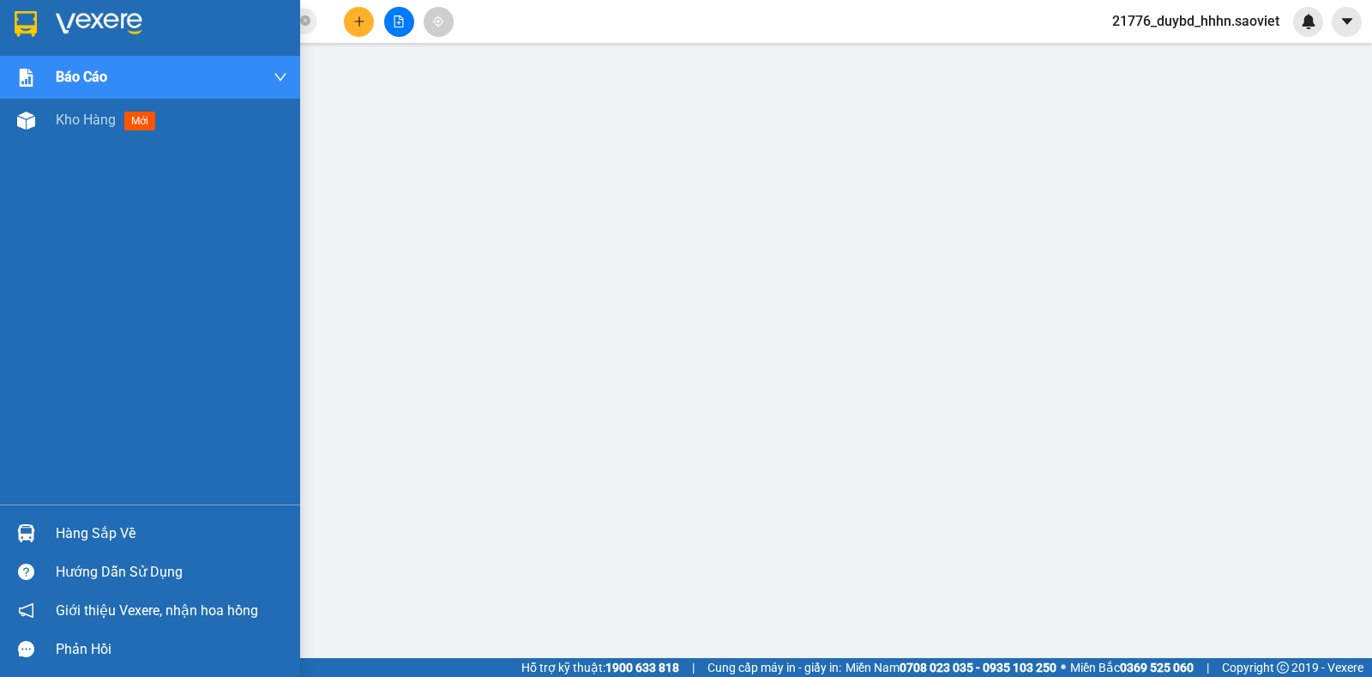
drag, startPoint x: 36, startPoint y: 515, endPoint x: 63, endPoint y: 540, distance: 37.0
click at [38, 515] on div "Hàng sắp về" at bounding box center [150, 533] width 300 height 39
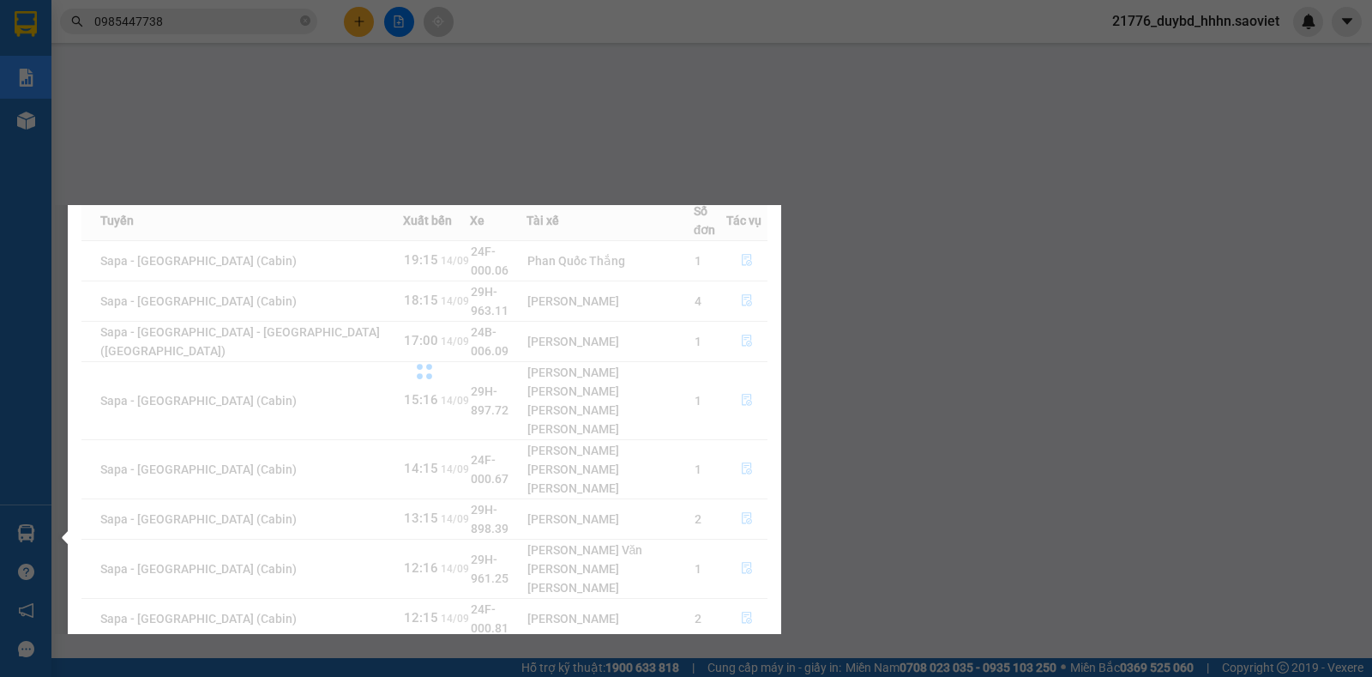
click at [67, 541] on div "[PERSON_NAME] sách chuyến hàng sắp về văn phòng [DATE] [DATE] [PERSON_NAME] Xuấ…" at bounding box center [418, 419] width 727 height 429
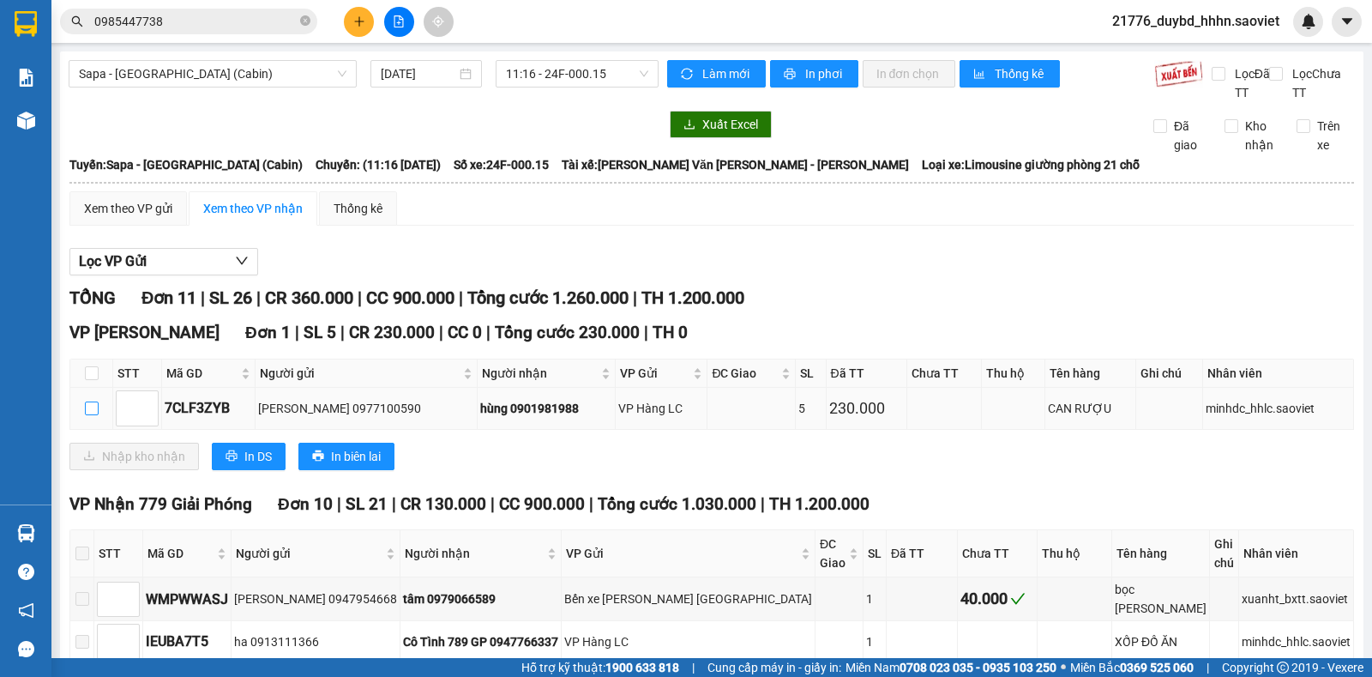
click at [96, 401] on td at bounding box center [91, 408] width 43 height 41
click at [96, 403] on input "checkbox" at bounding box center [92, 408] width 14 height 14
checkbox input "true"
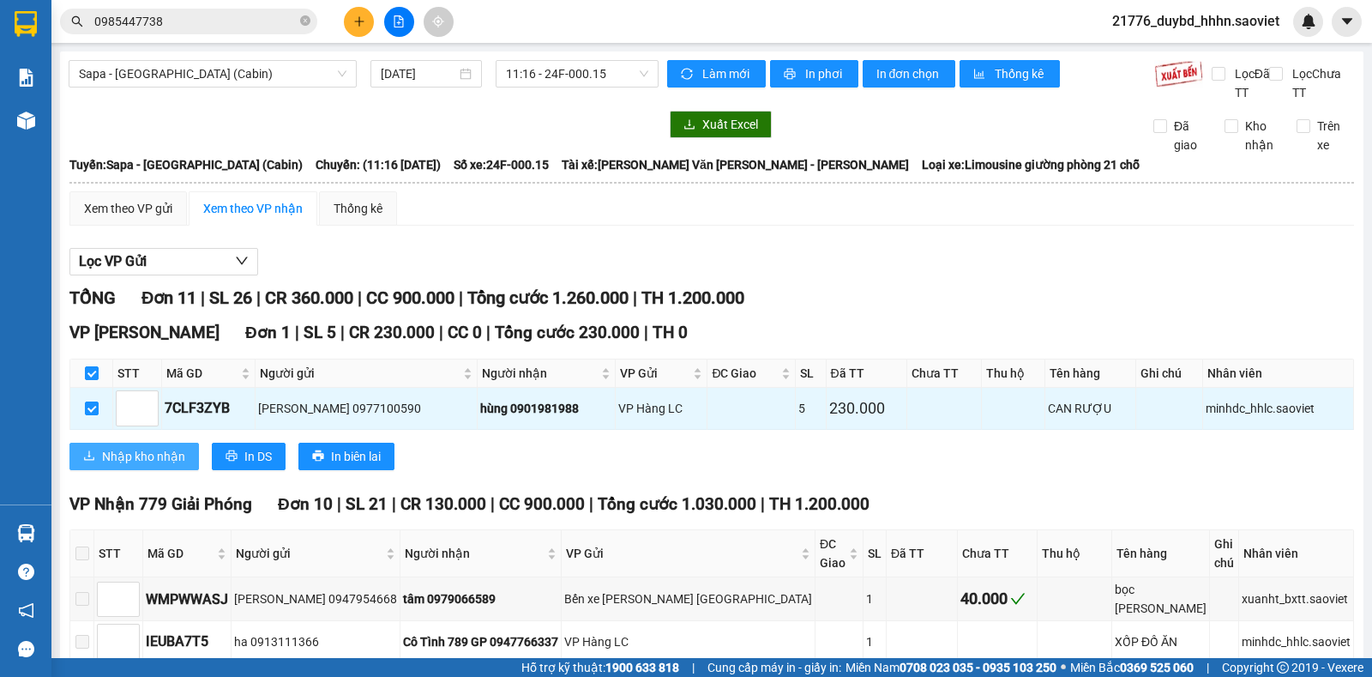
click at [130, 462] on span "Nhập kho nhận" at bounding box center [143, 456] width 83 height 19
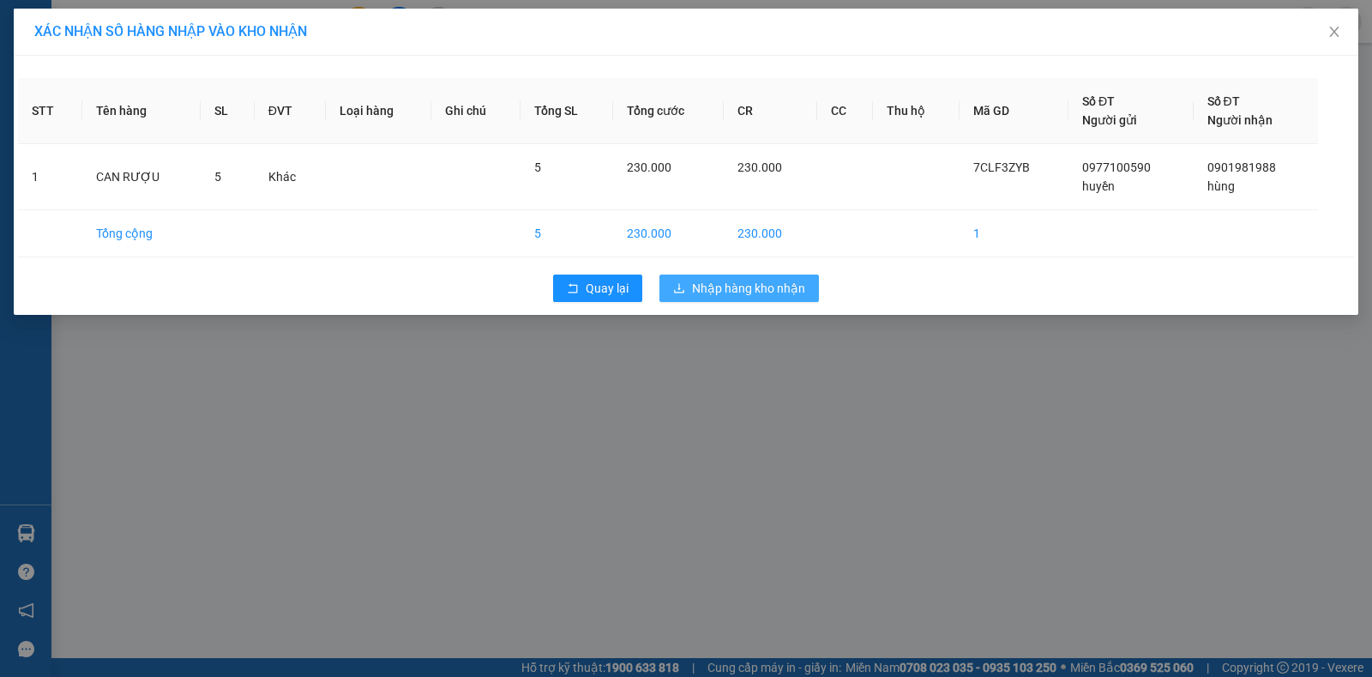
click at [761, 291] on span "Nhập hàng kho nhận" at bounding box center [748, 288] width 113 height 19
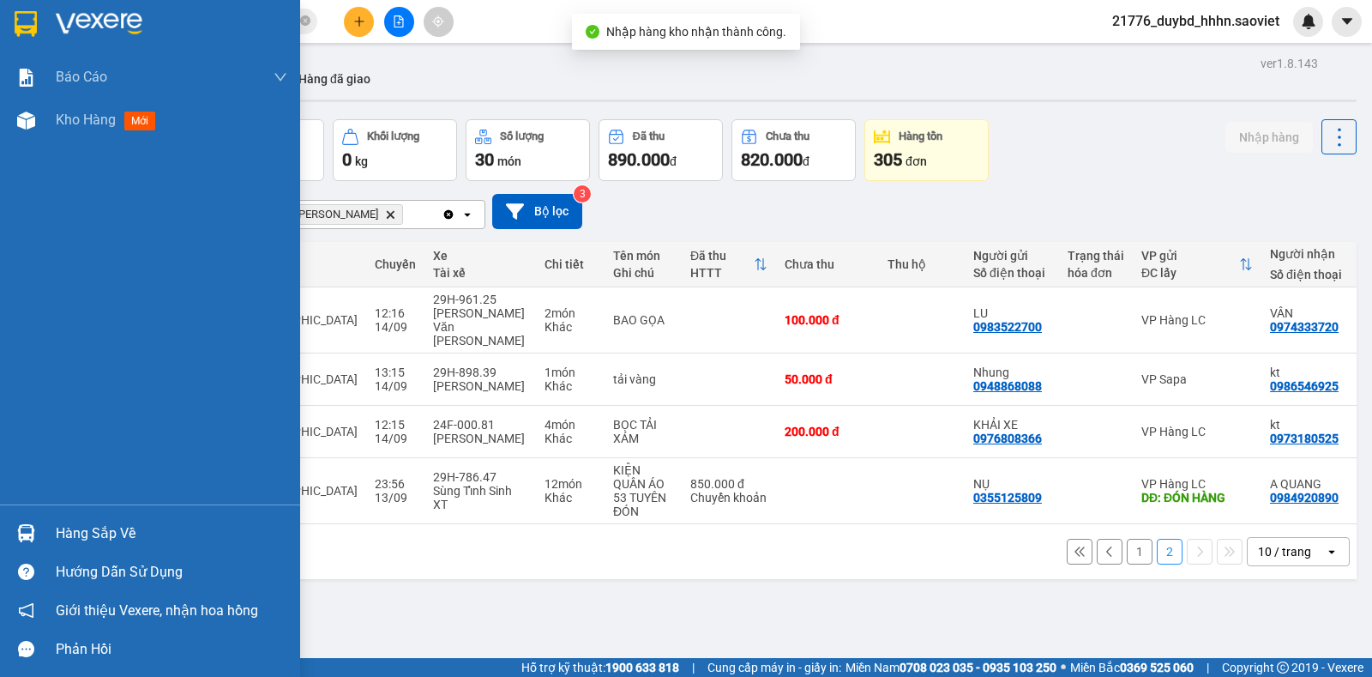
click at [61, 532] on div "Hàng sắp về" at bounding box center [172, 534] width 232 height 26
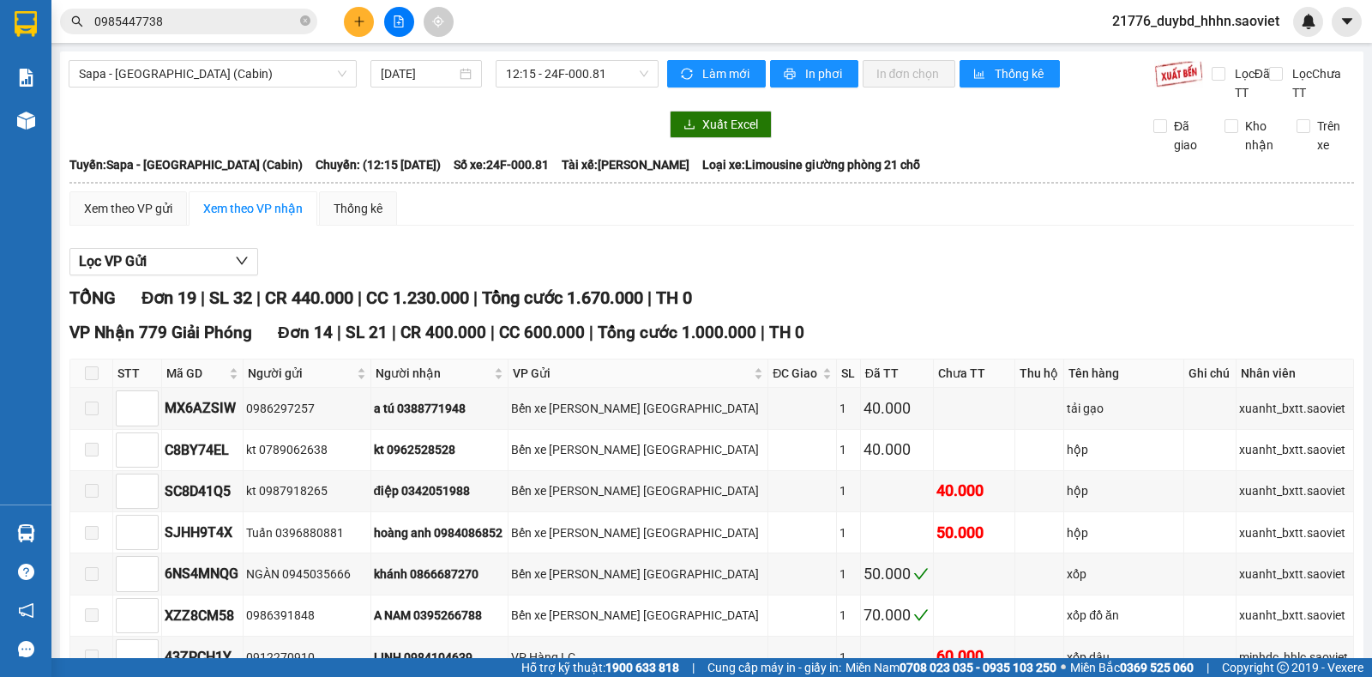
drag, startPoint x: 1355, startPoint y: 193, endPoint x: 1372, endPoint y: 245, distance: 54.8
click at [1372, 245] on main "Sapa - [GEOGRAPHIC_DATA] (Cabin) [DATE] 12:15 - 24F-000.81 [PERSON_NAME] mới In…" at bounding box center [686, 329] width 1372 height 658
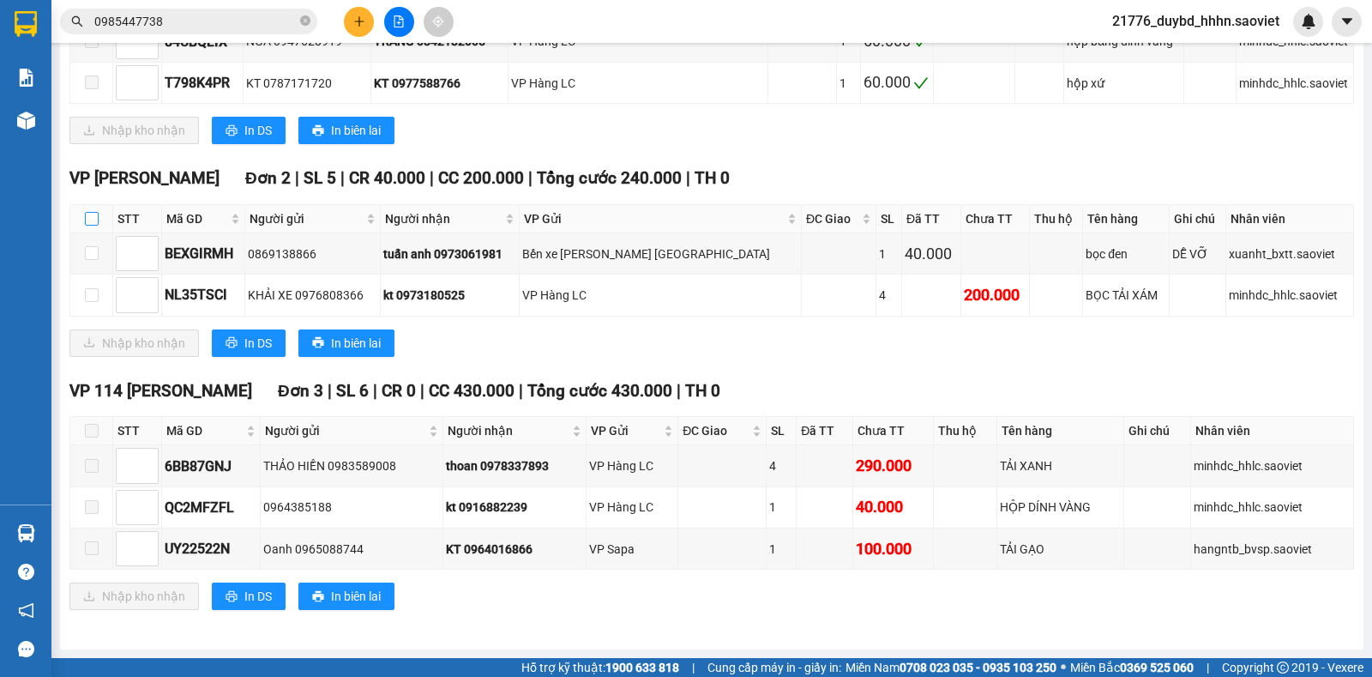
click at [87, 218] on input "checkbox" at bounding box center [92, 219] width 14 height 14
checkbox input "true"
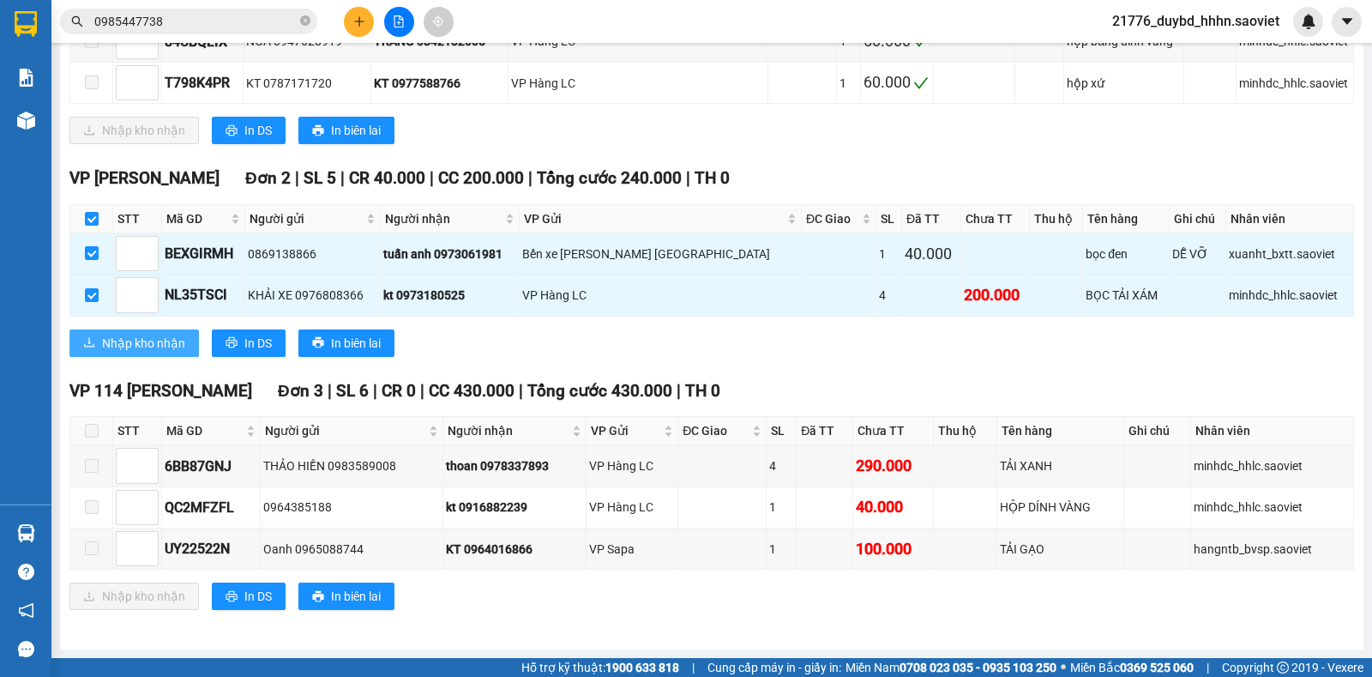
click at [124, 348] on span "Nhập kho nhận" at bounding box center [143, 343] width 83 height 19
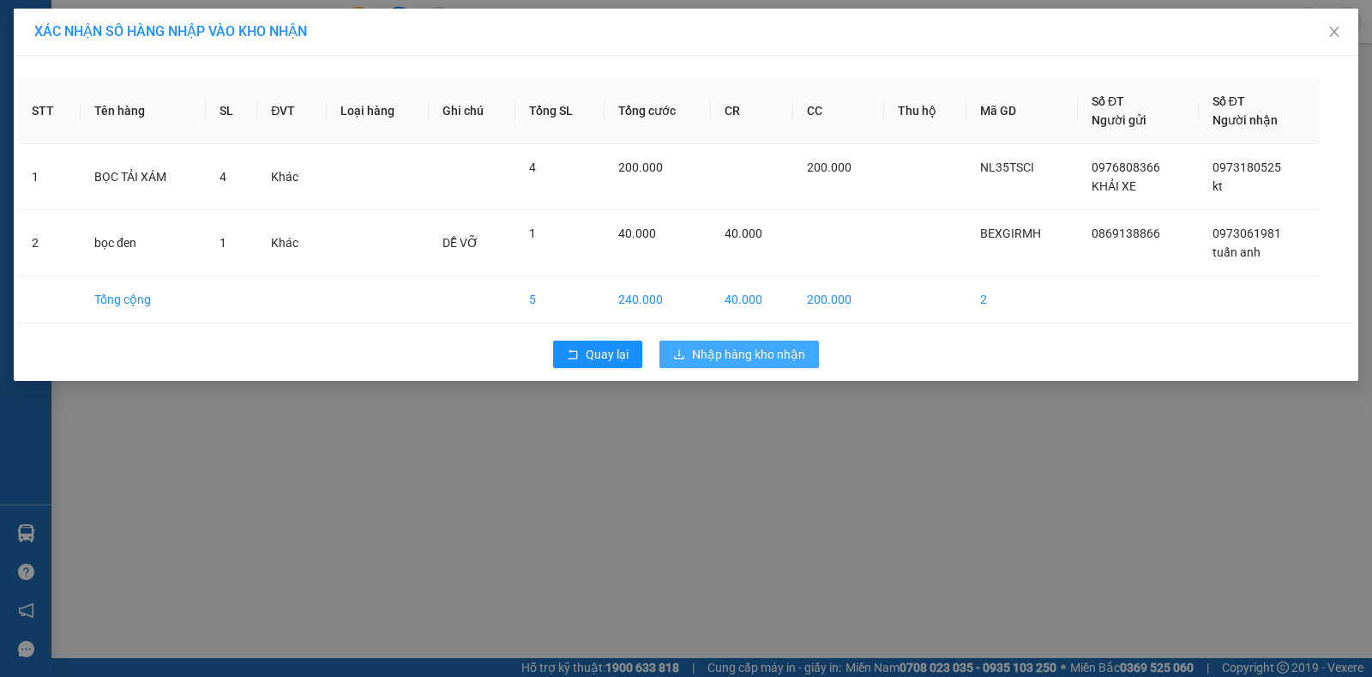
click at [743, 358] on span "Nhập hàng kho nhận" at bounding box center [748, 354] width 113 height 19
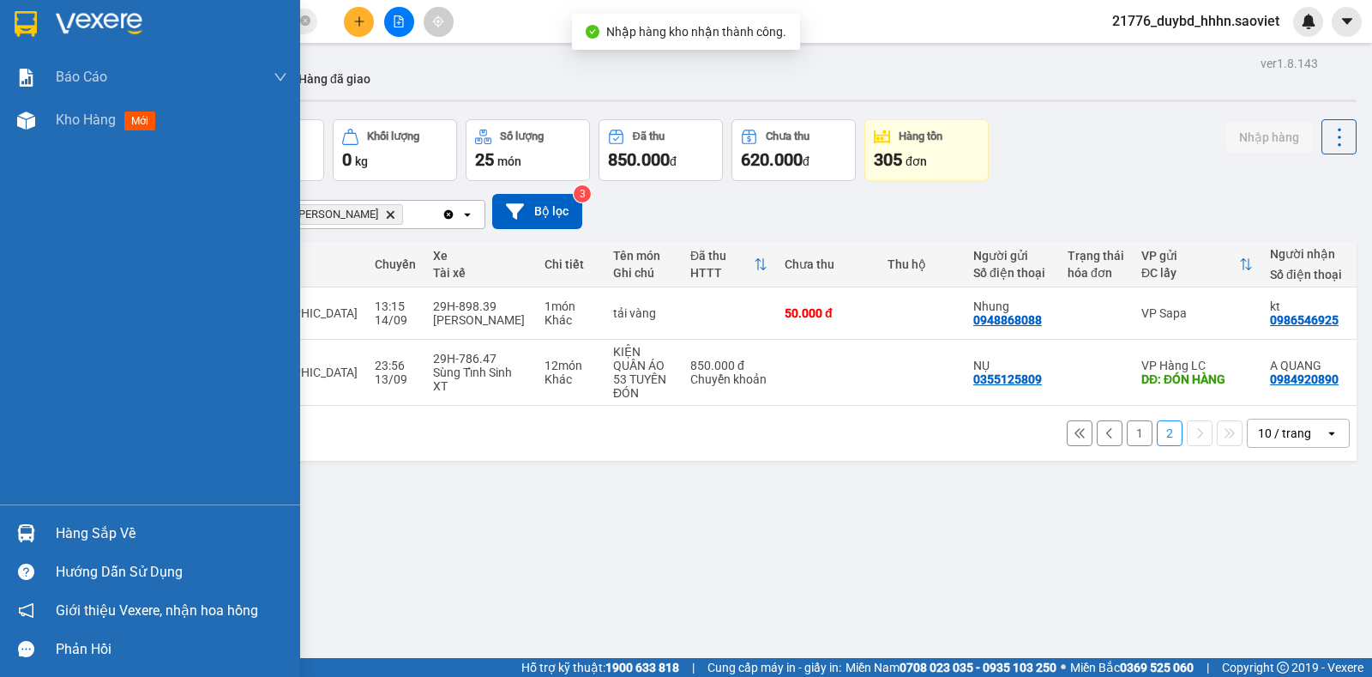
click at [54, 534] on div "Hàng sắp về" at bounding box center [150, 533] width 300 height 39
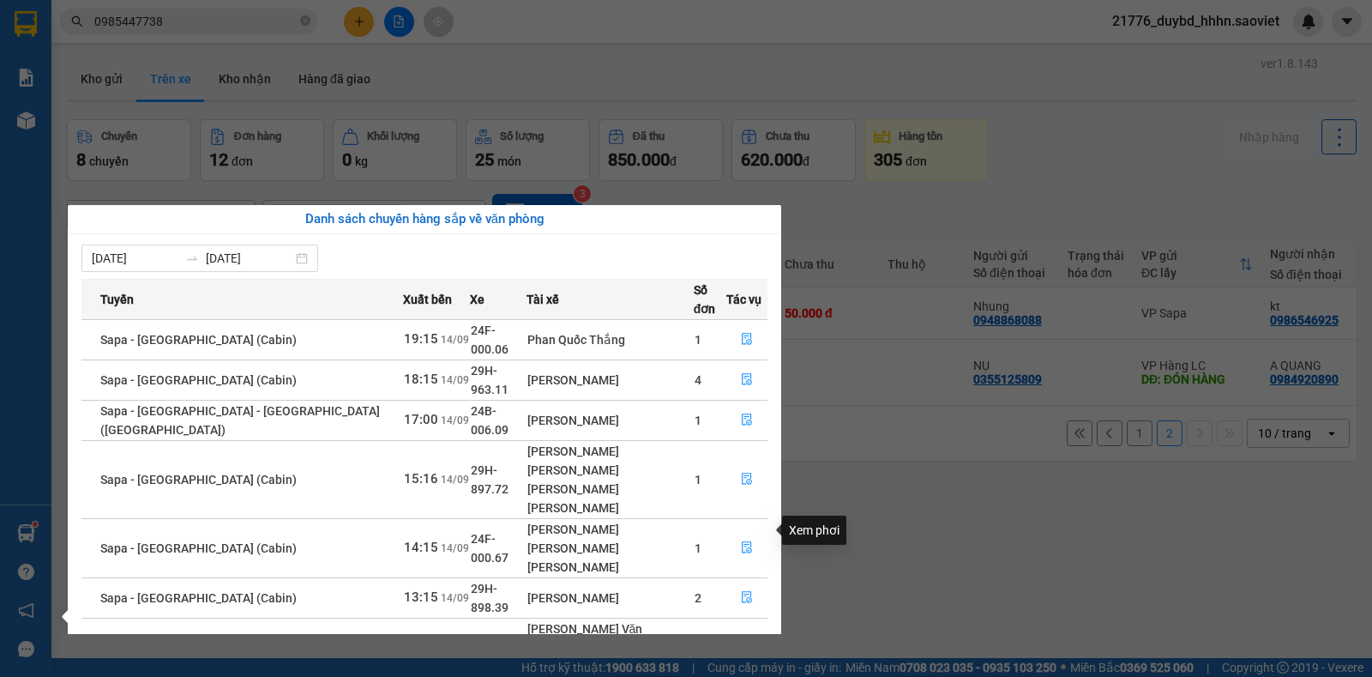
click at [746, 641] on icon "file-done" at bounding box center [747, 647] width 12 height 12
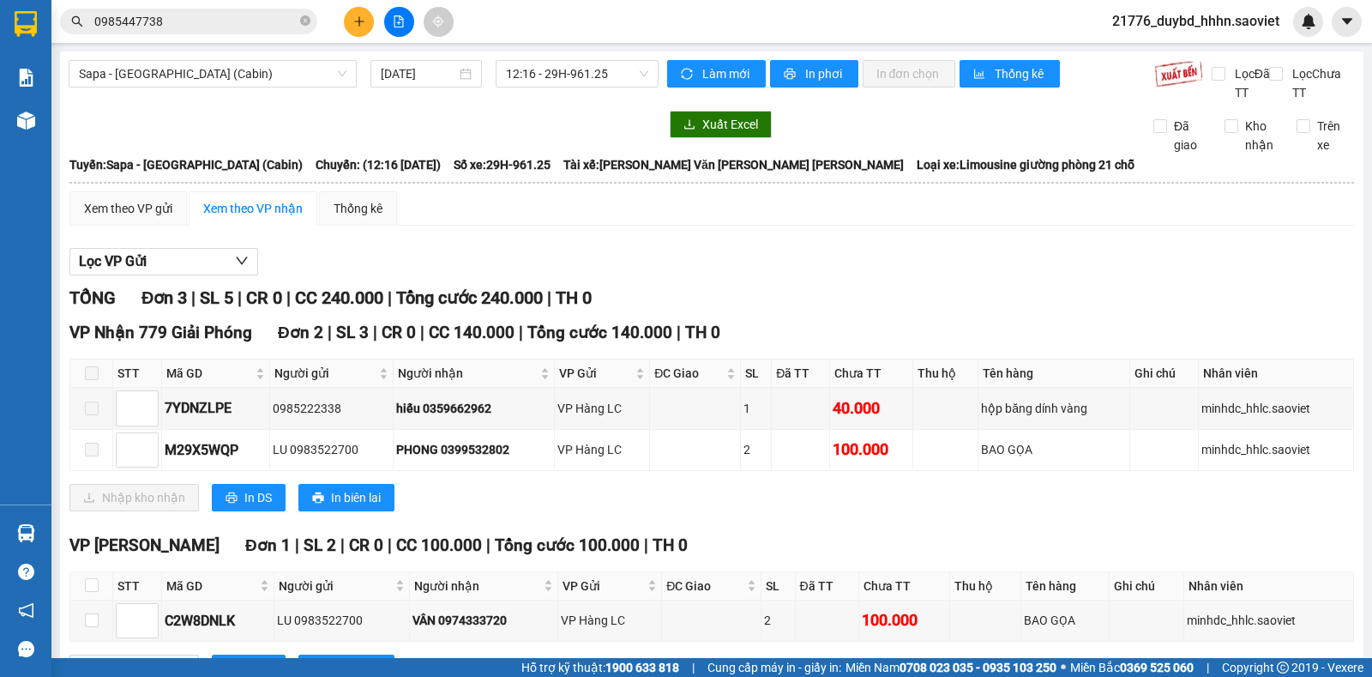
scroll to position [72, 0]
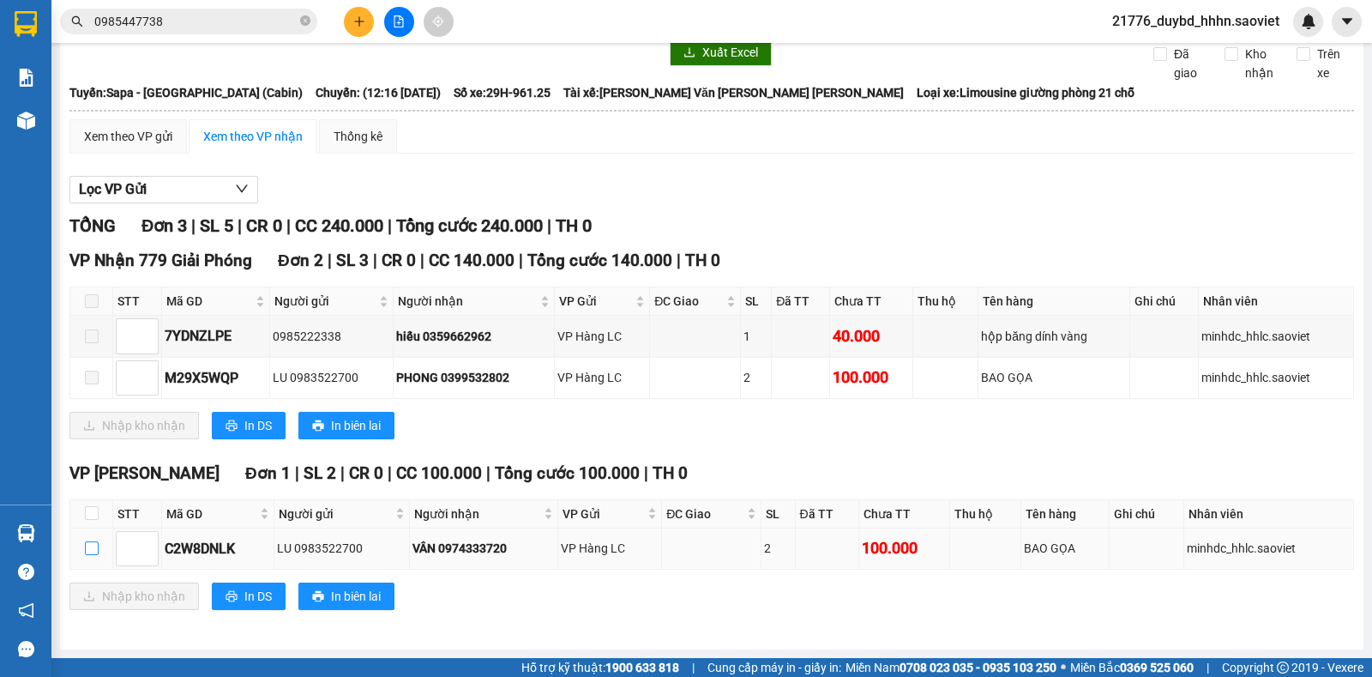
click at [88, 545] on input "checkbox" at bounding box center [92, 548] width 14 height 14
checkbox input "true"
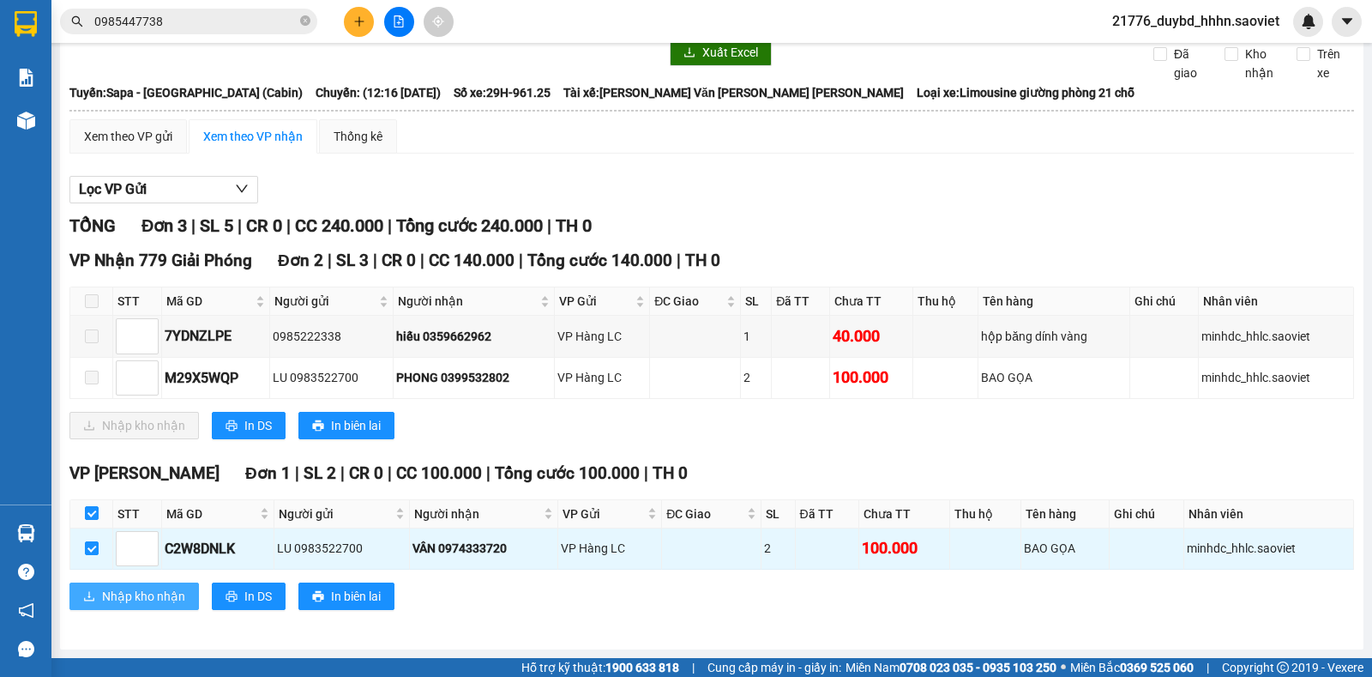
click at [120, 596] on span "Nhập kho nhận" at bounding box center [143, 596] width 83 height 19
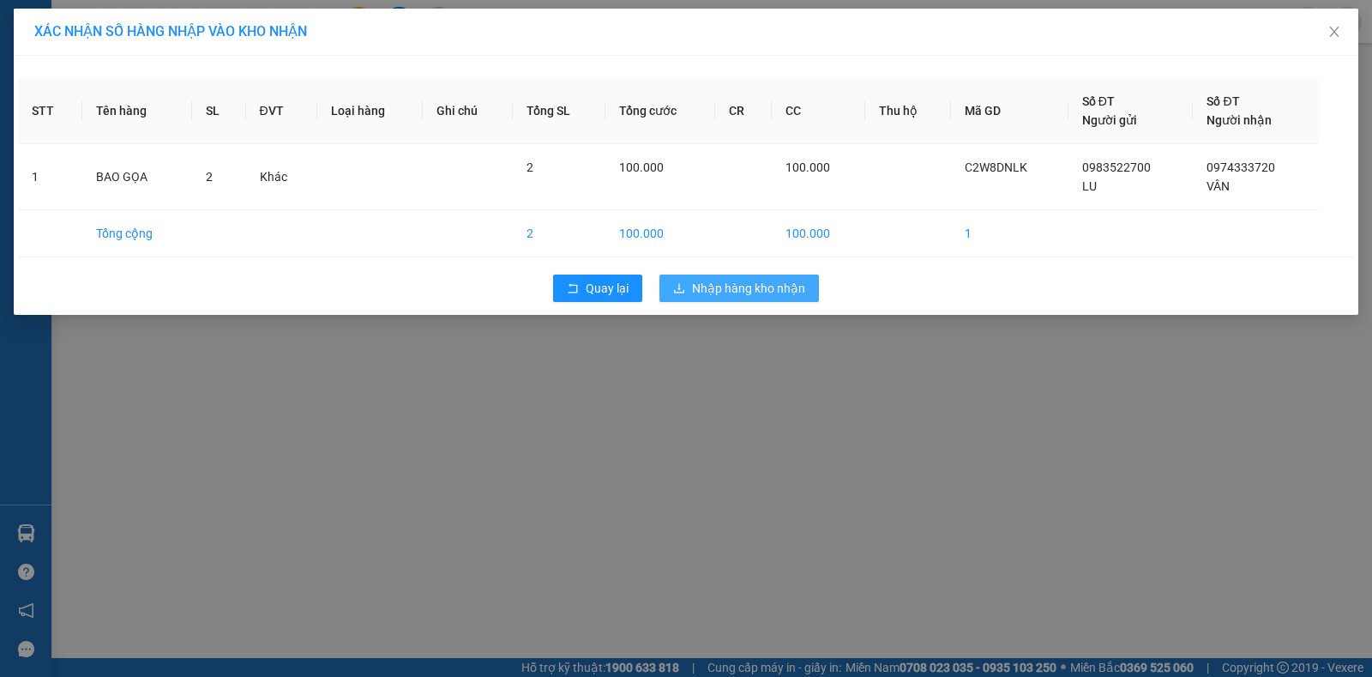
click at [745, 298] on button "Nhập hàng kho nhận" at bounding box center [740, 287] width 160 height 27
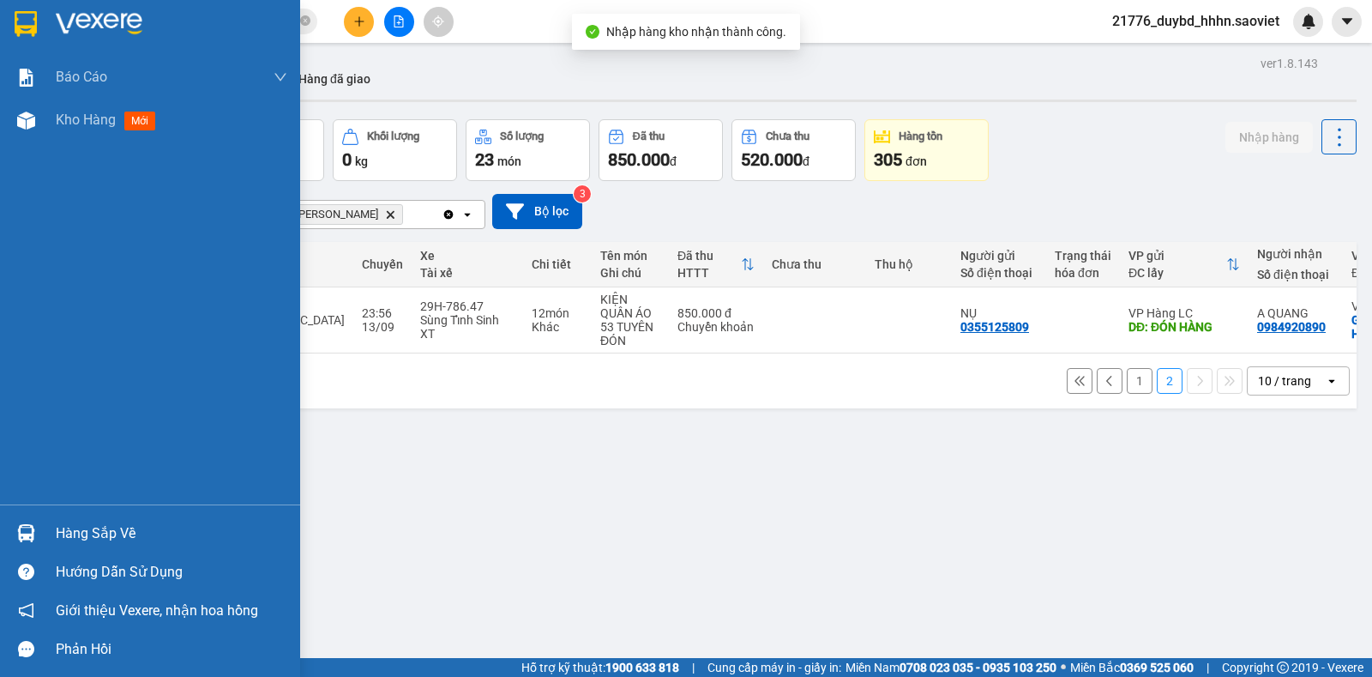
click at [27, 543] on div at bounding box center [26, 533] width 30 height 30
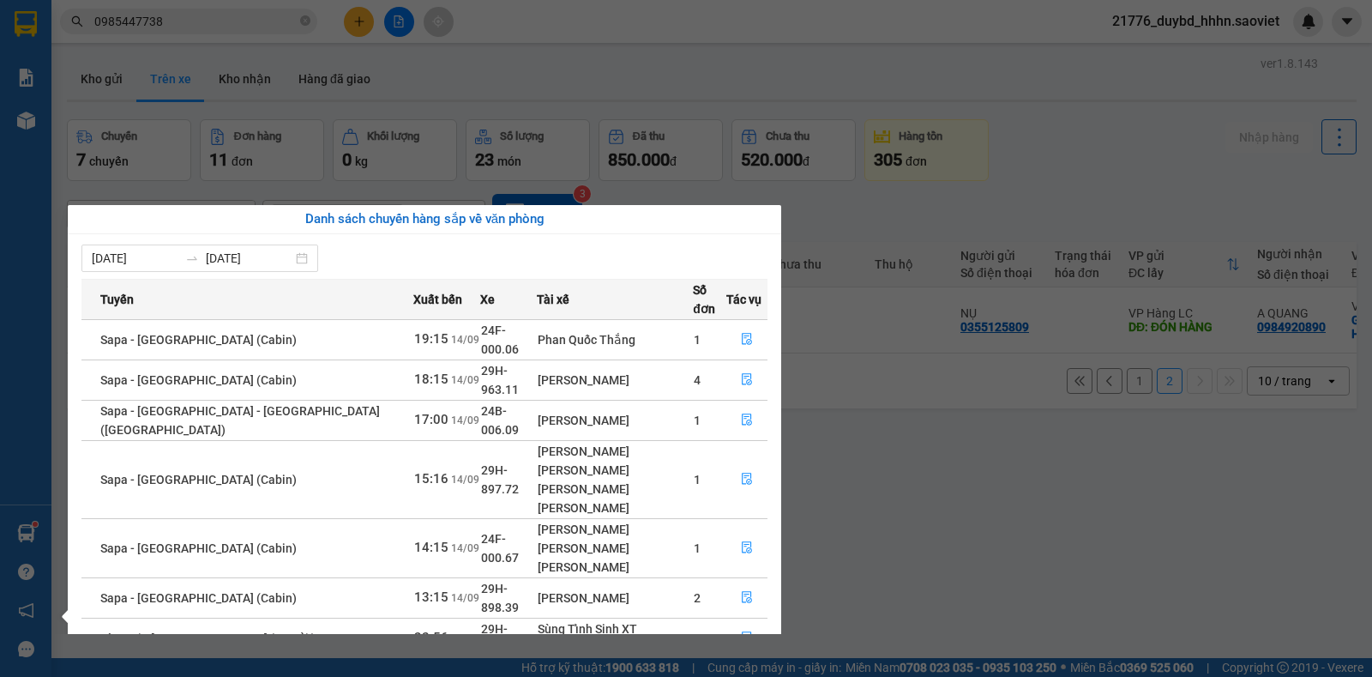
click at [1026, 76] on section "Kết quả [PERSON_NAME] ( 14 ) Bộ lọc Mã ĐH Trạng thái Món hàng Thu hộ Tổng [PERS…" at bounding box center [686, 338] width 1372 height 677
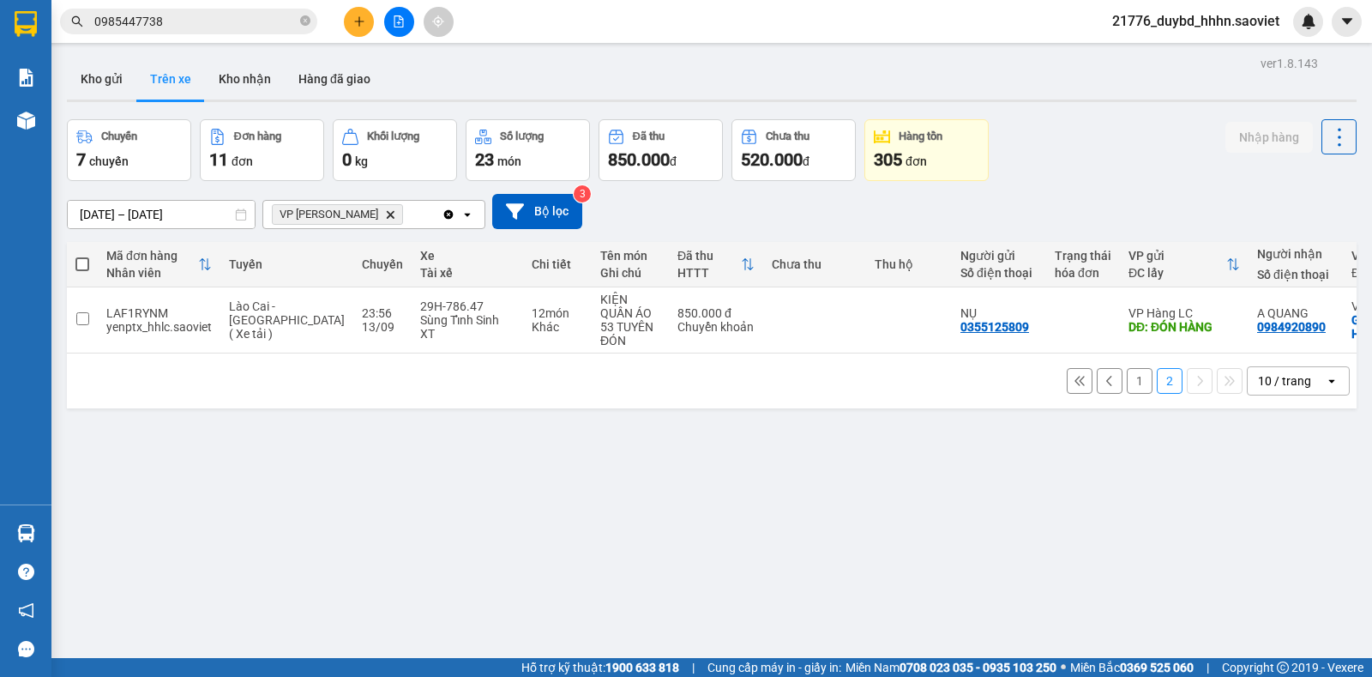
click at [1195, 19] on span "21776_duybd_hhhn.saoviet" at bounding box center [1196, 20] width 195 height 21
click at [1179, 52] on span "Đăng xuất" at bounding box center [1204, 53] width 159 height 19
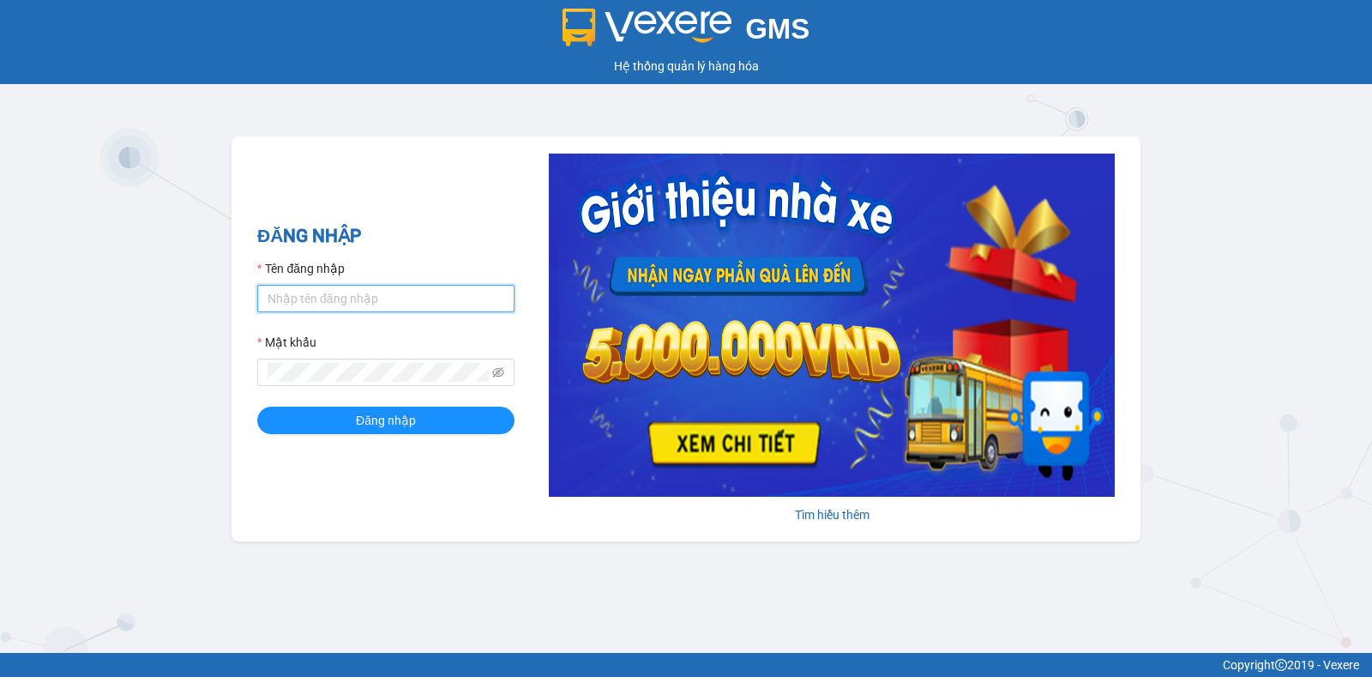
type input "trangdtmbvhn.saoviet"
click at [329, 299] on input "trangdtmbvhn.saoviet" at bounding box center [385, 298] width 257 height 27
